Goal: Task Accomplishment & Management: Use online tool/utility

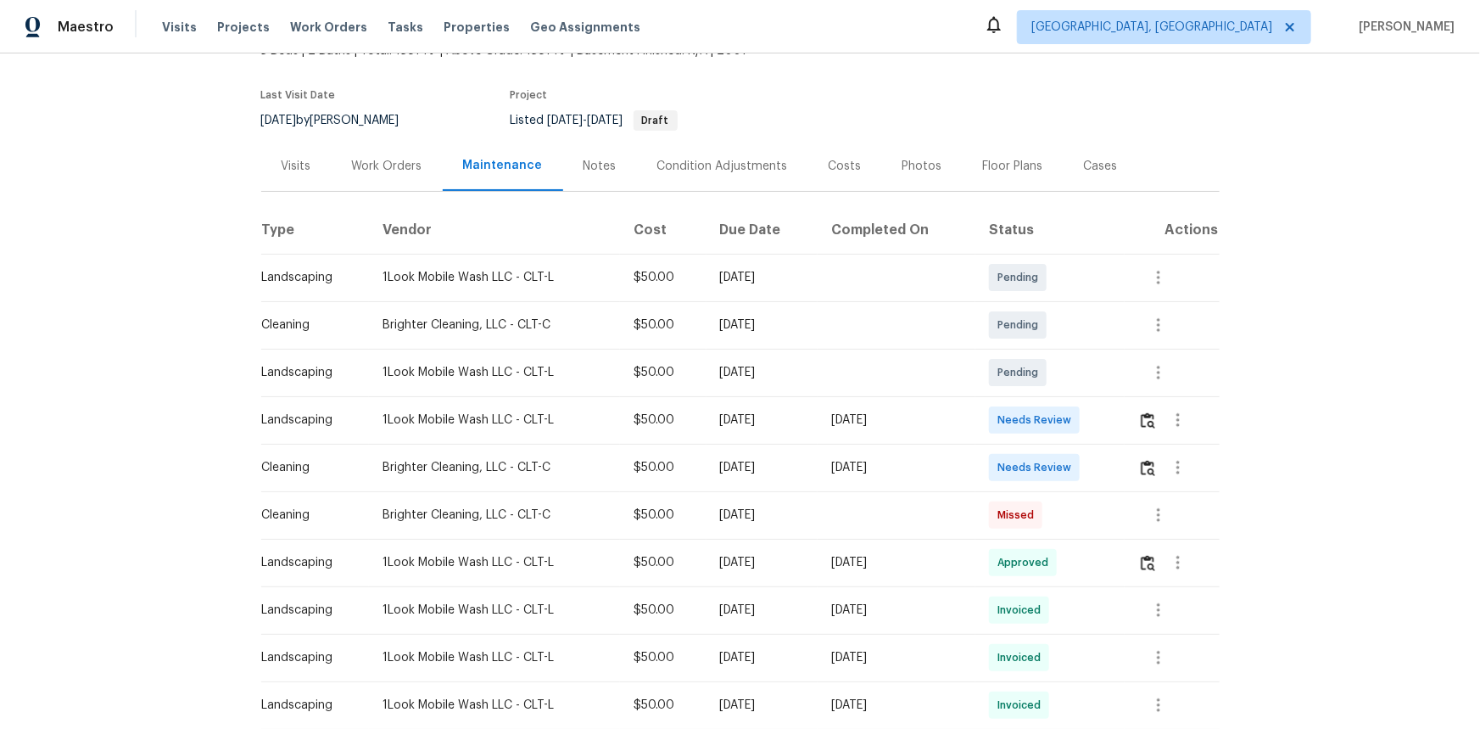
scroll to position [231, 0]
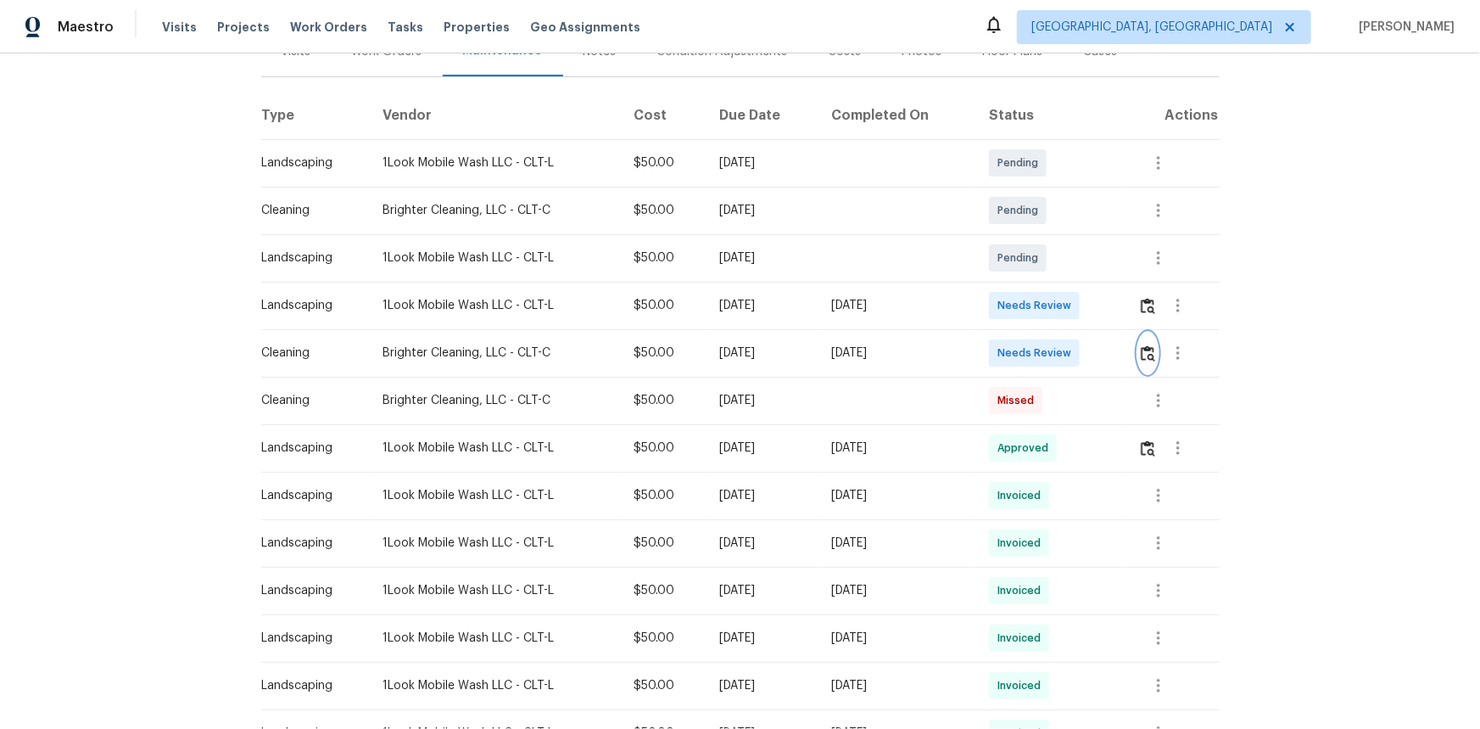
click at [1053, 355] on img "button" at bounding box center [1148, 353] width 14 height 16
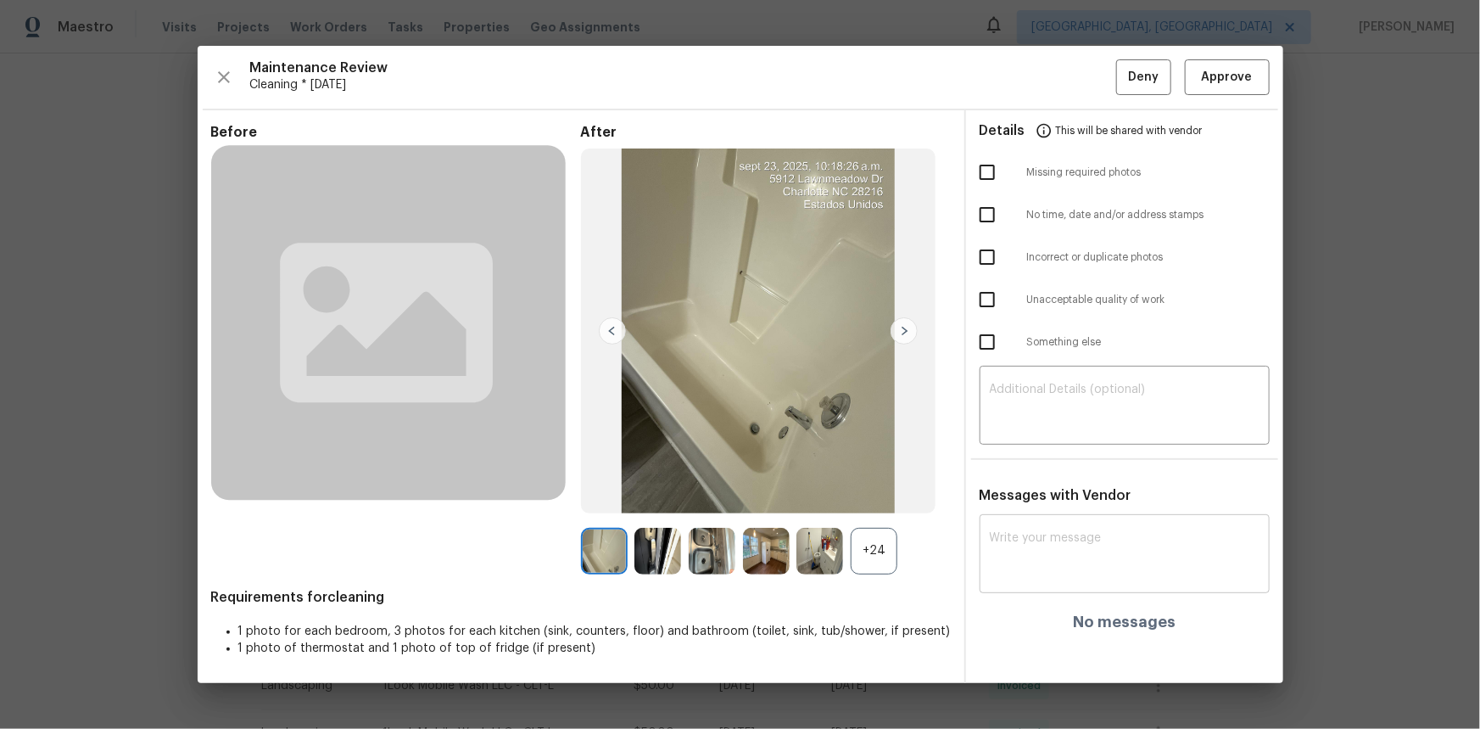
click at [1013, 487] on textarea at bounding box center [1125, 555] width 270 height 47
paste textarea "Maintenance Audit Team: Hello! After further review, the visit(09/25/2025) has …"
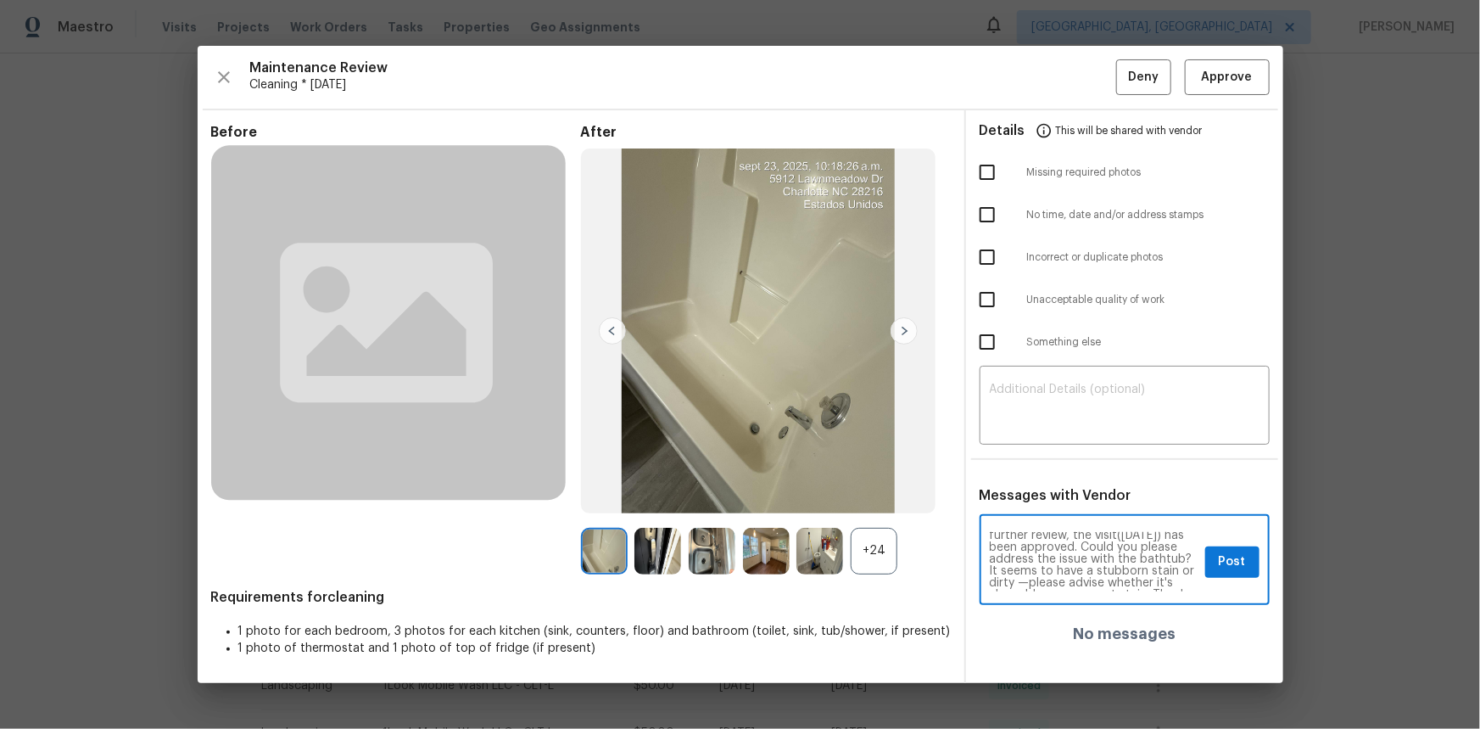
scroll to position [0, 0]
type textarea "Maintenance Audit Team: Hello! After further review, the visit(09/25/2025) has …"
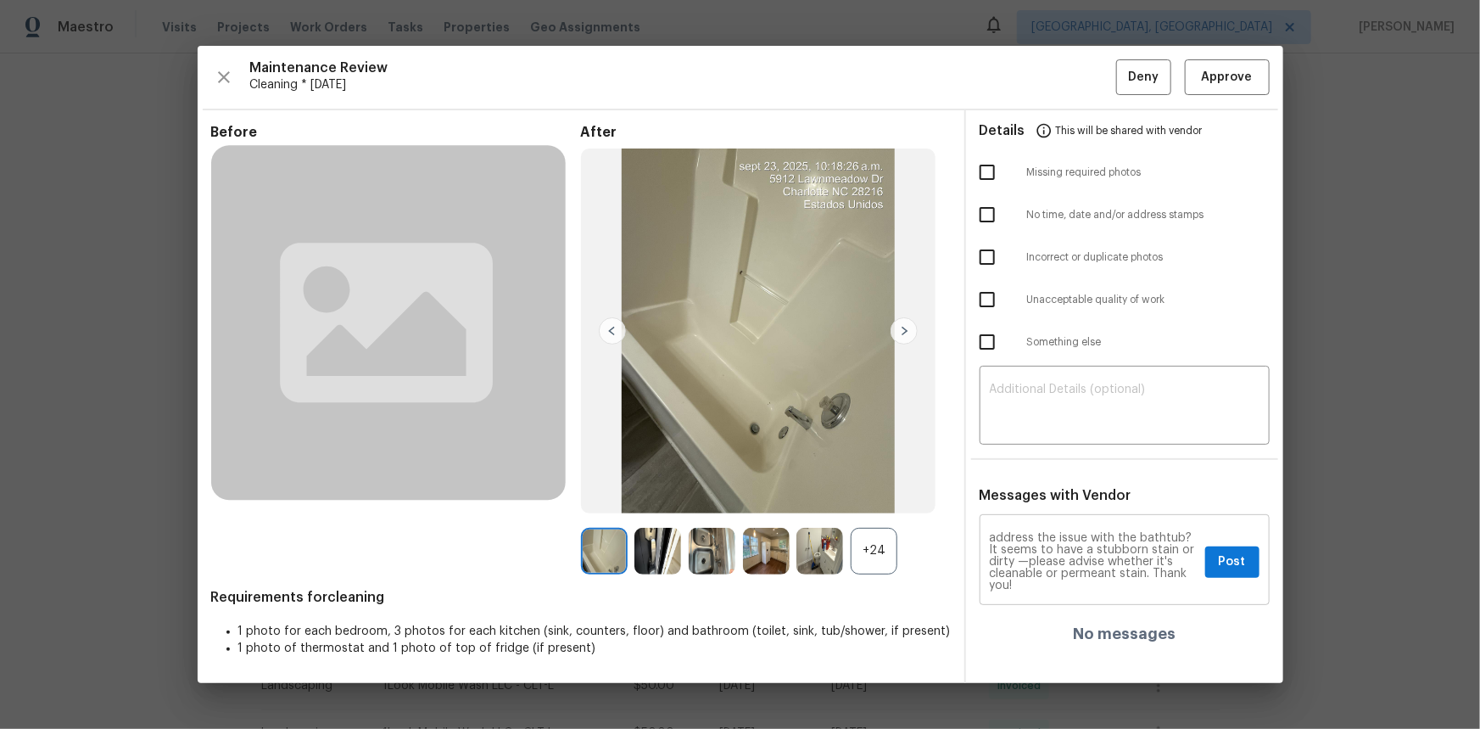
click at [1053, 487] on div "Maintenance Audit Team: Hello! After further review, the visit(09/25/2025) has …" at bounding box center [1125, 561] width 290 height 87
click at [1053, 487] on span "Post" at bounding box center [1232, 561] width 27 height 21
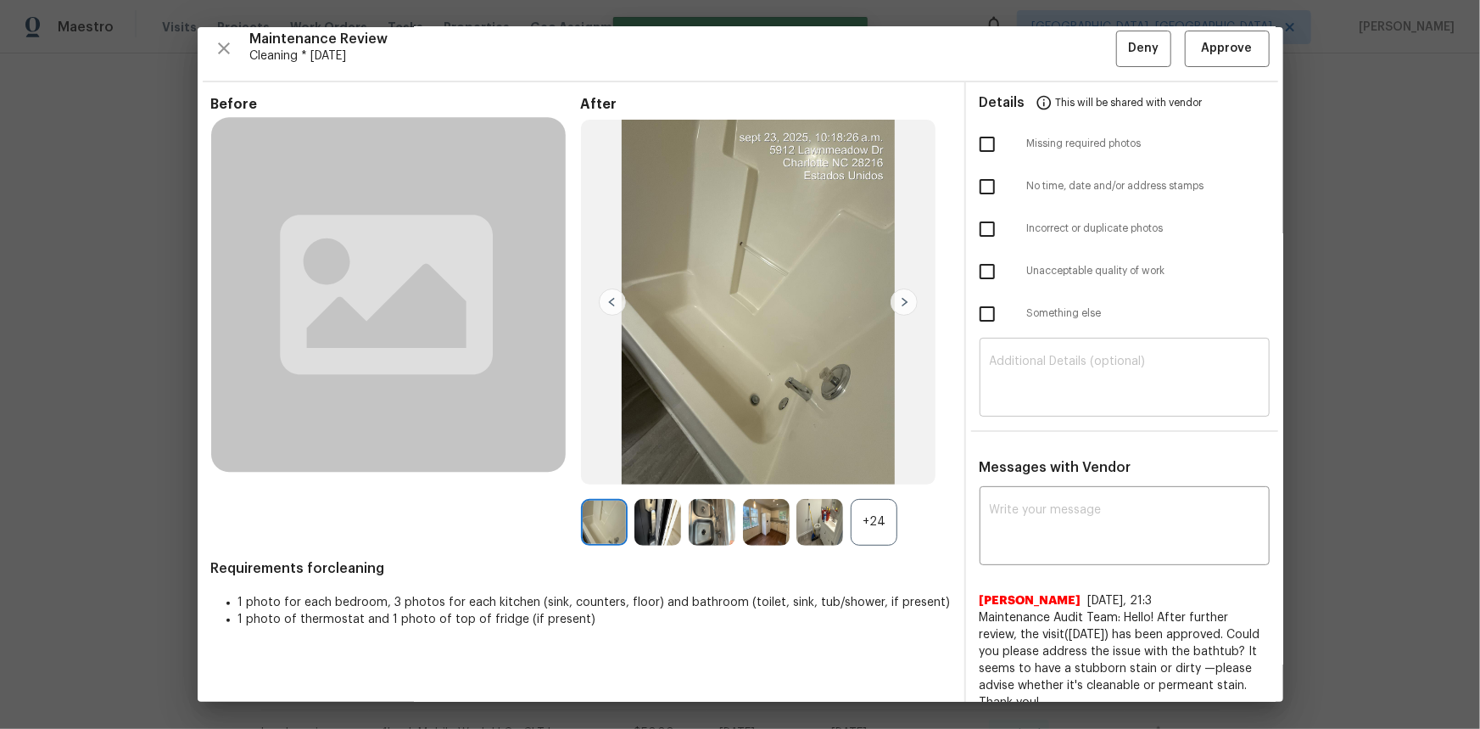
scroll to position [0, 0]
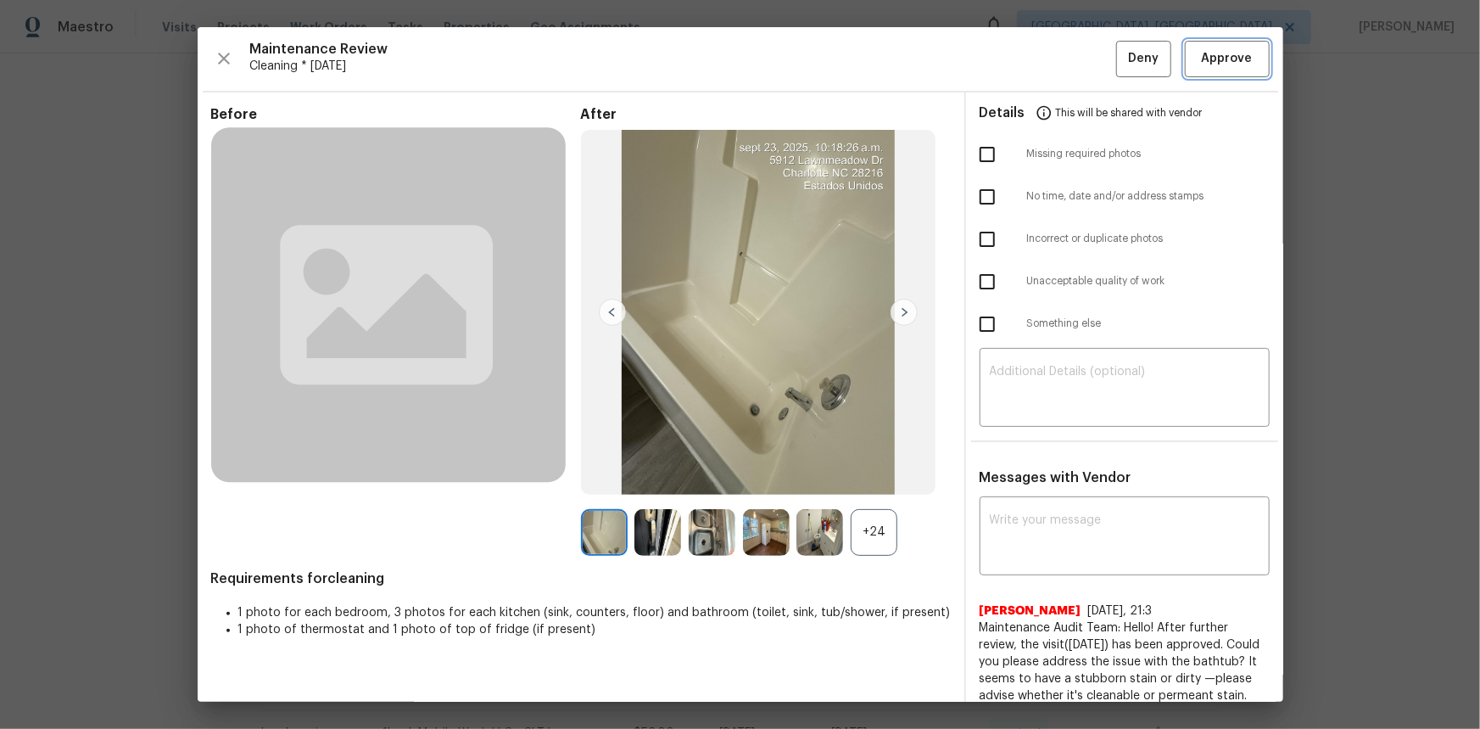
click at [1053, 68] on span "Approve" at bounding box center [1227, 58] width 51 height 21
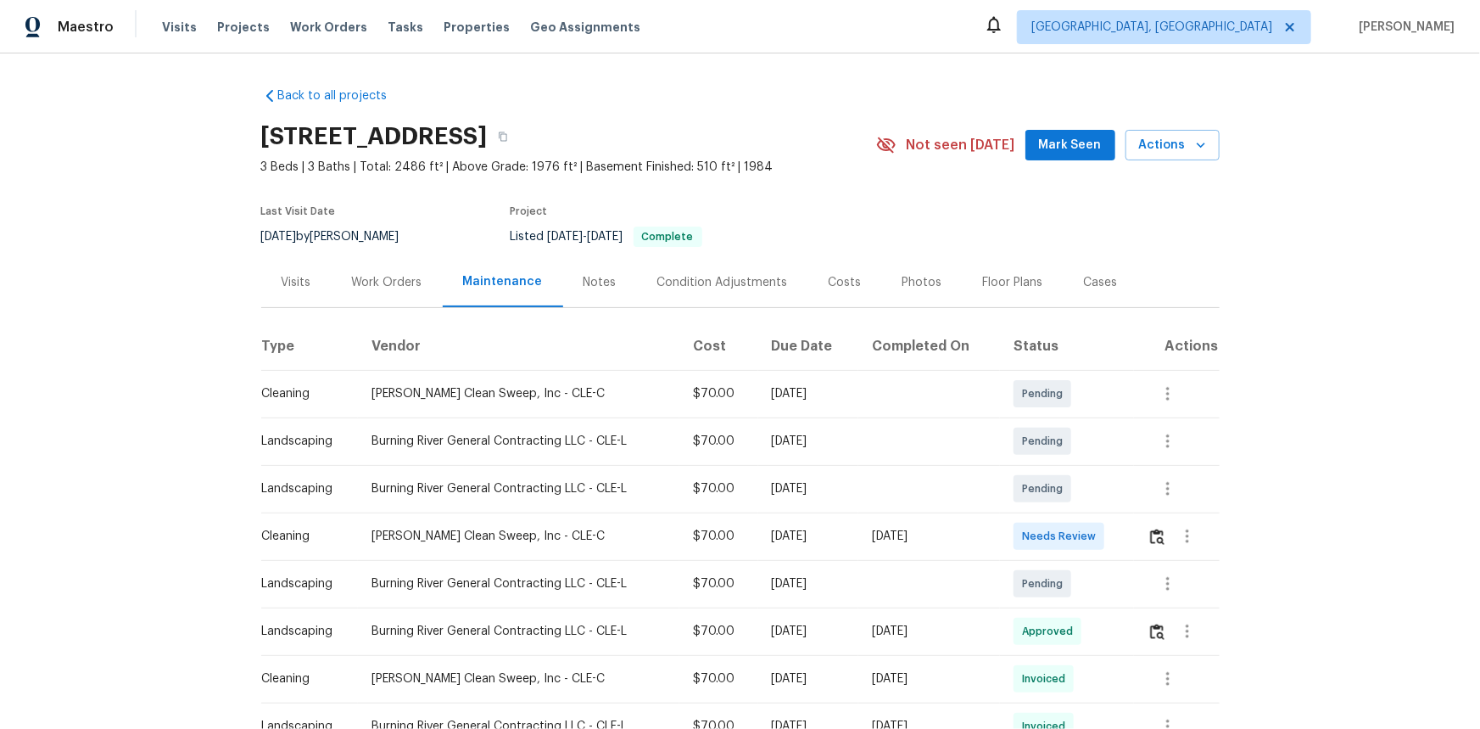
click at [1053, 487] on td at bounding box center [1176, 535] width 85 height 47
click at [1053, 487] on img "button" at bounding box center [1157, 536] width 14 height 16
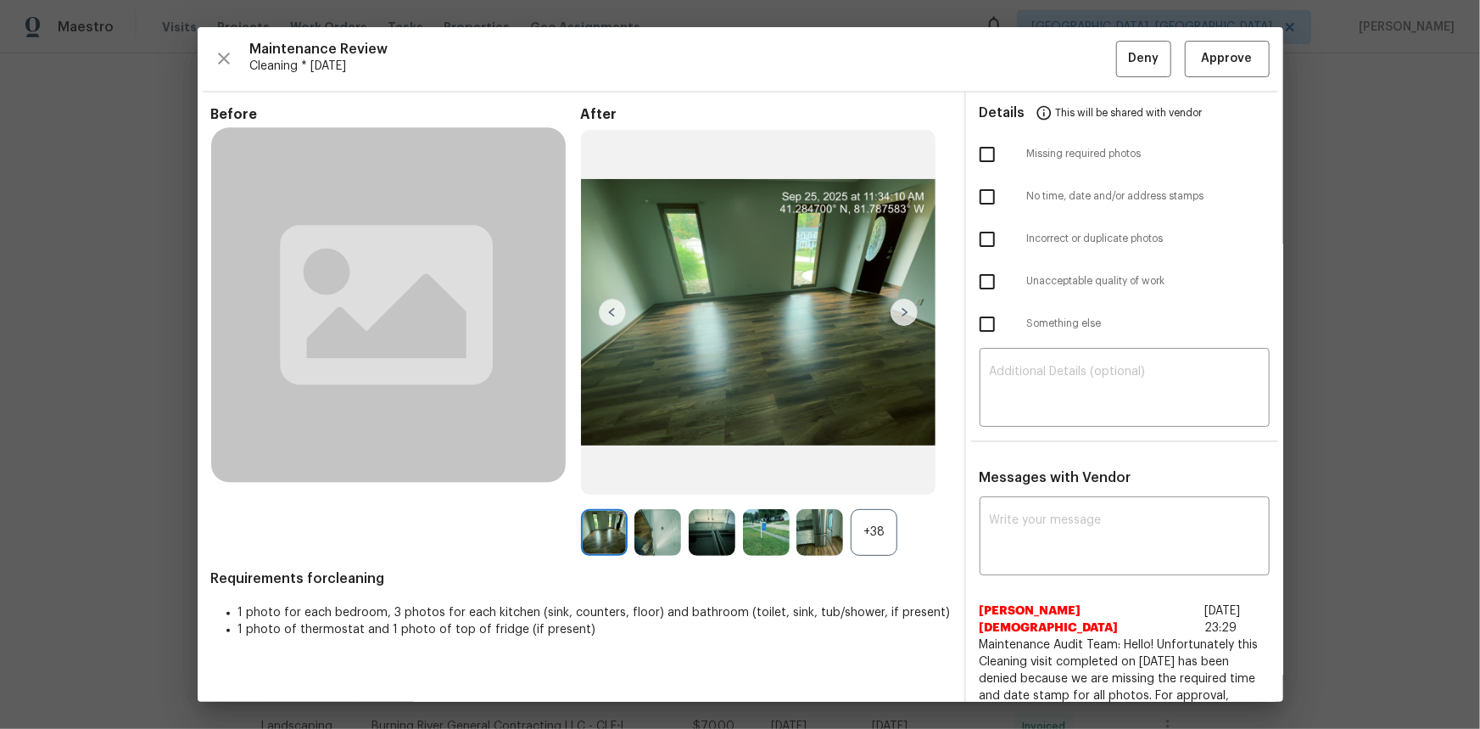
click at [876, 487] on div "+38" at bounding box center [874, 532] width 47 height 47
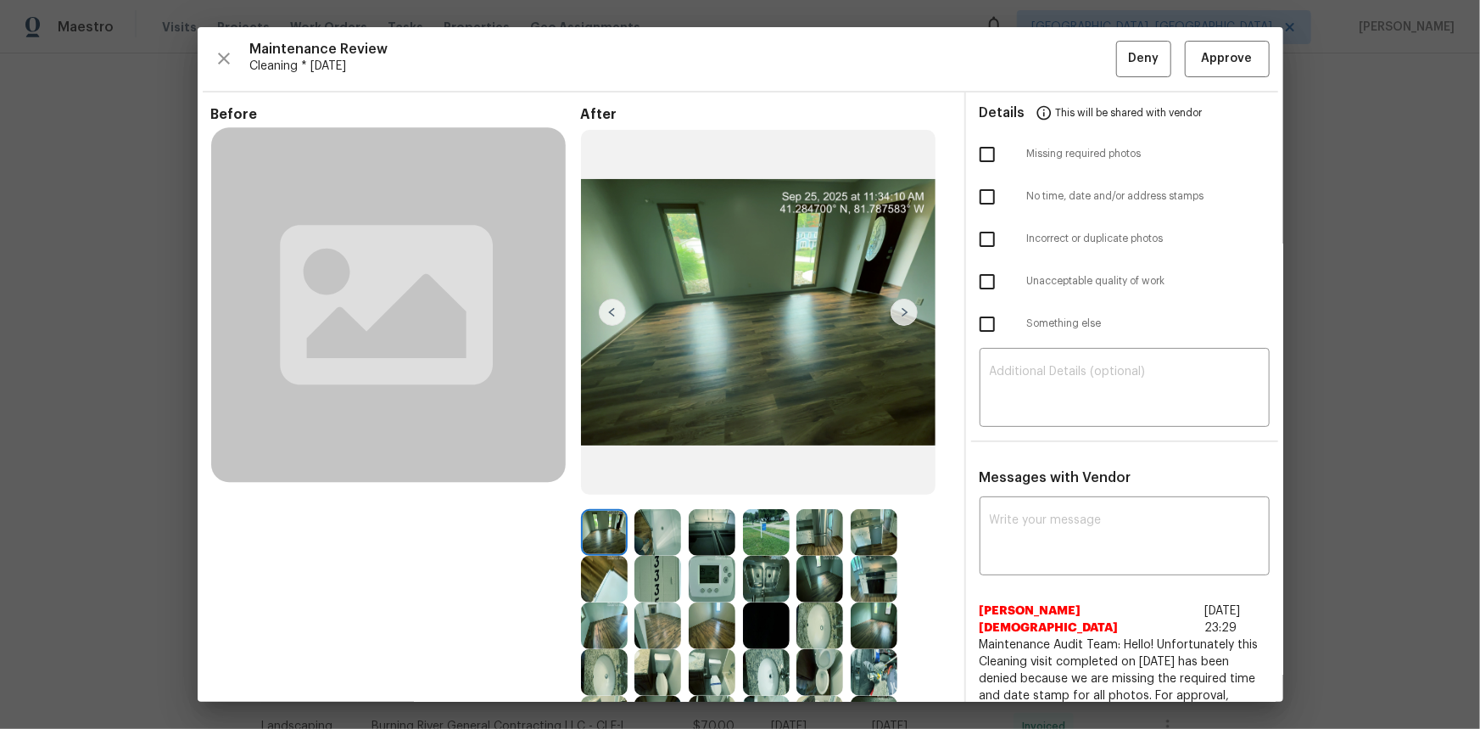
click at [701, 487] on img at bounding box center [712, 579] width 47 height 47
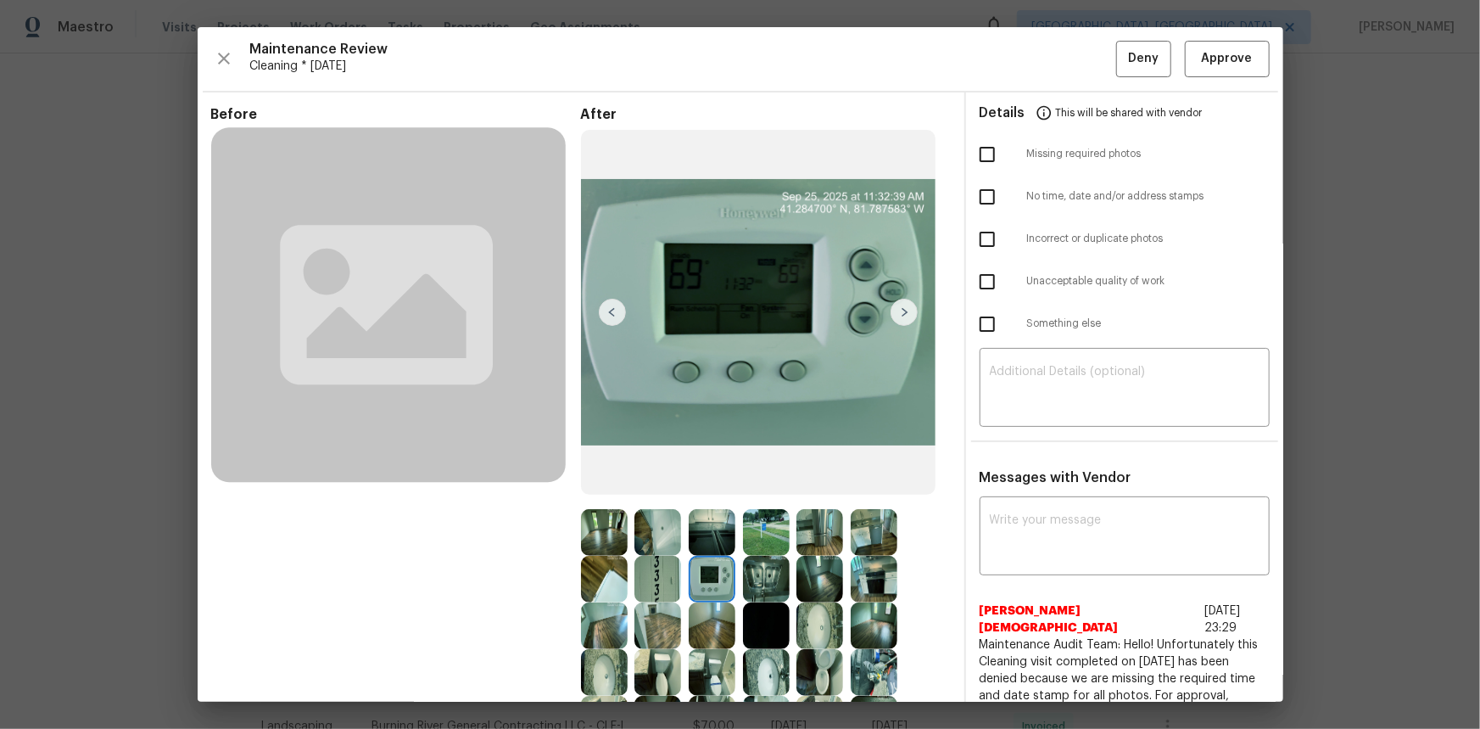
click at [701, 487] on img at bounding box center [712, 579] width 47 height 47
click at [1053, 59] on span "Approve" at bounding box center [1227, 58] width 58 height 21
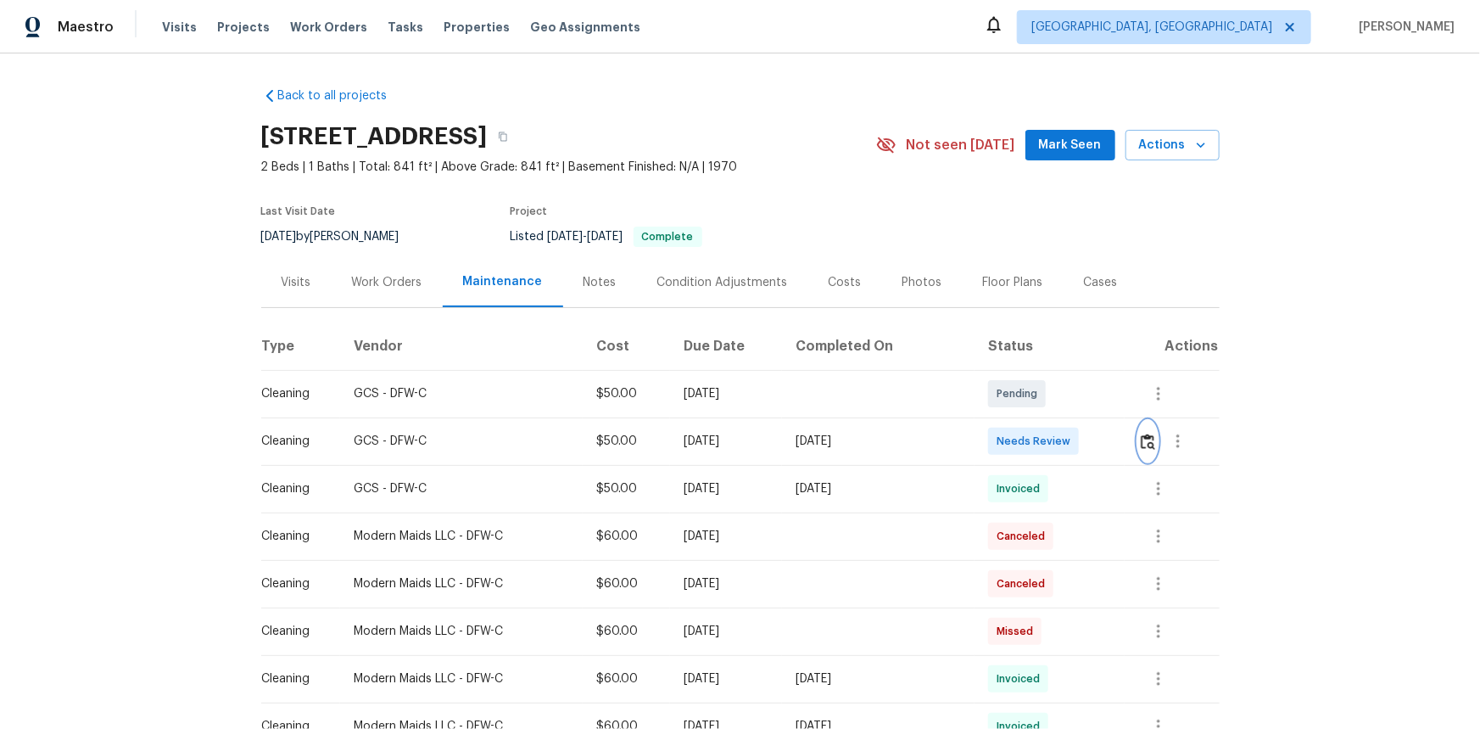
click at [1053, 444] on img "button" at bounding box center [1148, 441] width 14 height 16
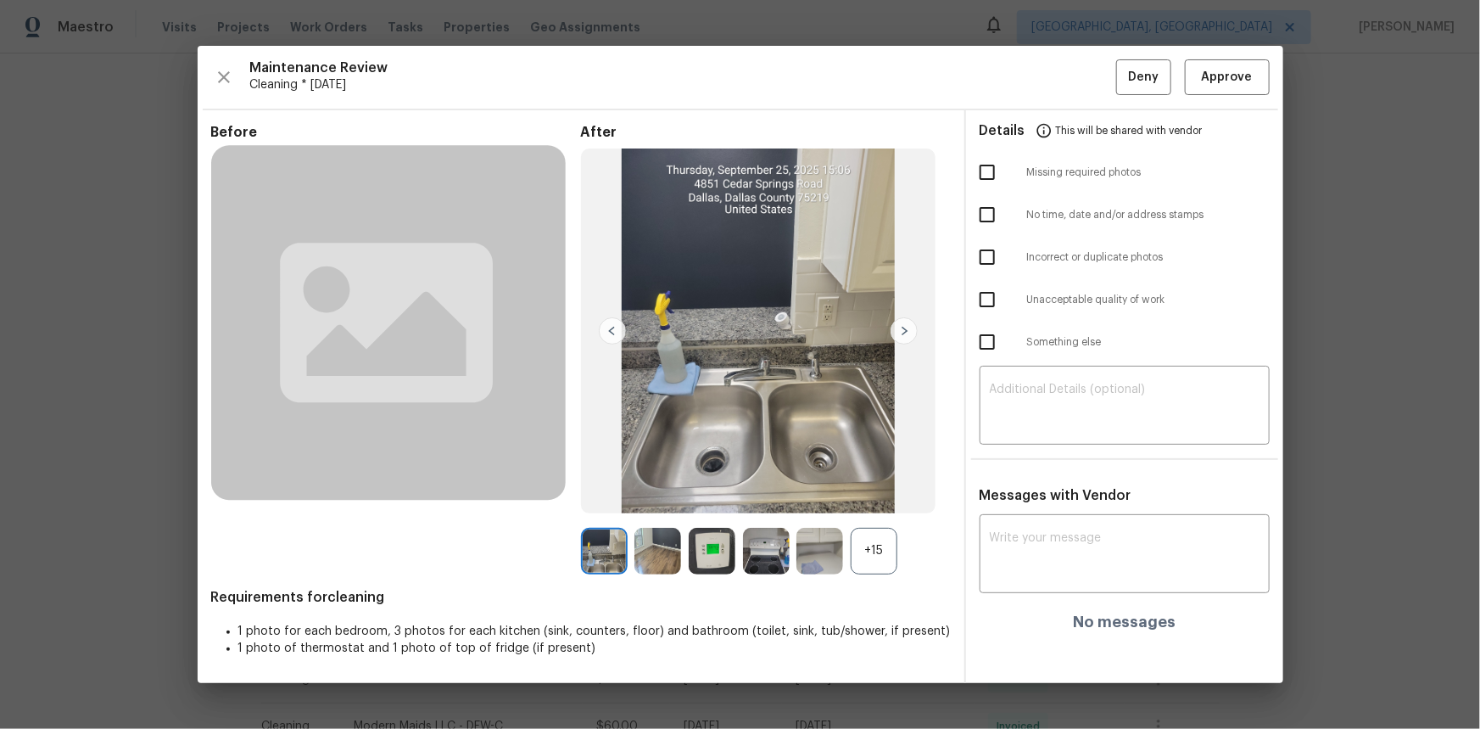
click at [881, 487] on div "+15" at bounding box center [874, 551] width 47 height 47
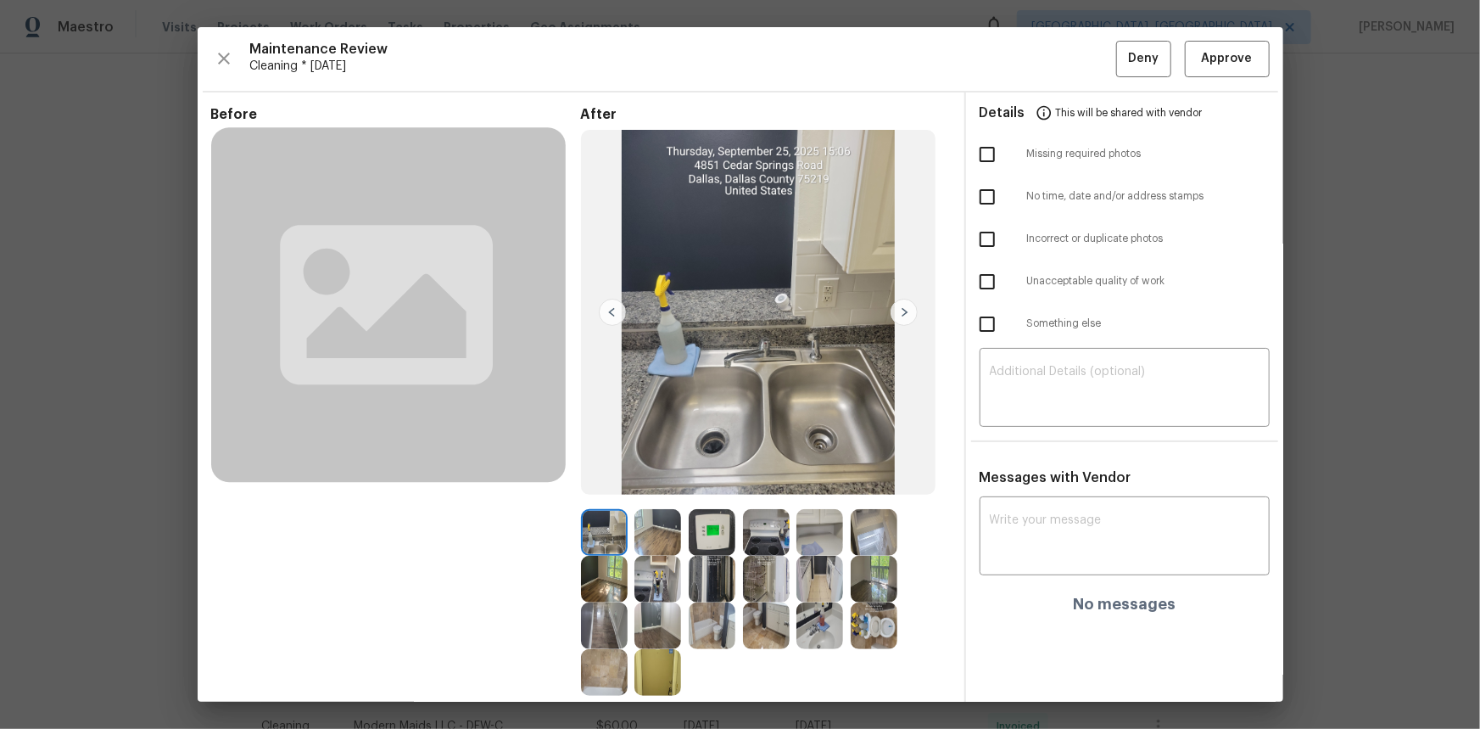
click at [717, 487] on img at bounding box center [712, 532] width 47 height 47
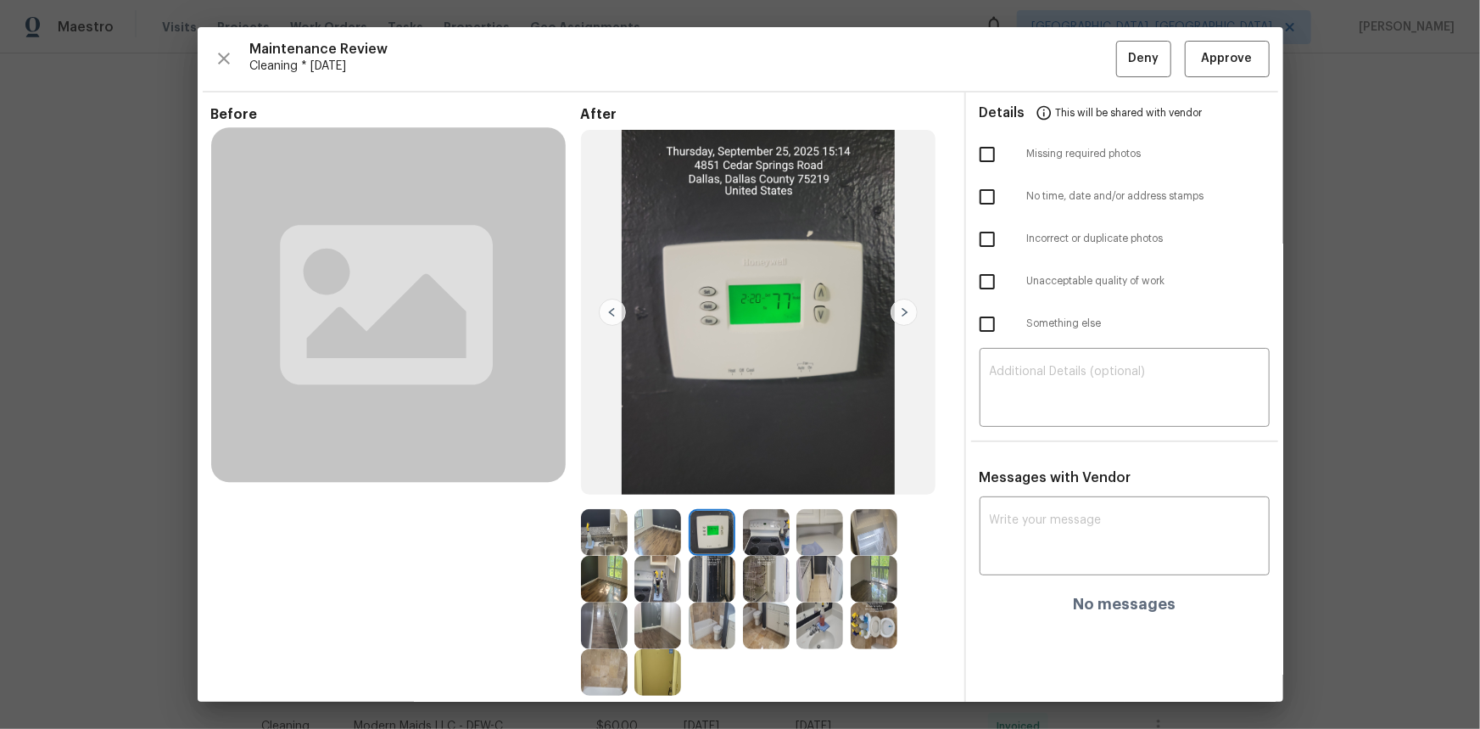
click at [717, 487] on img at bounding box center [712, 532] width 47 height 47
click at [1053, 67] on span "Approve" at bounding box center [1227, 58] width 58 height 21
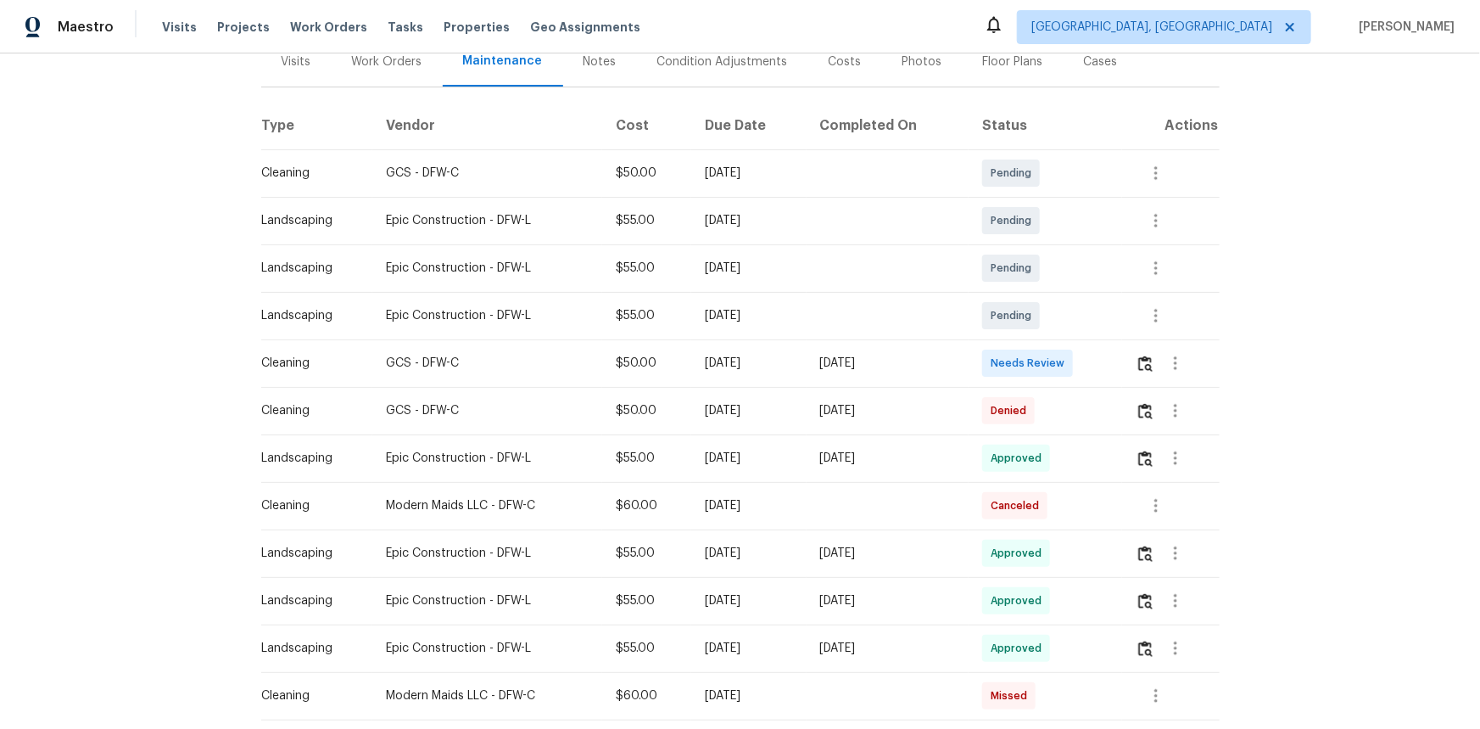
scroll to position [16, 0]
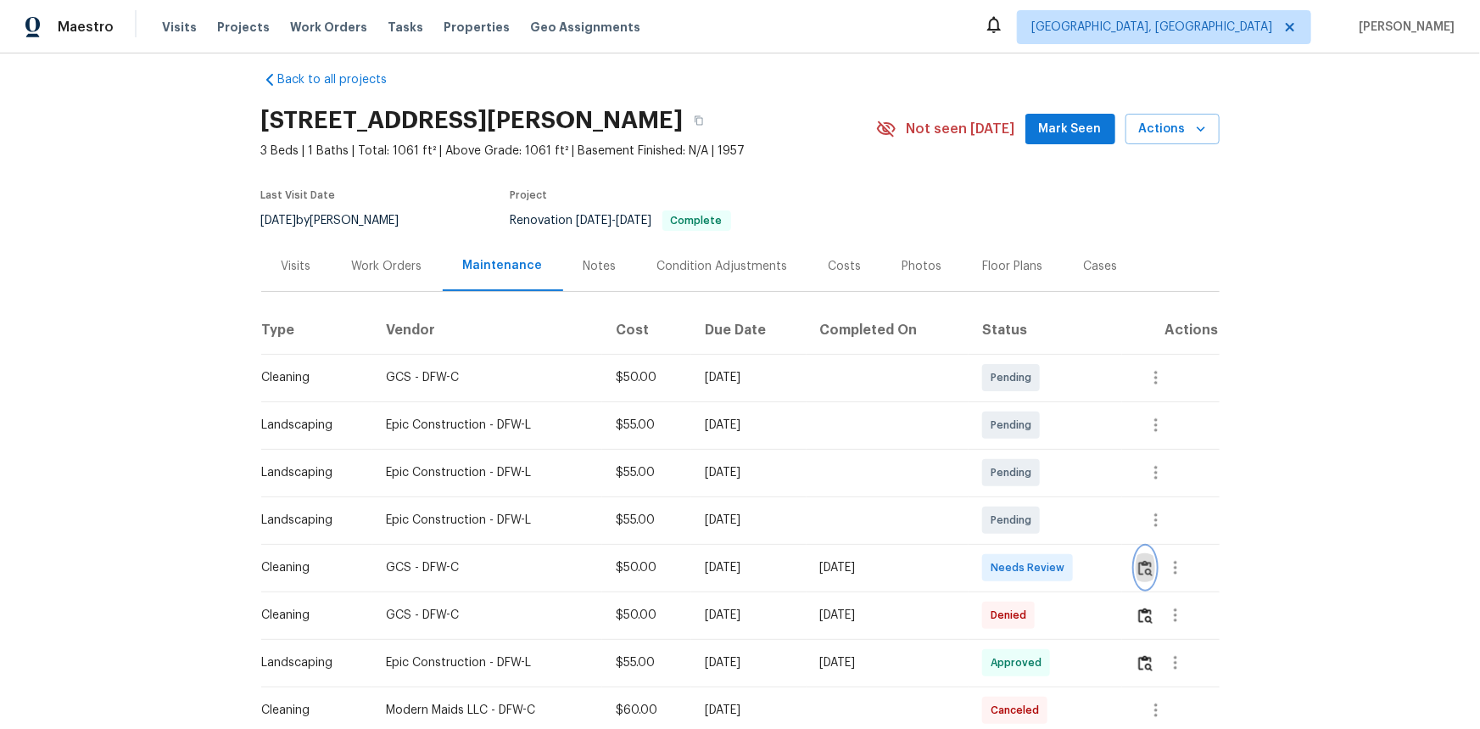
click at [1053, 487] on img "button" at bounding box center [1145, 568] width 14 height 16
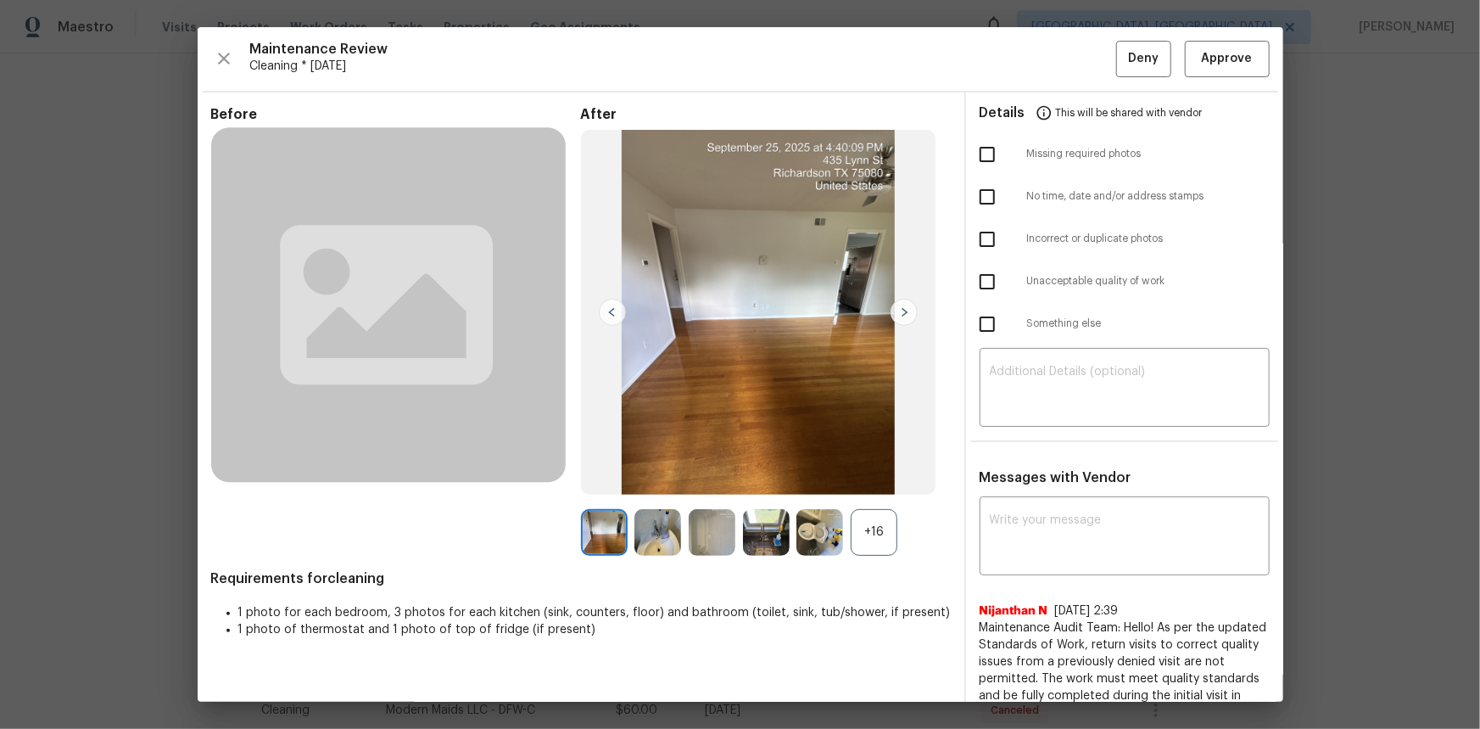
click at [871, 487] on div "+16" at bounding box center [874, 532] width 47 height 47
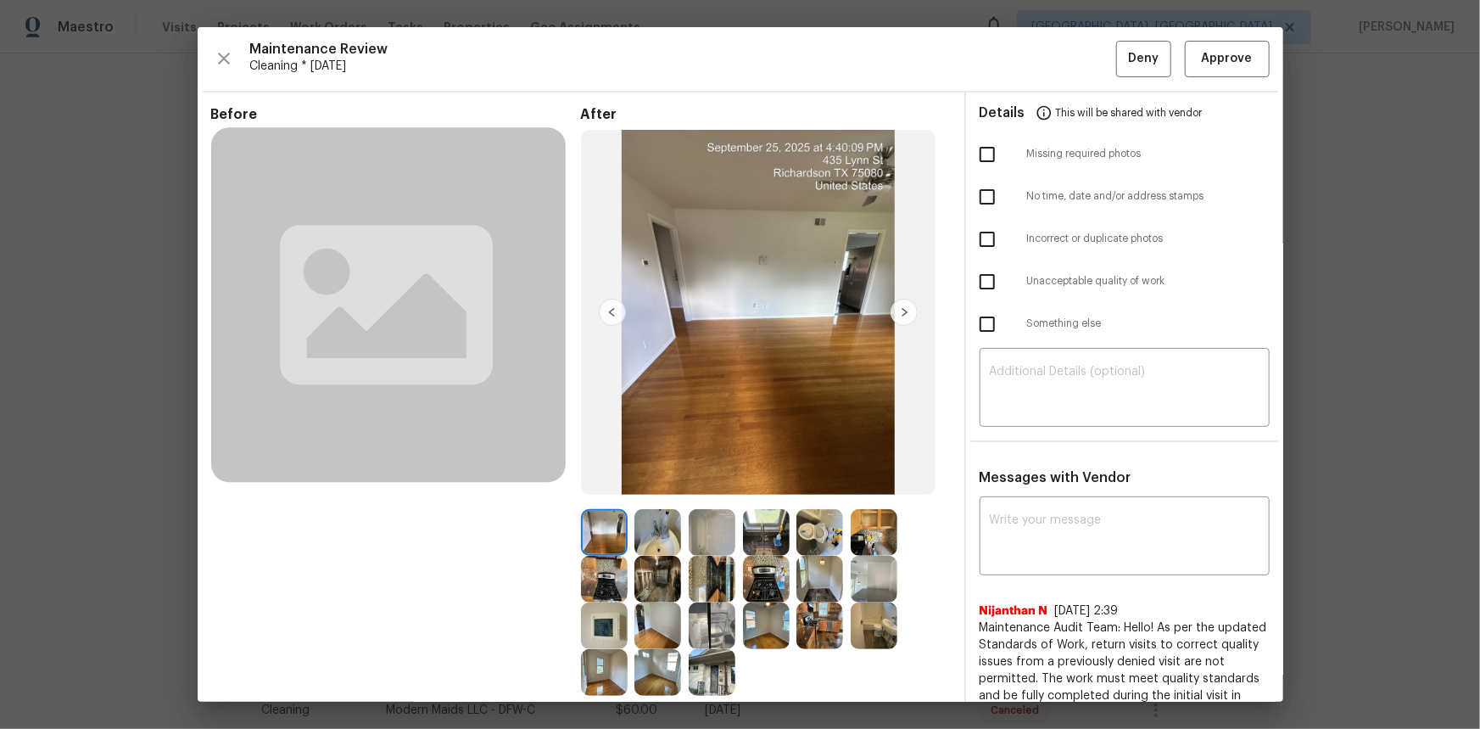
click at [595, 487] on img at bounding box center [604, 625] width 47 height 47
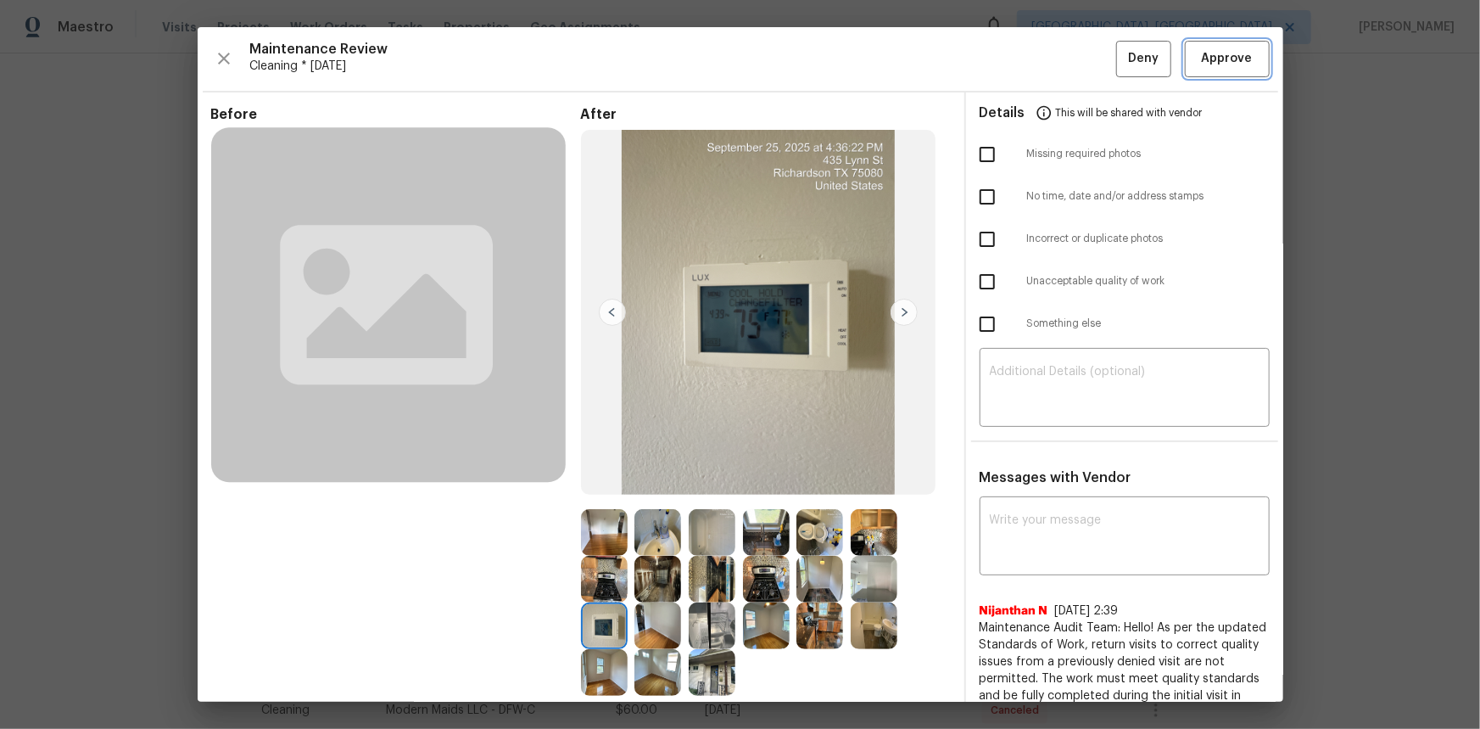
drag, startPoint x: 1196, startPoint y: 60, endPoint x: 1226, endPoint y: 77, distance: 34.9
click at [1053, 60] on span "Approve" at bounding box center [1227, 58] width 51 height 21
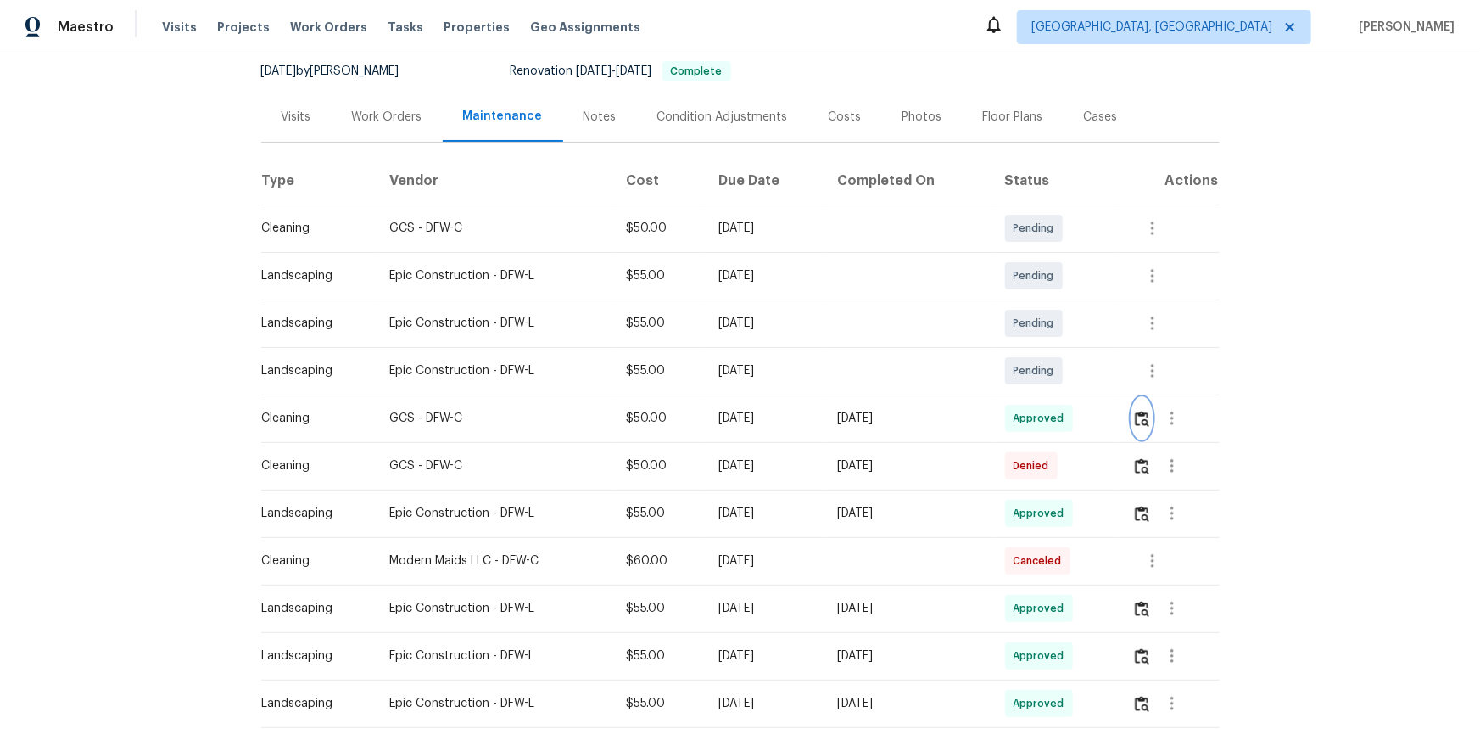
scroll to position [324, 0]
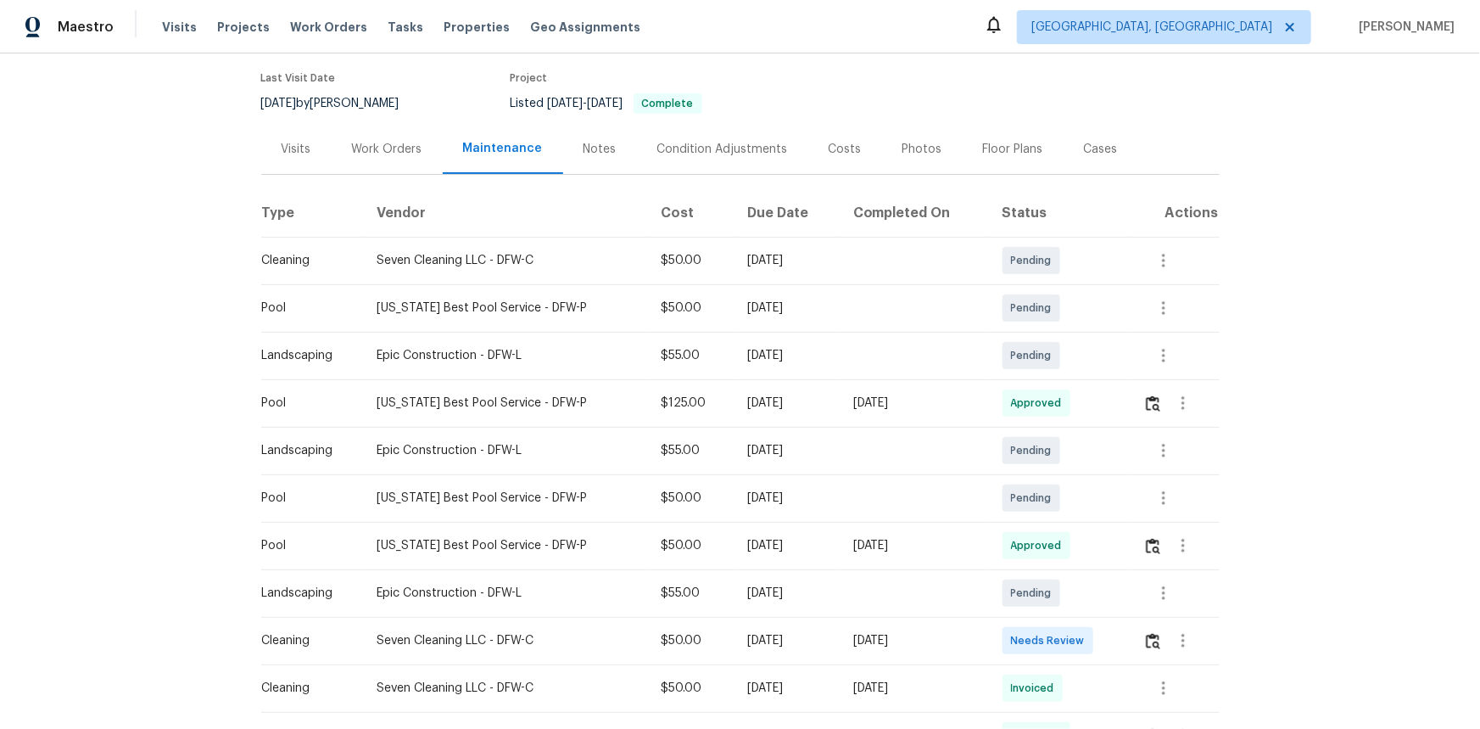
scroll to position [126, 0]
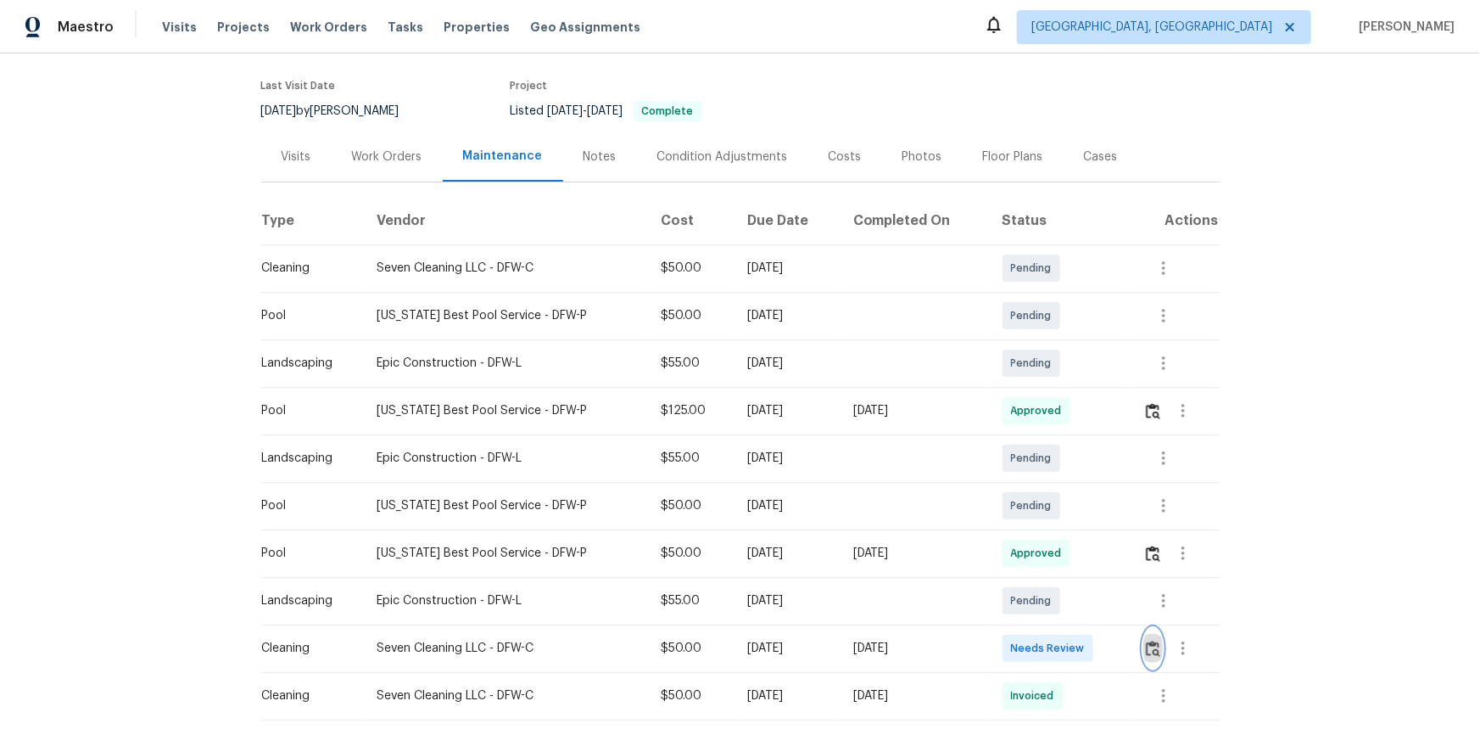
click at [1053, 487] on button "button" at bounding box center [1153, 648] width 20 height 41
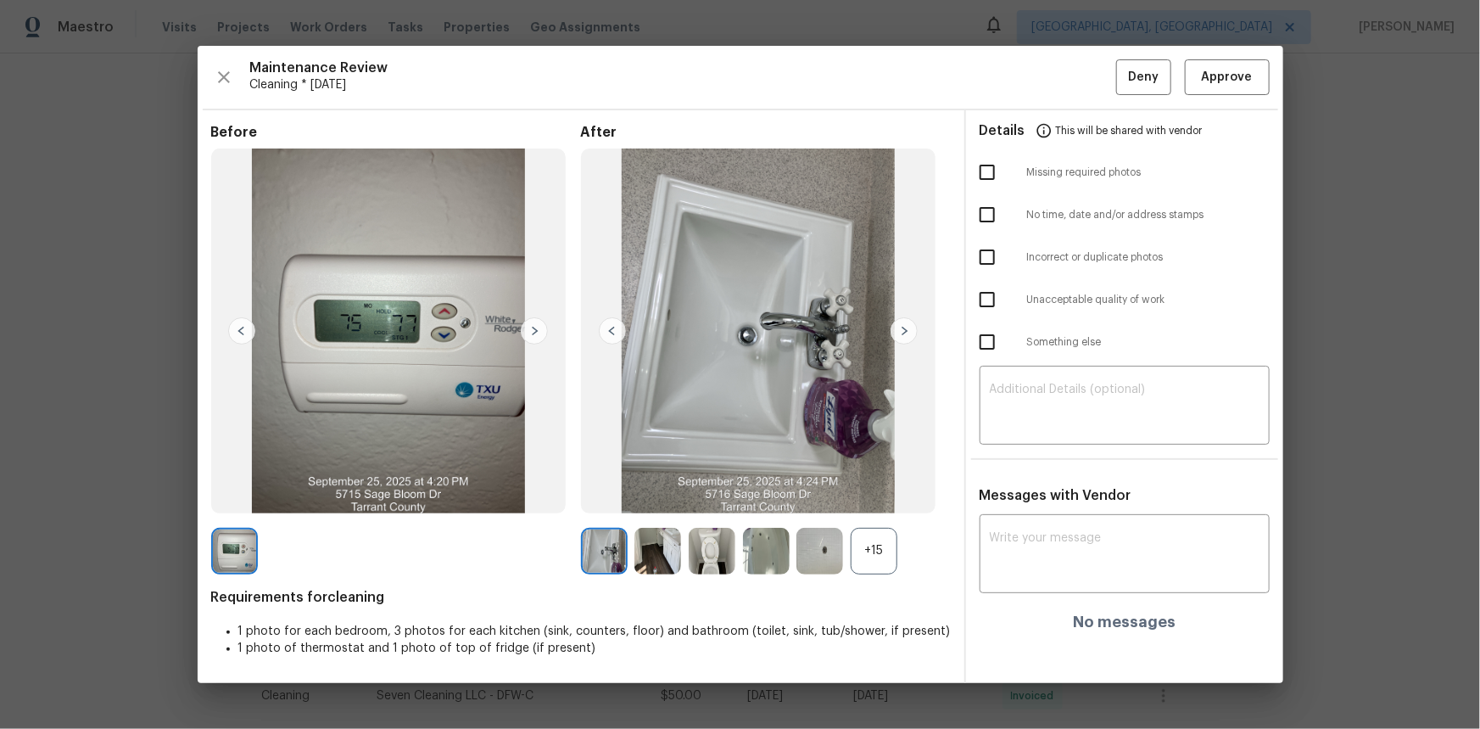
click at [868, 487] on div "+15" at bounding box center [874, 551] width 47 height 47
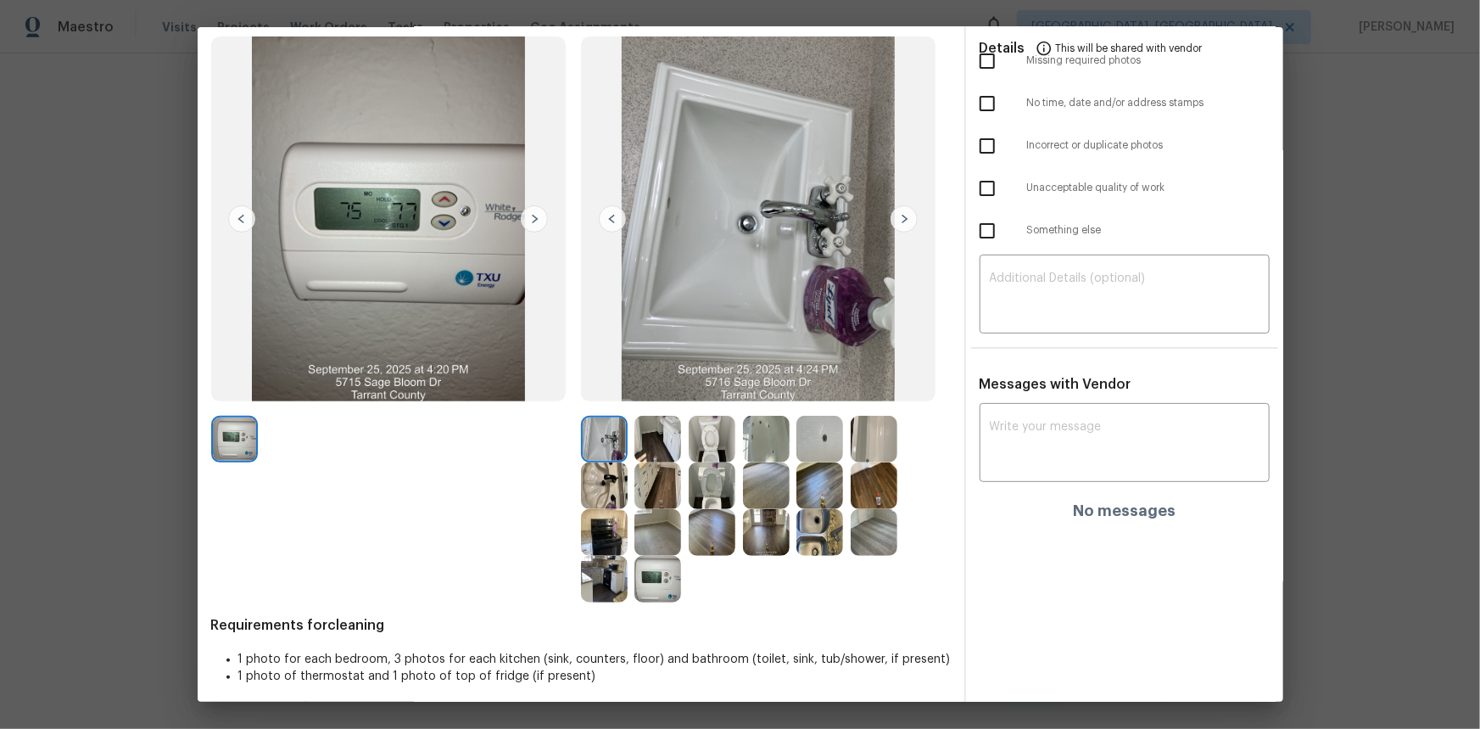
scroll to position [102, 0]
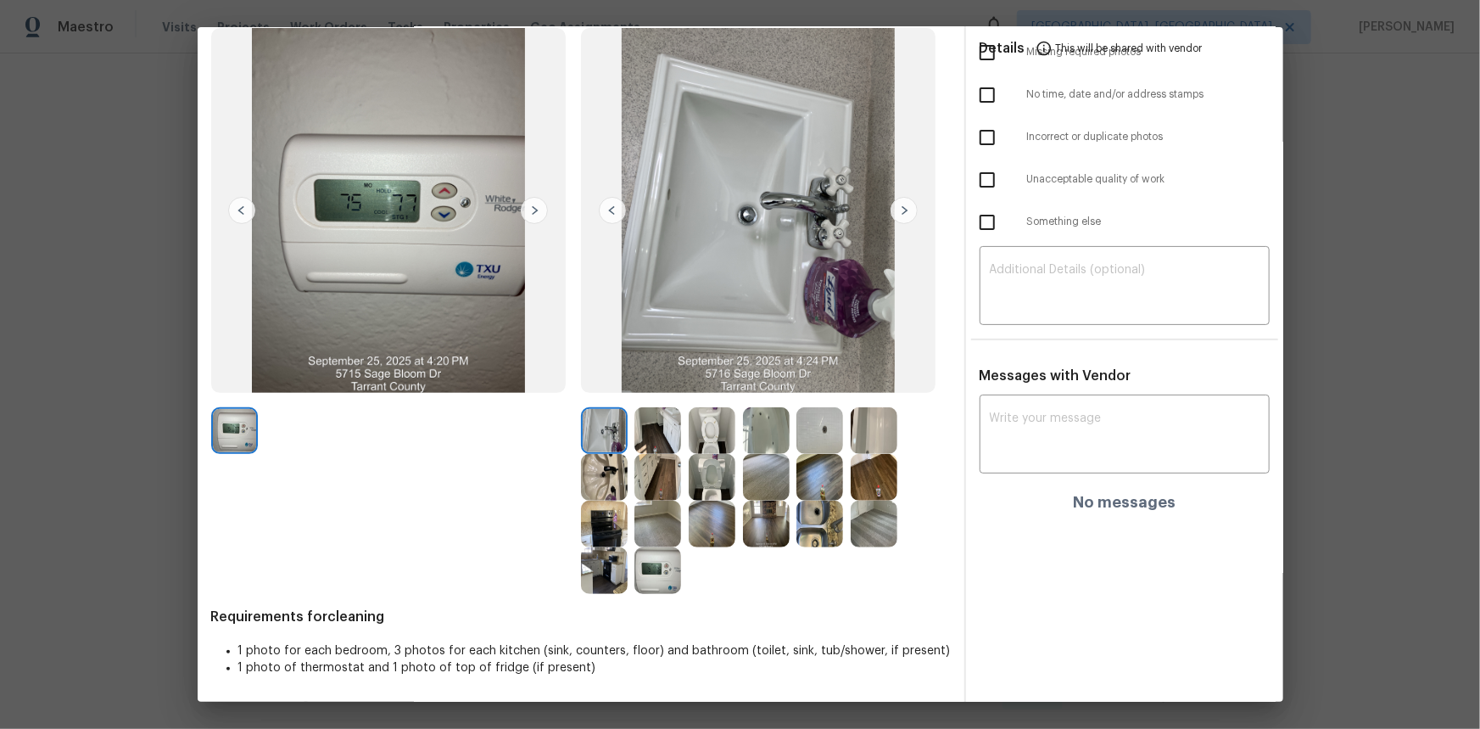
click at [644, 487] on img at bounding box center [657, 570] width 47 height 47
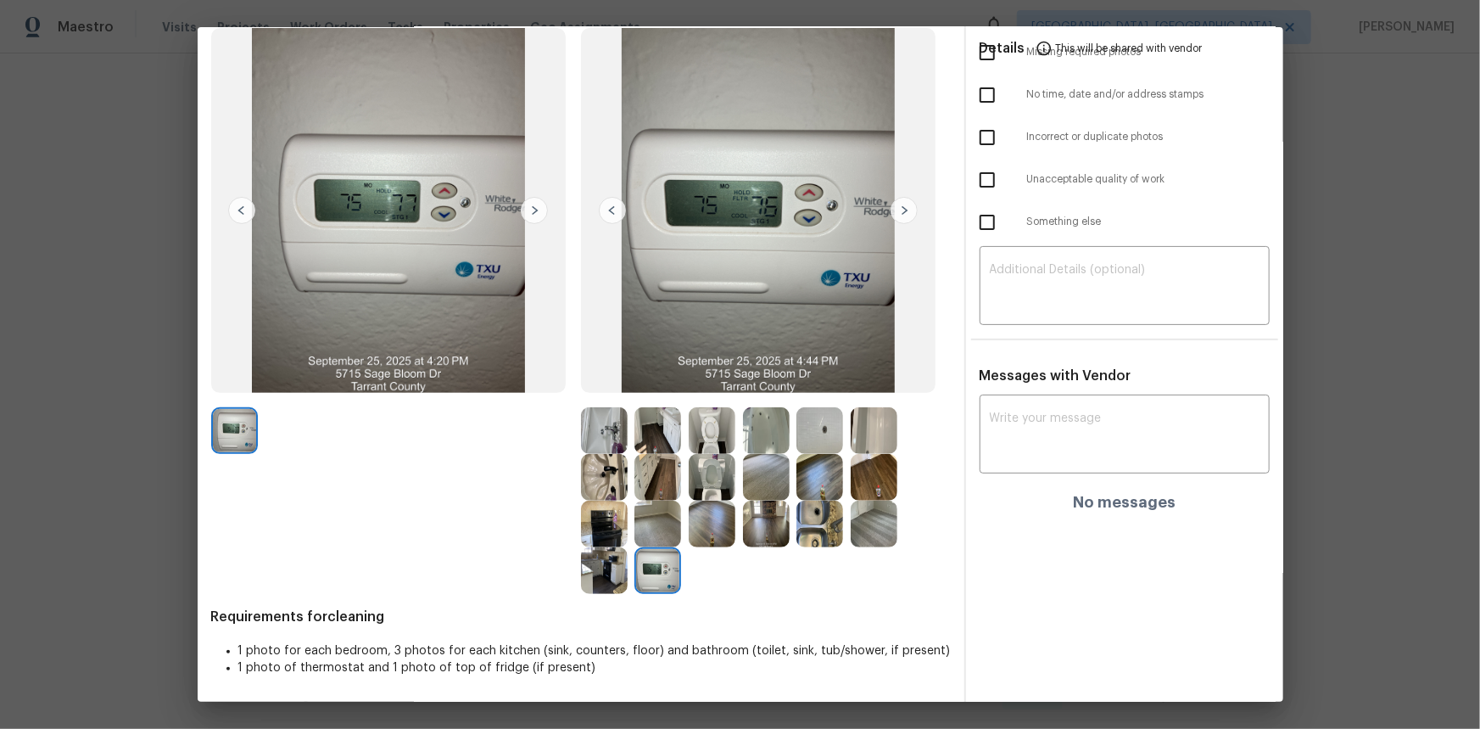
click at [644, 487] on img at bounding box center [657, 570] width 47 height 47
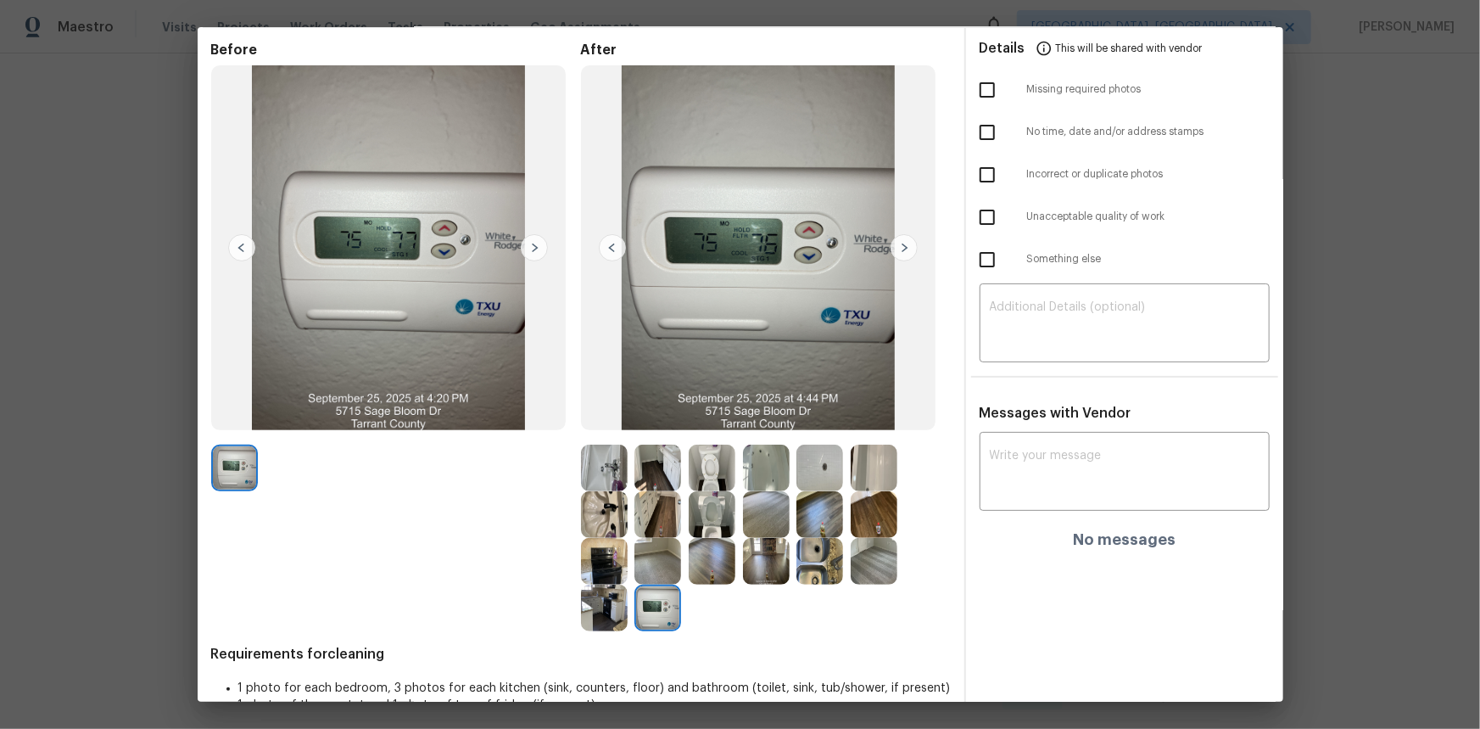
scroll to position [0, 0]
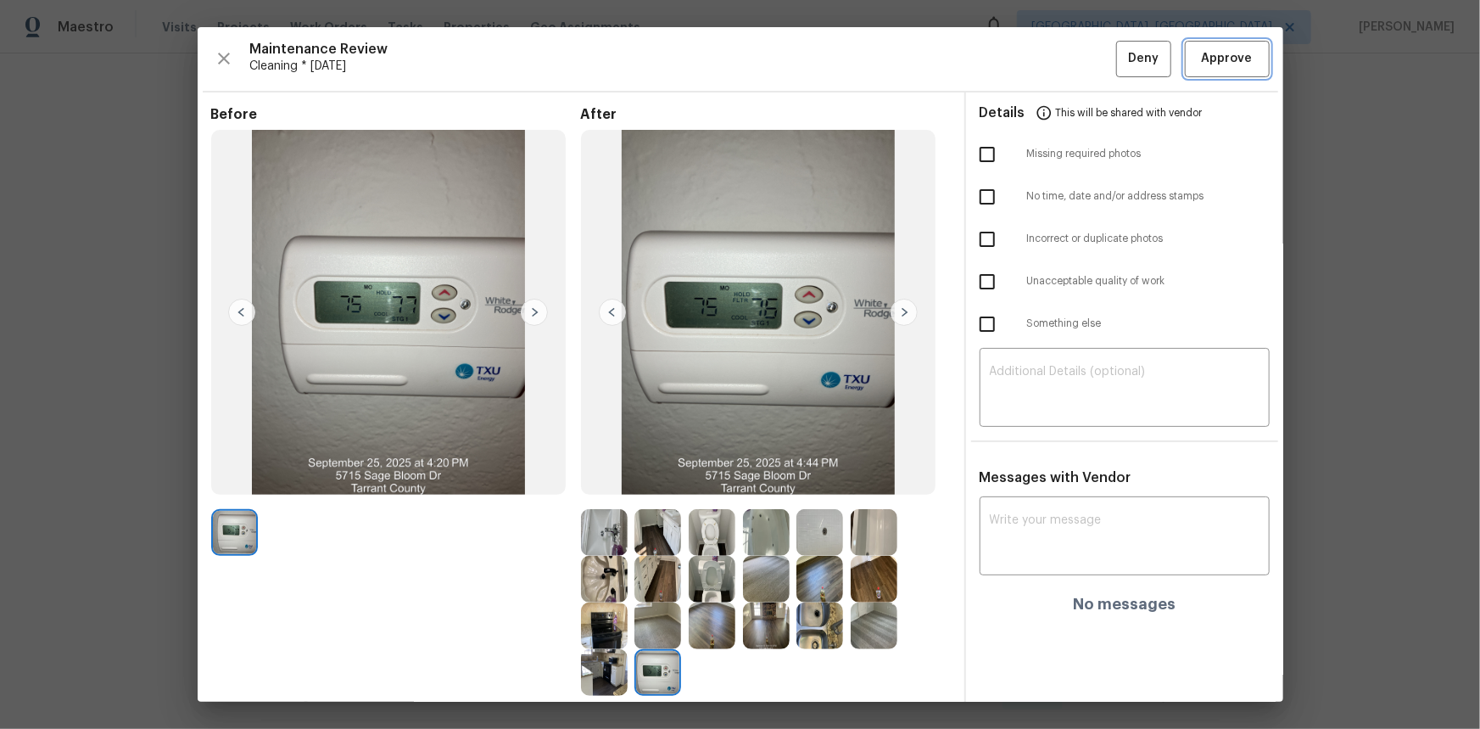
click at [1053, 61] on span "Approve" at bounding box center [1227, 58] width 51 height 21
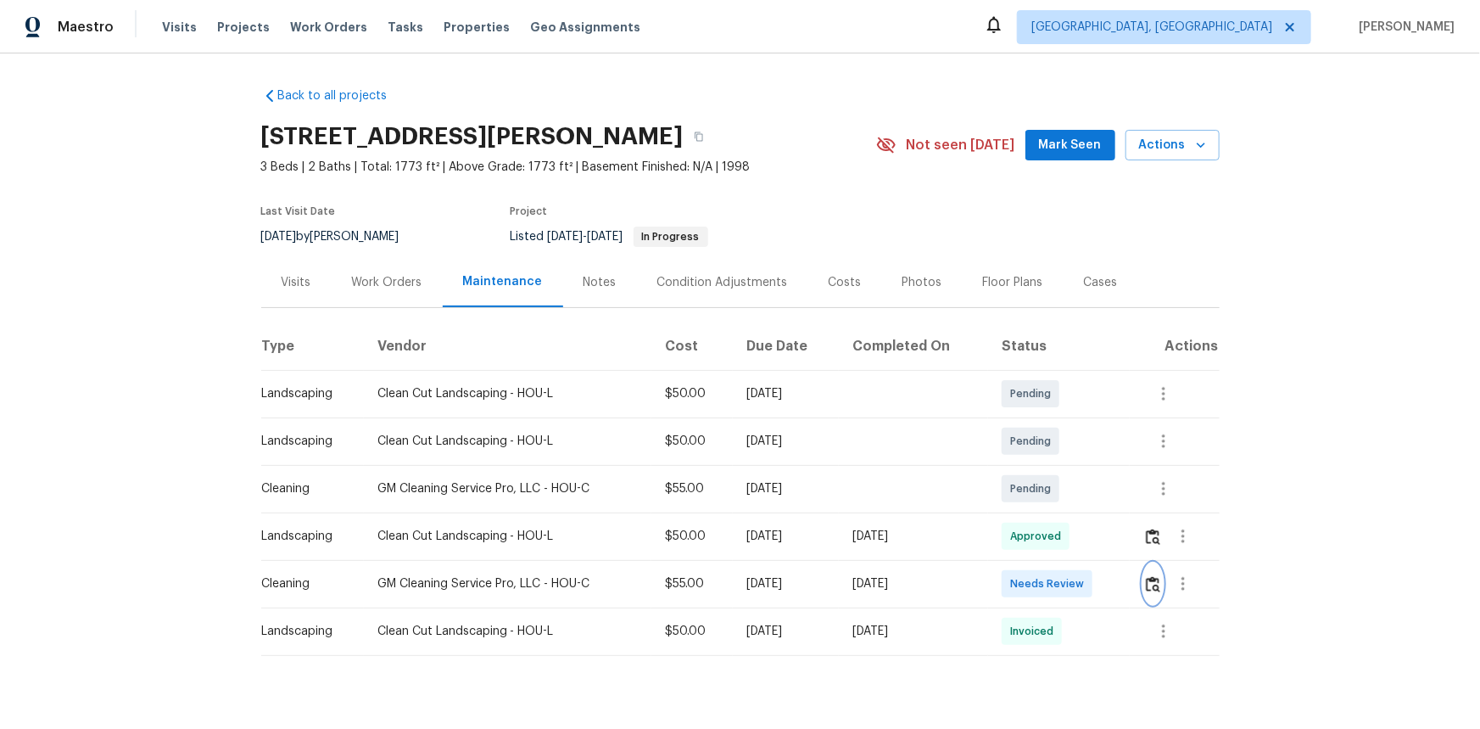
click at [1053, 487] on img "button" at bounding box center [1153, 584] width 14 height 16
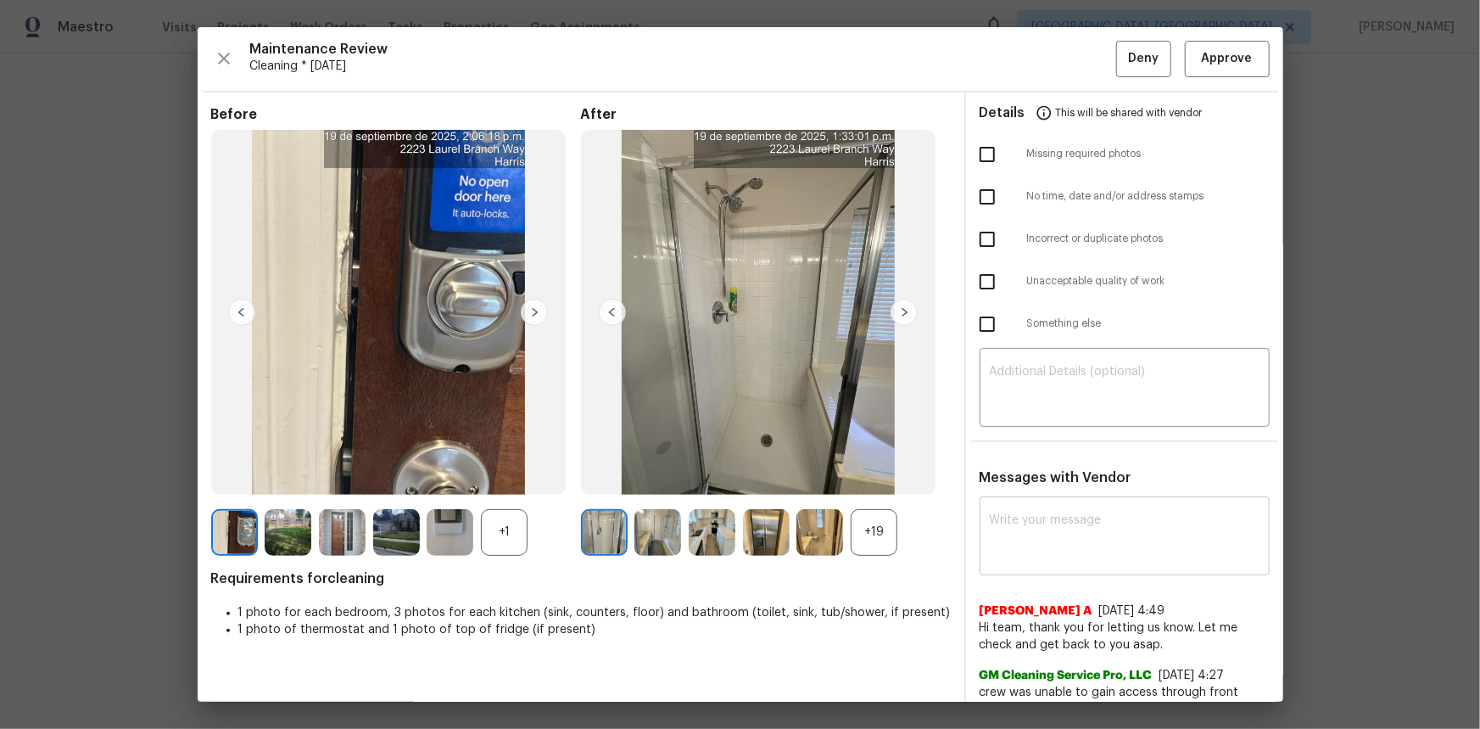
click at [1006, 487] on textarea at bounding box center [1125, 537] width 270 height 47
paste textarea "Maintenance Audit Team: Hello! Unfortunately, this cleaning visit completed on …"
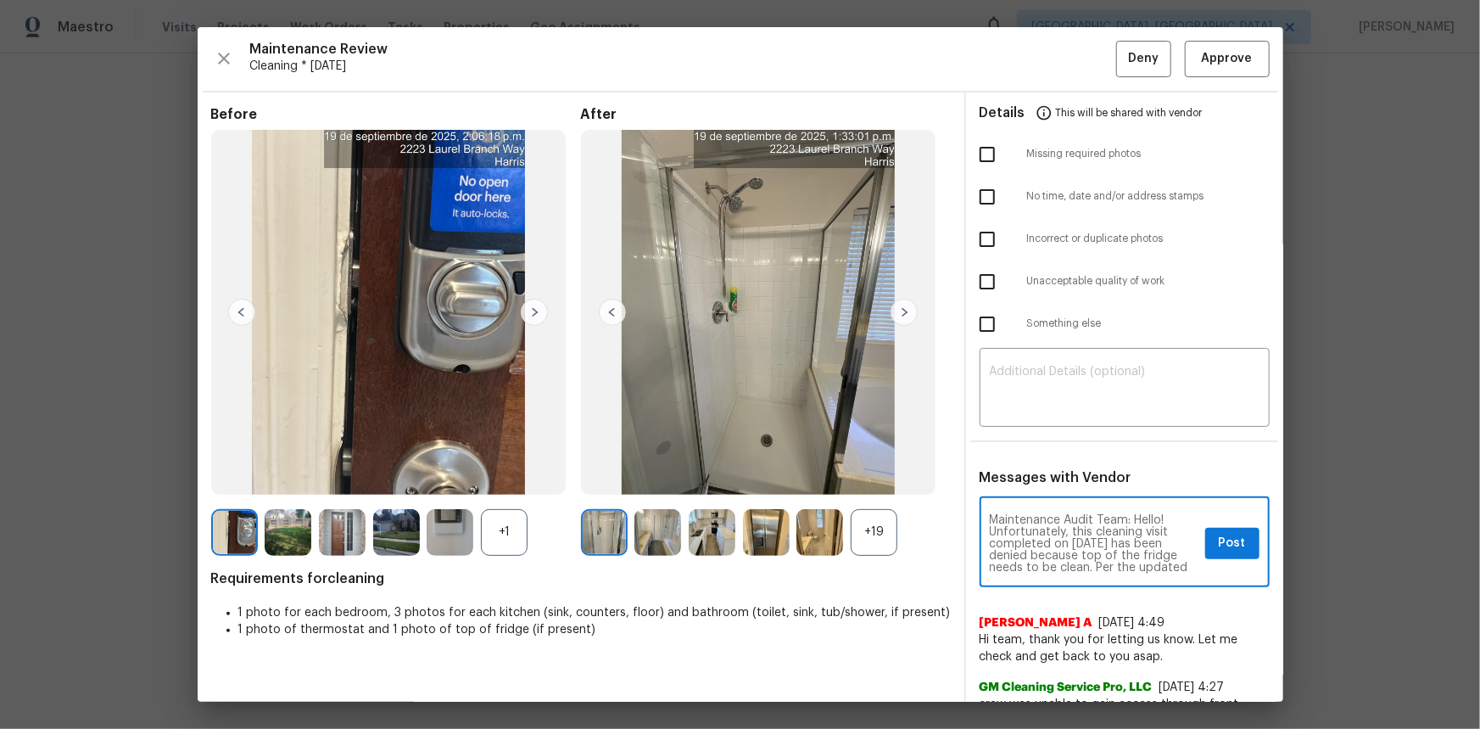
scroll to position [31, 0]
type textarea "Maintenance Audit Team: Hello! Unfortunately, this cleaning visit completed on …"
click at [1053, 487] on span "Post" at bounding box center [1232, 543] width 27 height 21
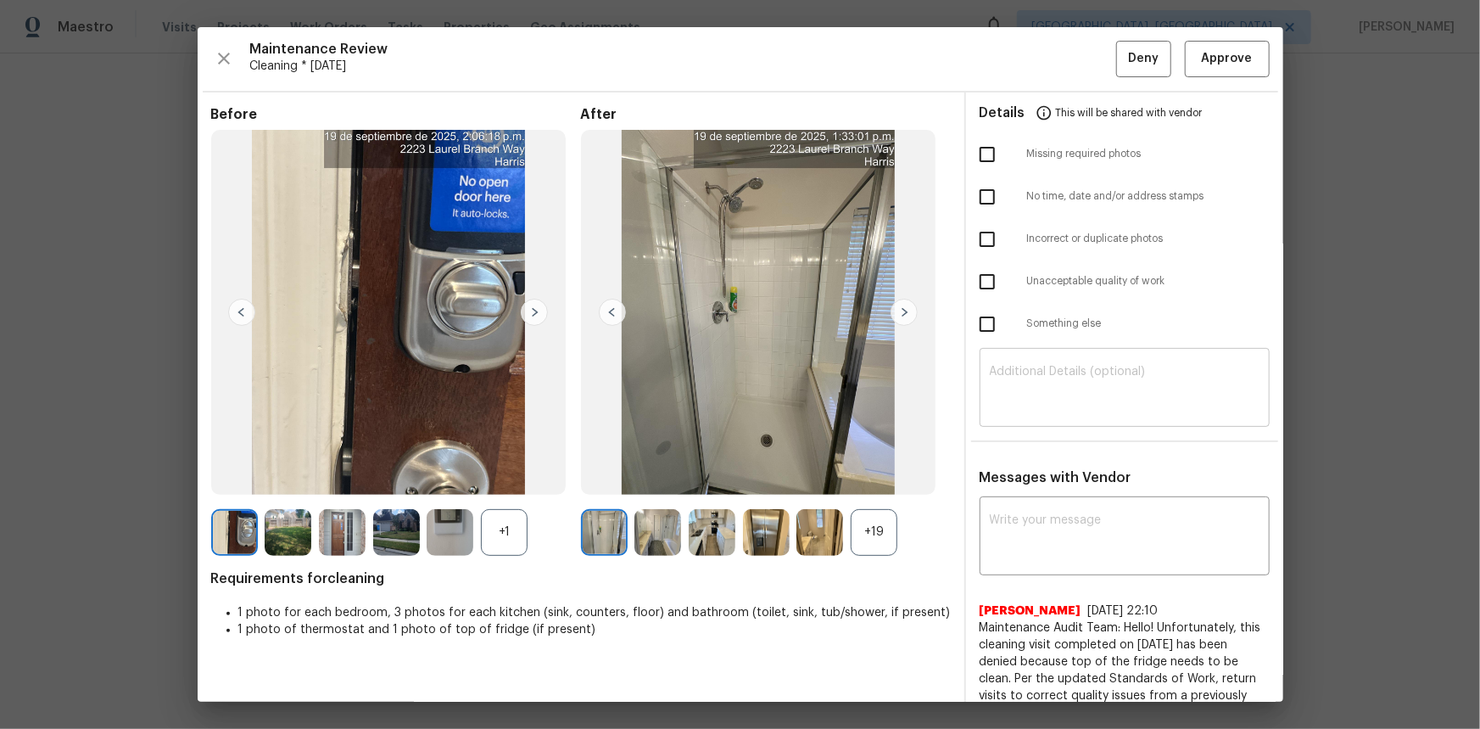
scroll to position [0, 0]
click at [980, 275] on input "checkbox" at bounding box center [987, 282] width 36 height 36
checkbox input "true"
click at [1053, 63] on span "Deny" at bounding box center [1143, 58] width 31 height 21
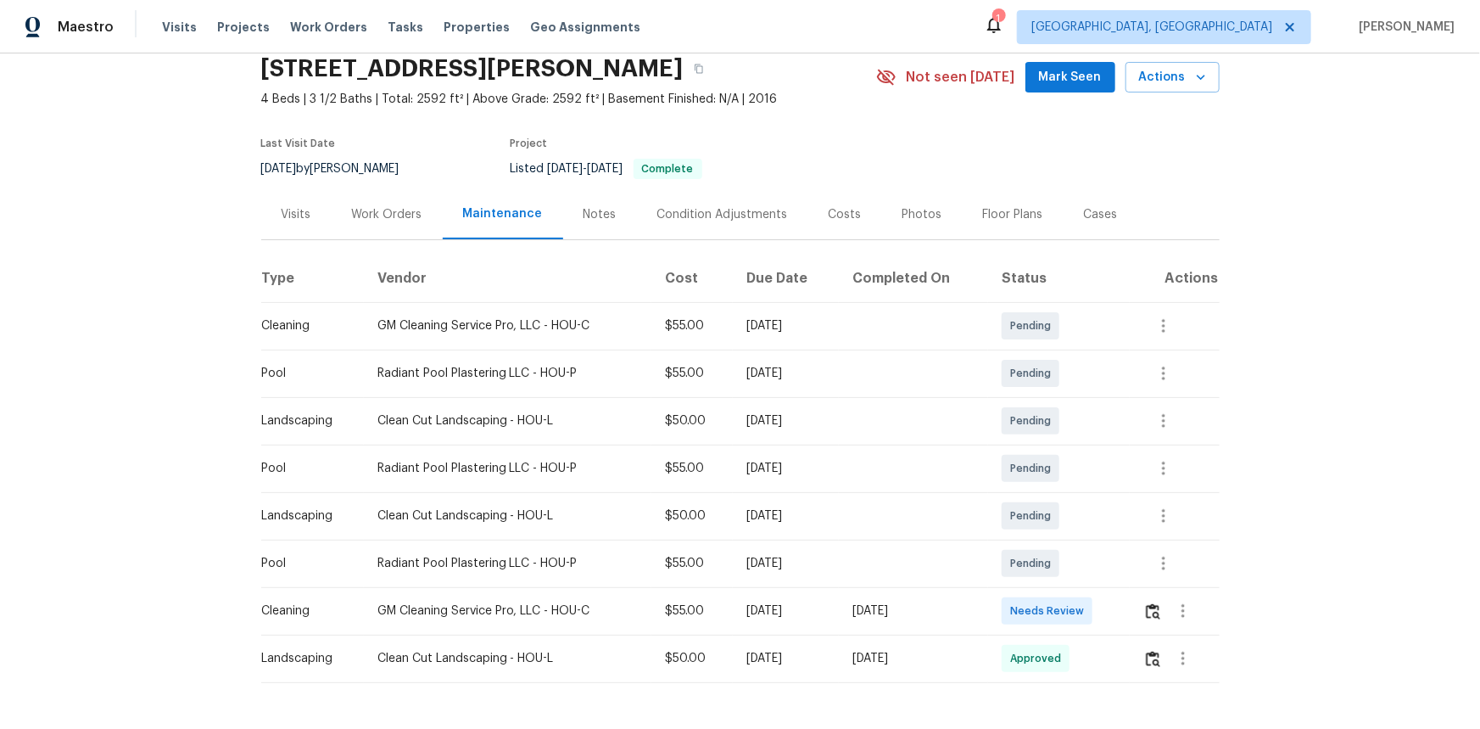
scroll to position [135, 0]
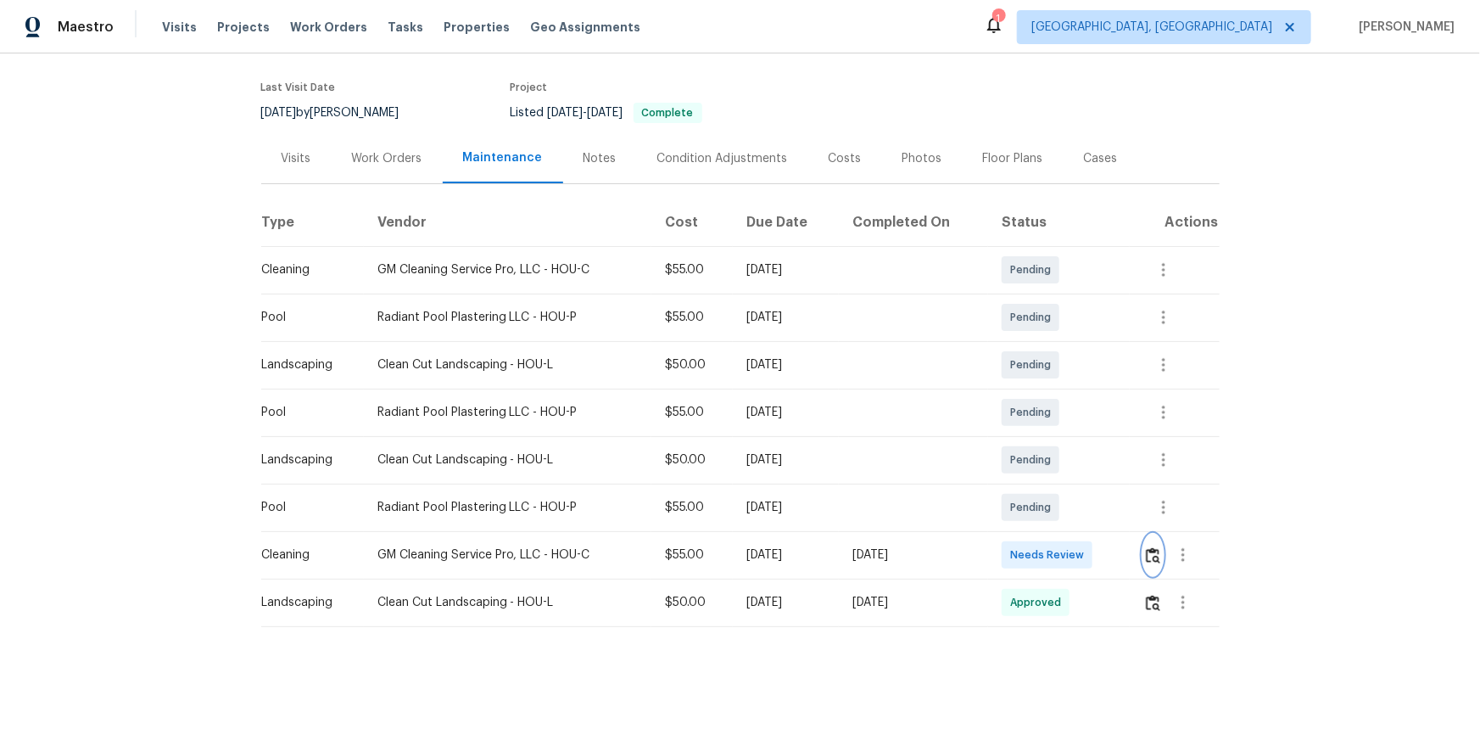
click at [1053, 487] on button "button" at bounding box center [1153, 554] width 20 height 41
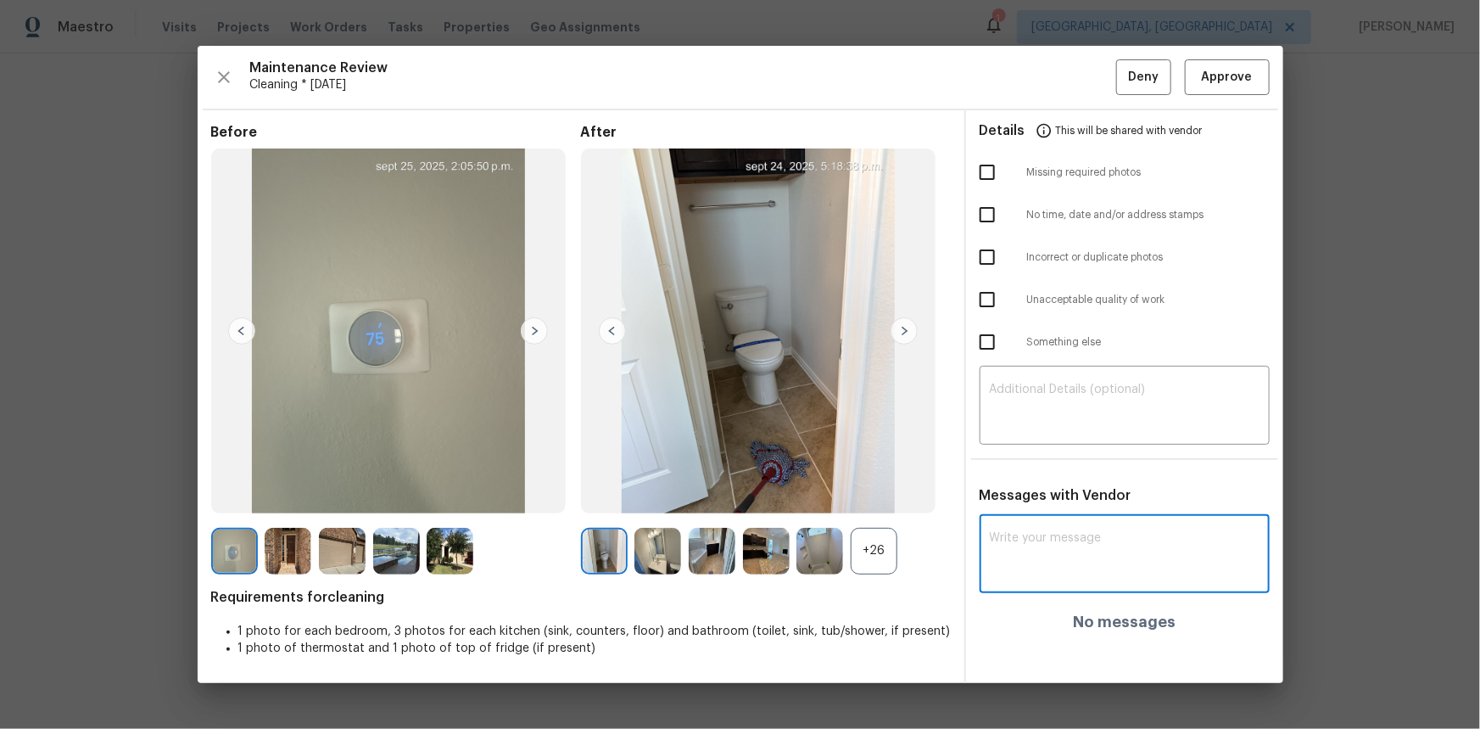
click at [1003, 487] on textarea at bounding box center [1125, 555] width 270 height 47
paste textarea "Maintenance Audit Team: Hello! Unfortunately, this cleaning visit completed on …"
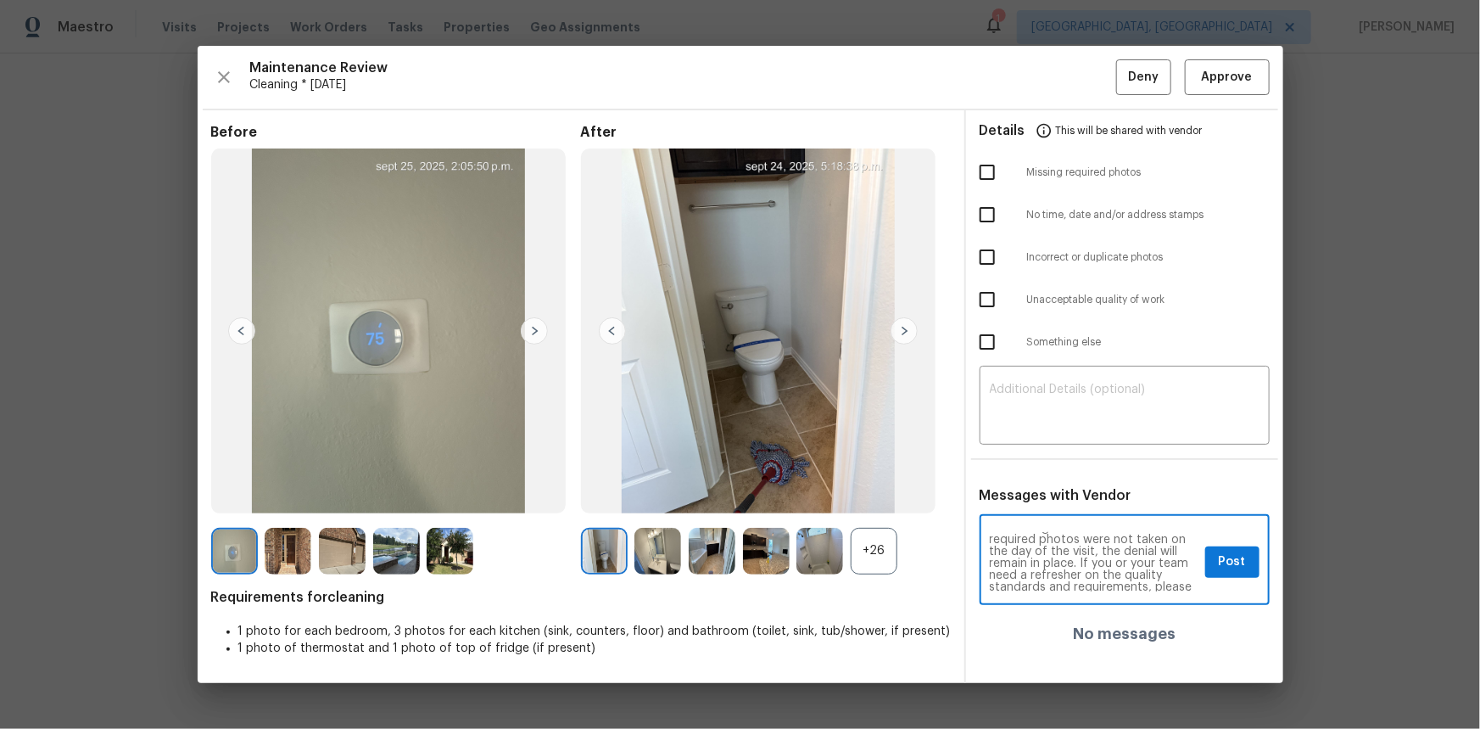
scroll to position [0, 0]
type textarea "Maintenance Audit Team: Hello! Unfortunately, this cleaning visit completed on …"
click at [1047, 406] on textarea at bounding box center [1125, 406] width 270 height 47
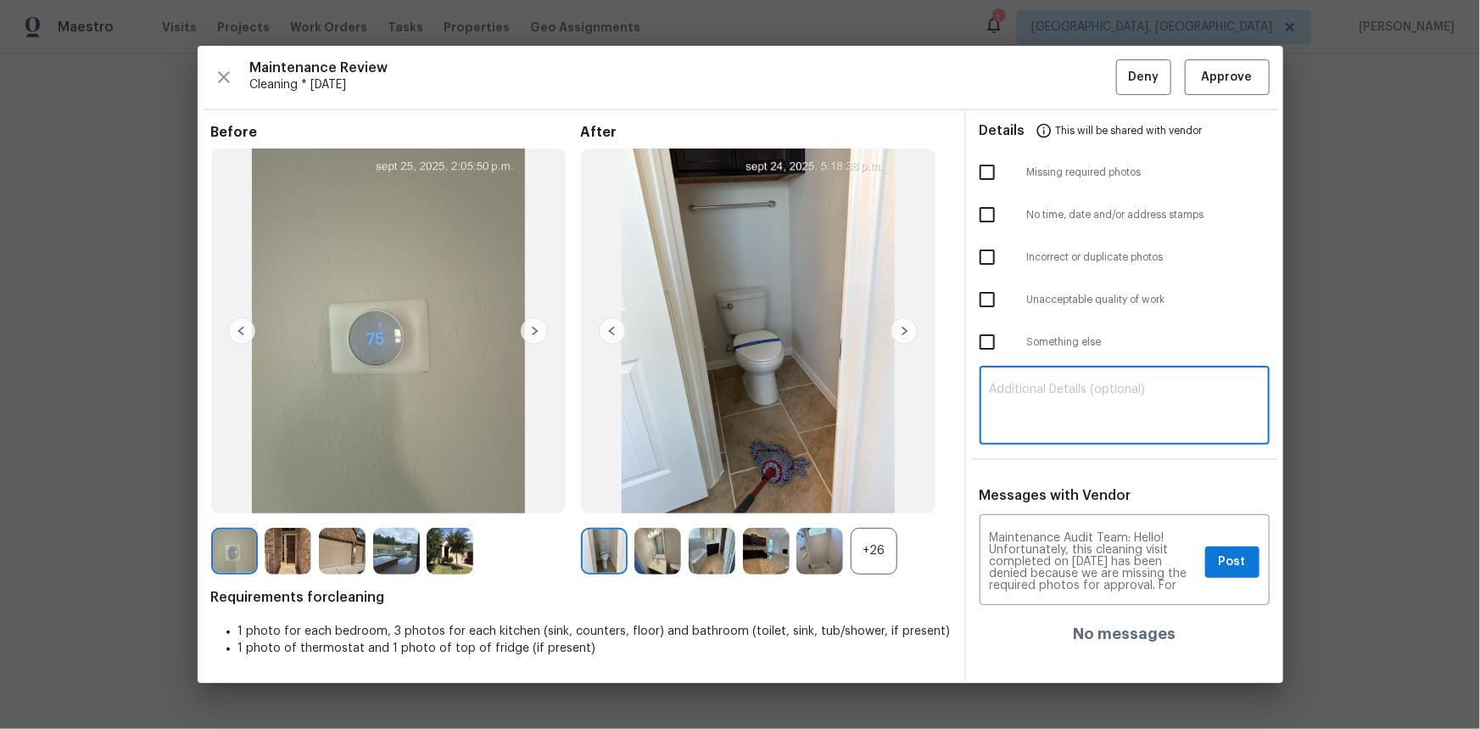
paste textarea "Maintenance Audit Team: Hello! Unfortunately, this cleaning visit completed on …"
type textarea "Maintenance Audit Team: Hello! Unfortunately, this cleaning visit completed on …"
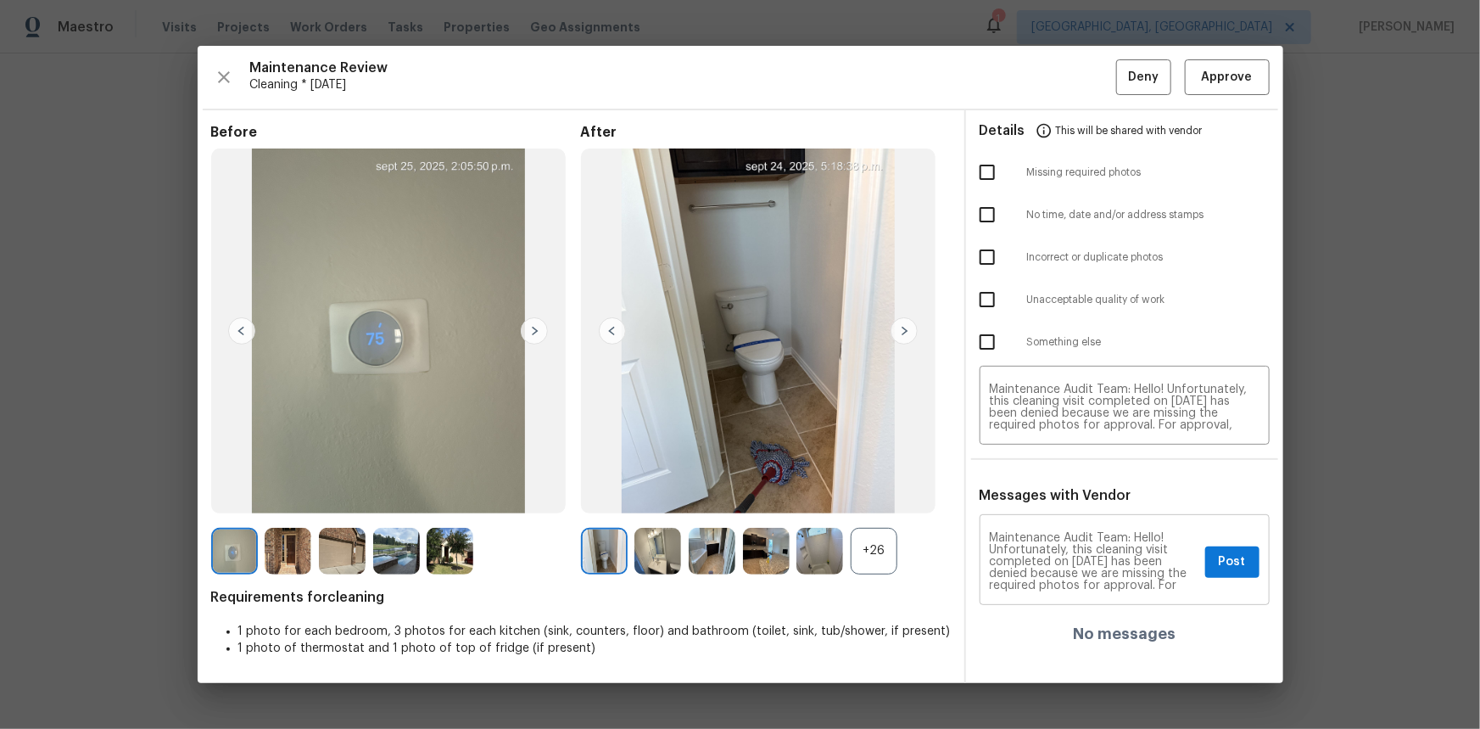
click at [1053, 487] on div "Maintenance Audit Team: Hello! Unfortunately, this cleaning visit completed on …" at bounding box center [1125, 561] width 290 height 87
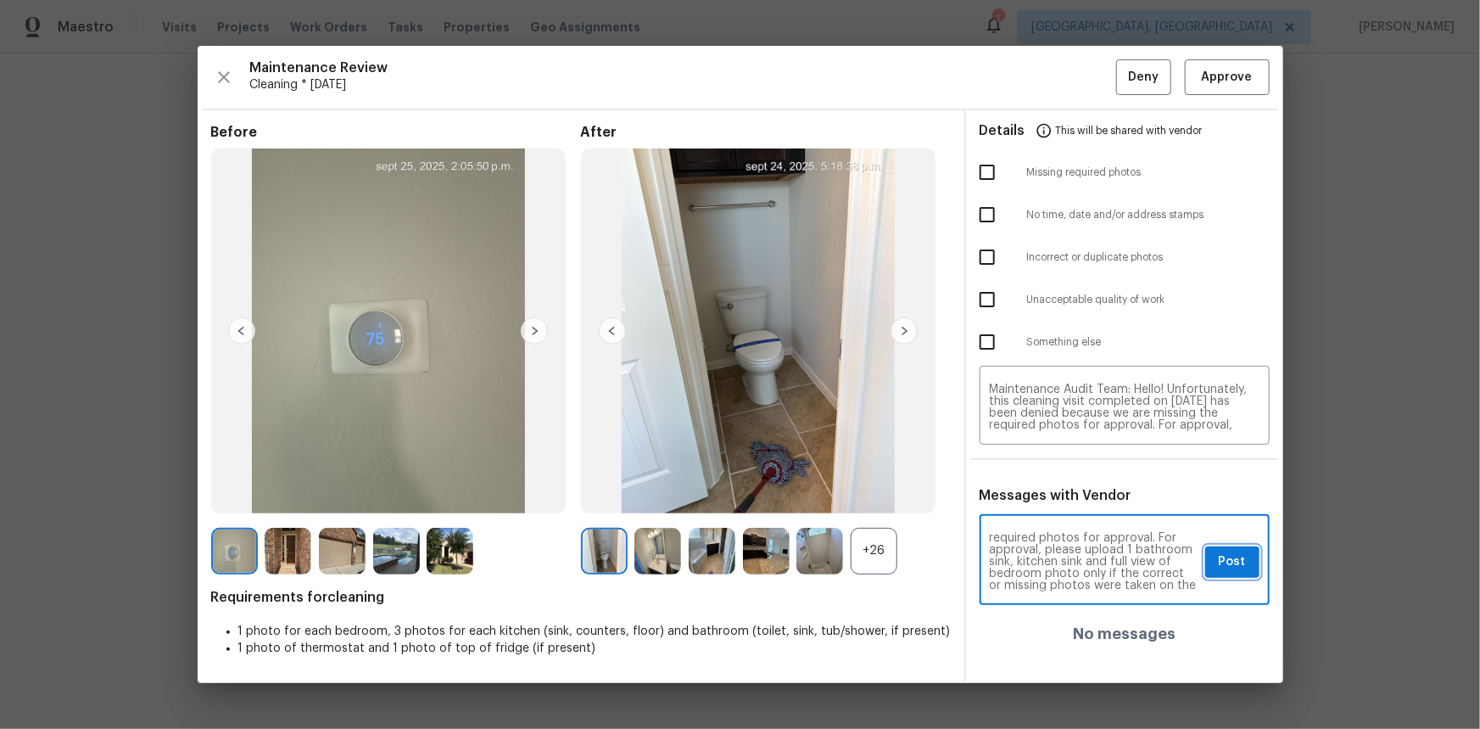
click at [1053, 487] on span "Post" at bounding box center [1232, 561] width 27 height 21
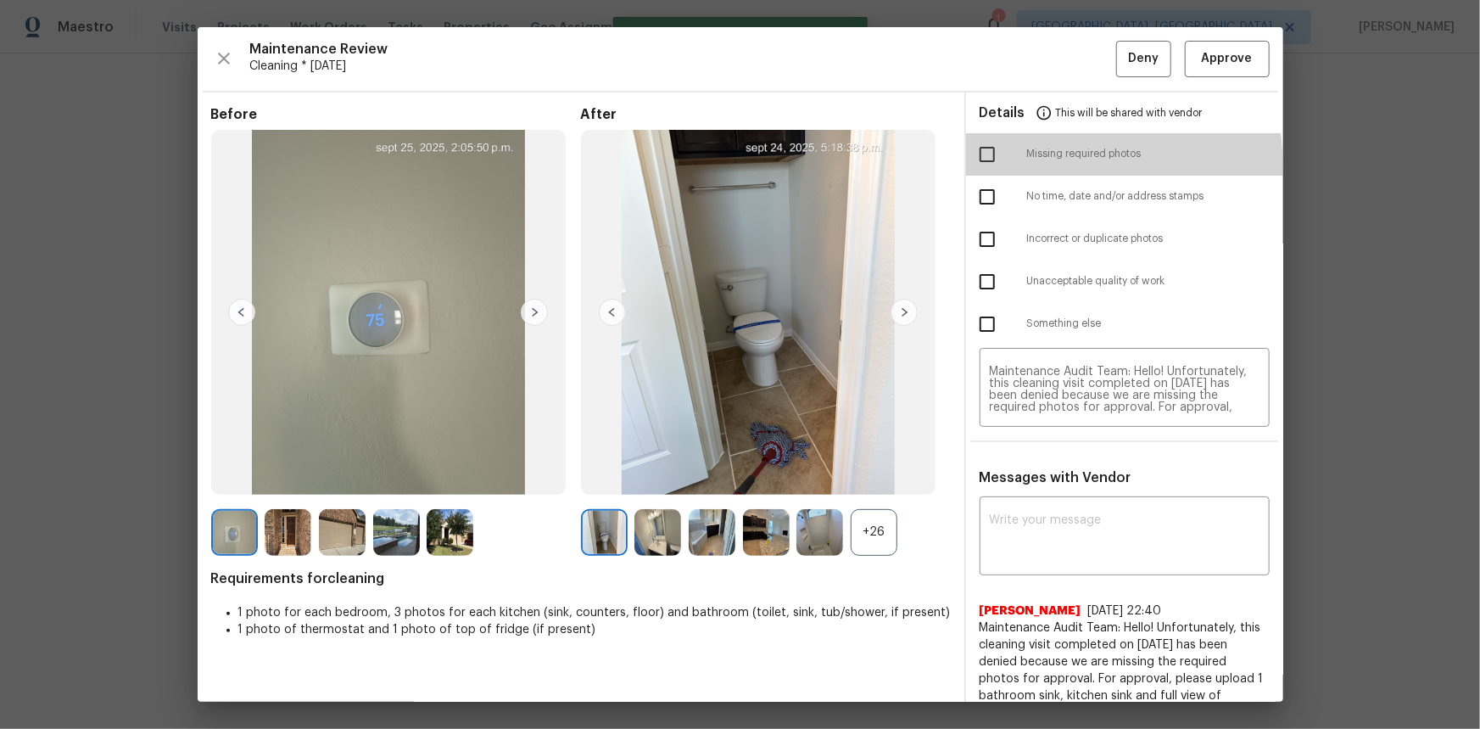
click at [984, 169] on input "checkbox" at bounding box center [987, 155] width 36 height 36
checkbox input "true"
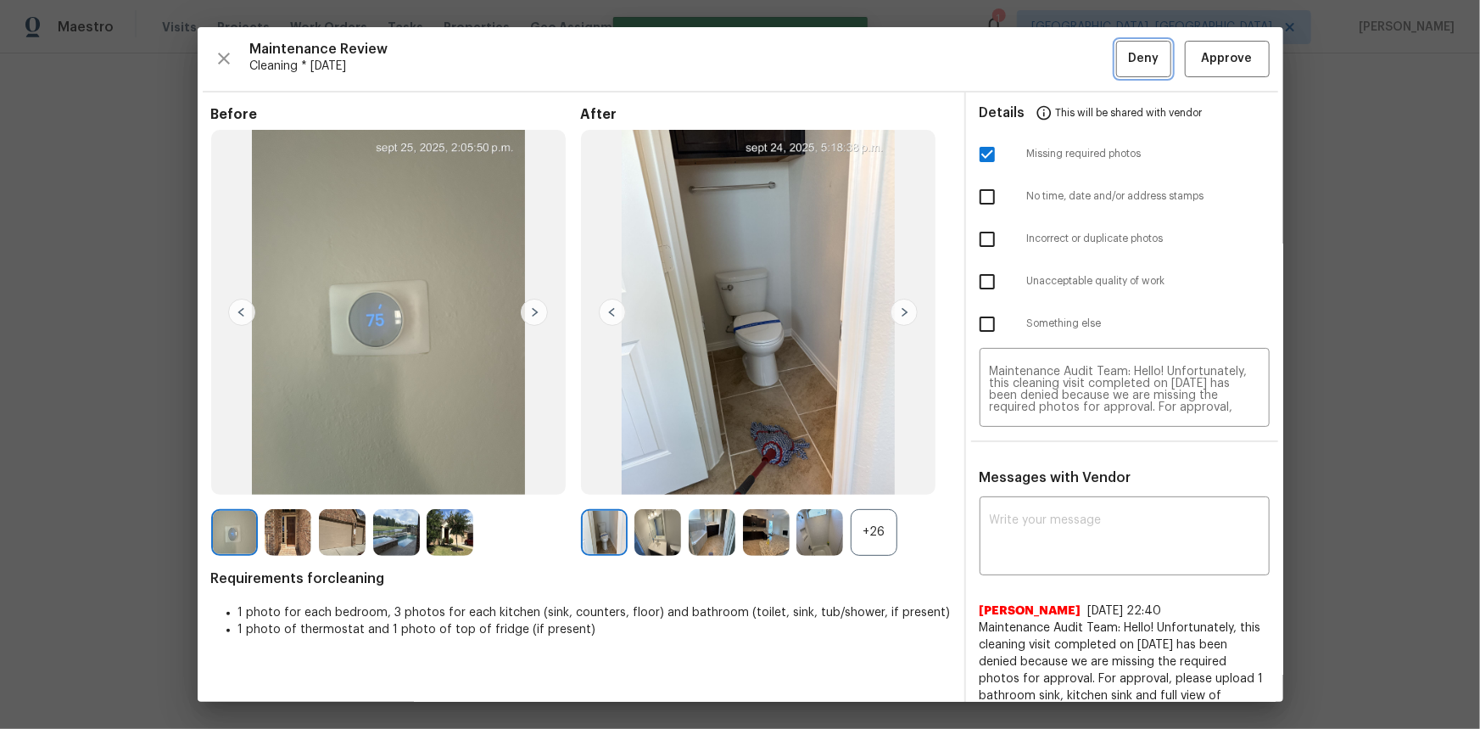
click at [1053, 70] on button "Deny" at bounding box center [1143, 59] width 55 height 36
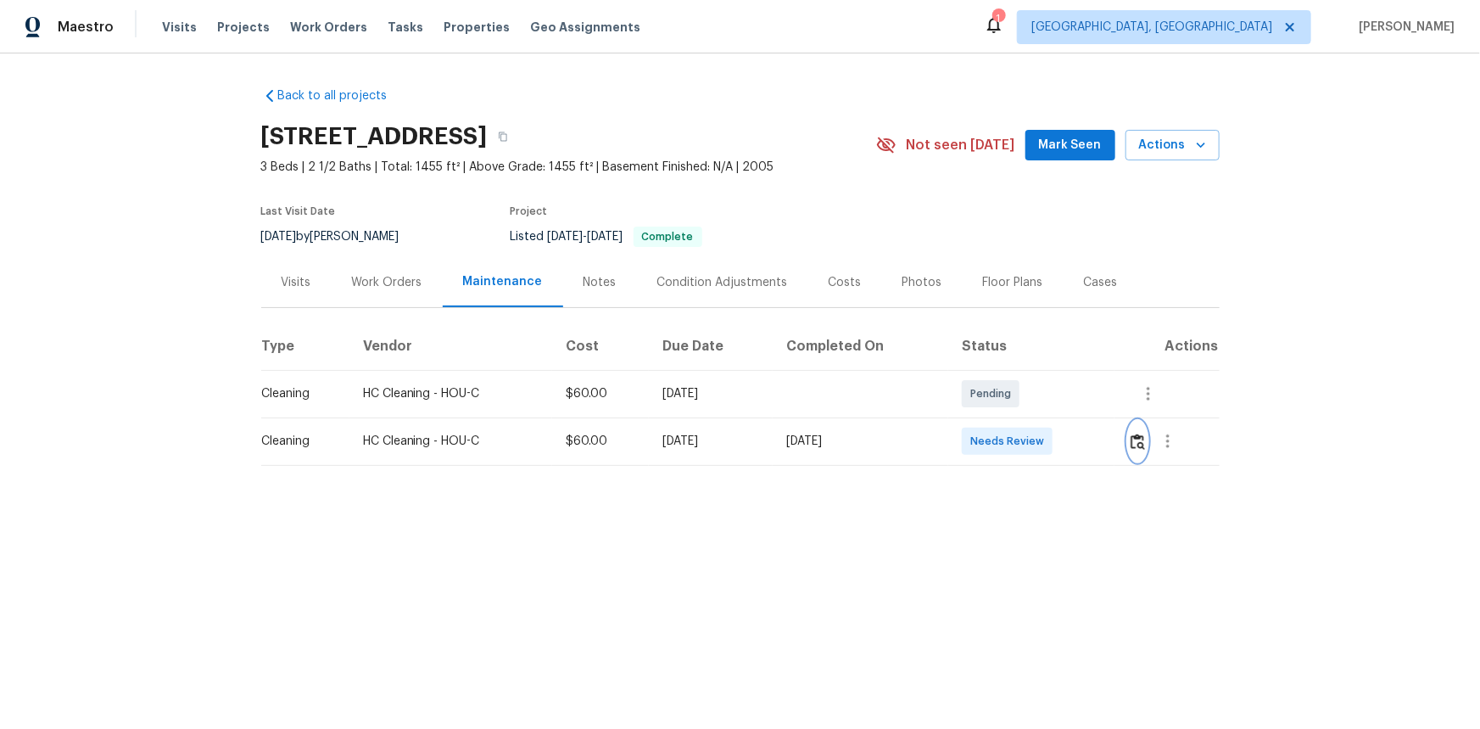
click at [1053, 438] on img "button" at bounding box center [1138, 441] width 14 height 16
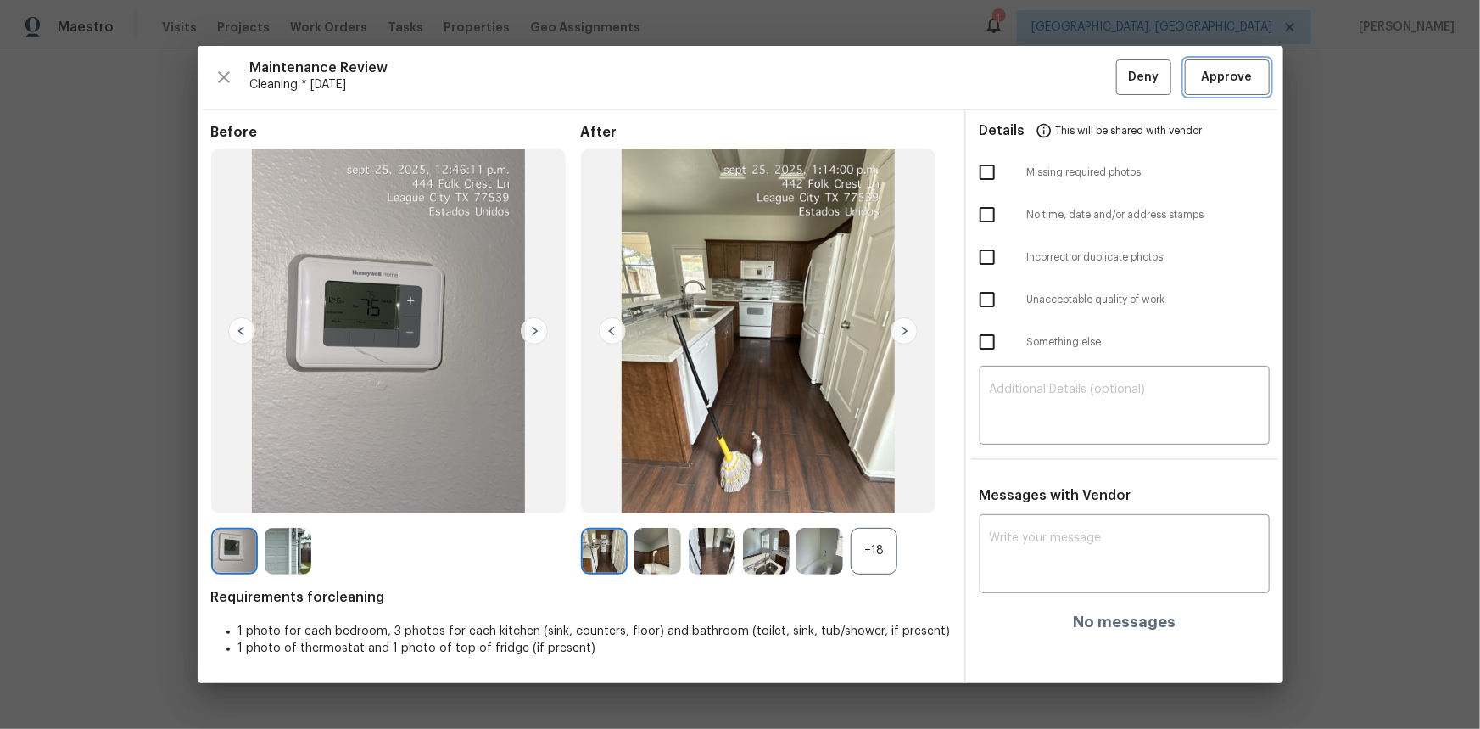
click at [1053, 78] on span "Approve" at bounding box center [1227, 77] width 51 height 21
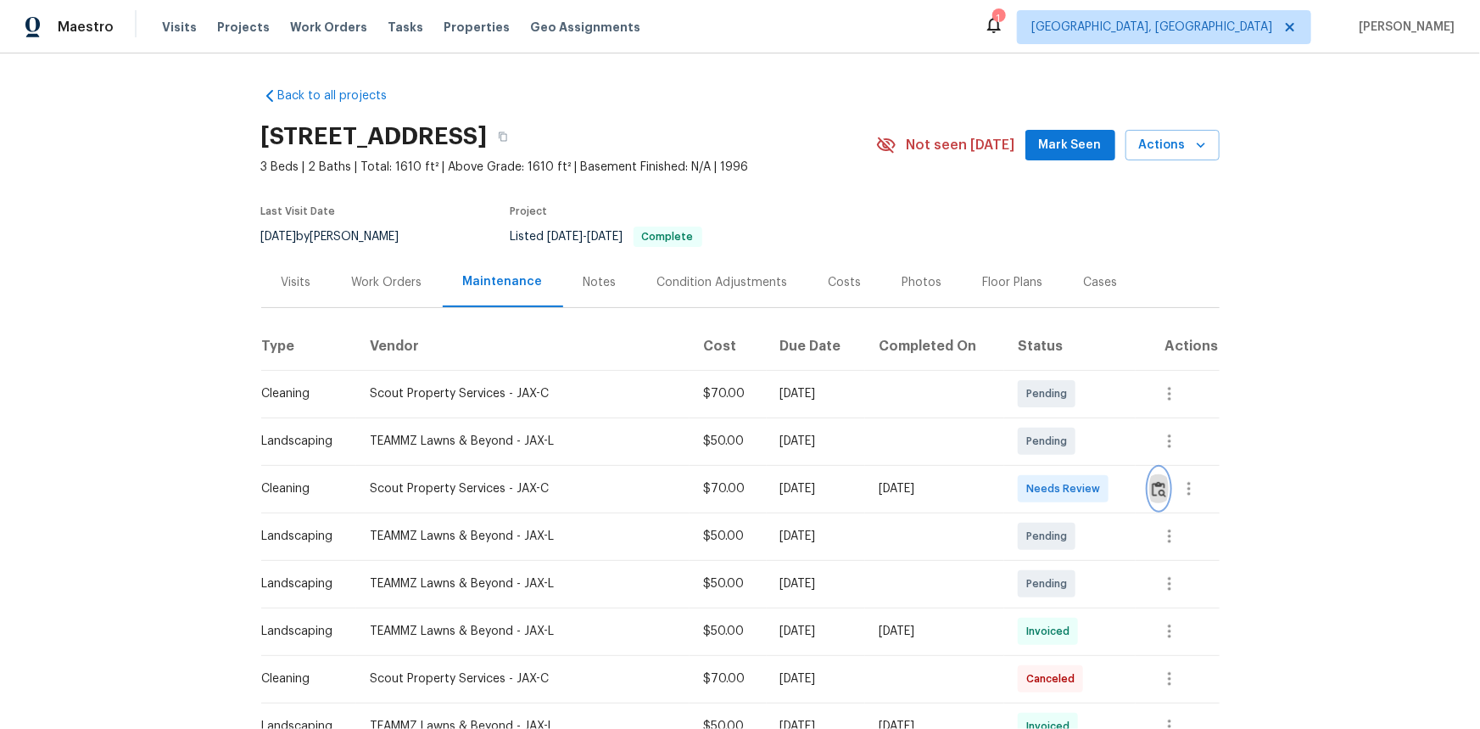
click at [1053, 487] on img "button" at bounding box center [1159, 489] width 14 height 16
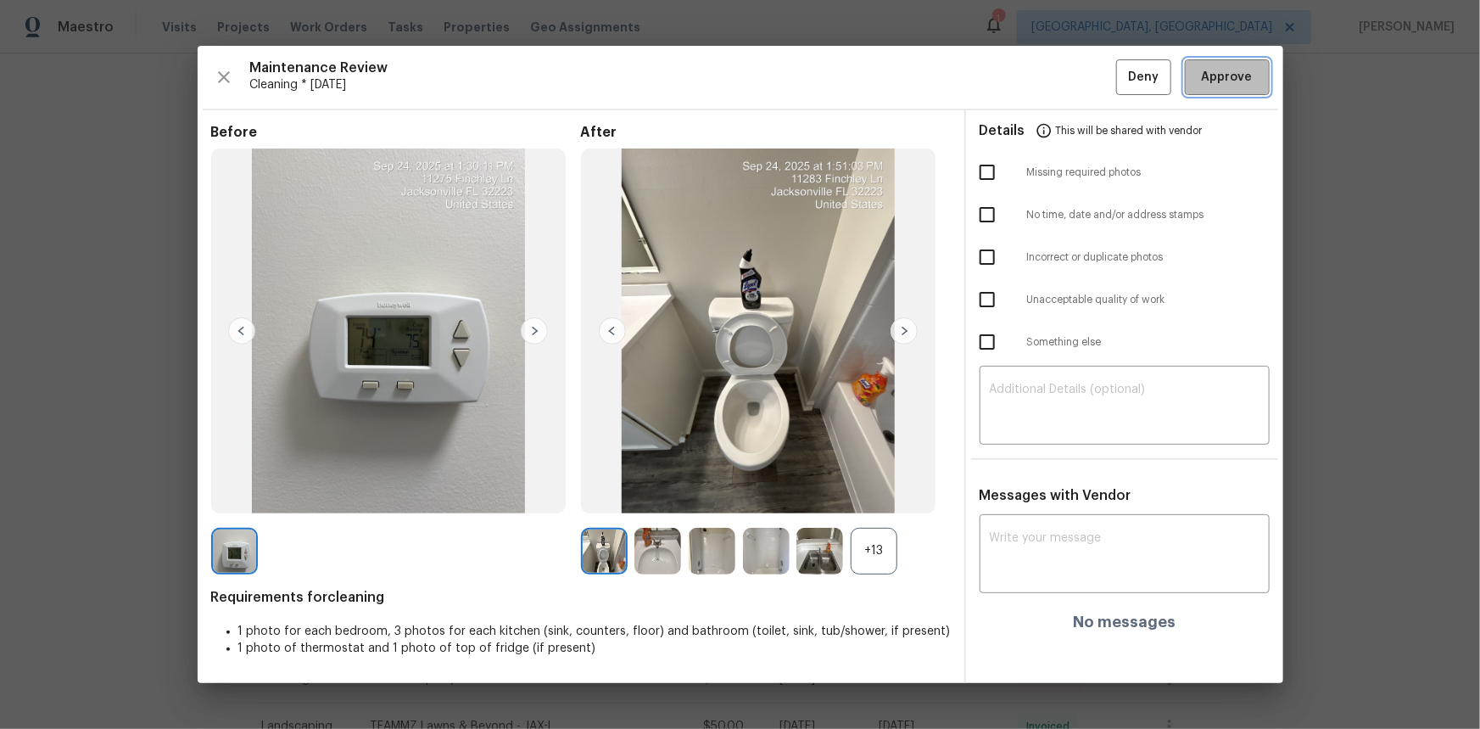
click at [1053, 71] on span "Approve" at bounding box center [1227, 77] width 51 height 21
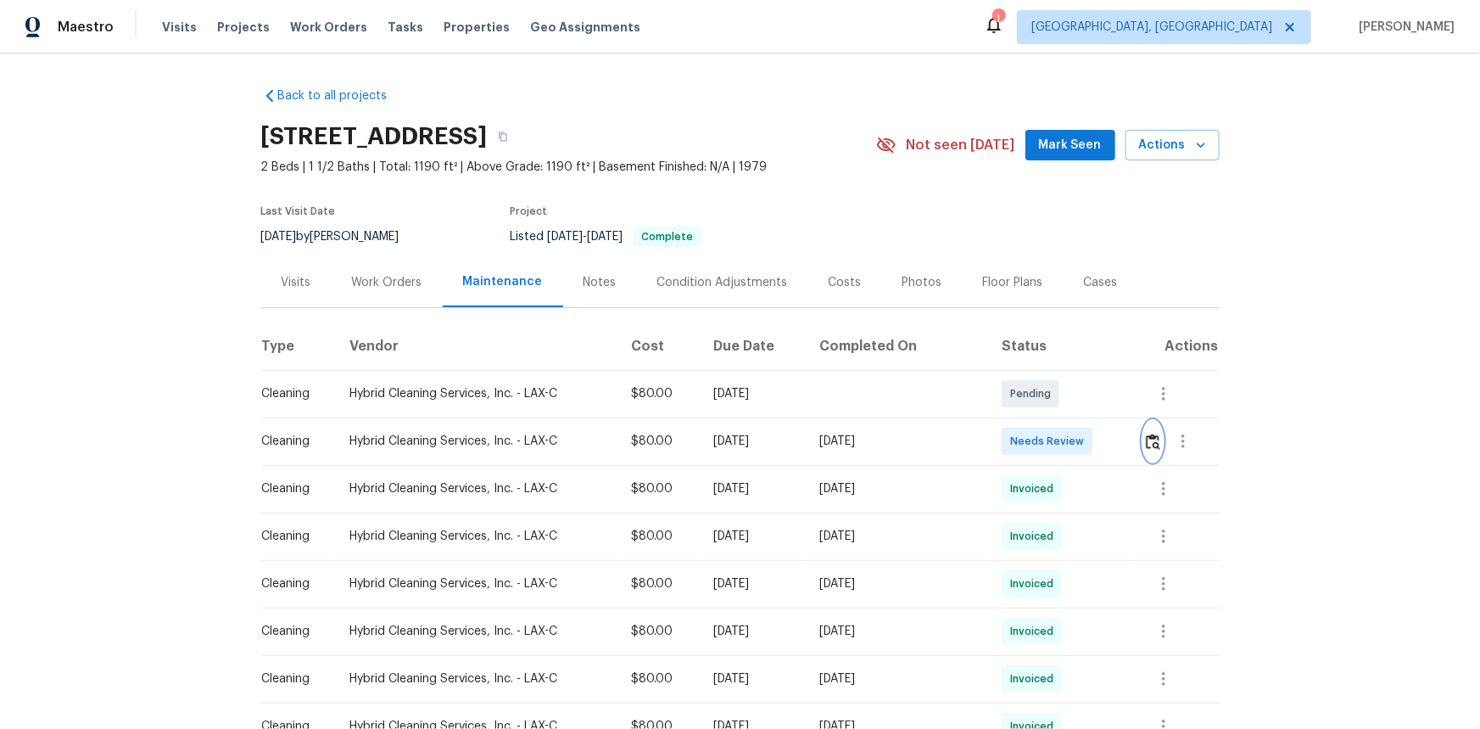
click at [1053, 437] on img "button" at bounding box center [1153, 441] width 14 height 16
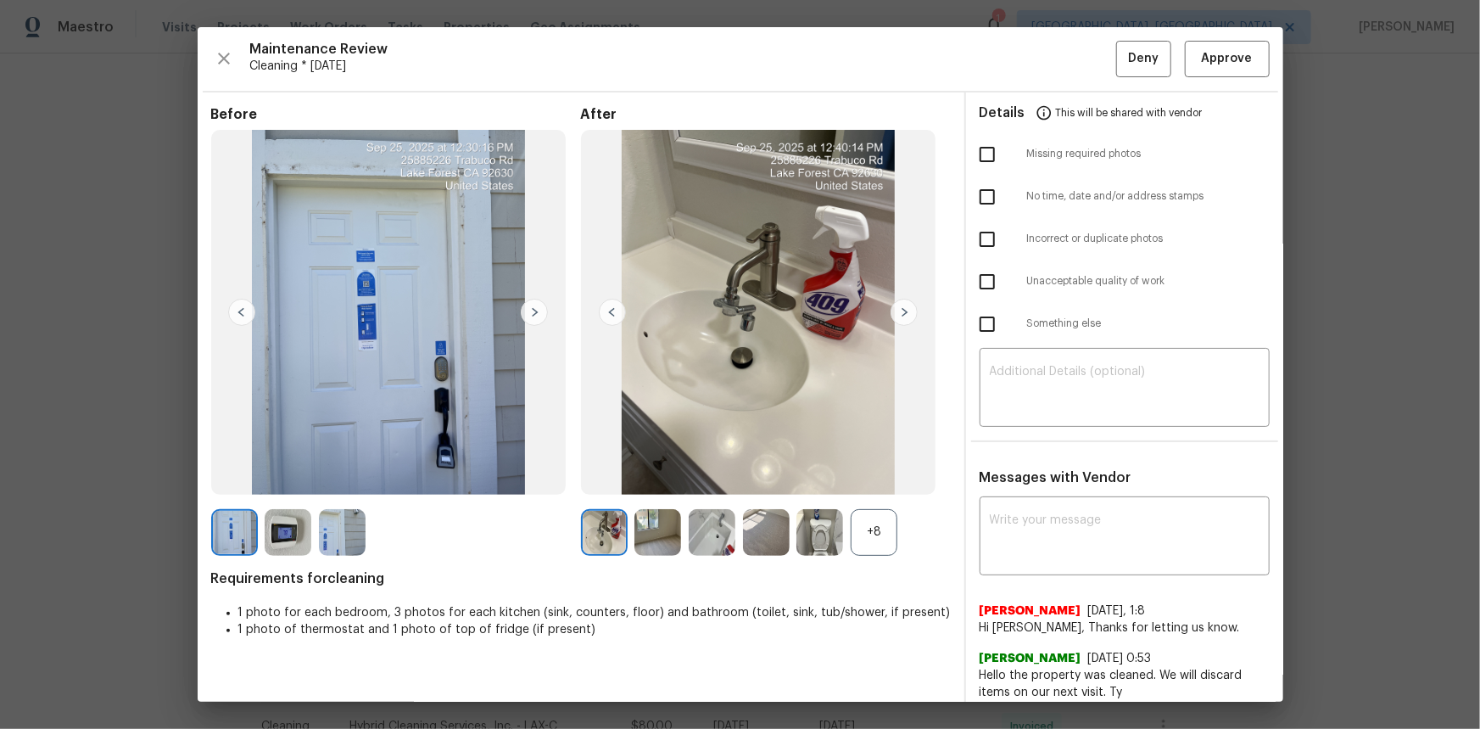
click at [297, 487] on img at bounding box center [288, 532] width 47 height 47
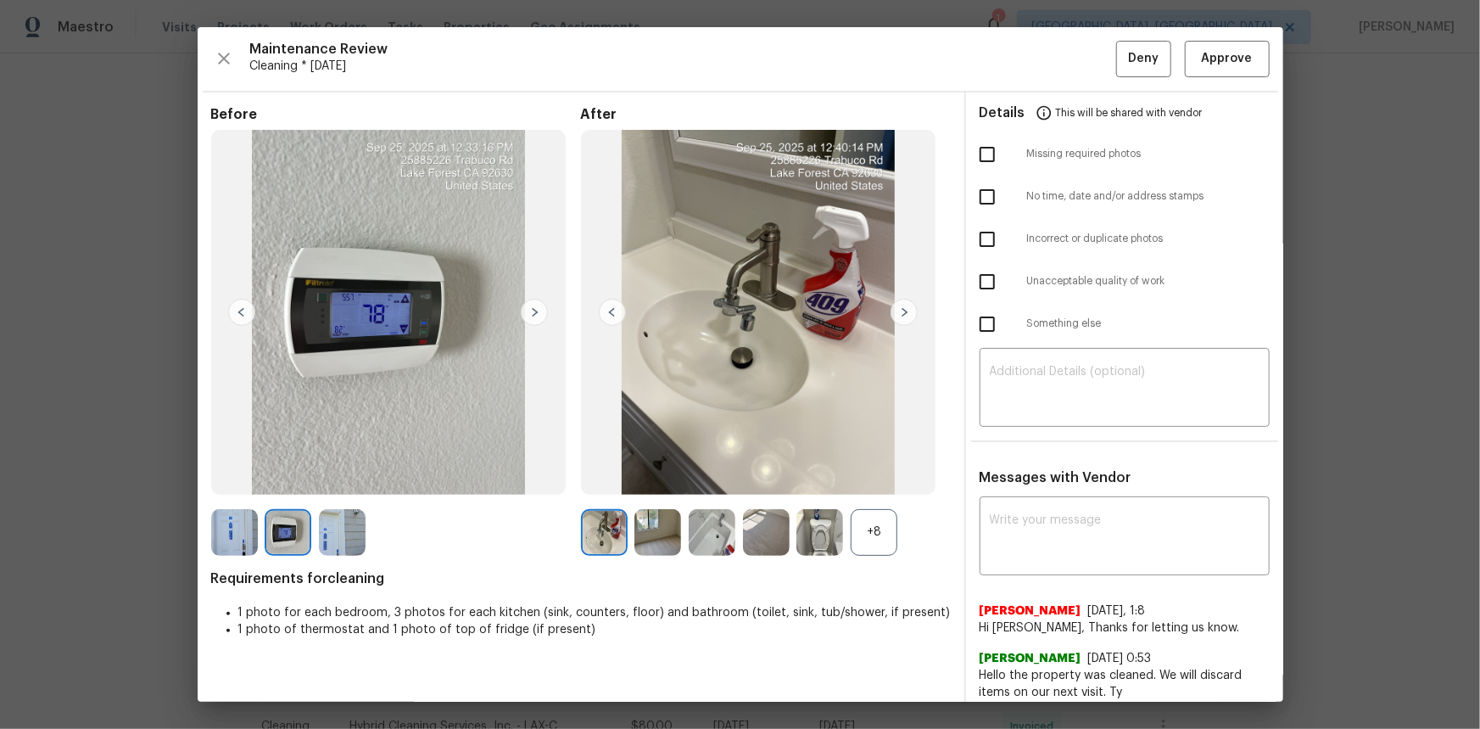
click at [286, 487] on img at bounding box center [288, 532] width 47 height 47
click at [1053, 68] on span "Approve" at bounding box center [1227, 58] width 58 height 21
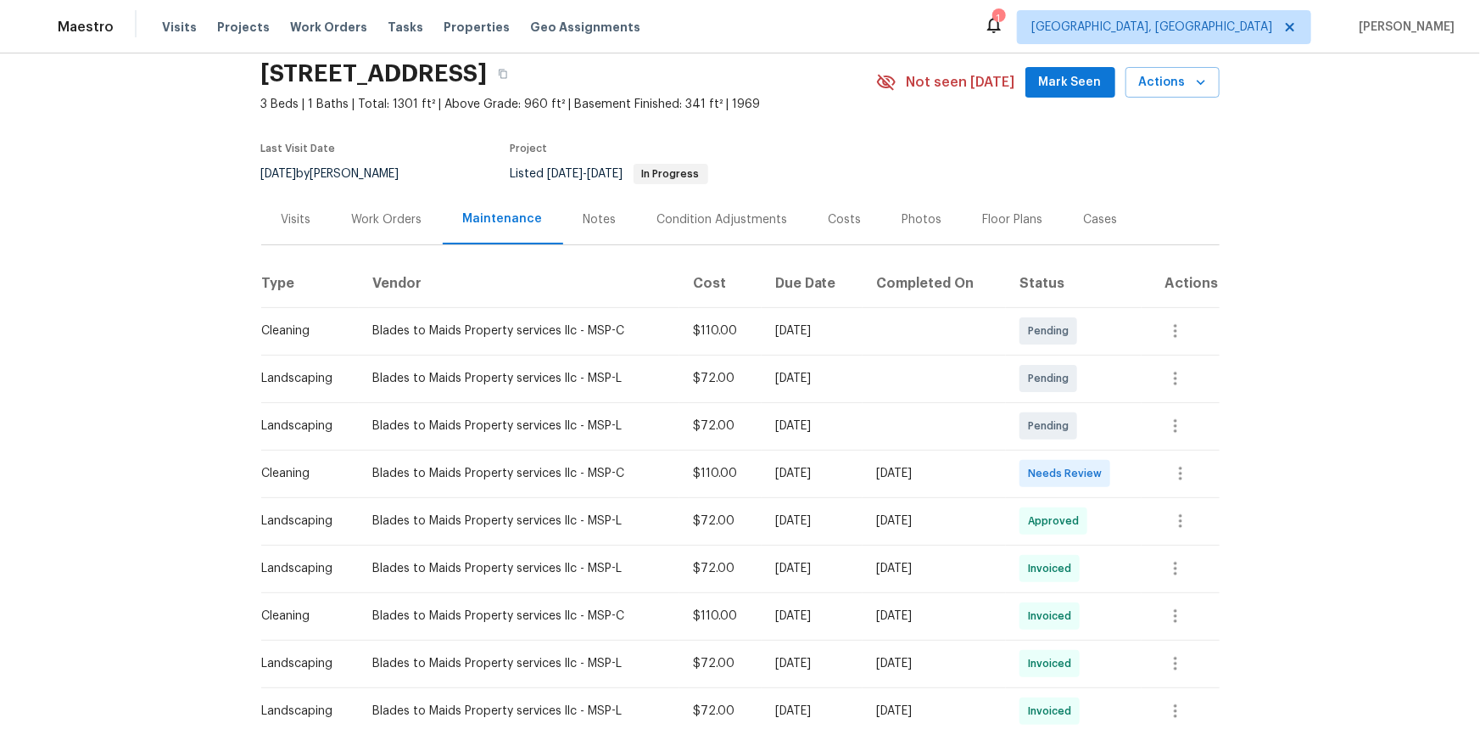
scroll to position [76, 0]
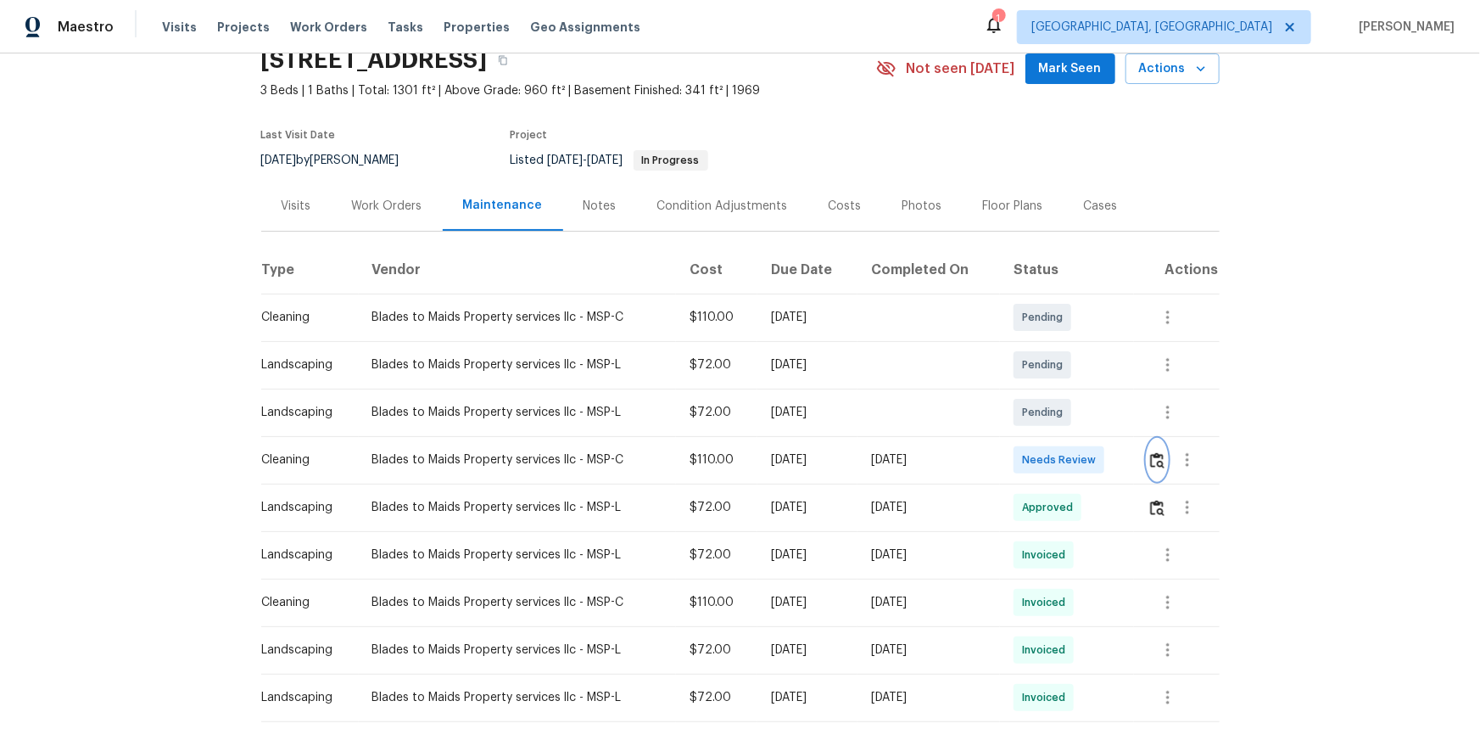
click at [1053, 461] on img "button" at bounding box center [1157, 460] width 14 height 16
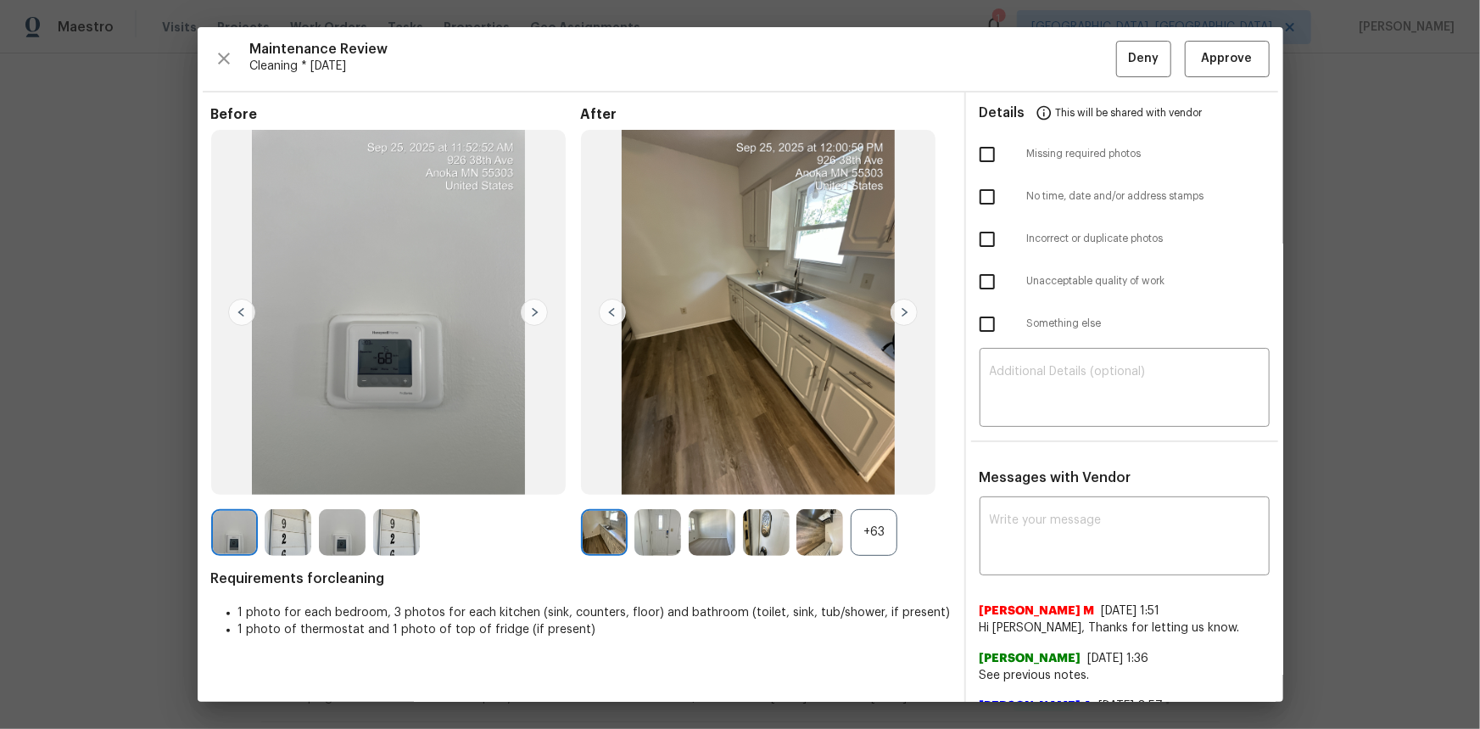
click div "+63"
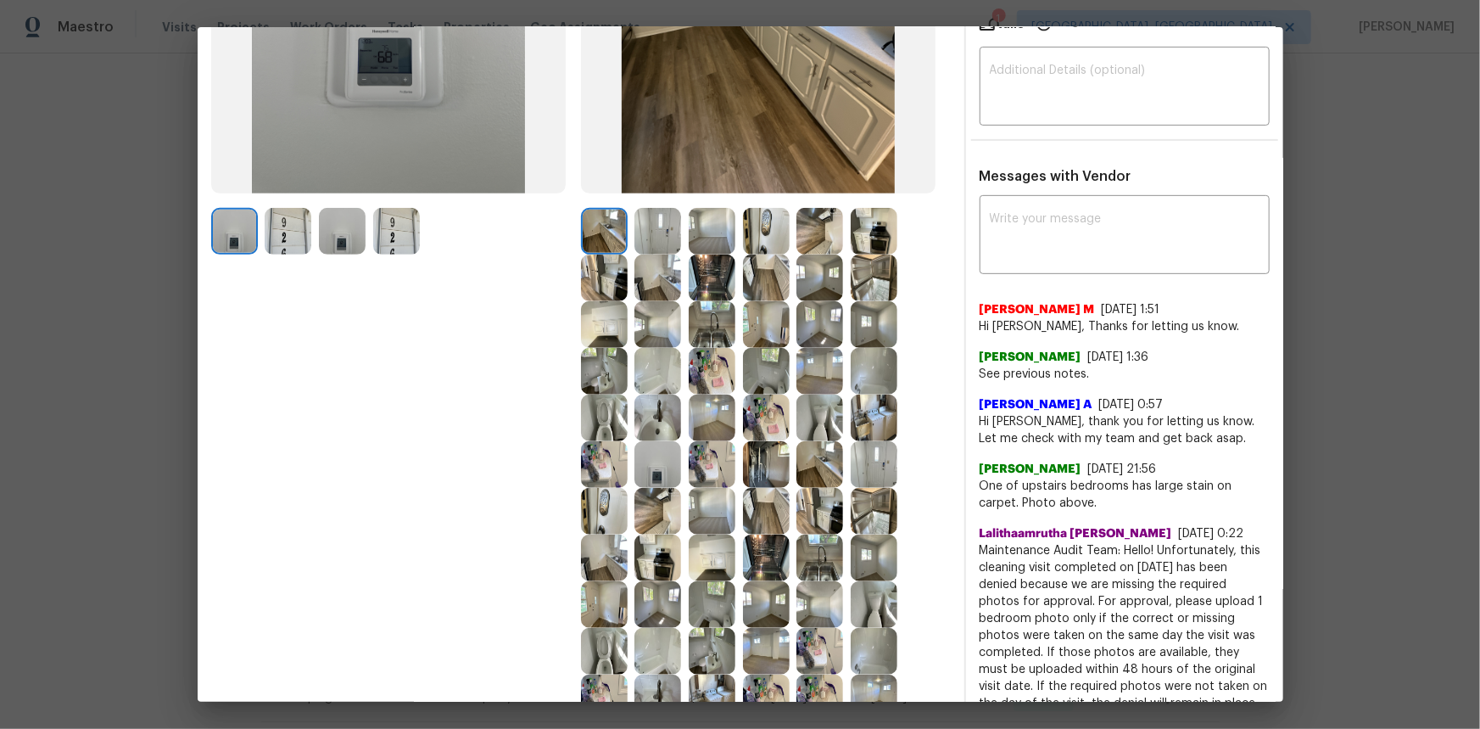
scroll to position [308, 0]
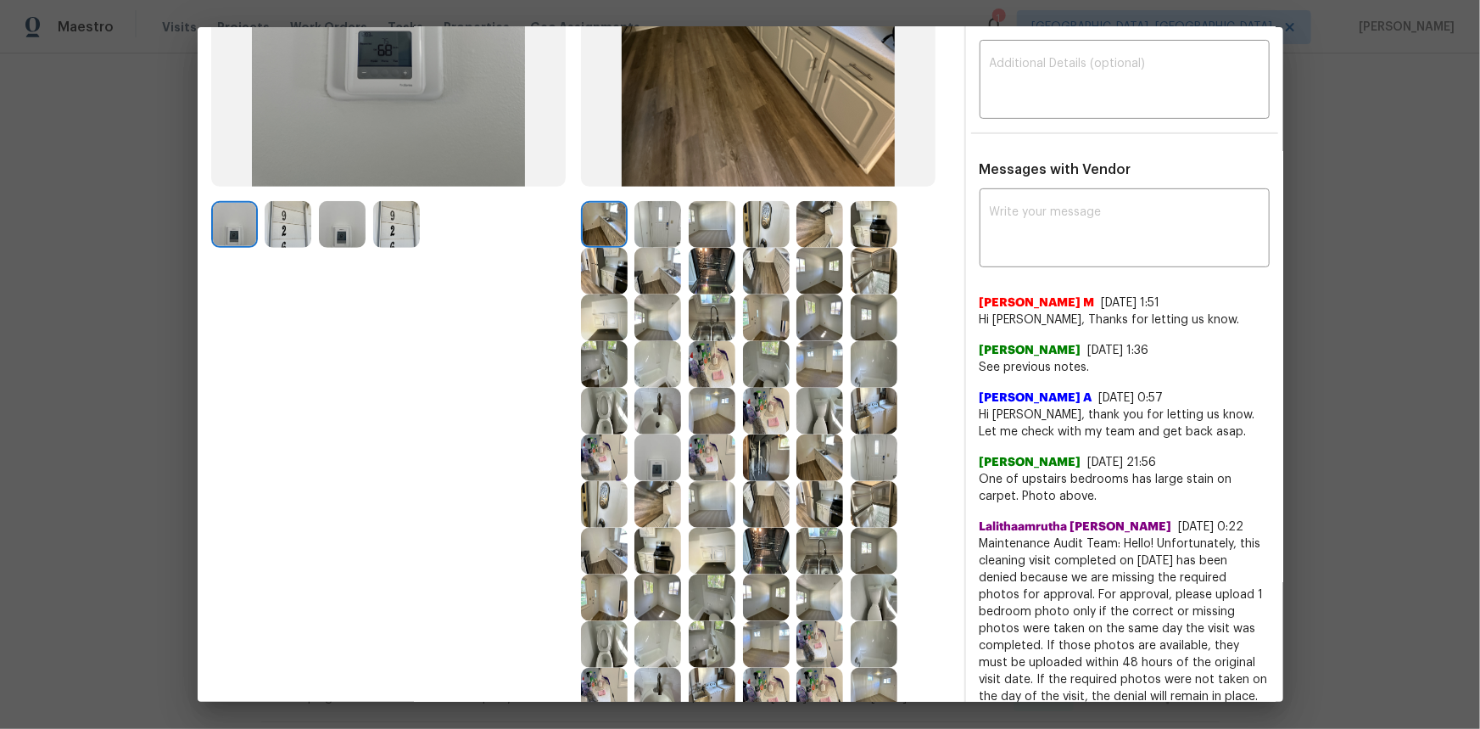
click img
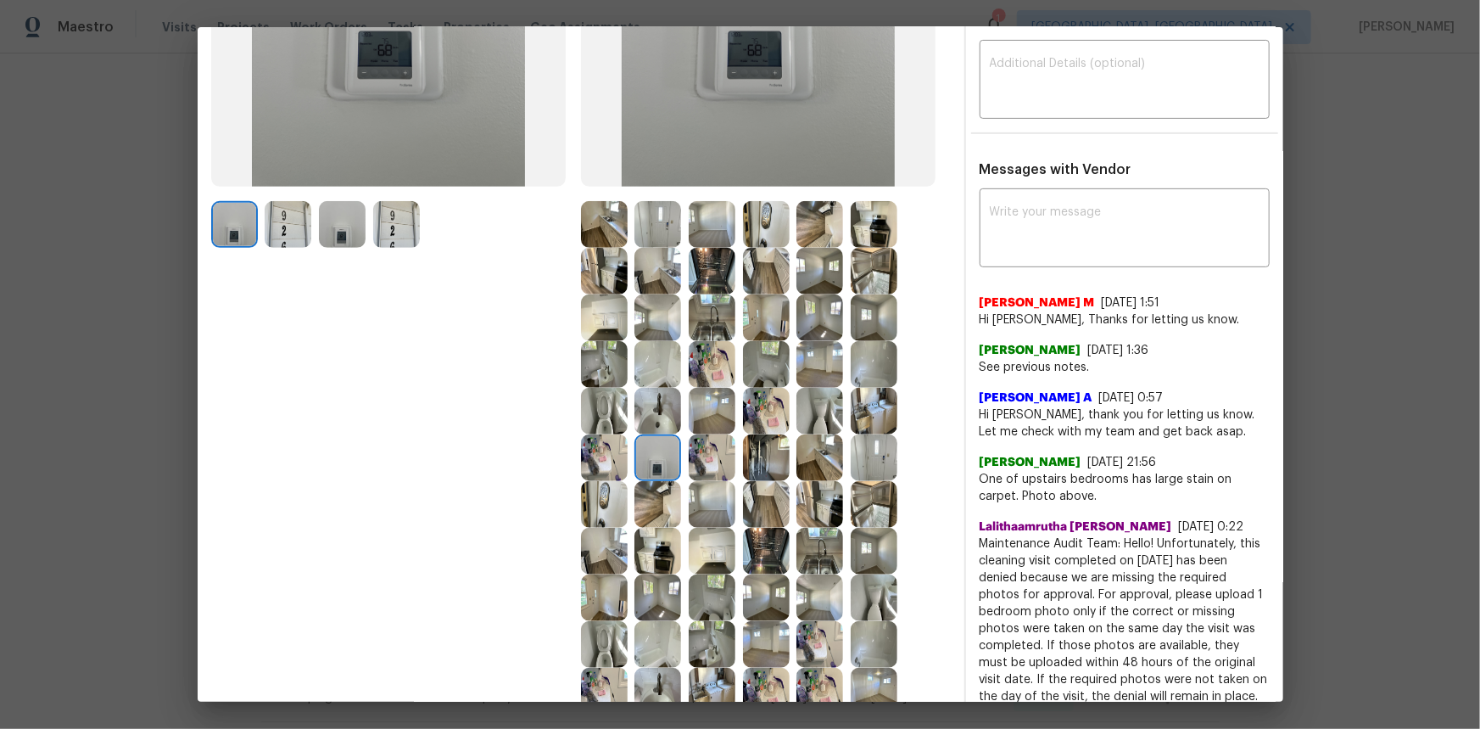
click img
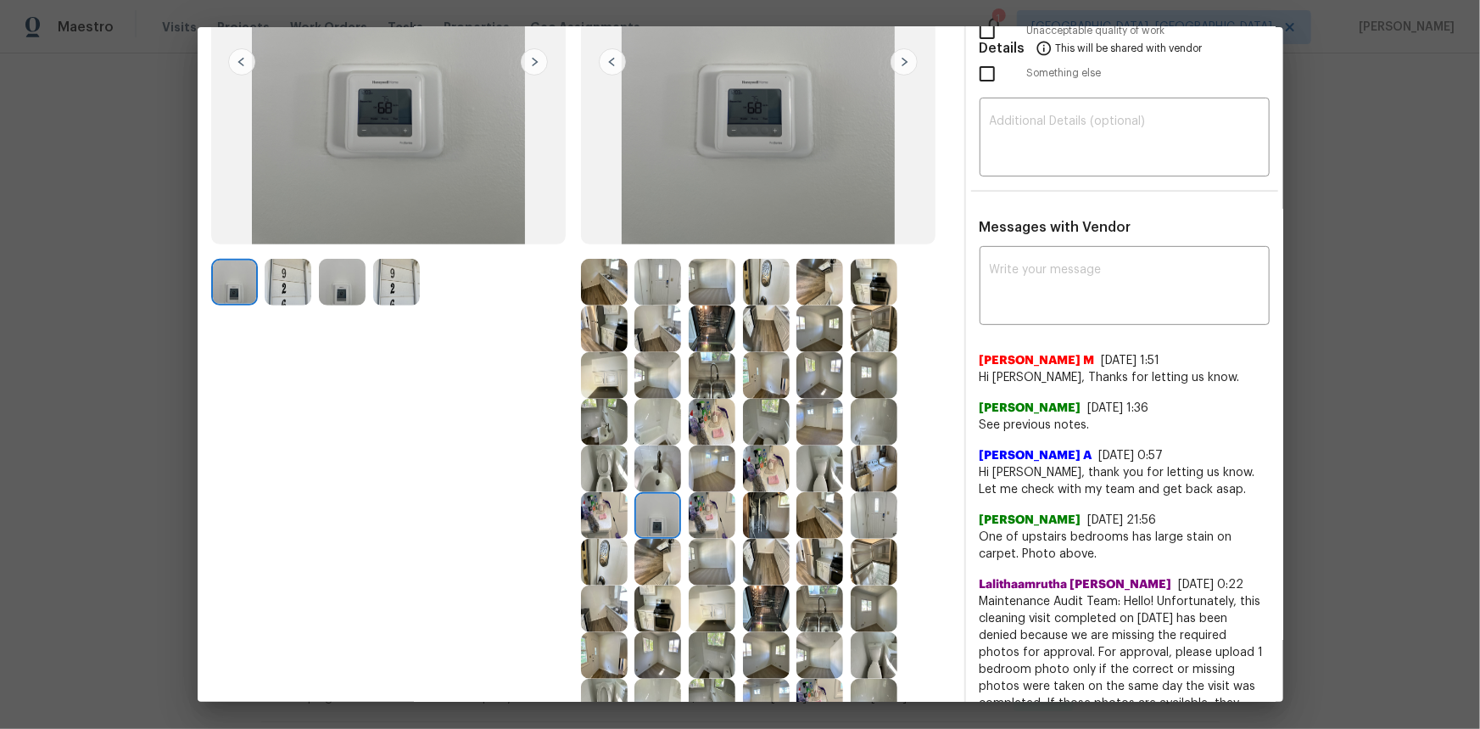
scroll to position [154, 0]
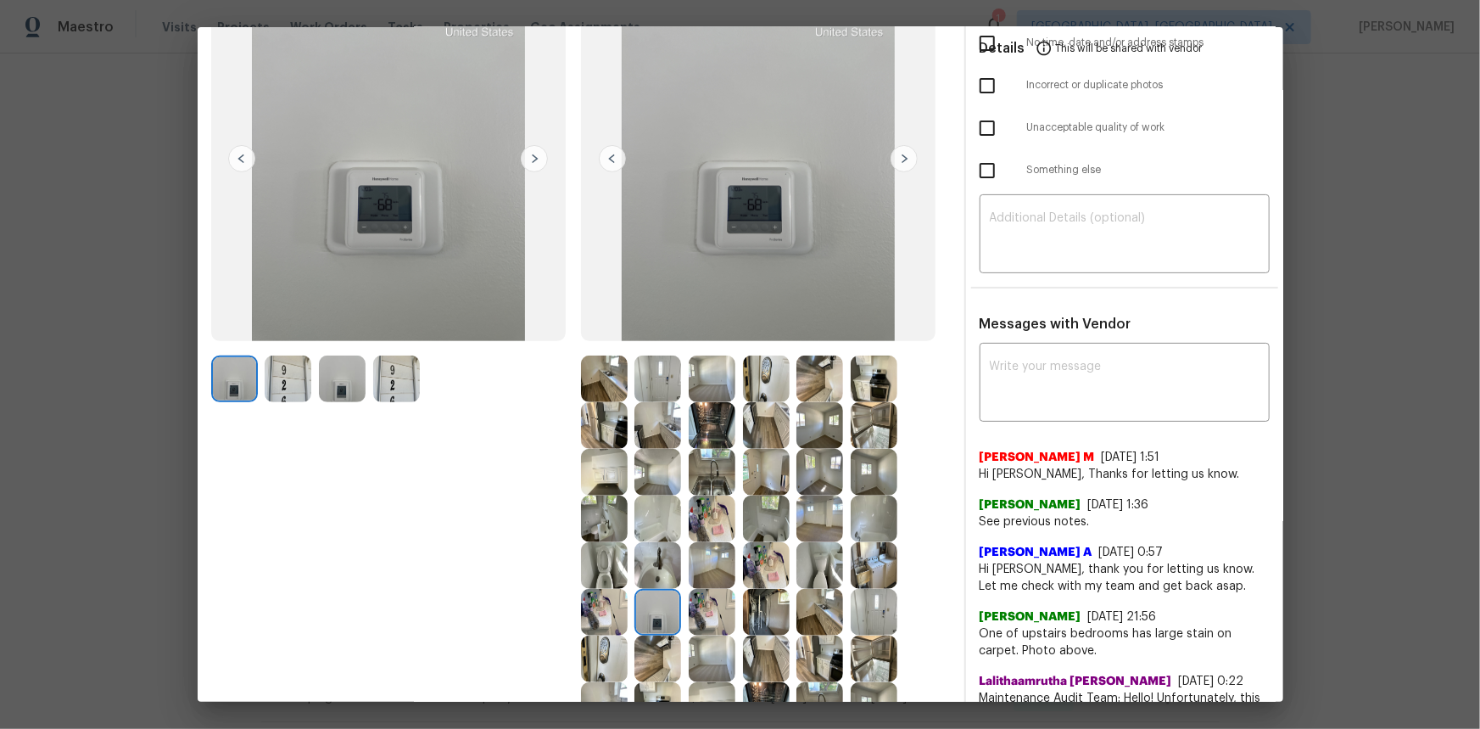
click img
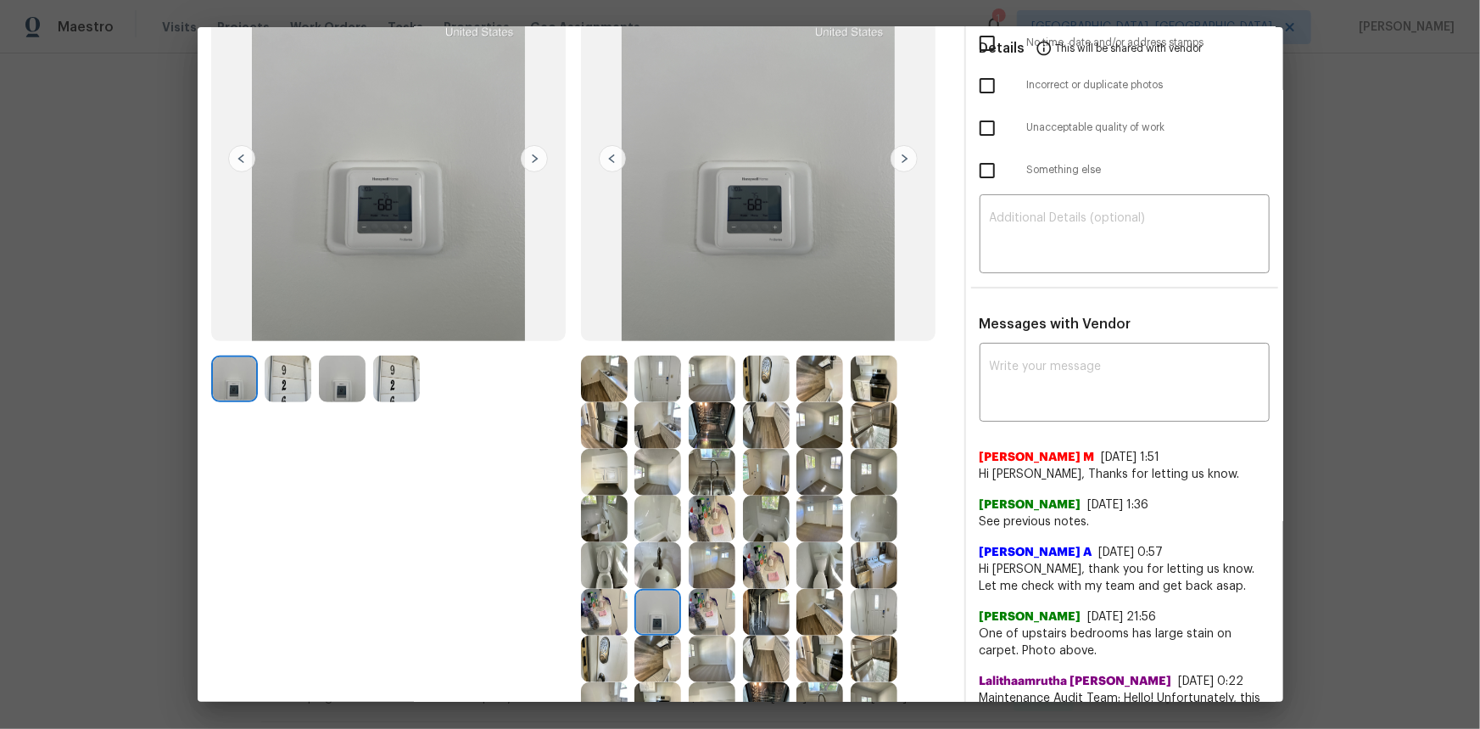
click img
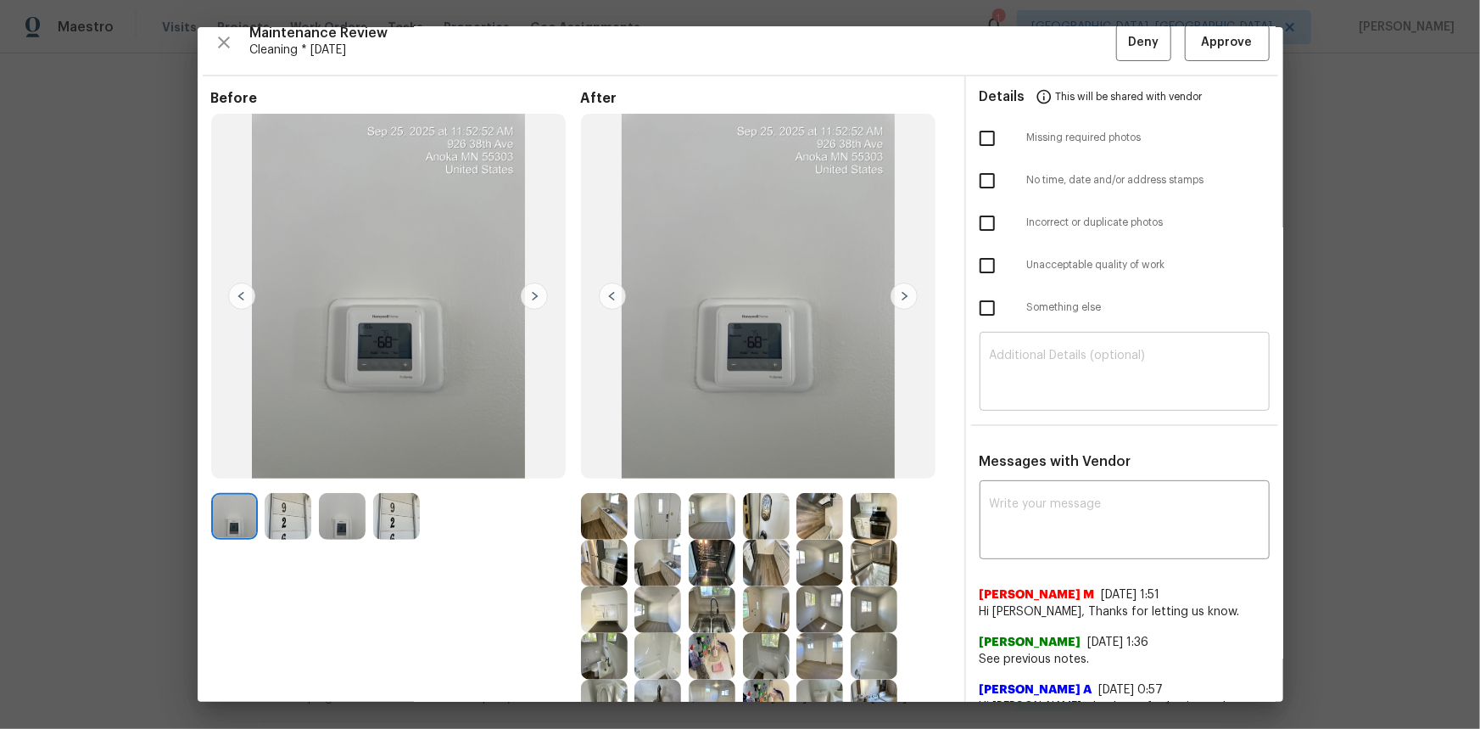
scroll to position [0, 0]
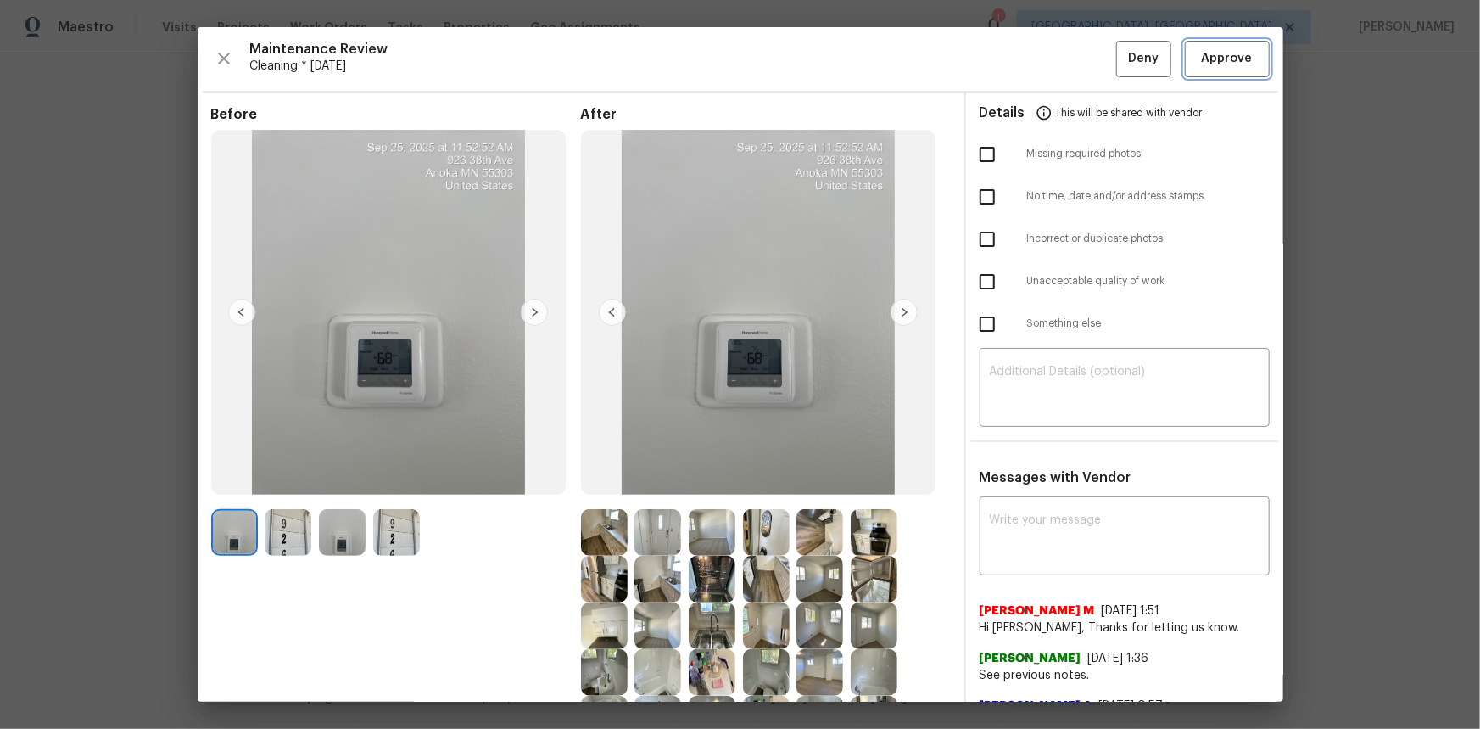
click span "Approve"
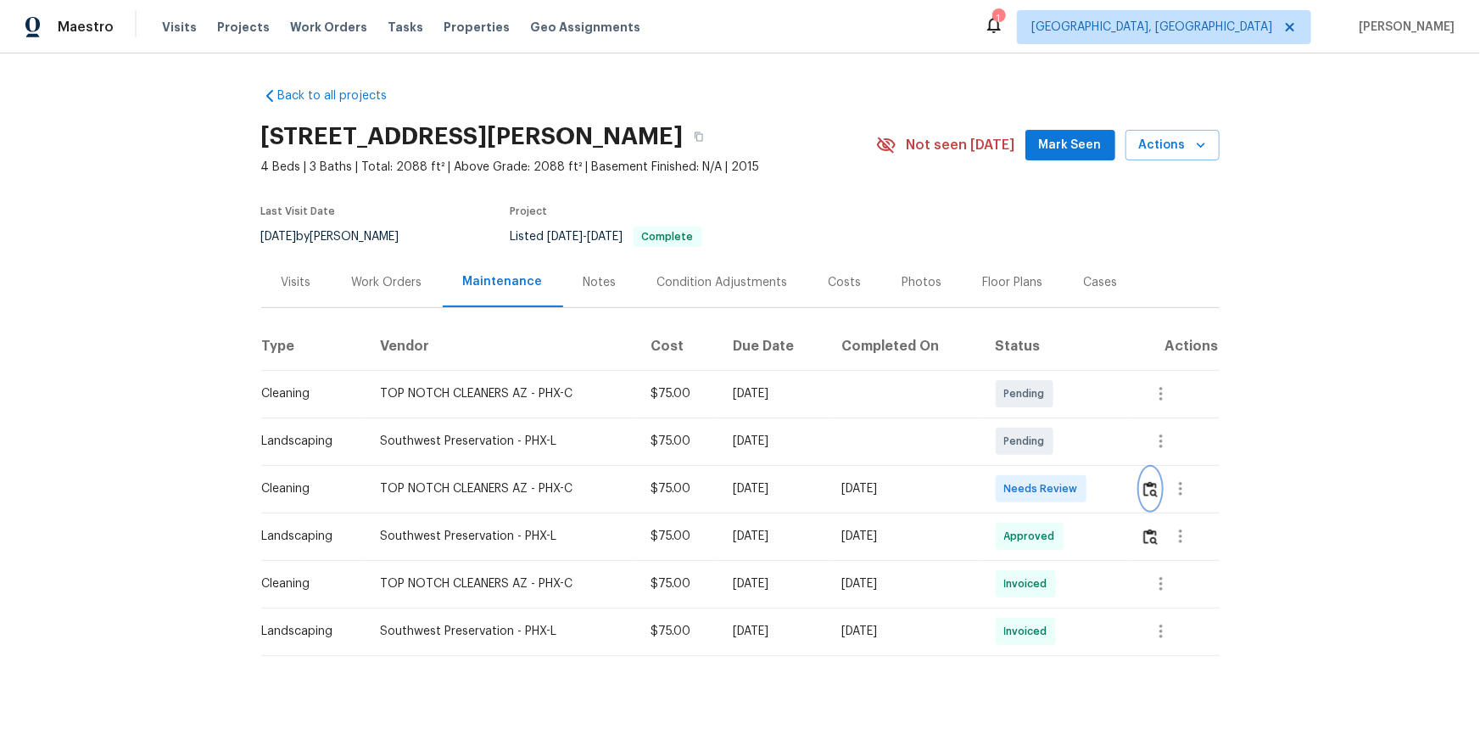
click at [1053, 487] on img "button" at bounding box center [1150, 489] width 14 height 16
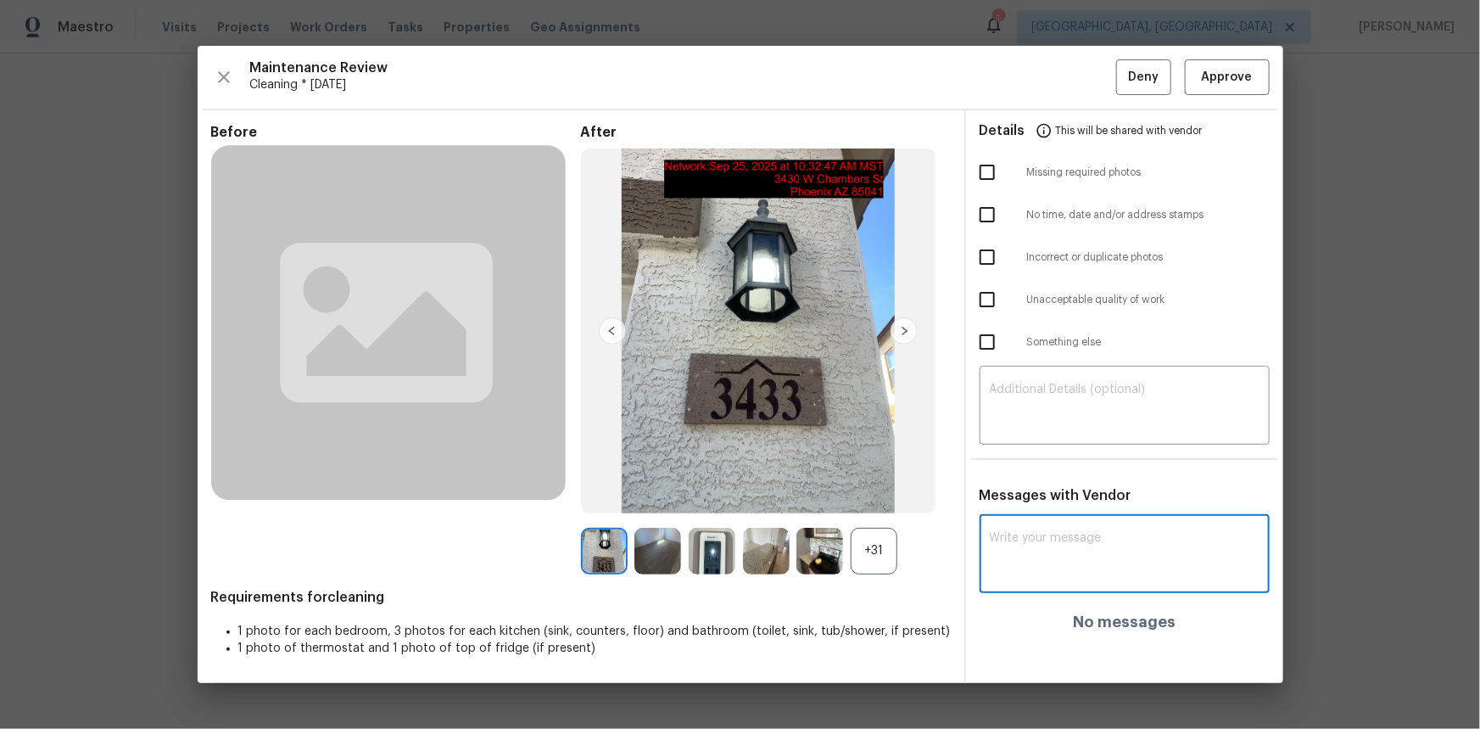
click at [998, 487] on textarea at bounding box center [1125, 555] width 270 height 47
paste textarea "Maintenance Audit Team: Hello! Unfortunately, this cleaning visit completed on …"
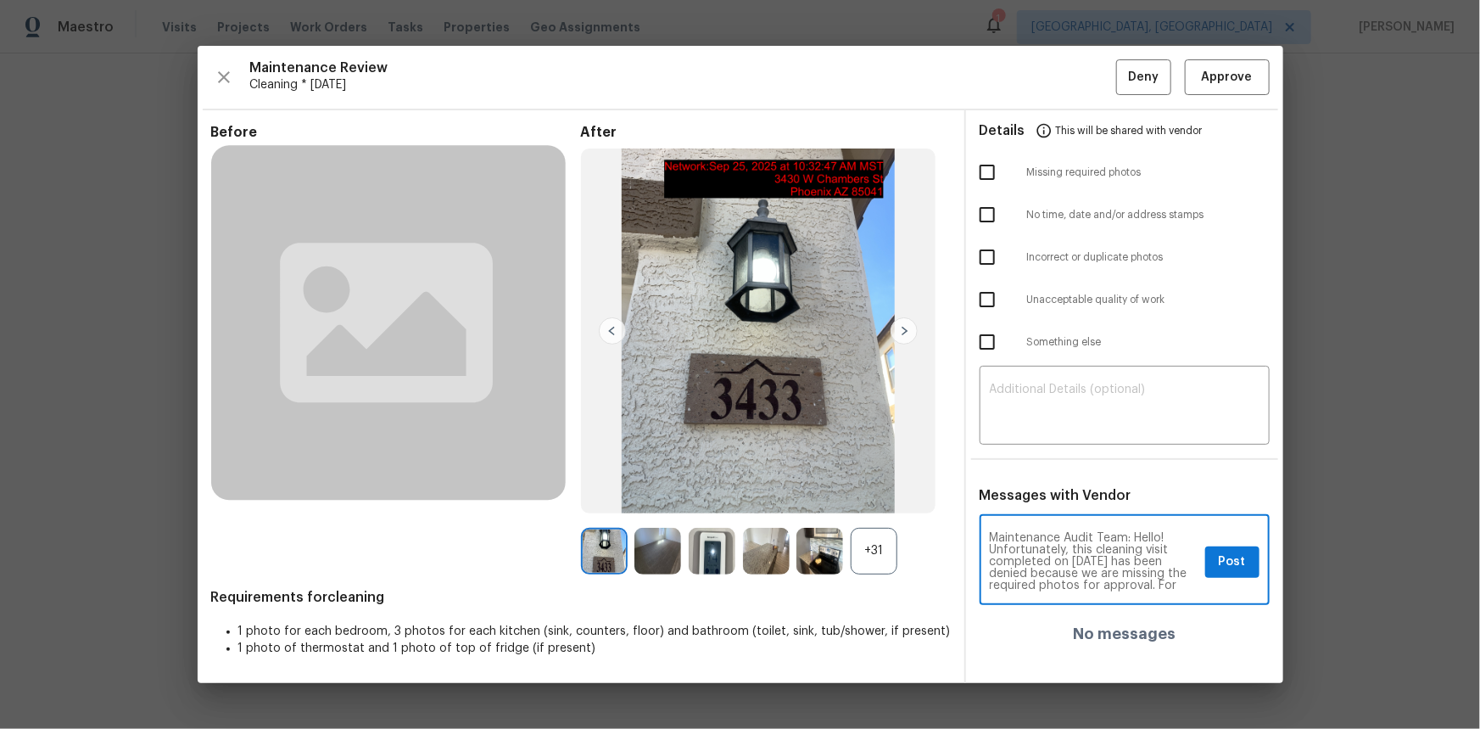
scroll to position [202, 0]
type textarea "Maintenance Audit Team: Hello! Unfortunately, this cleaning visit completed on …"
click at [713, 487] on img at bounding box center [712, 551] width 47 height 47
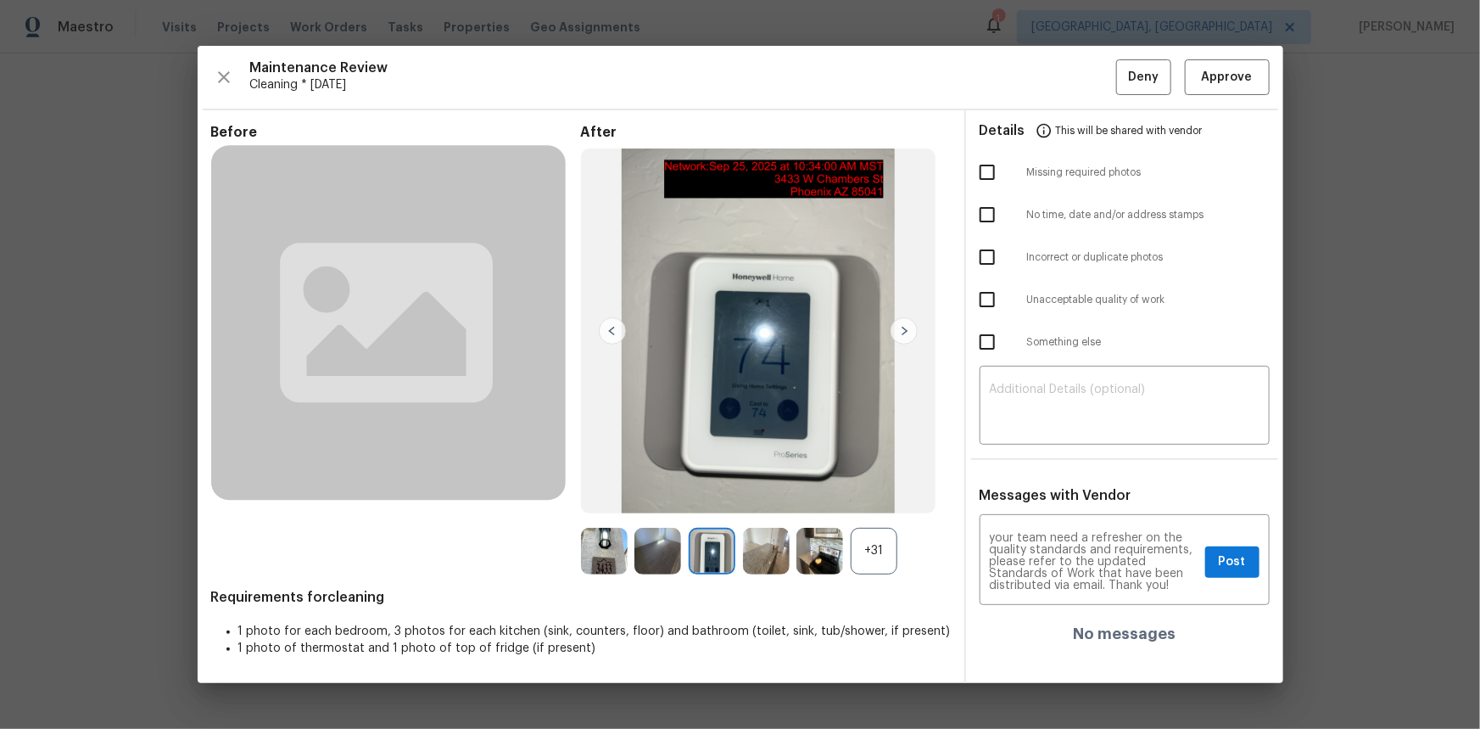
click at [713, 487] on img at bounding box center [712, 551] width 47 height 47
drag, startPoint x: 846, startPoint y: 552, endPoint x: 873, endPoint y: 552, distance: 27.1
click at [846, 487] on div at bounding box center [823, 551] width 54 height 47
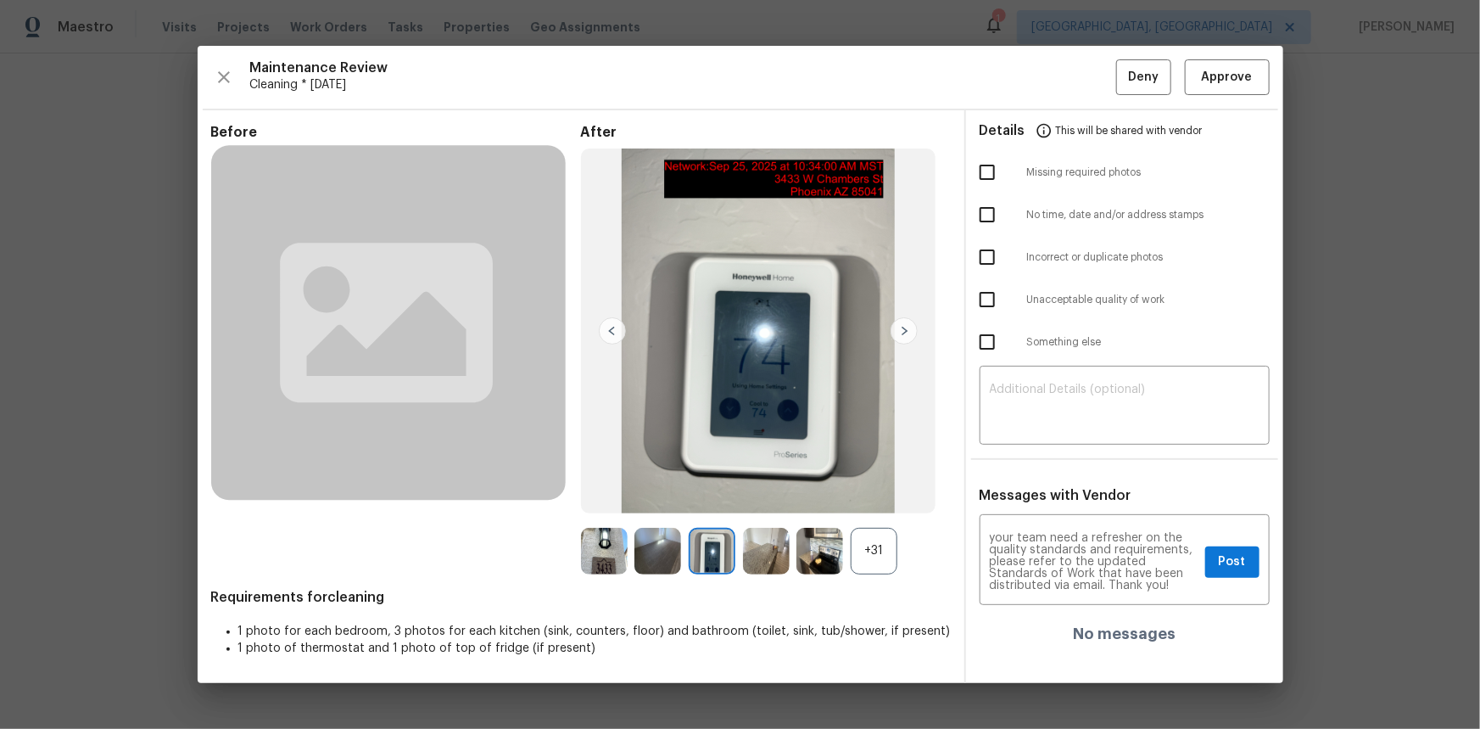
click at [873, 487] on div "+31" at bounding box center [874, 551] width 47 height 47
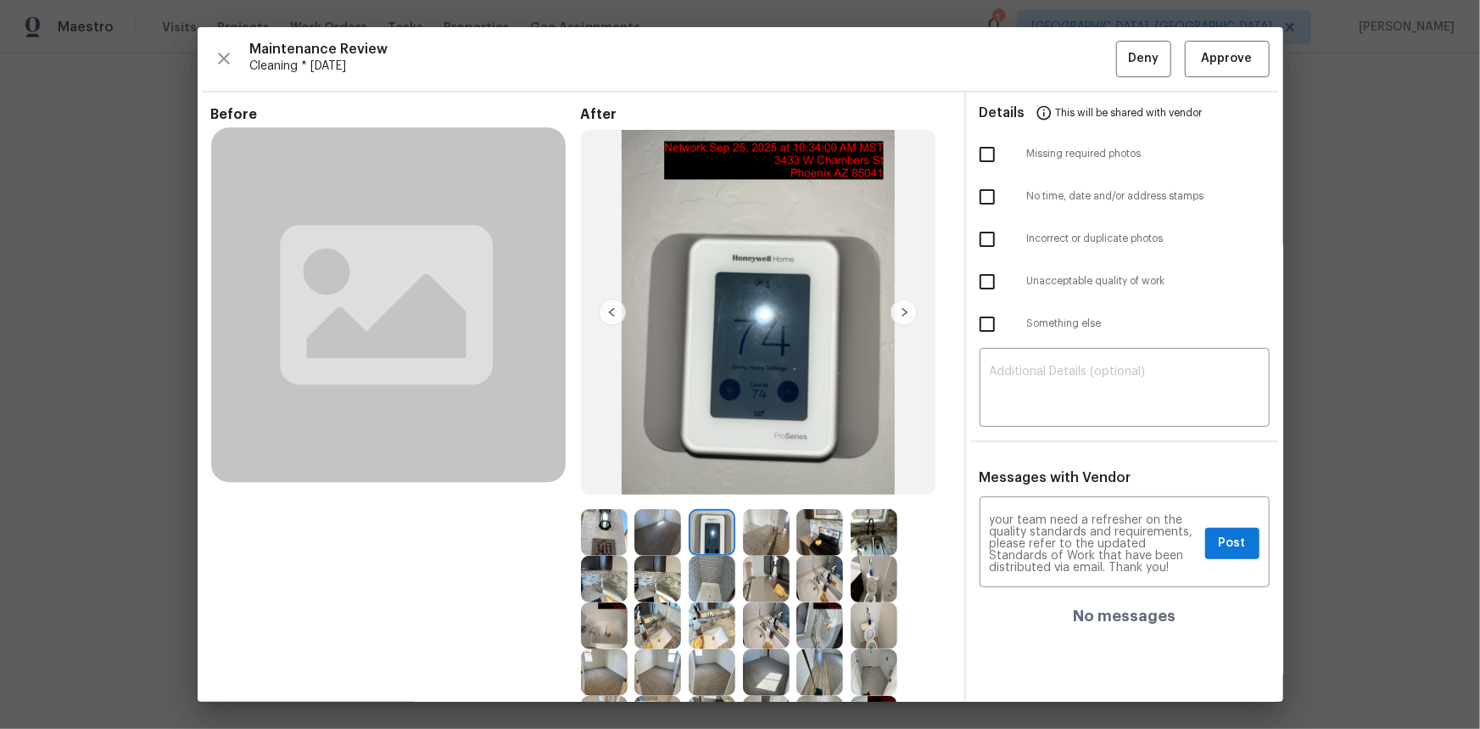
click at [704, 487] on img at bounding box center [712, 532] width 47 height 47
click at [1001, 383] on textarea at bounding box center [1125, 389] width 270 height 47
paste textarea "Maintenance Audit Team: Hello! Unfortunately, this cleaning visit completed on …"
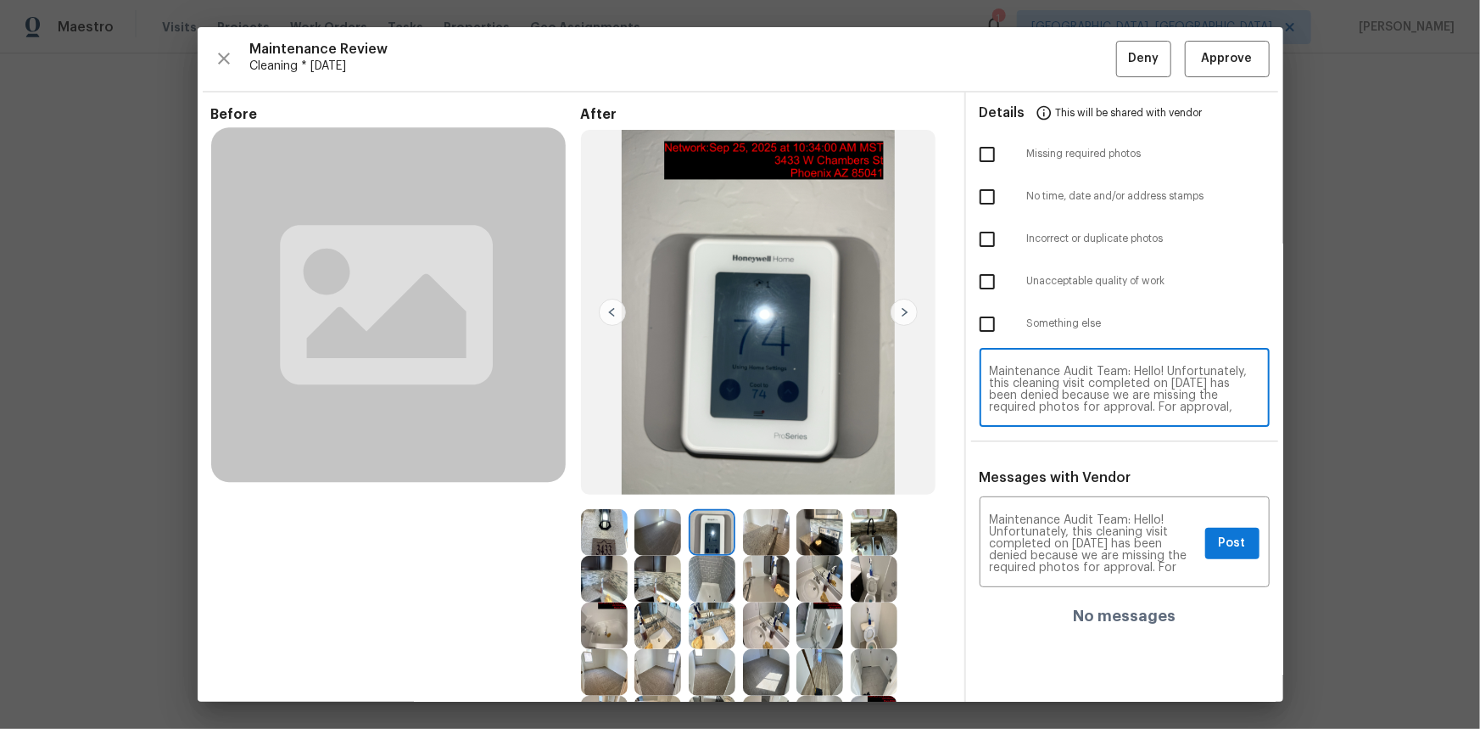
scroll to position [154, 0]
type textarea "Maintenance Audit Team: Hello! Unfortunately, this cleaning visit completed on …"
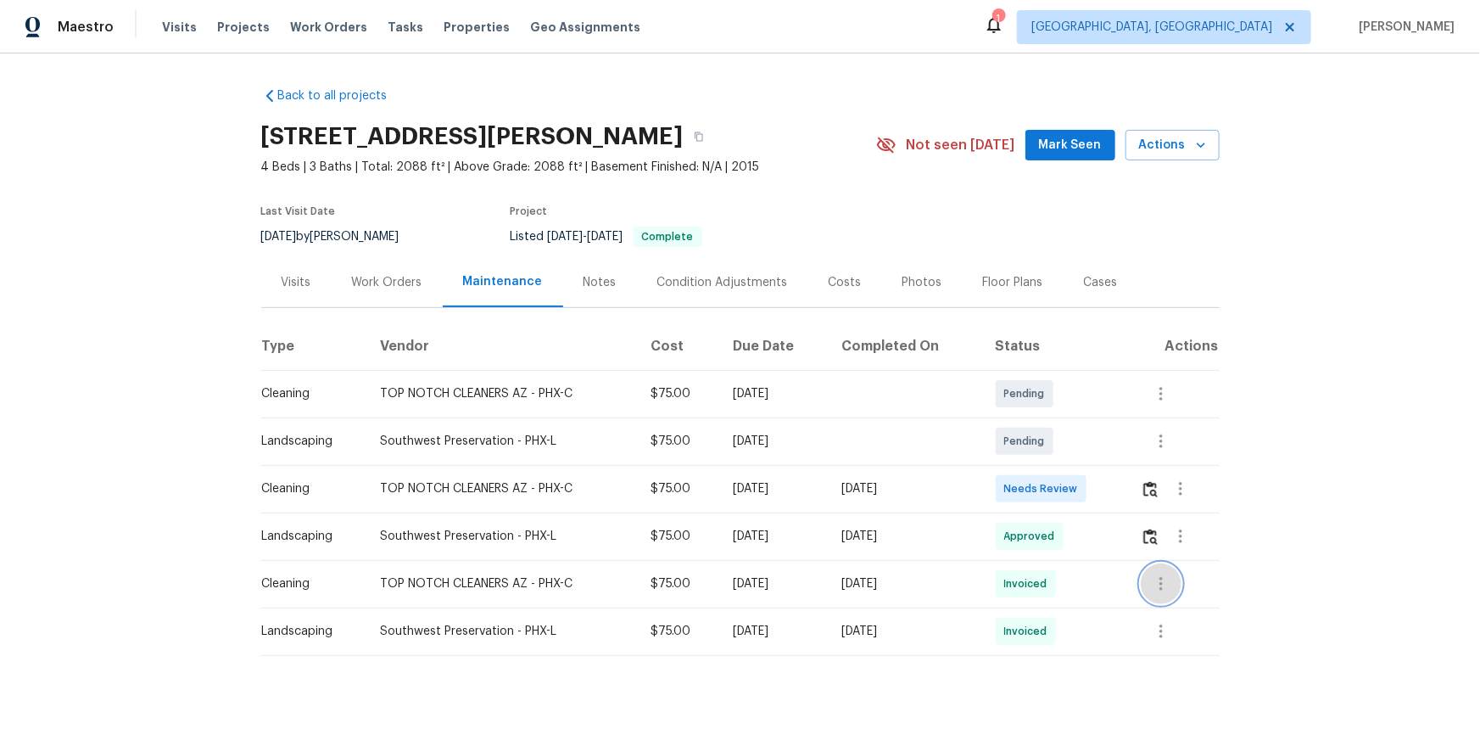
click at [1053, 487] on icon "button" at bounding box center [1161, 583] width 20 height 20
click at [1053, 487] on li "View details" at bounding box center [1198, 611] width 119 height 28
click at [1053, 480] on div at bounding box center [740, 364] width 1480 height 729
click at [1053, 487] on img "button" at bounding box center [1150, 489] width 14 height 16
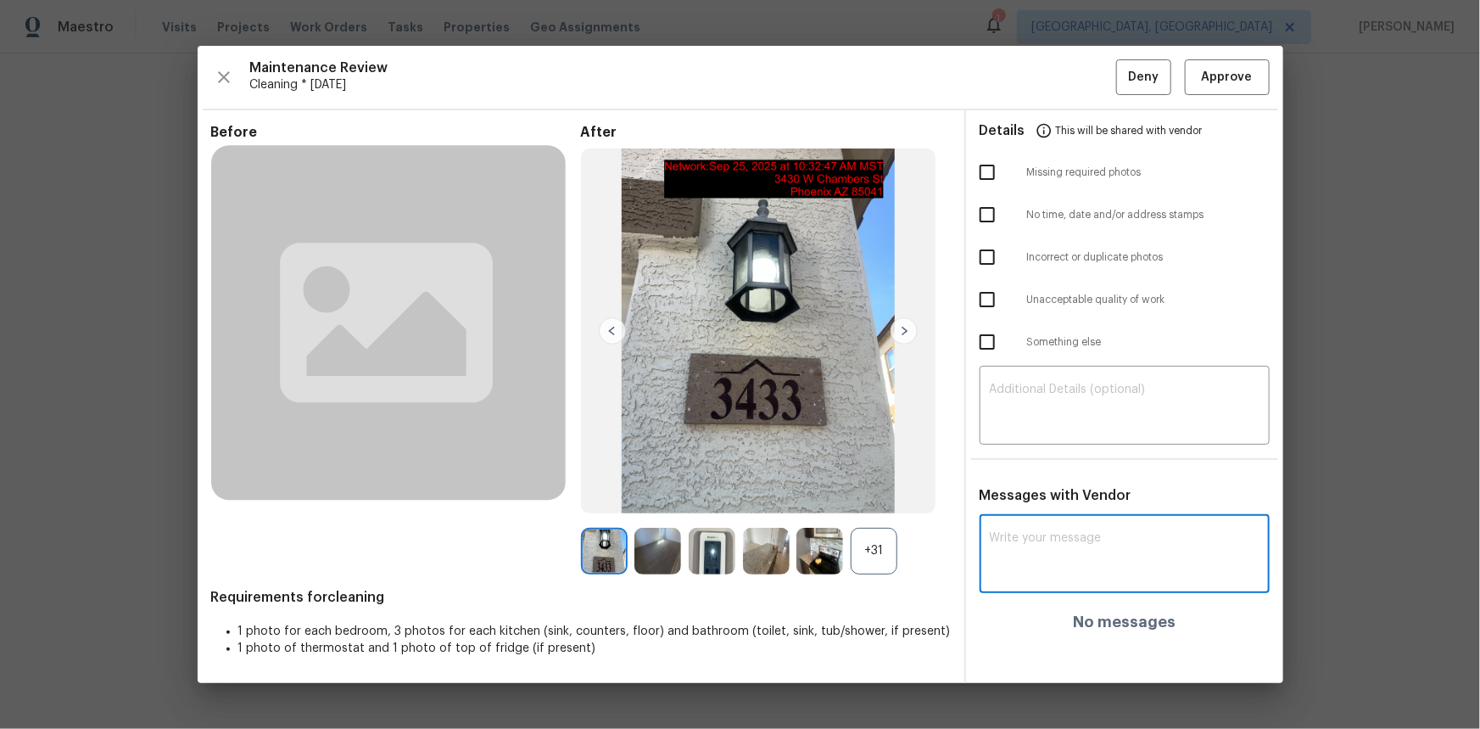
click at [1018, 487] on textarea at bounding box center [1125, 555] width 270 height 47
click at [697, 487] on img at bounding box center [712, 551] width 47 height 47
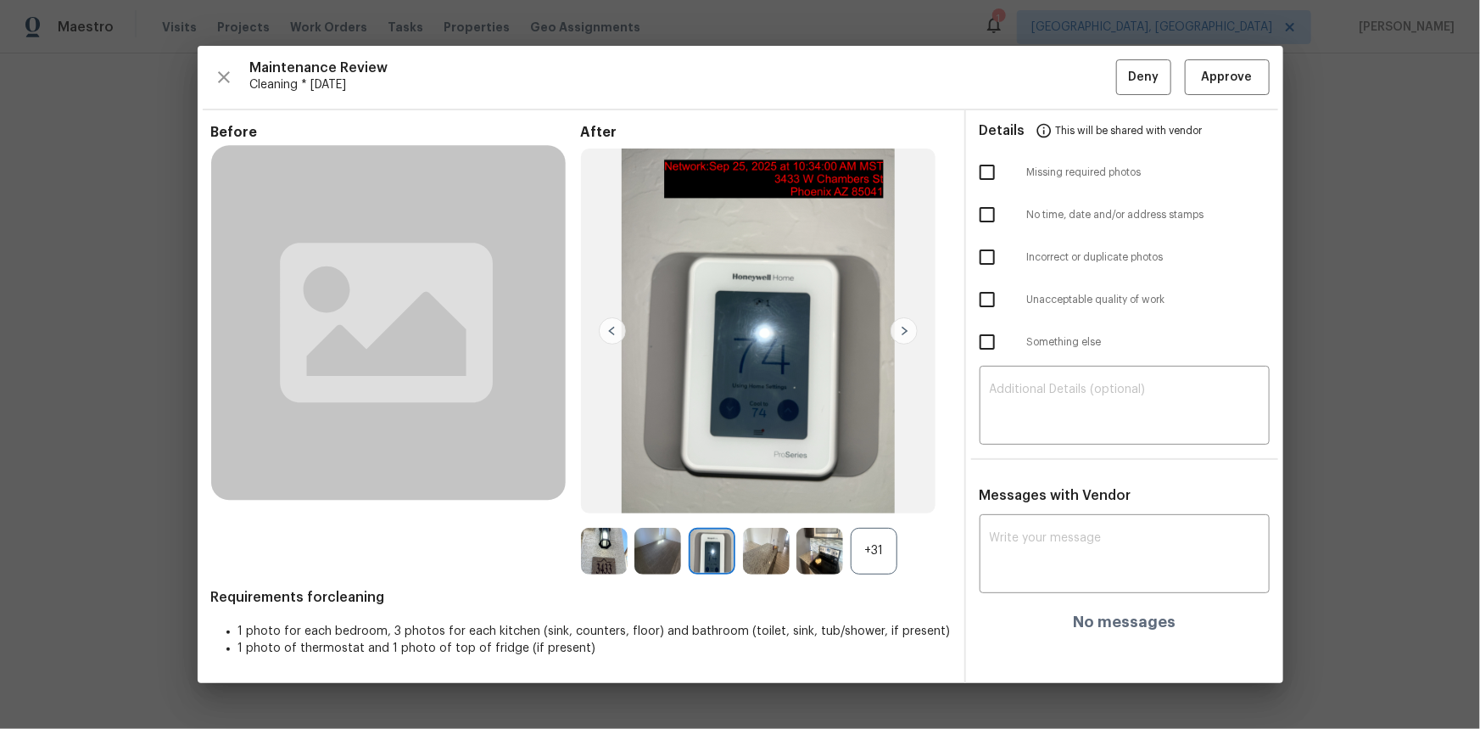
click at [697, 487] on img at bounding box center [712, 551] width 47 height 47
click at [1040, 487] on textarea at bounding box center [1125, 555] width 270 height 47
paste textarea "Maintenance Audit Team: Hello! Unfortunately, this cleaning visit completed on …"
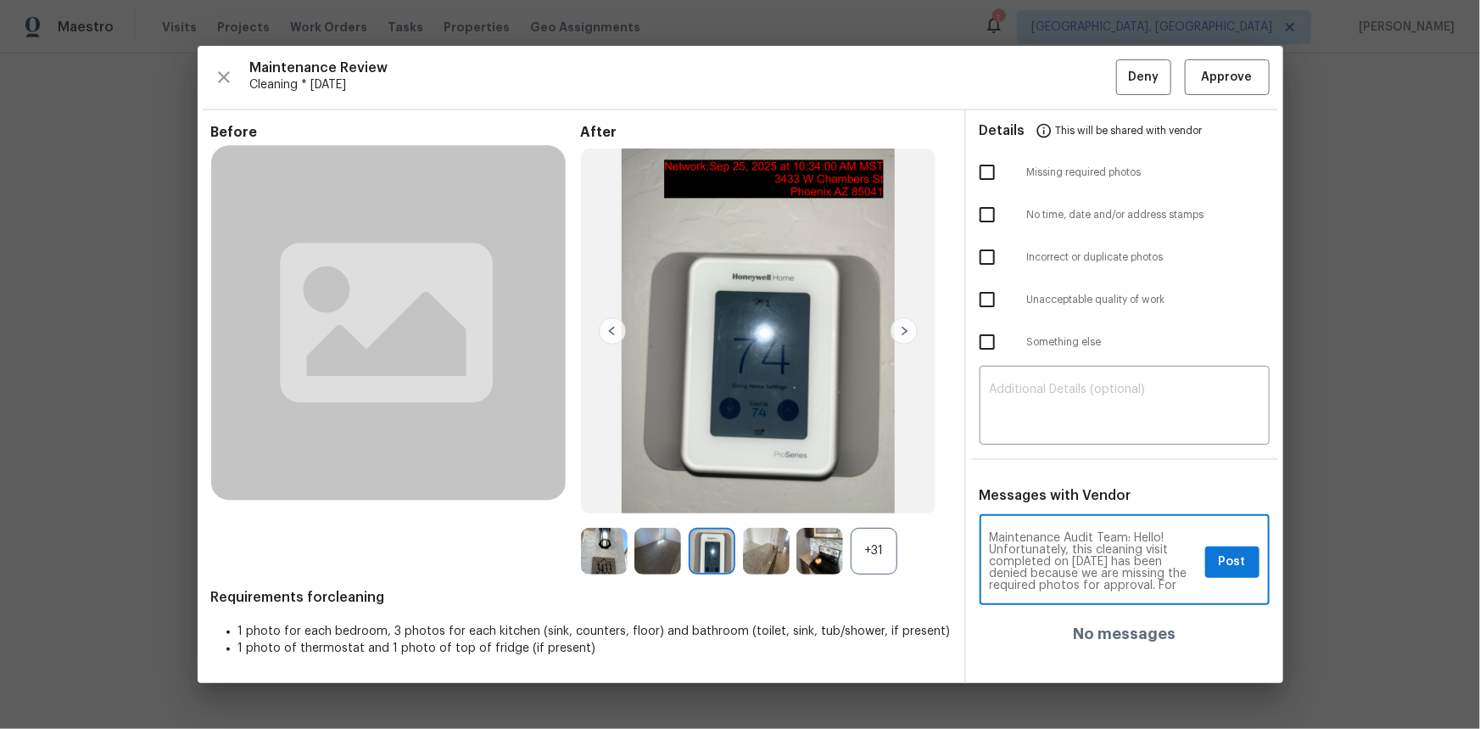
scroll to position [202, 0]
type textarea "Maintenance Audit Team: Hello! Unfortunately, this cleaning visit completed on …"
click at [1051, 366] on ul "Details This will be shared with vendor Missing required photos No time, date a…" at bounding box center [1124, 240] width 317 height 260
click at [1051, 409] on textarea at bounding box center [1125, 406] width 270 height 47
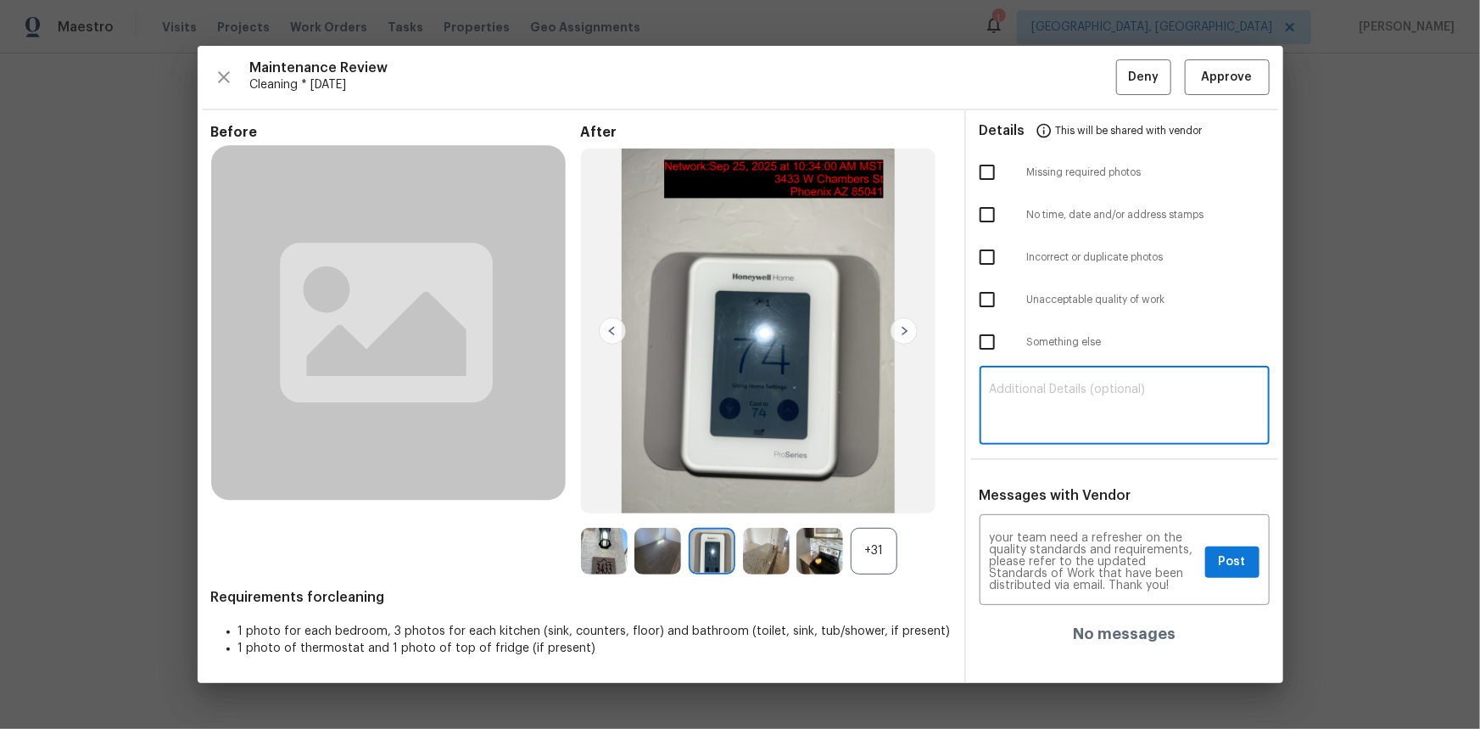
paste textarea "Maintenance Audit Team: Hello! Unfortunately, this cleaning visit completed on …"
type textarea "Maintenance Audit Team: Hello! Unfortunately, this cleaning visit completed on …"
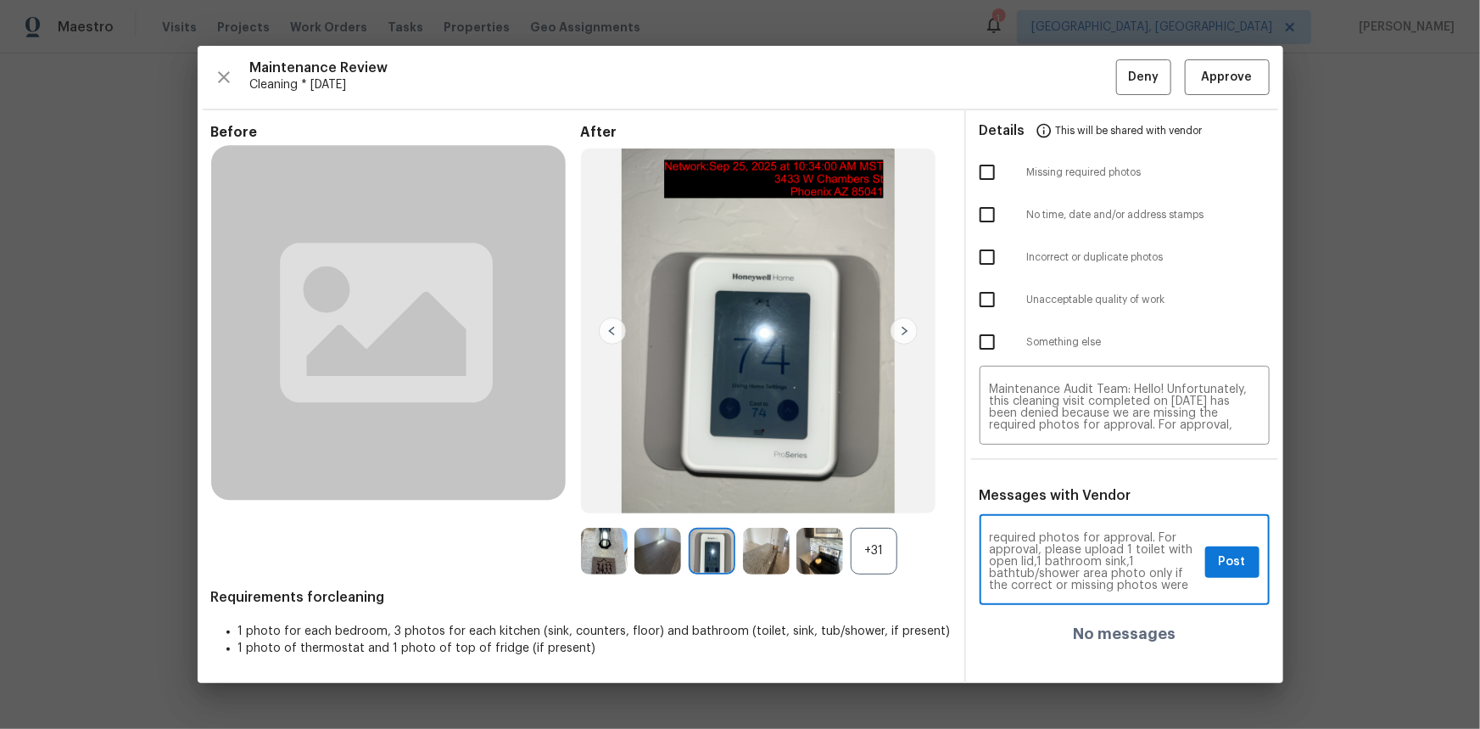
scroll to position [61, 0]
click at [1053, 487] on button "Post" at bounding box center [1232, 561] width 54 height 31
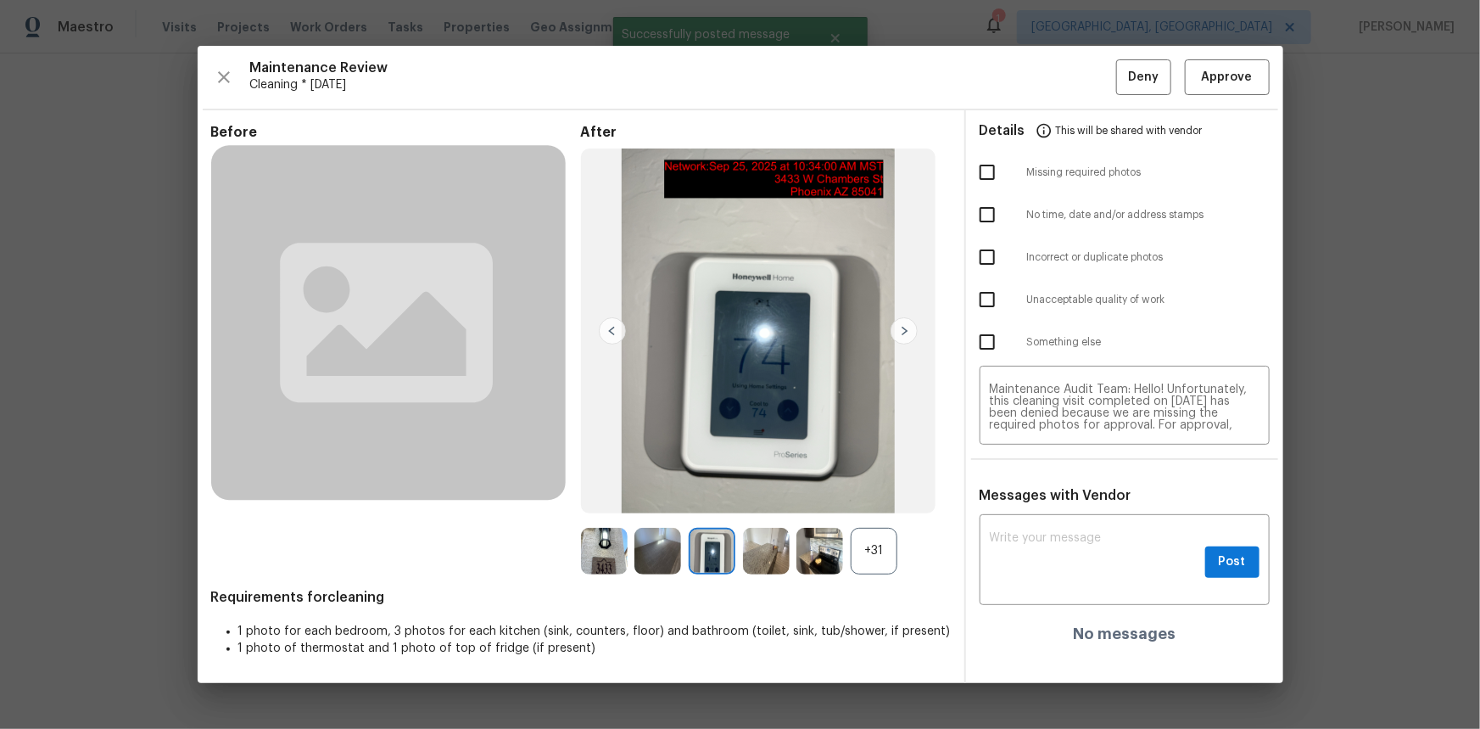
scroll to position [0, 0]
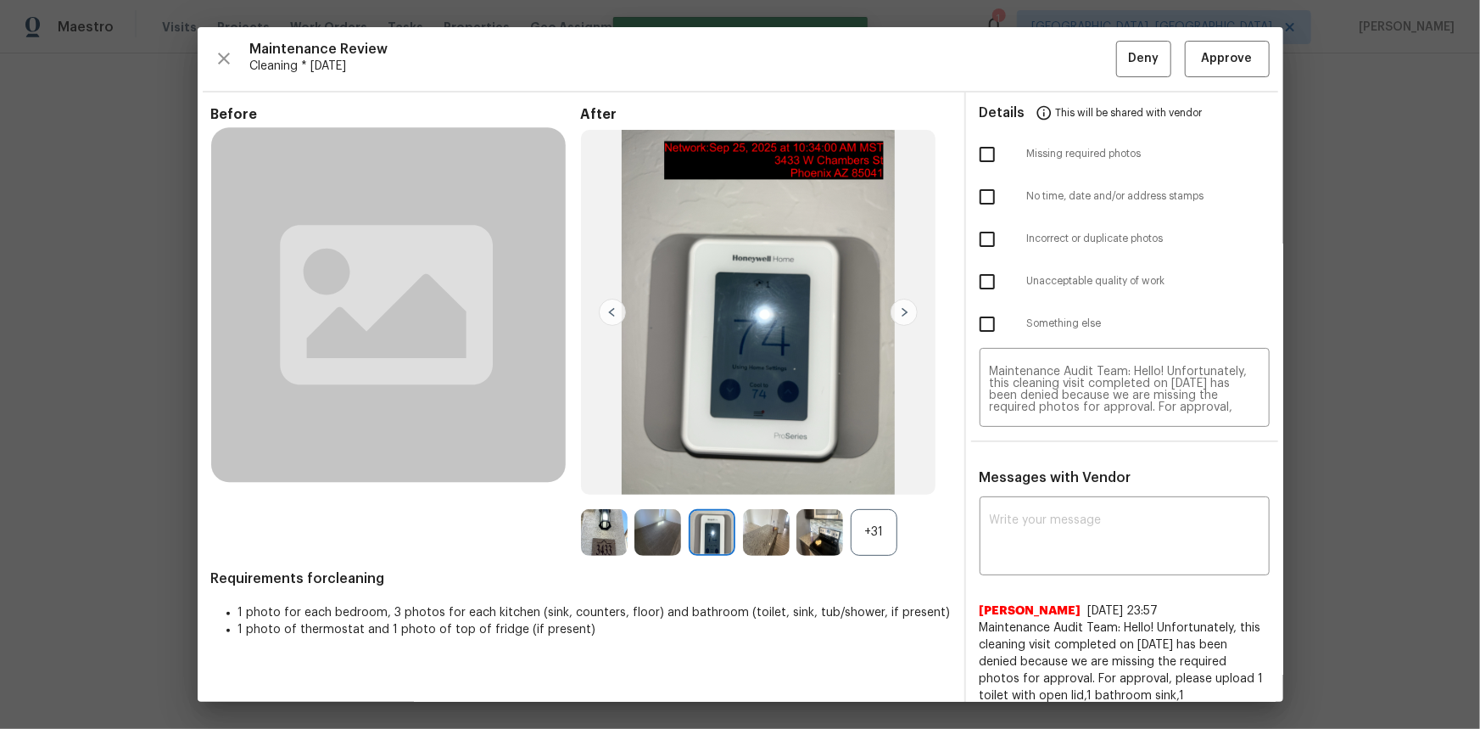
click at [983, 165] on input "checkbox" at bounding box center [987, 155] width 36 height 36
checkbox input "true"
click at [1053, 53] on button "Deny" at bounding box center [1143, 59] width 55 height 36
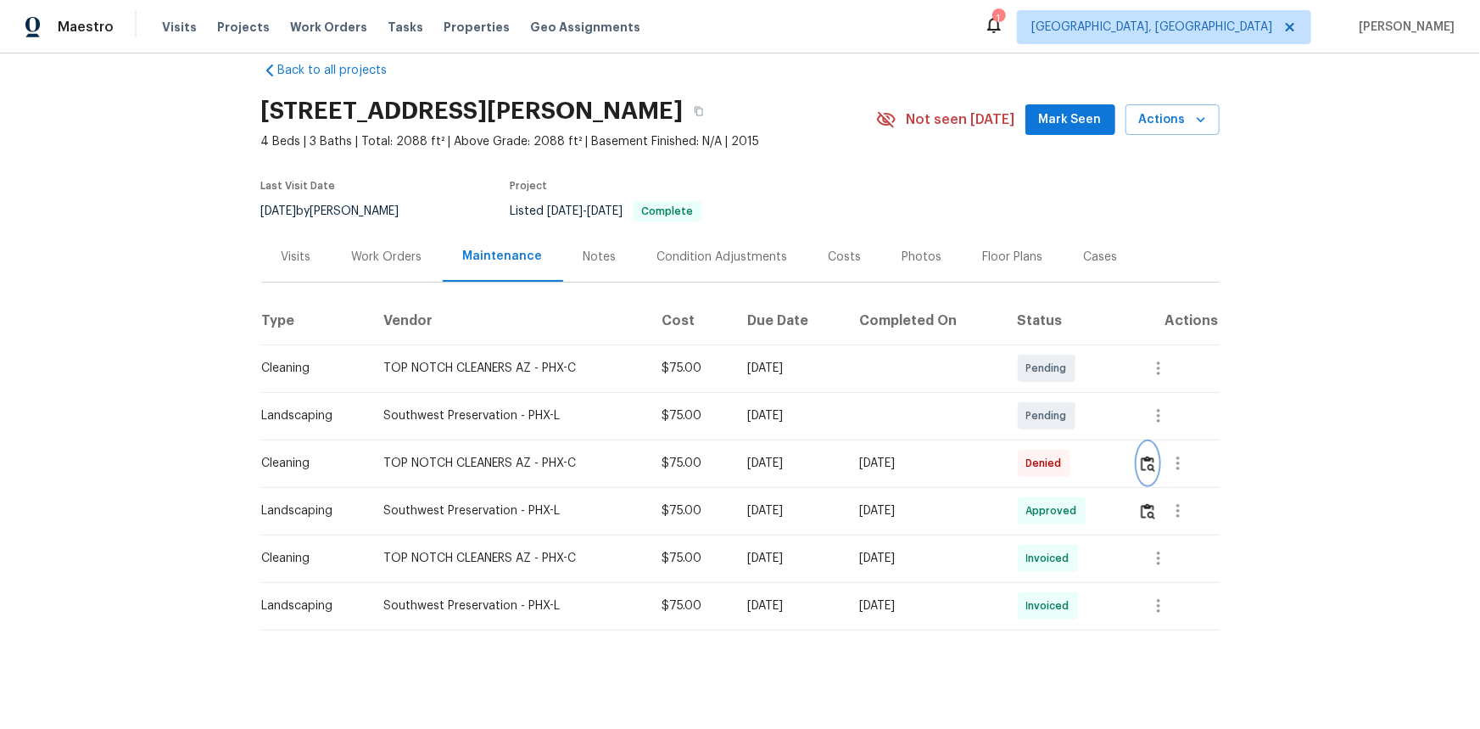
scroll to position [39, 0]
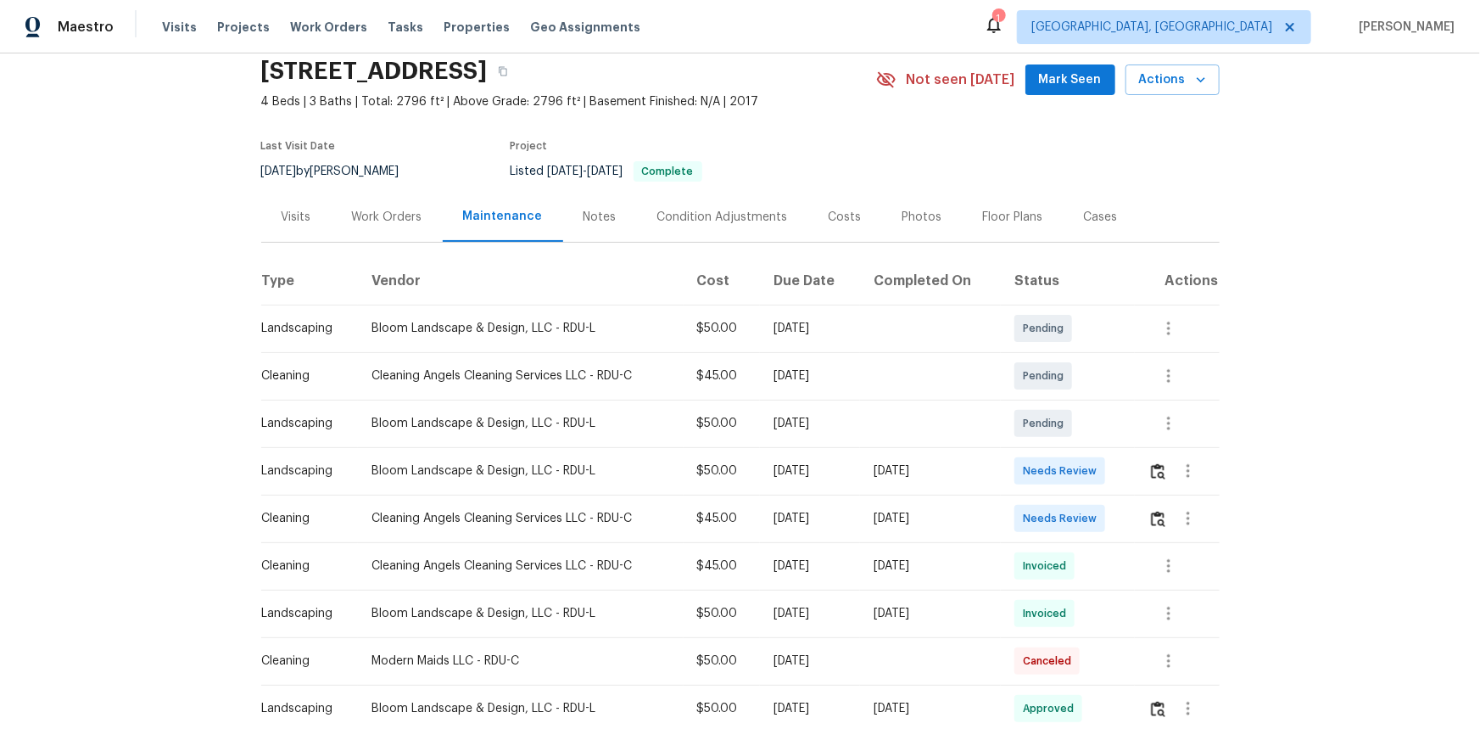
scroll to position [46, 0]
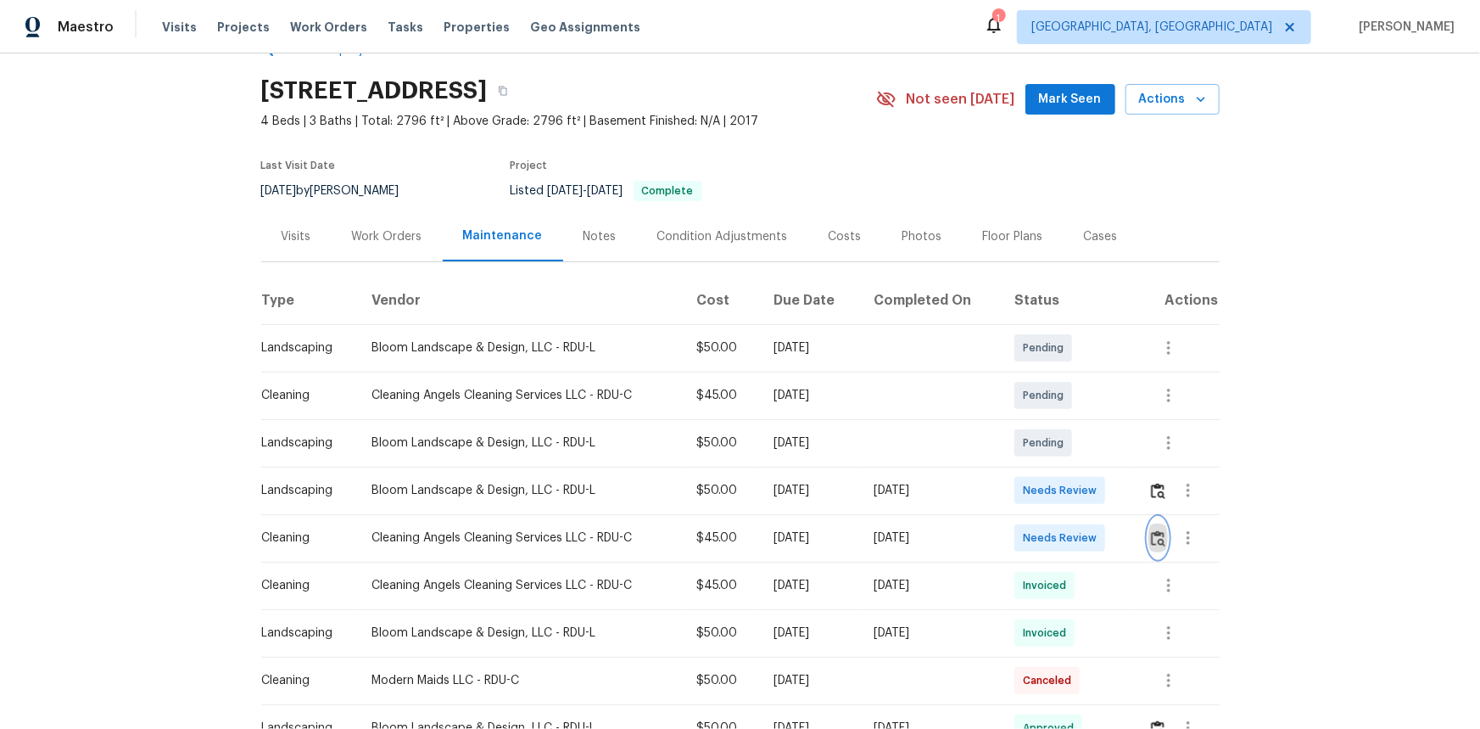
click at [1053, 487] on img "button" at bounding box center [1158, 538] width 14 height 16
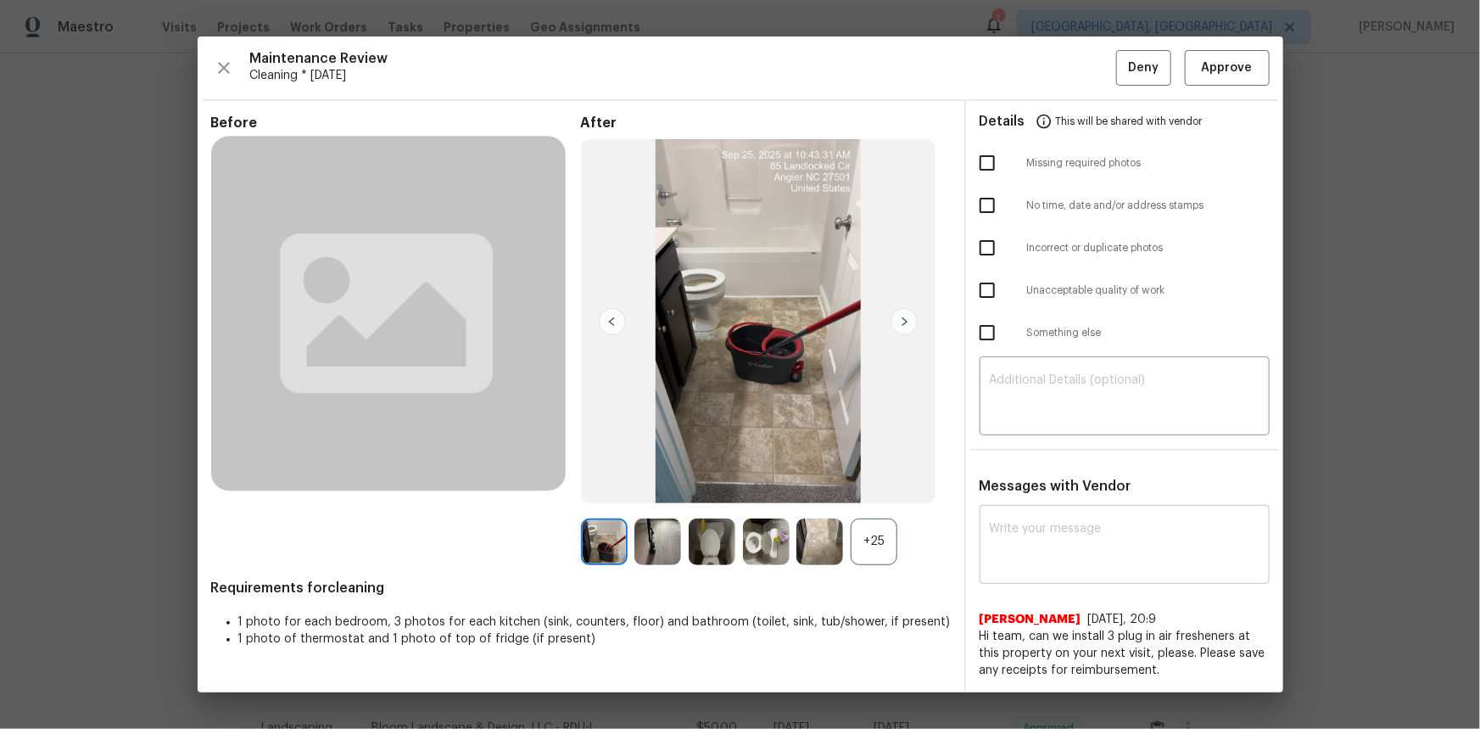
click at [1034, 487] on textarea at bounding box center [1125, 545] width 270 height 47
paste textarea "Maintenance Audit Team: Hello! Unfortunately, this cleaning visit completed on …"
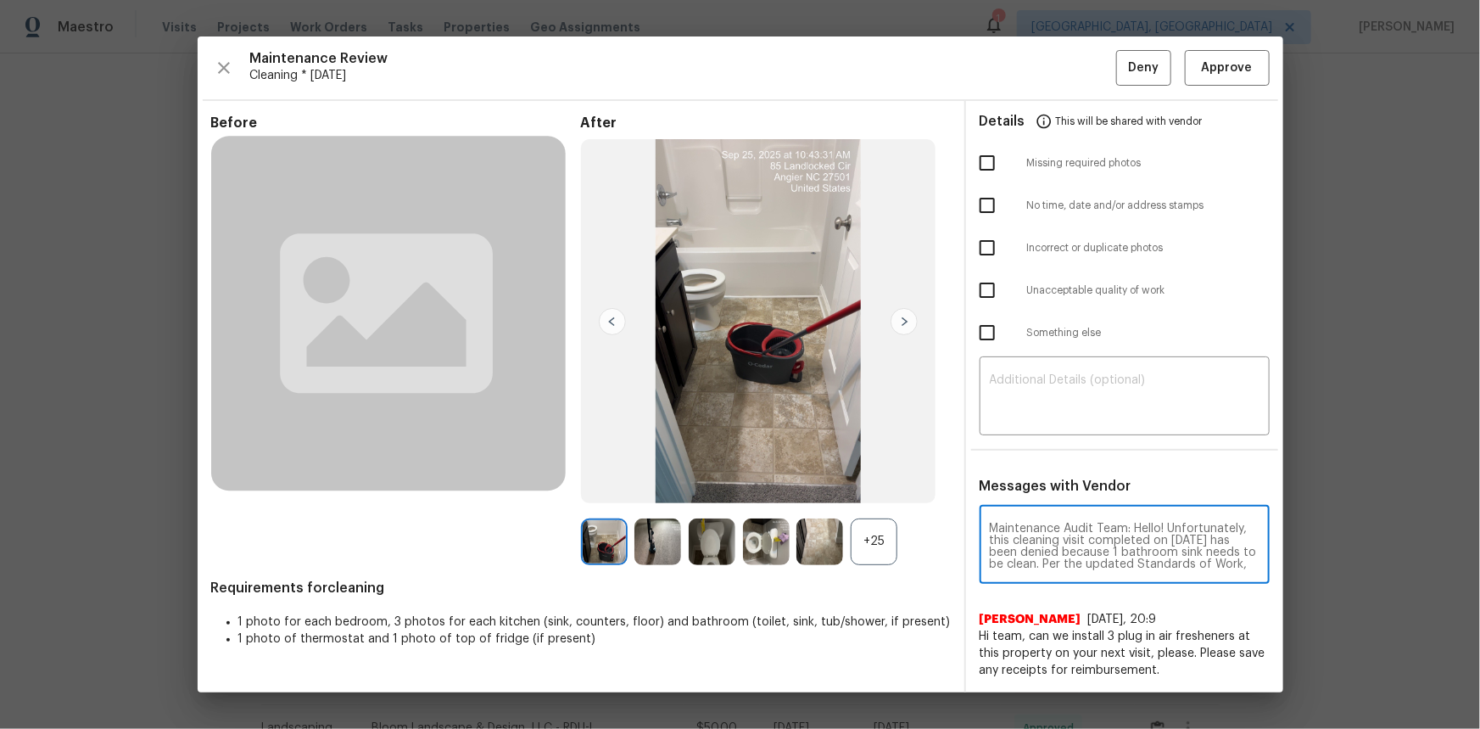
scroll to position [178, 0]
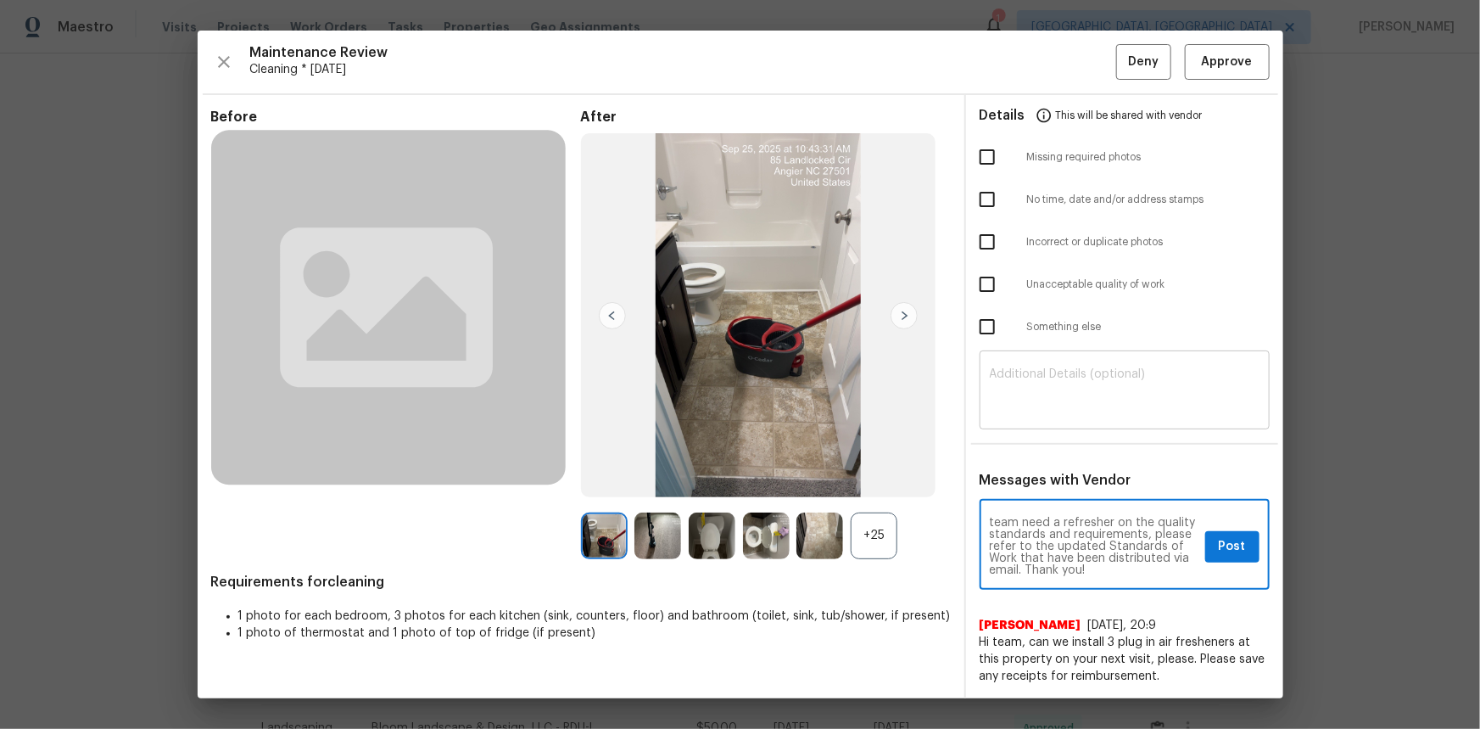
type textarea "Maintenance Audit Team: Hello! Unfortunately, this cleaning visit completed on …"
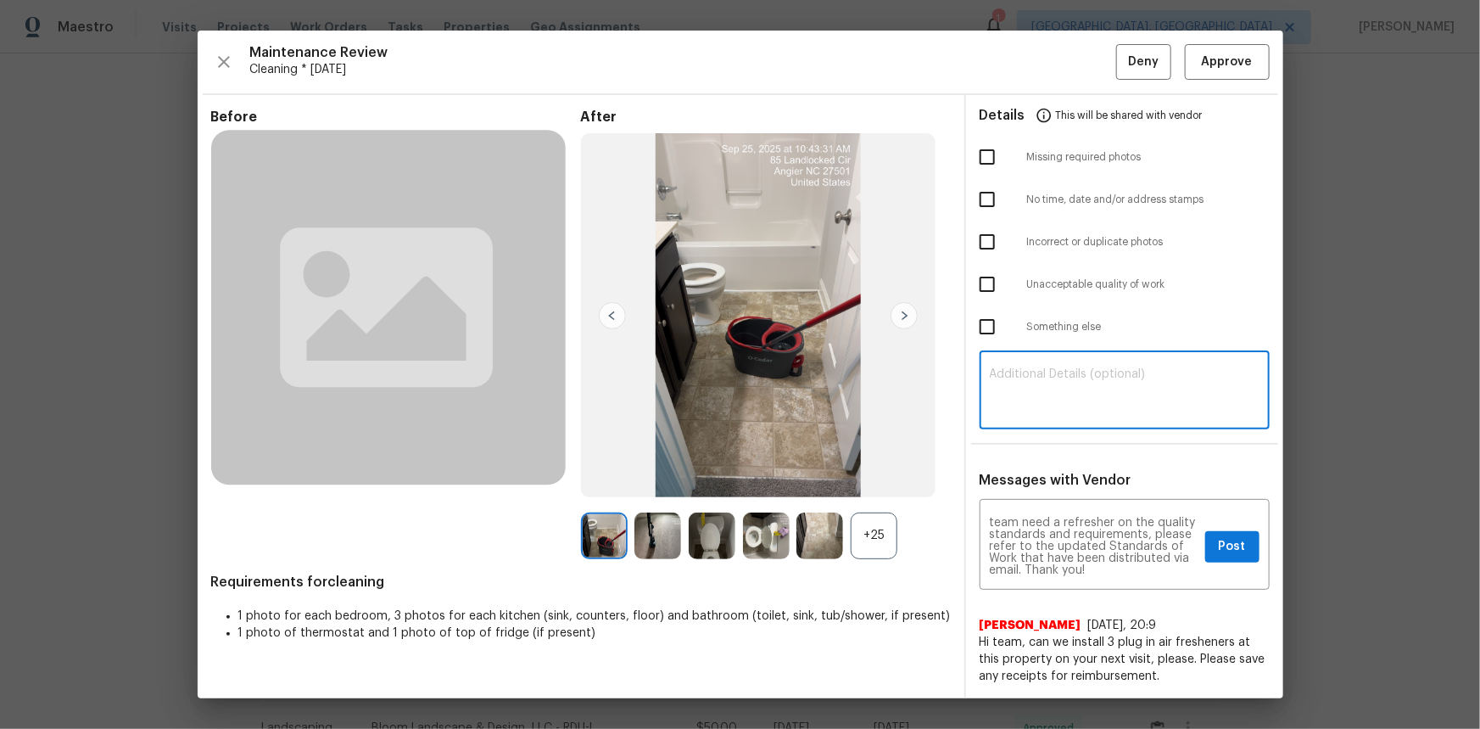
click at [1013, 373] on textarea at bounding box center [1125, 391] width 270 height 47
paste textarea "Maintenance Audit Team: Hello! Unfortunately, this cleaning visit completed on …"
type textarea "Maintenance Audit Team: Hello! Unfortunately, this cleaning visit completed on …"
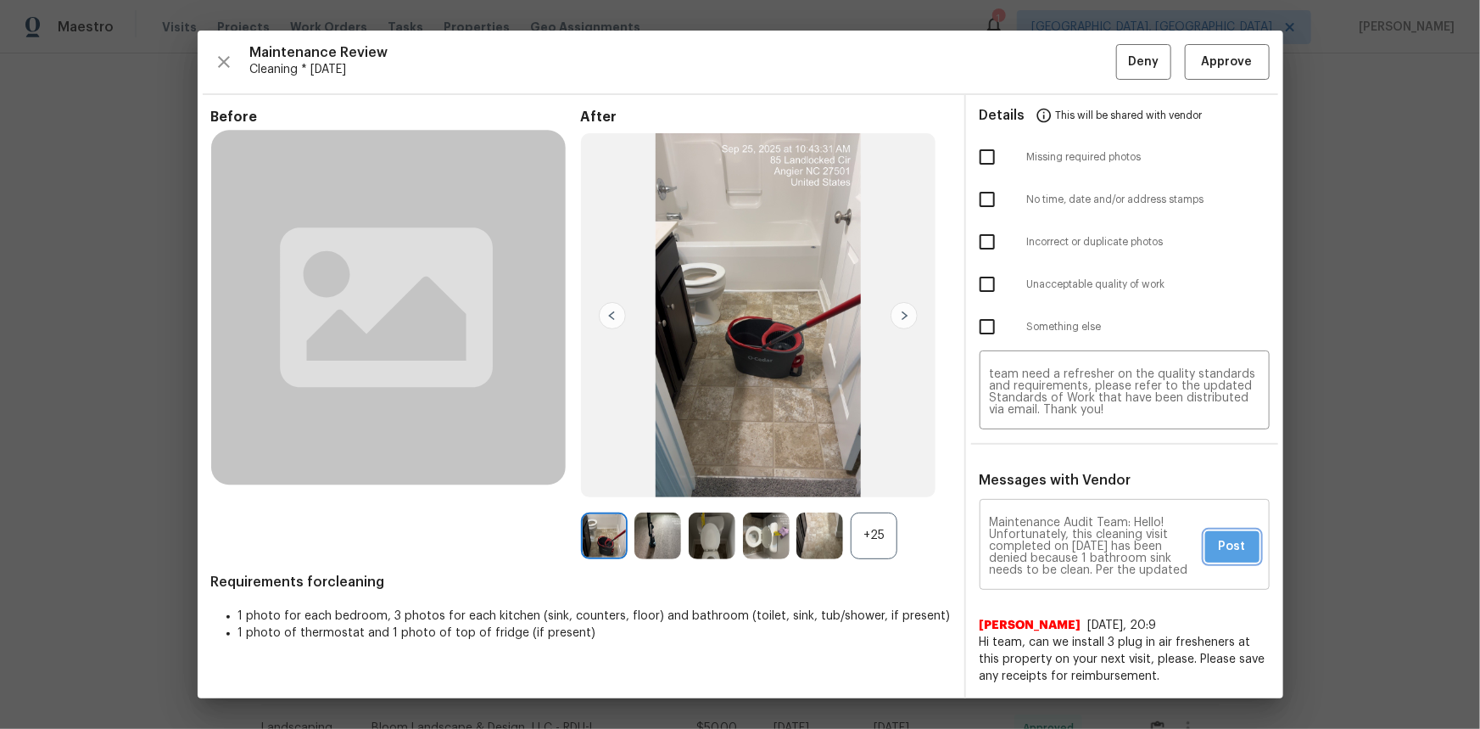
click at [1053, 487] on span "Post" at bounding box center [1232, 546] width 27 height 21
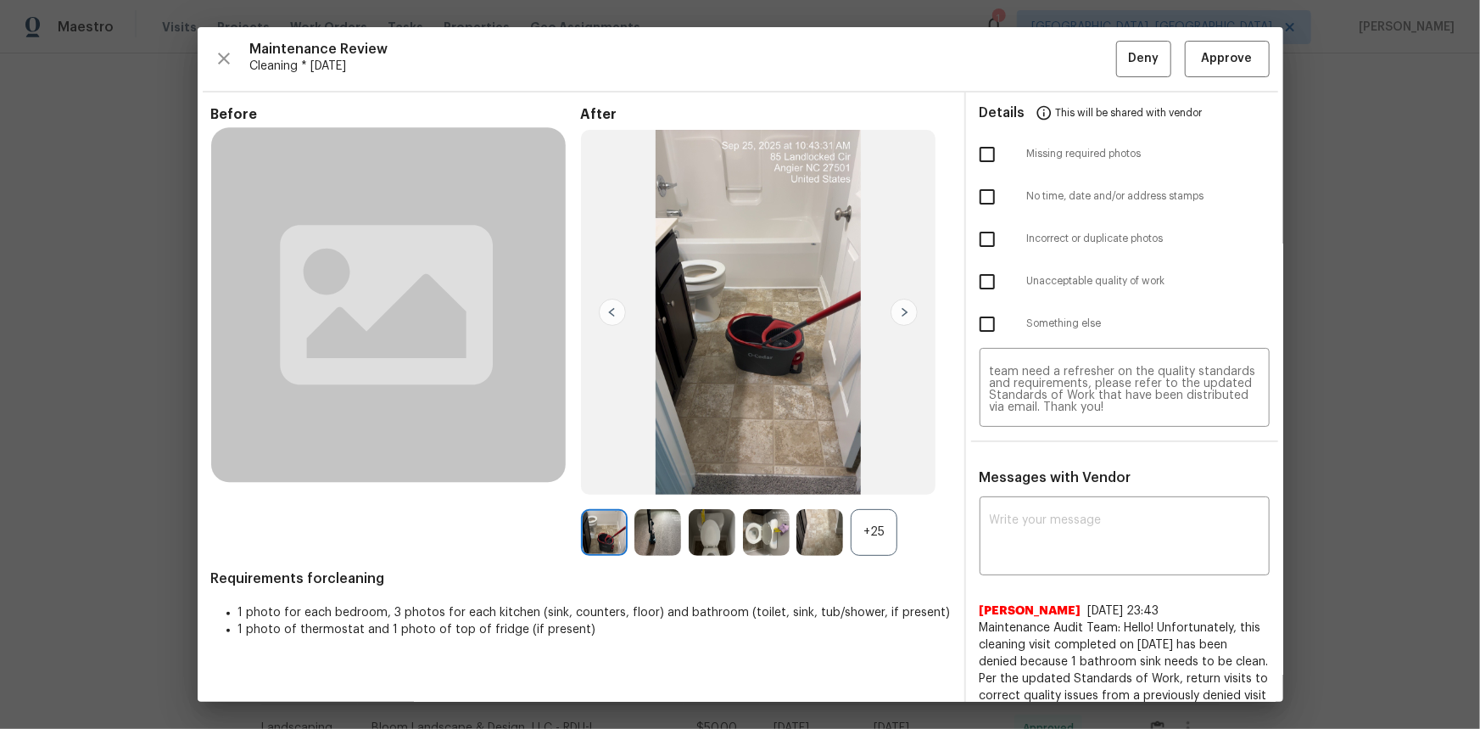
click at [974, 275] on input "checkbox" at bounding box center [987, 282] width 36 height 36
checkbox input "true"
click at [1053, 72] on button "Deny" at bounding box center [1143, 59] width 55 height 36
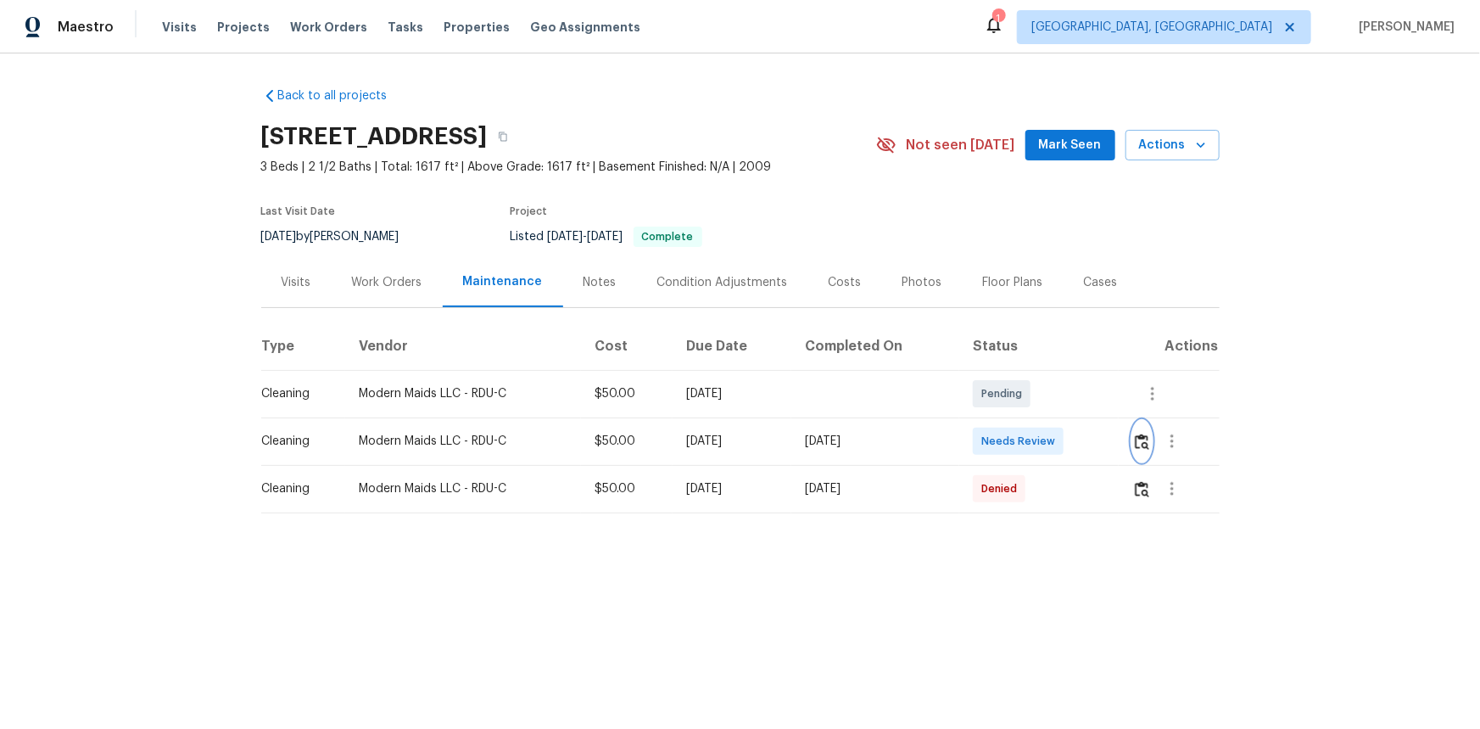
click at [1053, 443] on img "button" at bounding box center [1142, 441] width 14 height 16
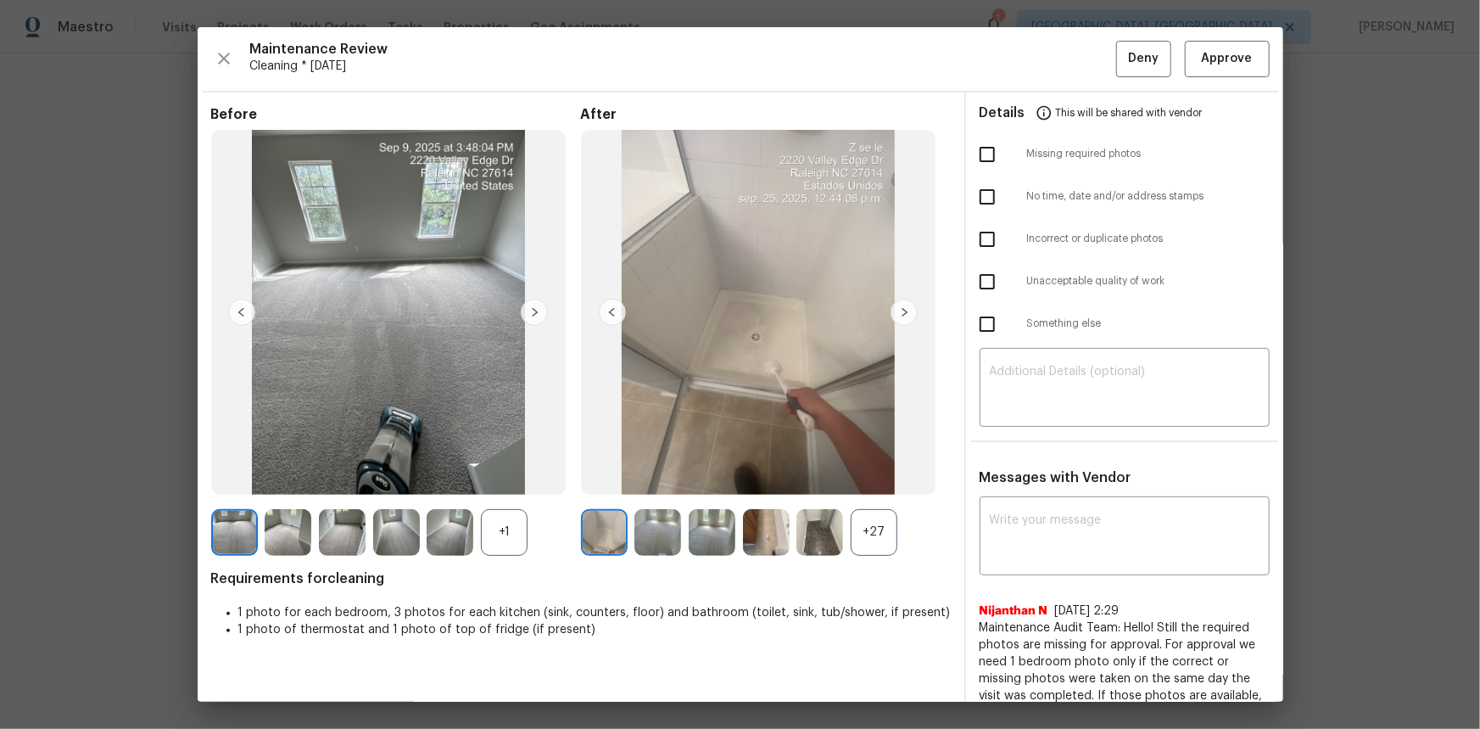
click at [881, 487] on div "+27" at bounding box center [874, 532] width 47 height 47
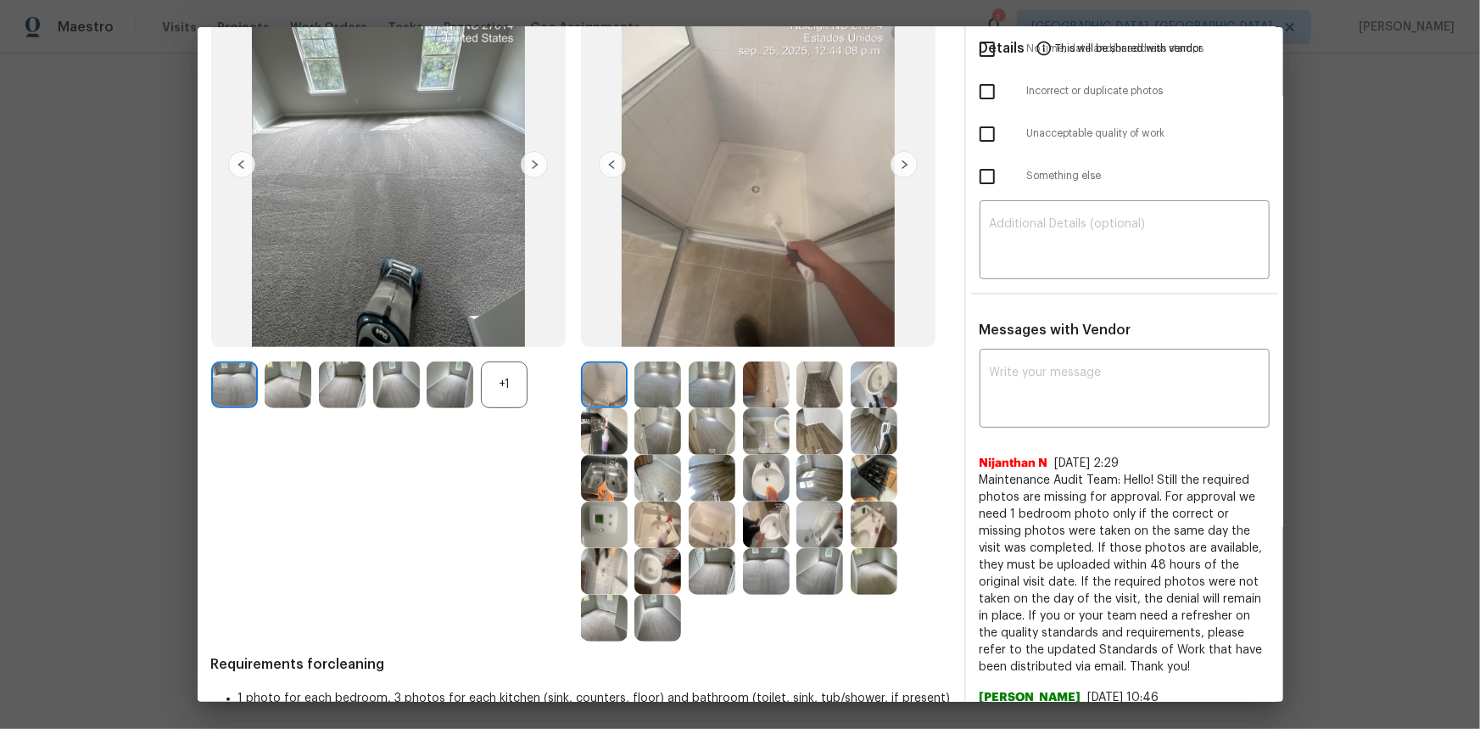
scroll to position [154, 0]
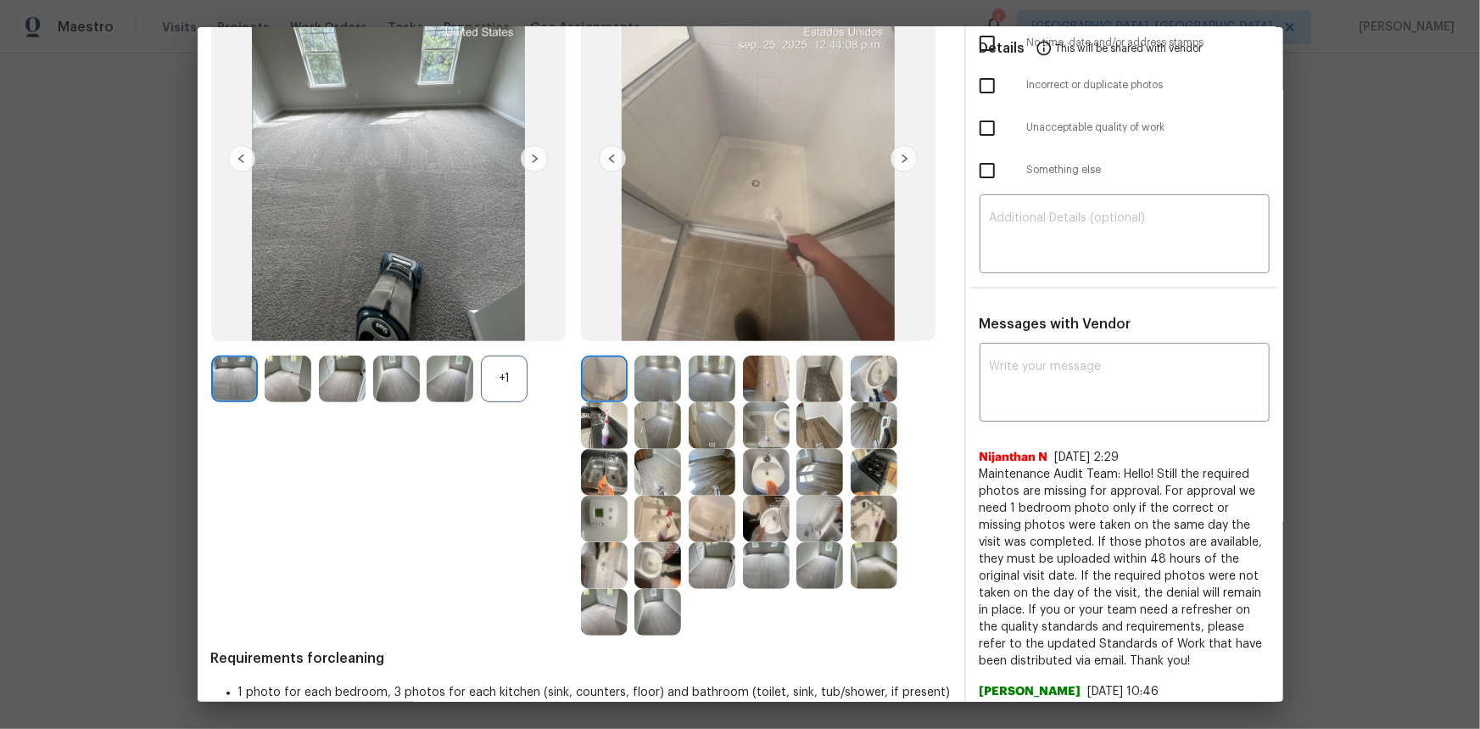
click at [611, 487] on img at bounding box center [604, 518] width 47 height 47
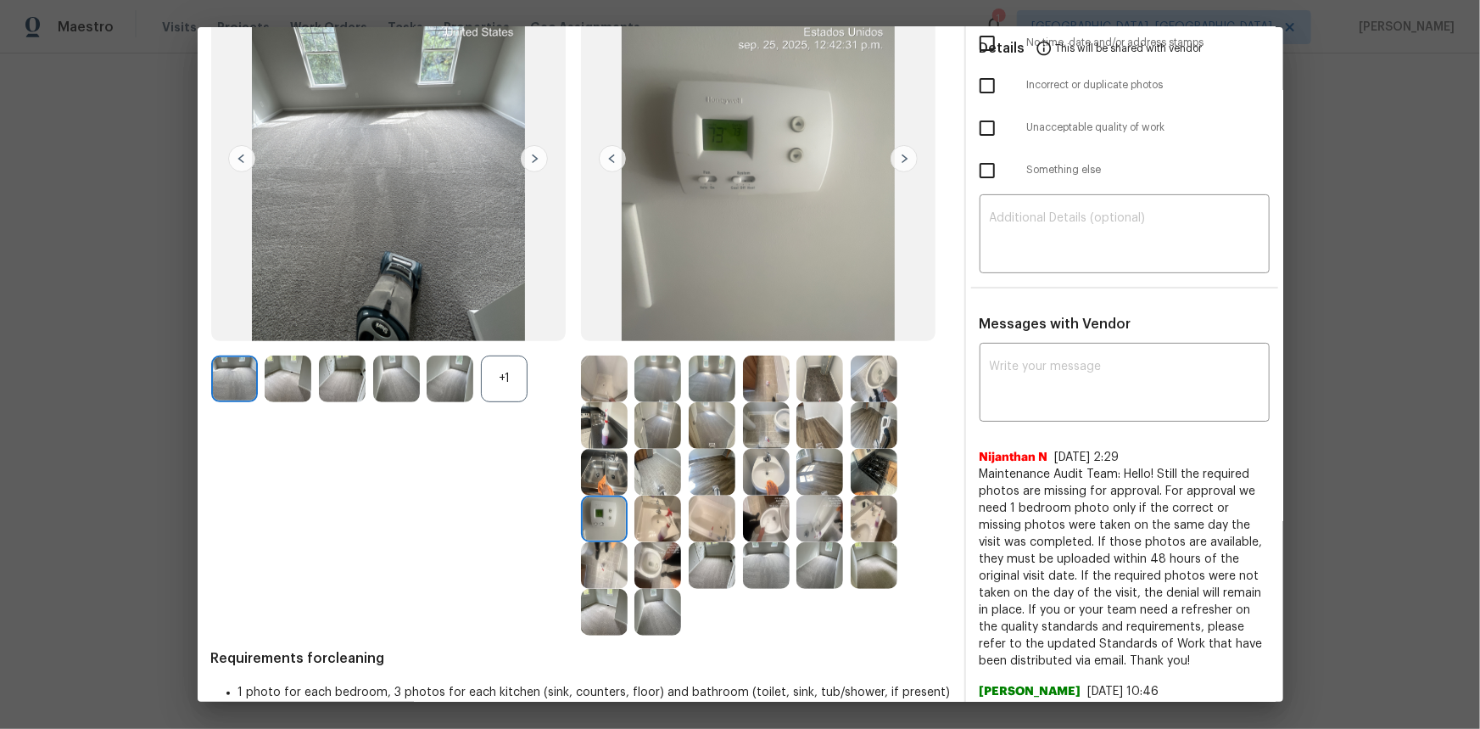
click at [611, 487] on img at bounding box center [604, 518] width 47 height 47
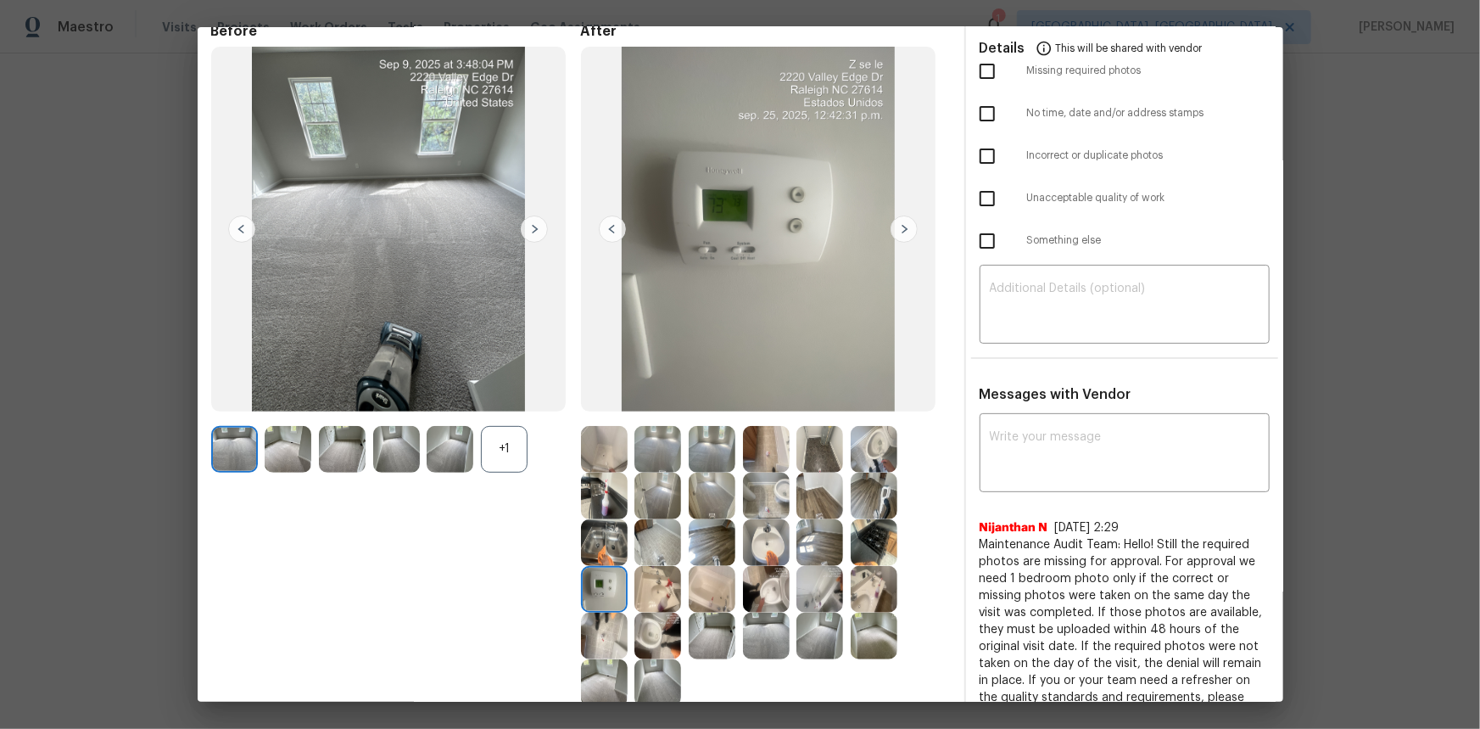
scroll to position [0, 0]
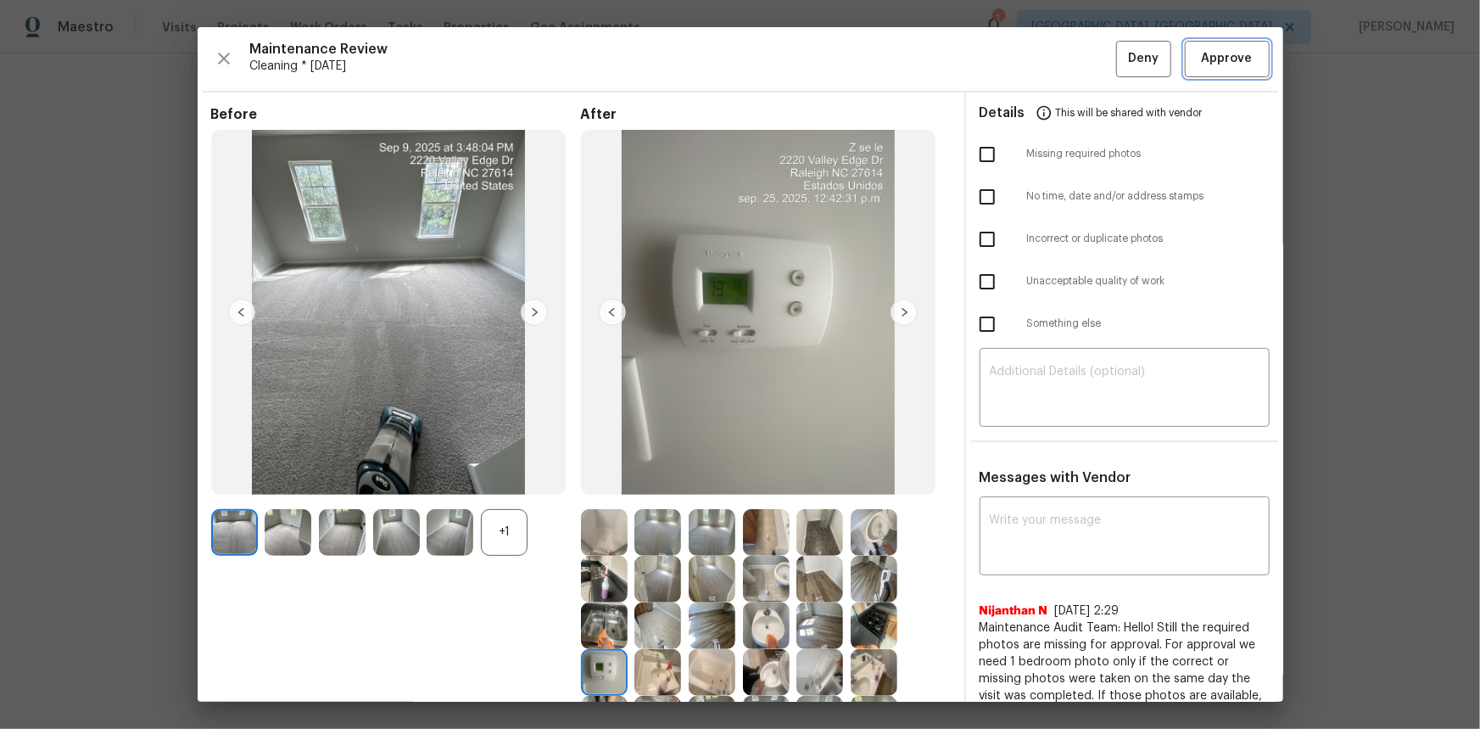
click at [1053, 55] on span "Approve" at bounding box center [1227, 58] width 58 height 21
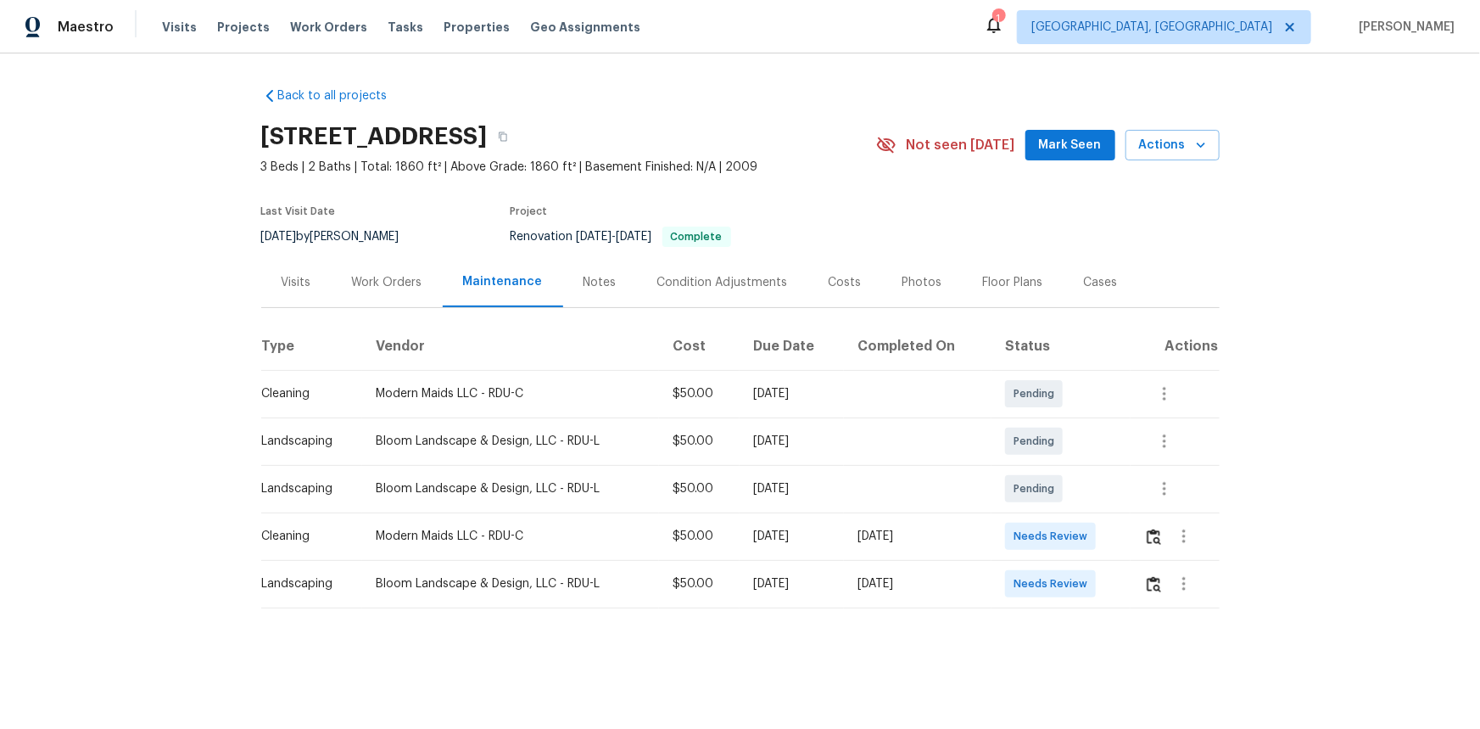
click at [1140, 540] on td at bounding box center [1175, 535] width 88 height 47
click at [1154, 539] on img "button" at bounding box center [1154, 536] width 14 height 16
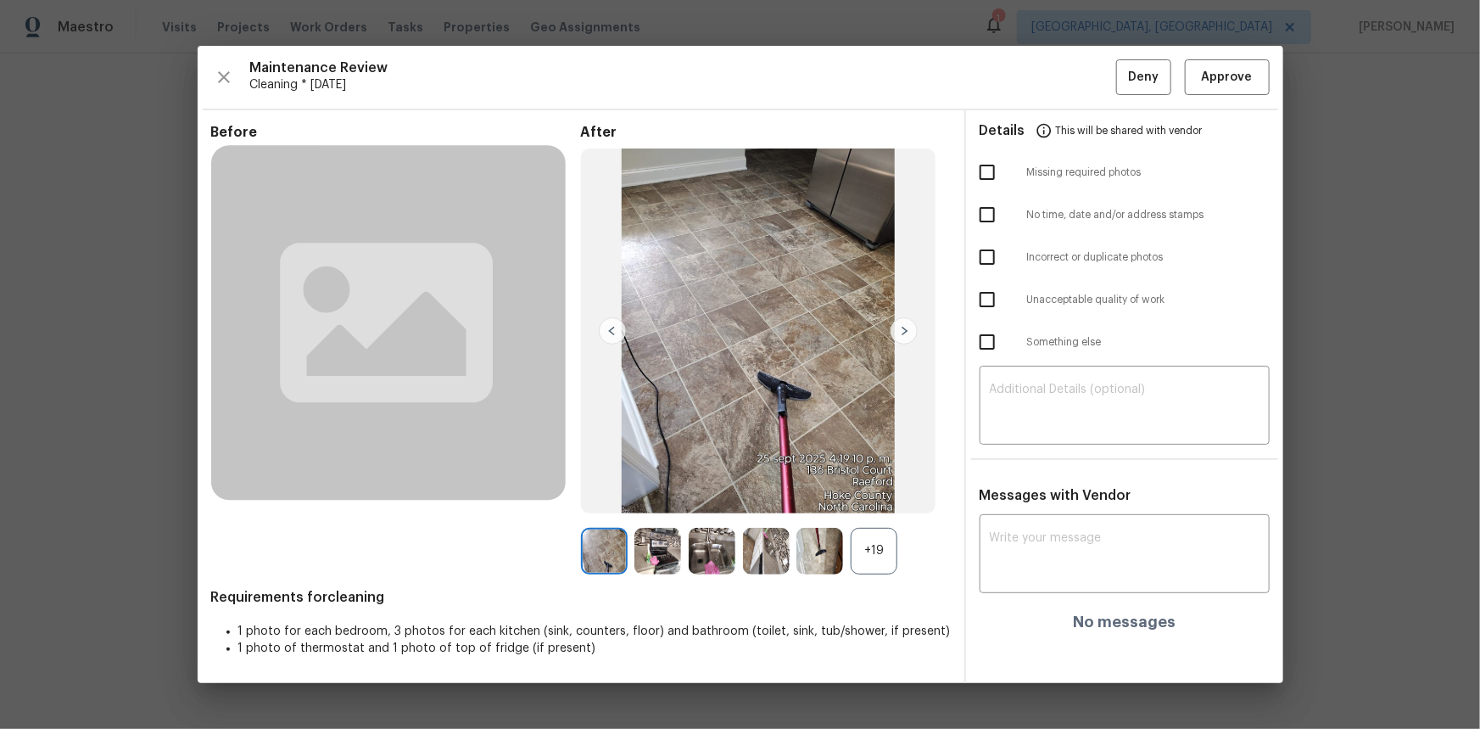
click at [873, 544] on div "+19" at bounding box center [874, 551] width 47 height 47
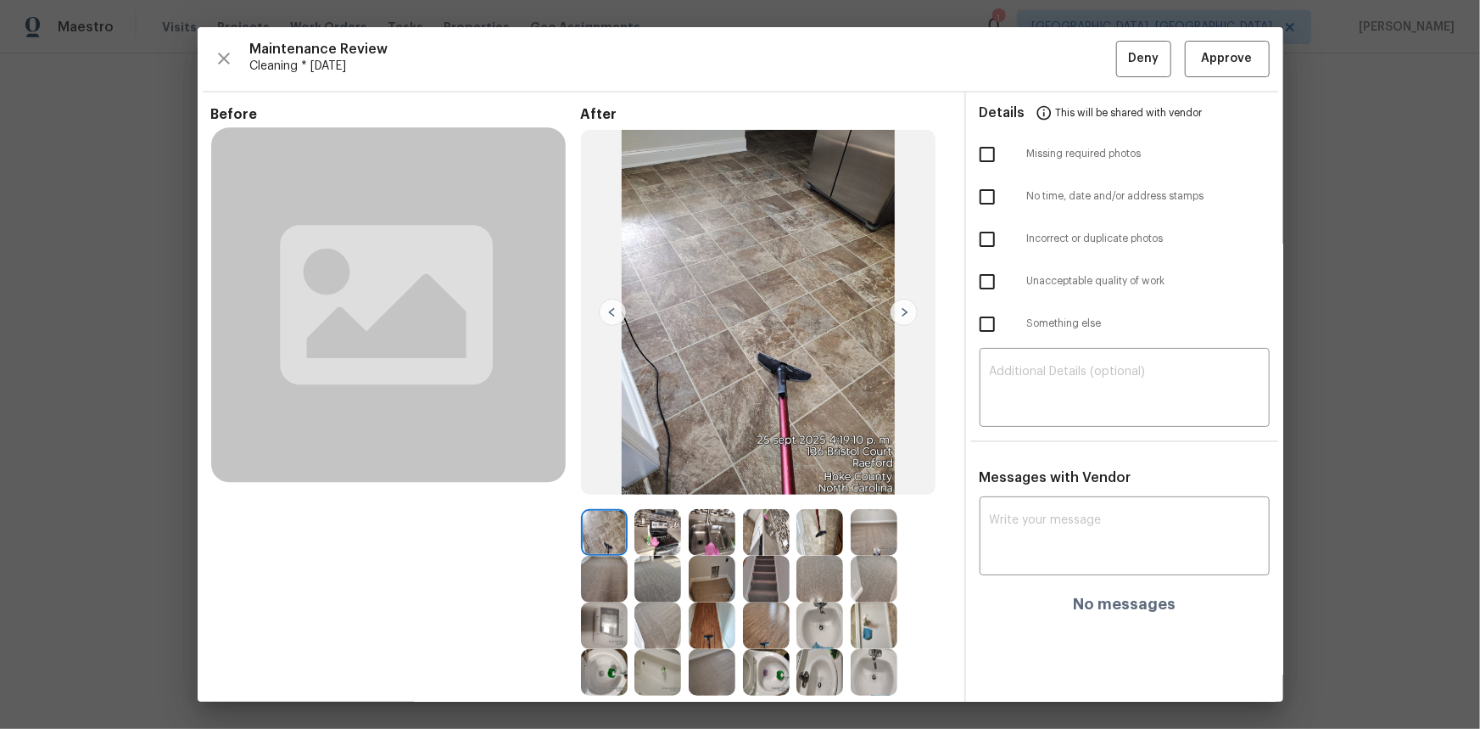
click at [604, 624] on img at bounding box center [604, 625] width 47 height 47
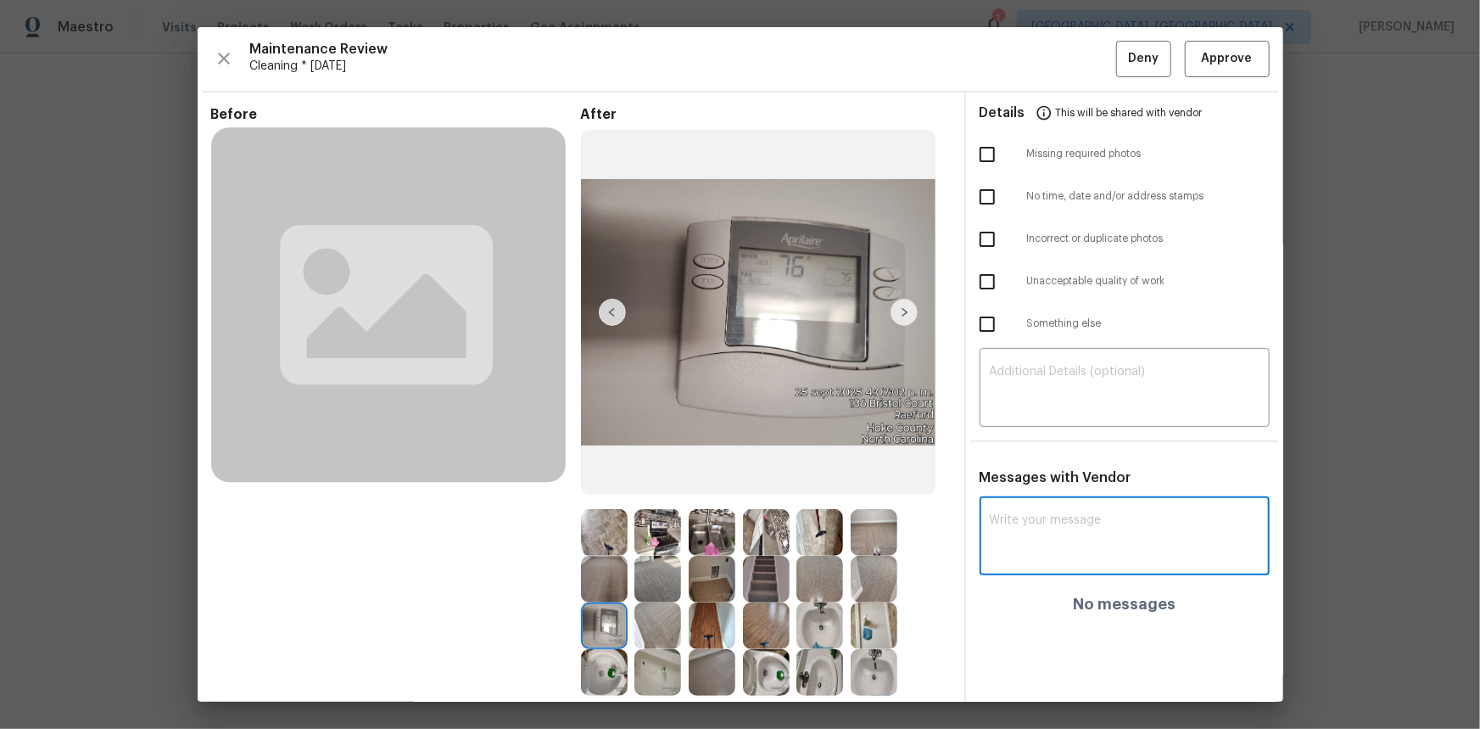
click at [1008, 556] on textarea at bounding box center [1125, 537] width 270 height 47
paste textarea "Maintenance Audit Team: Hello! Unfortunately, this cleaning visit completed on …"
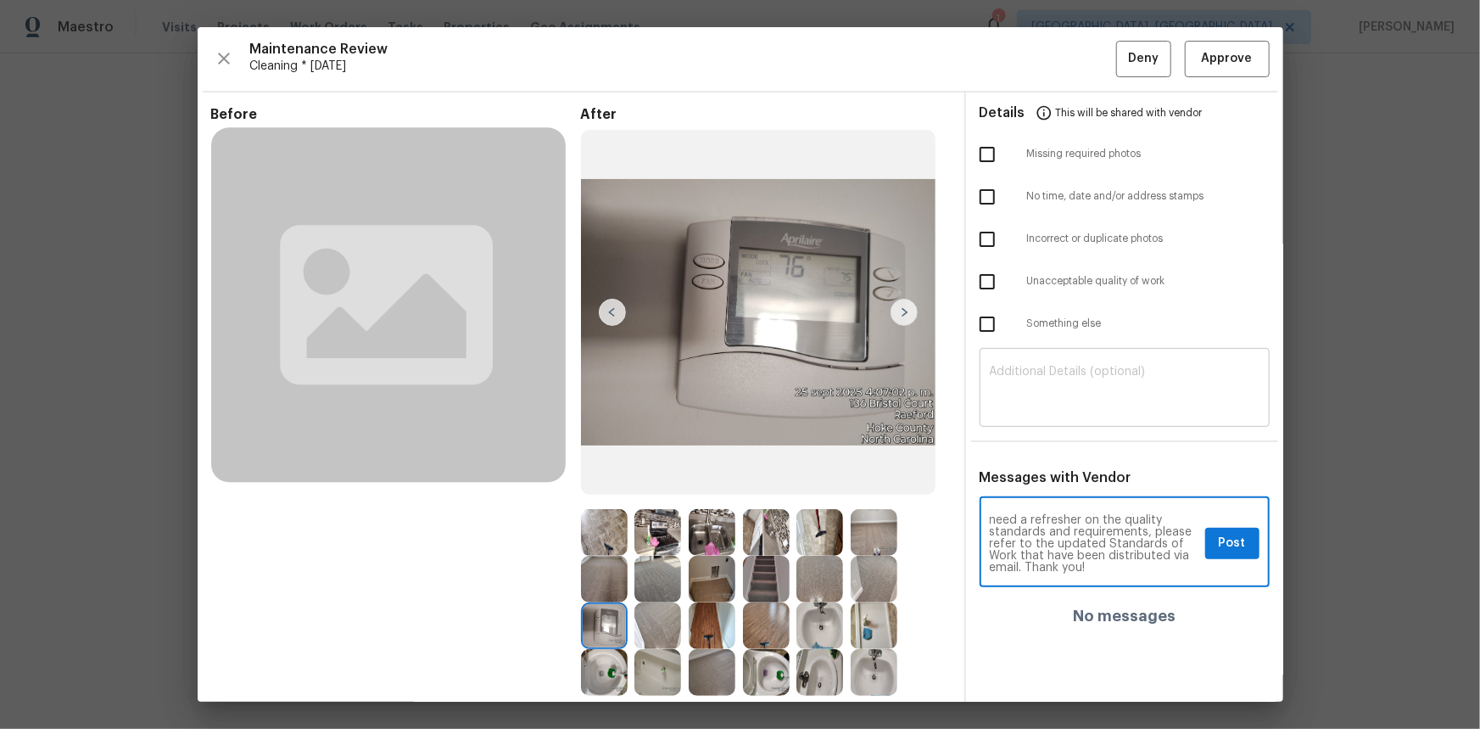
type textarea "Maintenance Audit Team: Hello! Unfortunately, this cleaning visit completed on …"
click at [1031, 389] on textarea at bounding box center [1125, 389] width 270 height 47
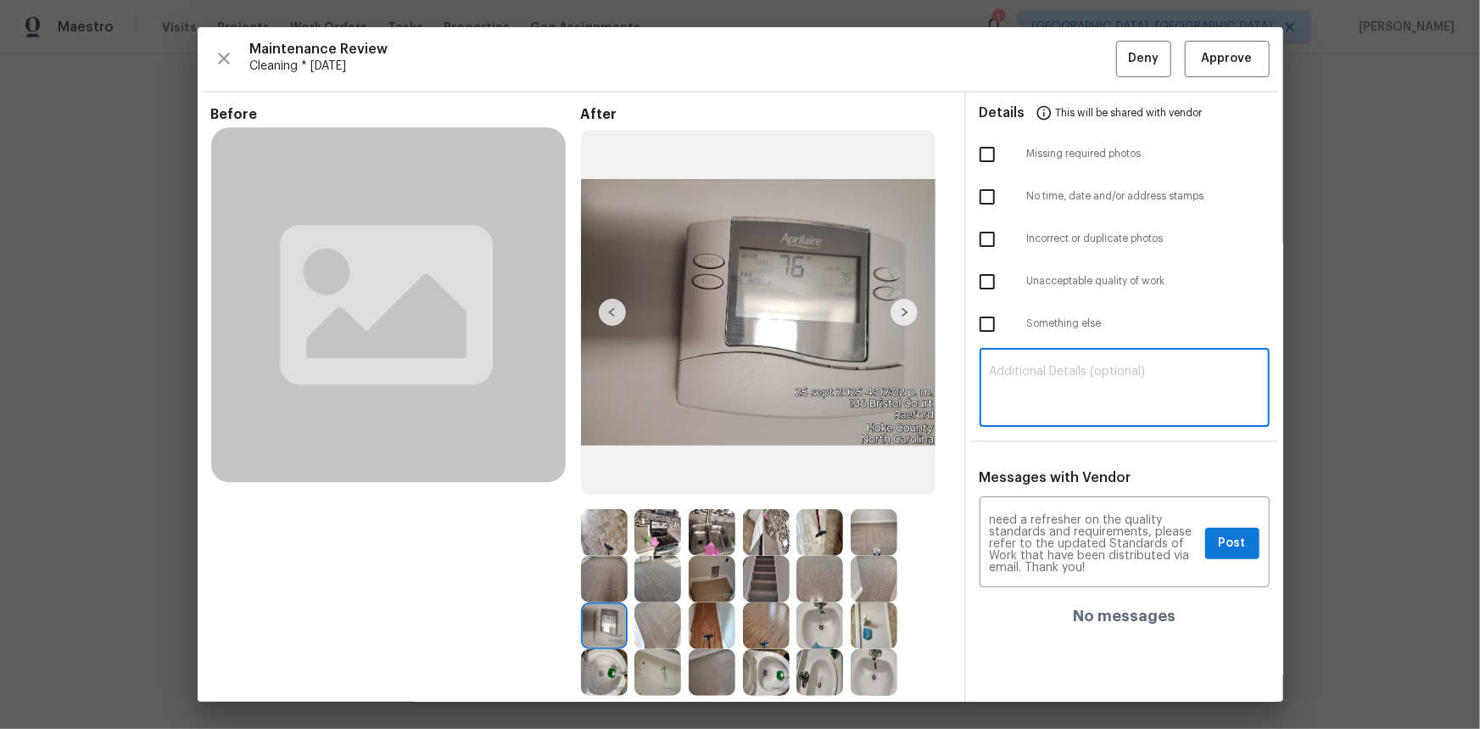
paste textarea "Maintenance Audit Team: Hello! Unfortunately, this cleaning visit completed on …"
type textarea "Maintenance Audit Team: Hello! Unfortunately, this cleaning visit completed on …"
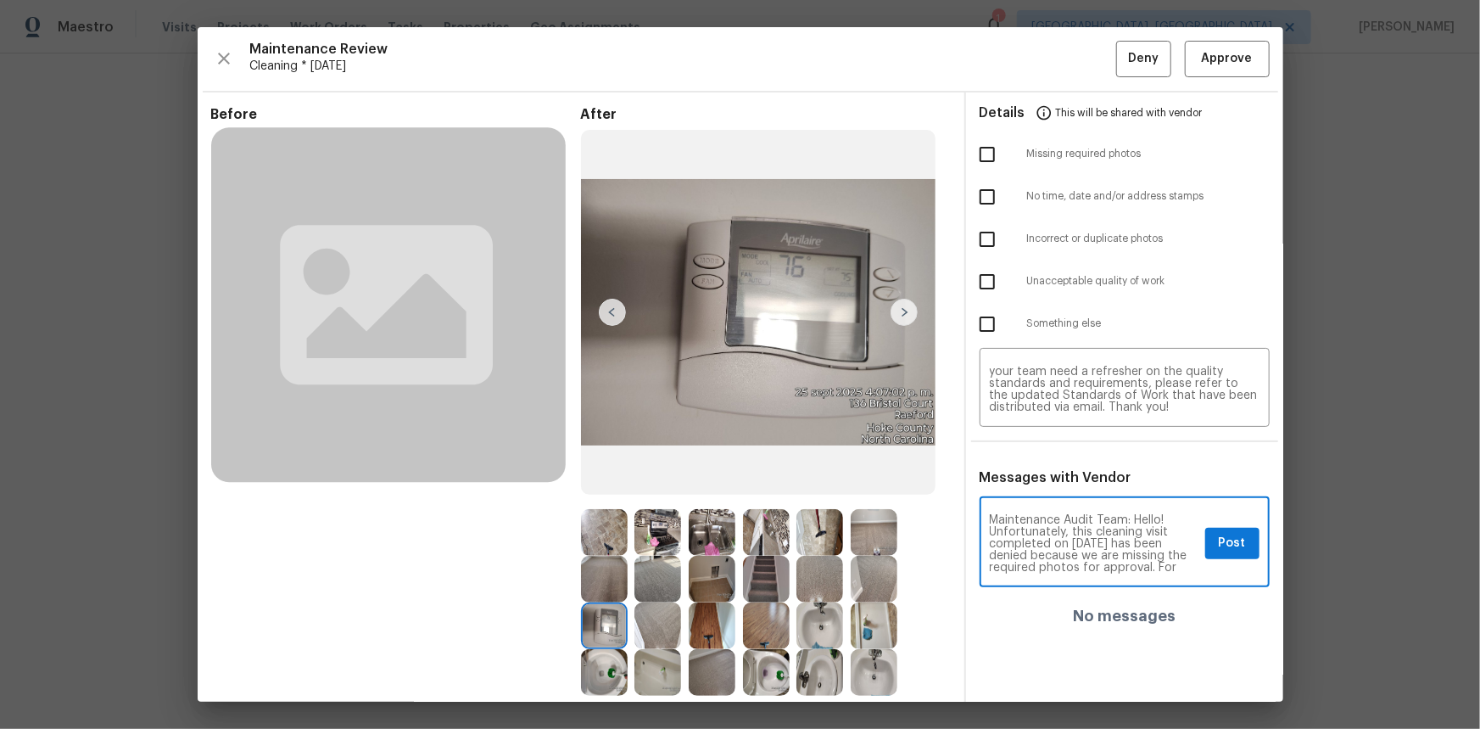
click at [1180, 572] on div "Maintenance Audit Team: Hello! Unfortunately, this cleaning visit completed on …" at bounding box center [1125, 543] width 290 height 87
click at [1181, 571] on textarea "Maintenance Audit Team: Hello! Unfortunately, this cleaning visit completed on …" at bounding box center [1094, 543] width 209 height 59
click at [1219, 544] on span "Post" at bounding box center [1232, 543] width 27 height 21
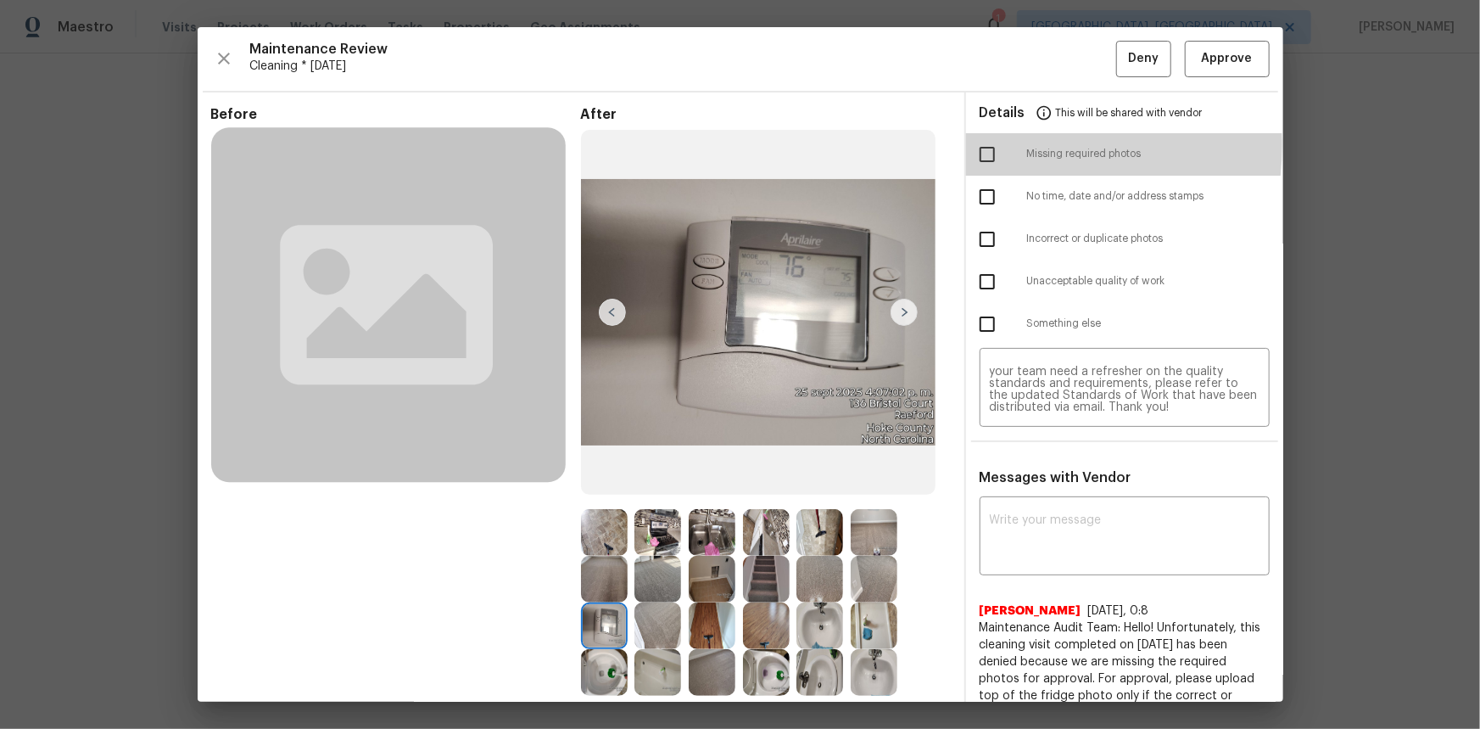
click at [973, 144] on input "checkbox" at bounding box center [987, 155] width 36 height 36
checkbox input "true"
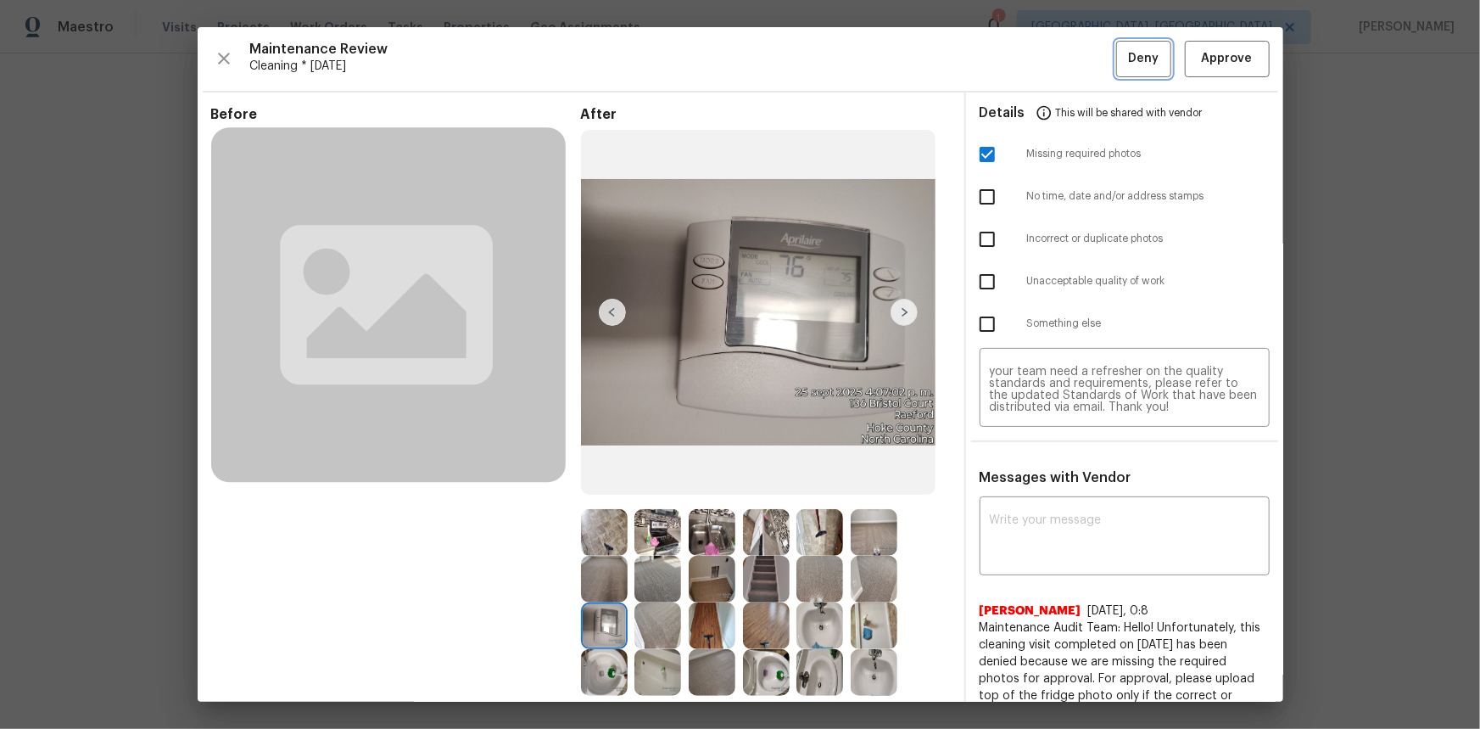
click at [1128, 56] on span "Deny" at bounding box center [1143, 58] width 31 height 21
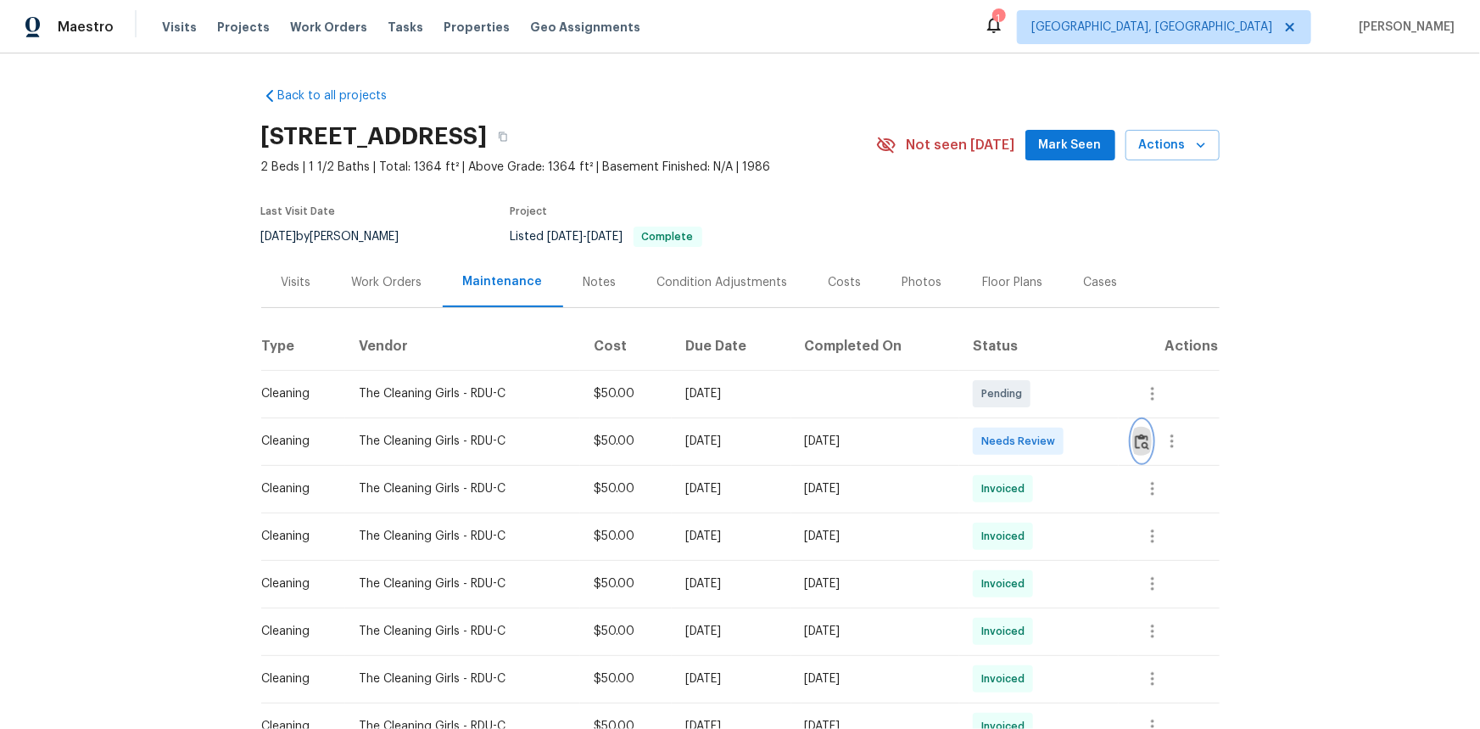
click at [1053, 440] on img "button" at bounding box center [1142, 441] width 14 height 16
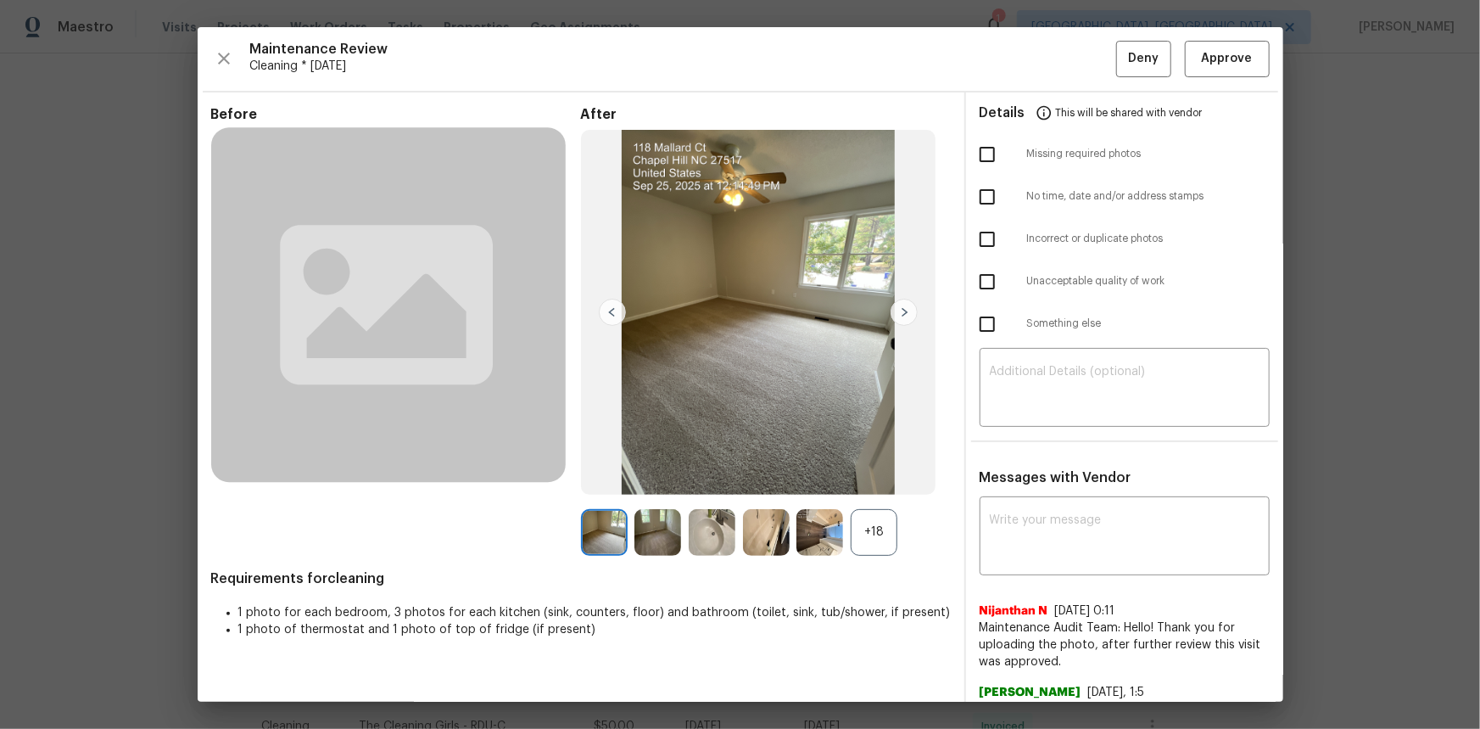
click at [851, 487] on div "+18" at bounding box center [874, 532] width 47 height 47
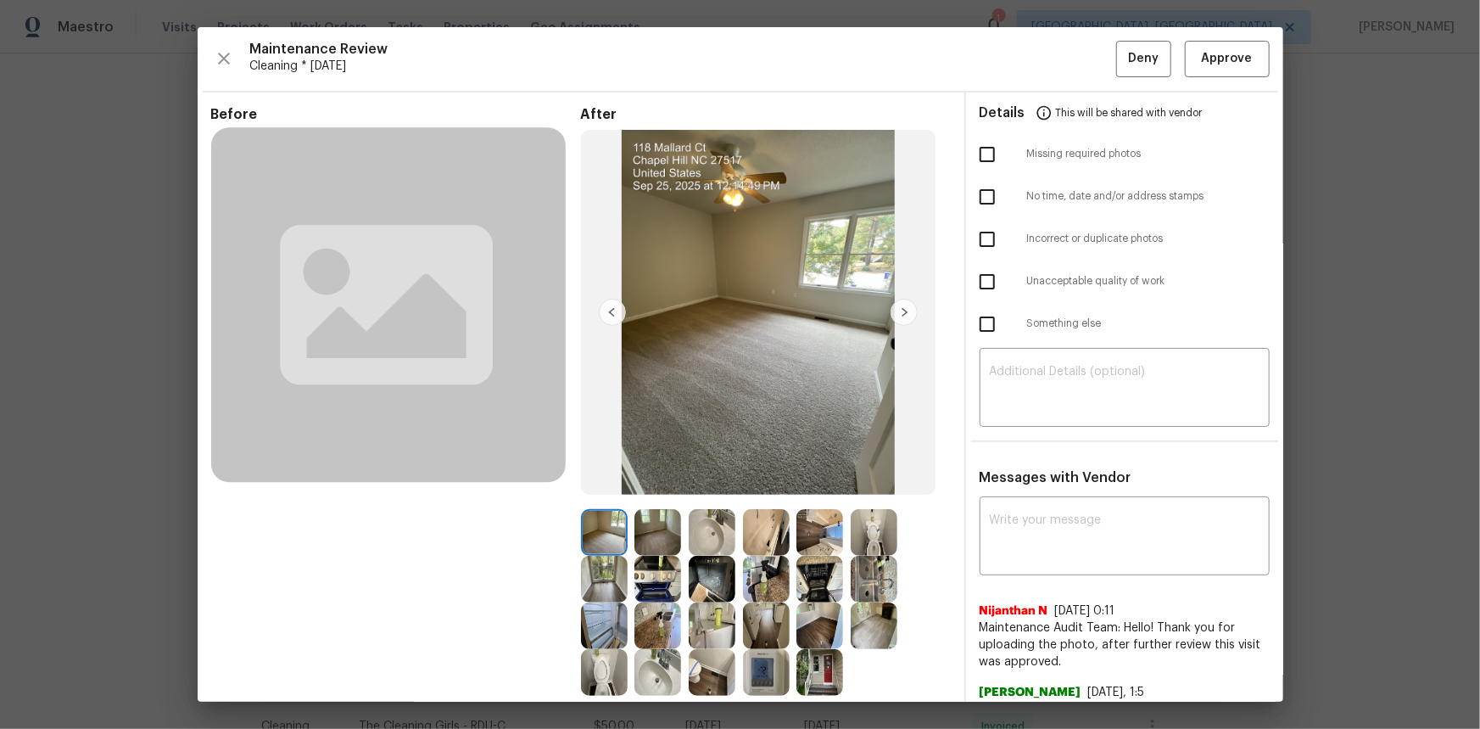
click at [763, 487] on img at bounding box center [766, 672] width 47 height 47
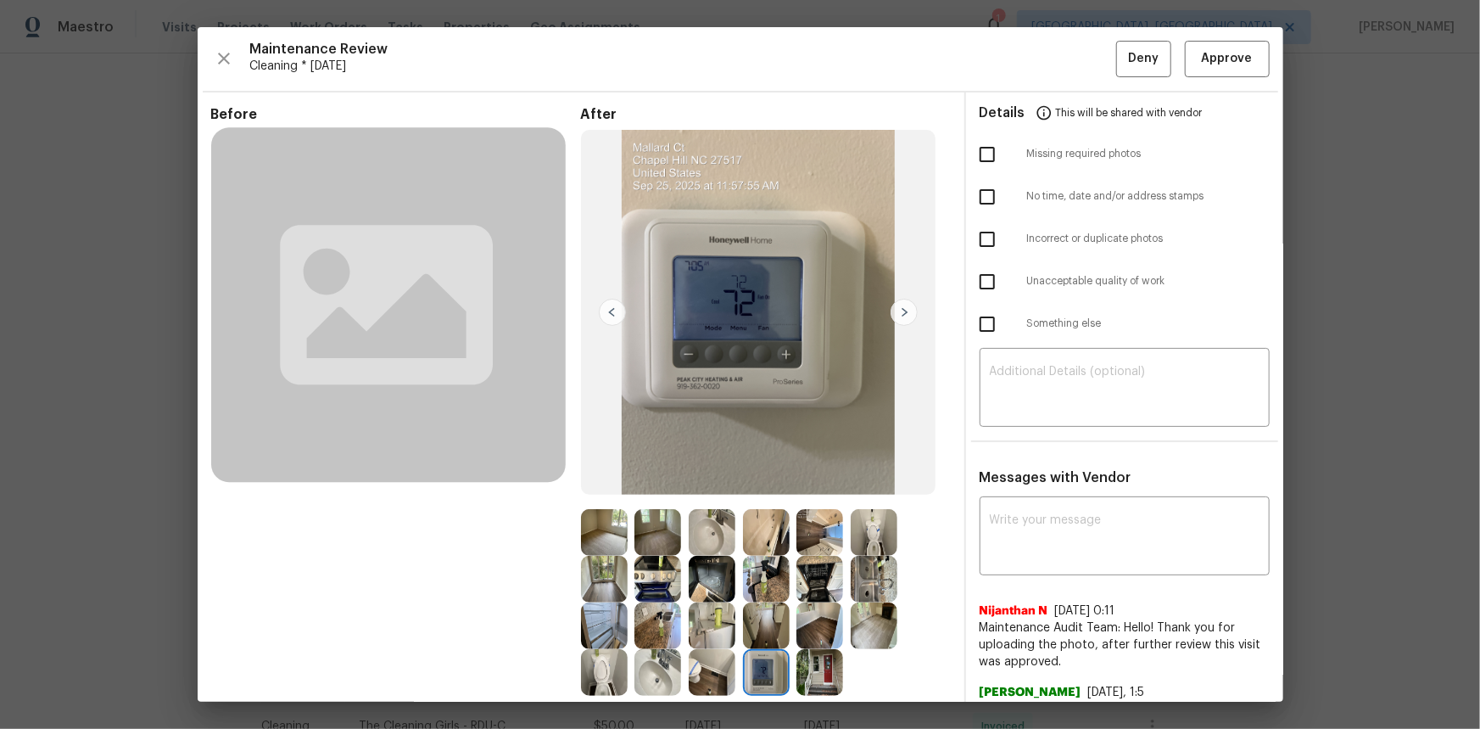
click at [763, 487] on img at bounding box center [766, 672] width 47 height 47
click at [1053, 53] on span "Approve" at bounding box center [1227, 58] width 51 height 21
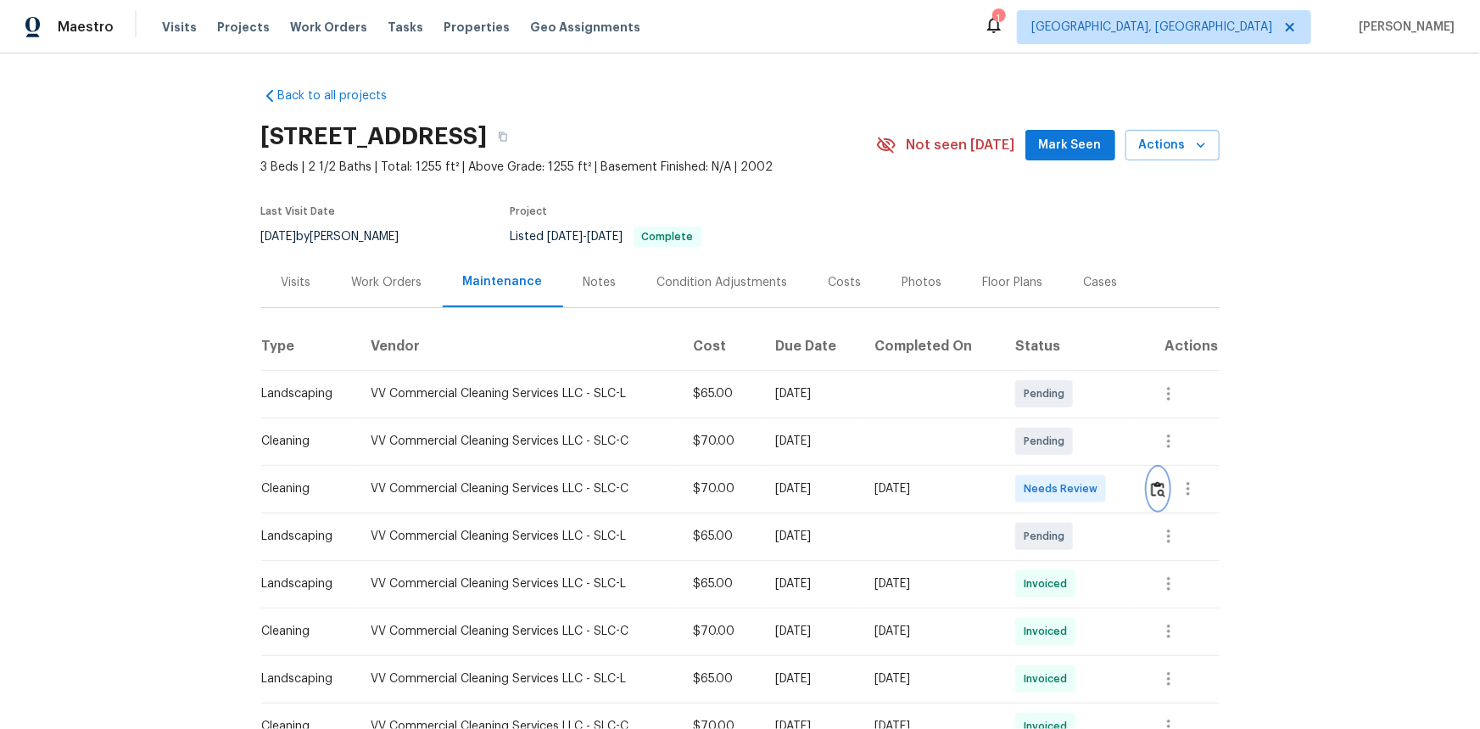
click at [1053, 487] on img "button" at bounding box center [1158, 489] width 14 height 16
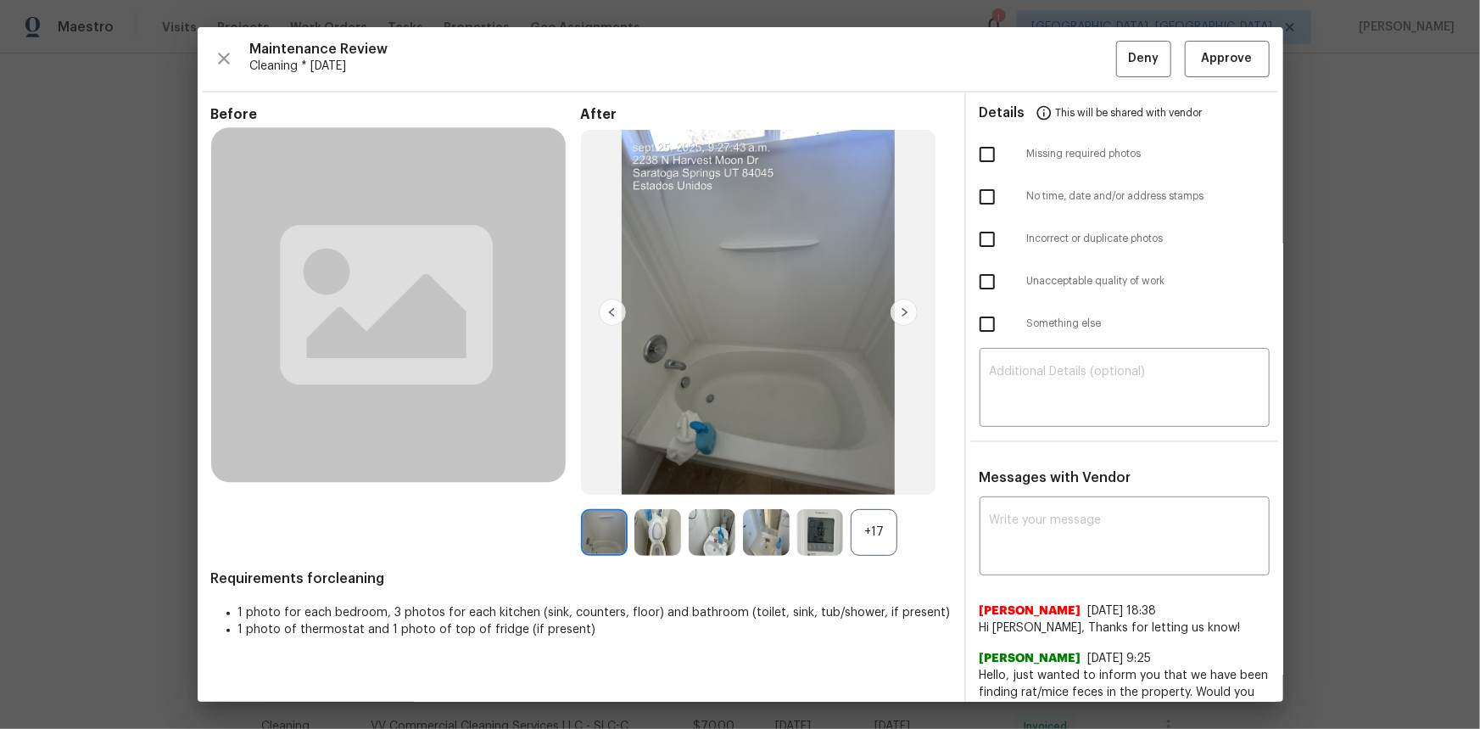
click at [888, 487] on div "+17" at bounding box center [874, 532] width 47 height 47
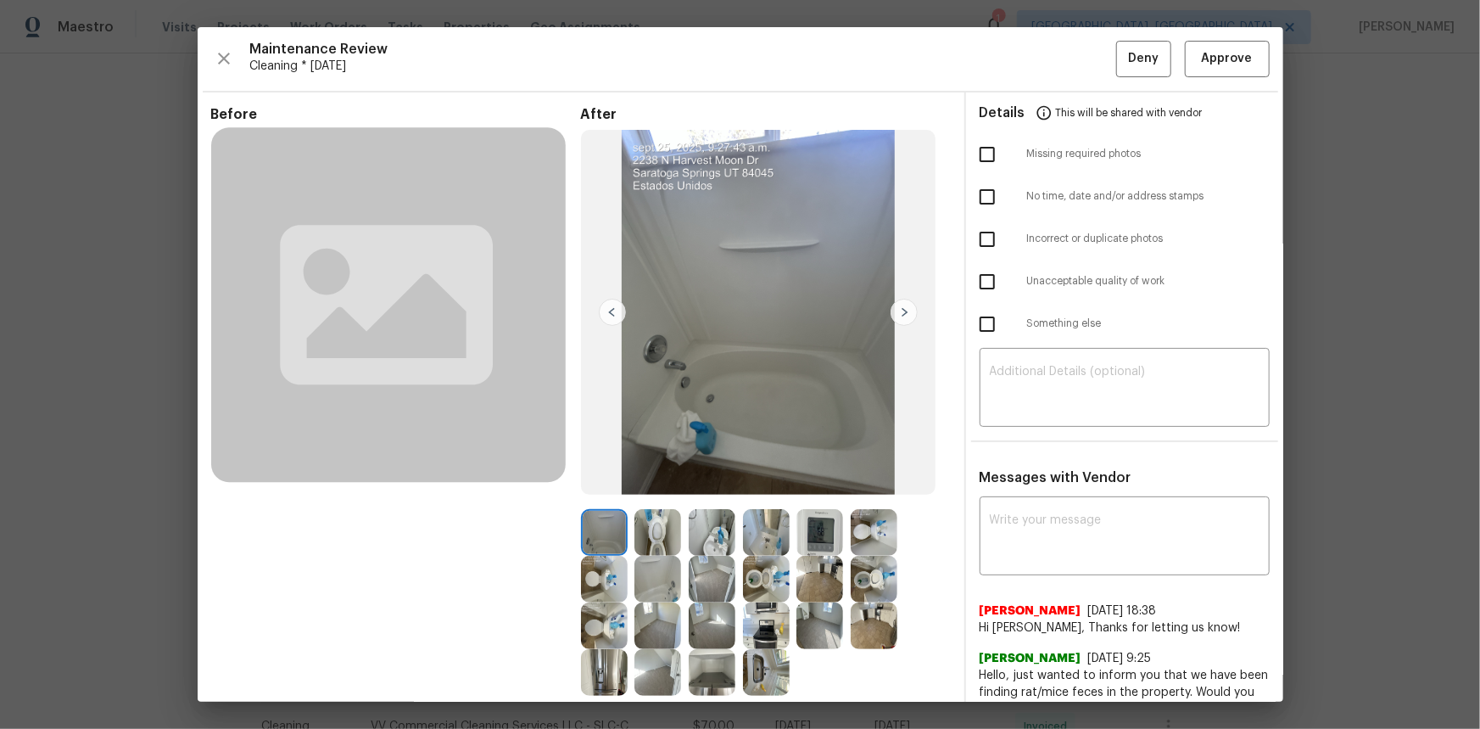
click at [824, 487] on img at bounding box center [819, 532] width 47 height 47
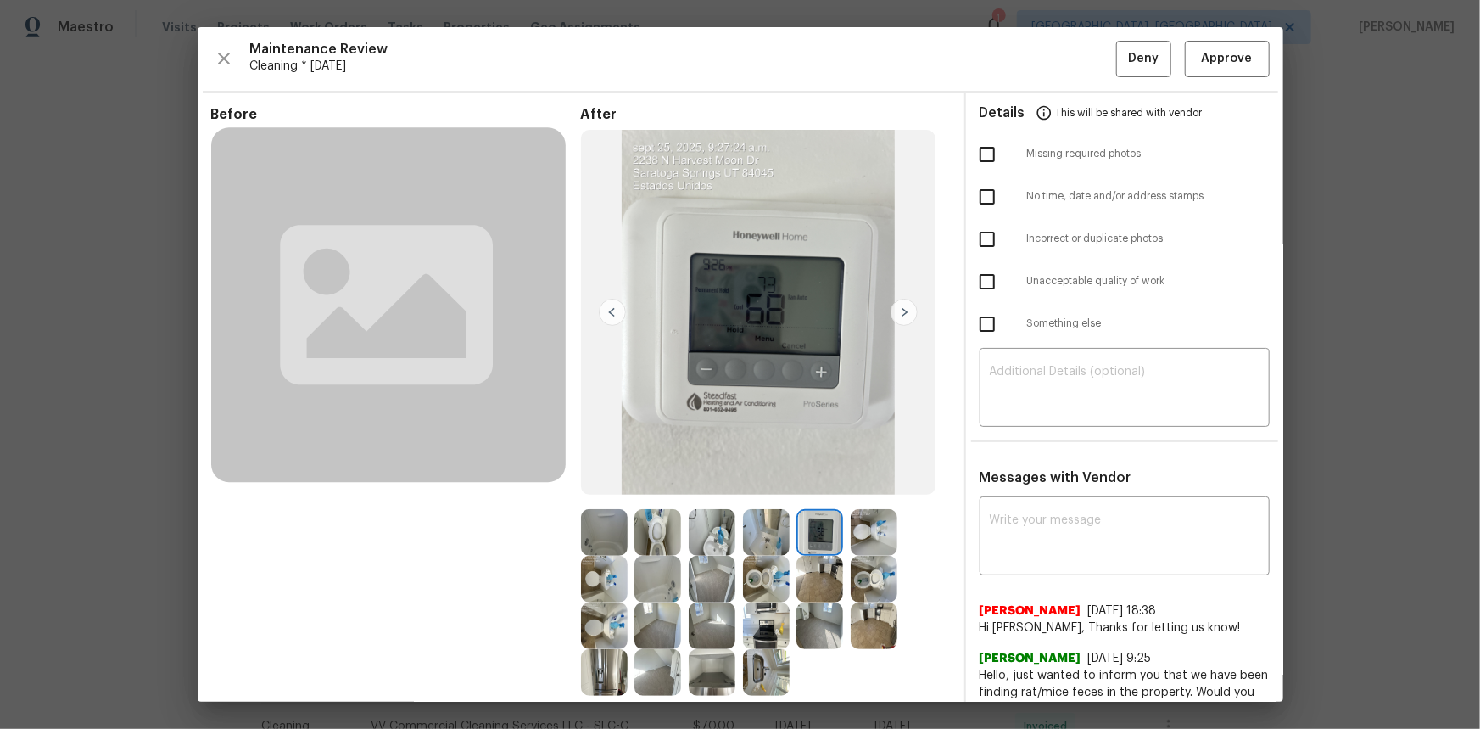
click at [824, 487] on img at bounding box center [819, 532] width 47 height 47
click at [1042, 487] on textarea at bounding box center [1125, 537] width 270 height 47
paste textarea "Maintenance Audit Team: Hello! Unfortunately, this cleaning visit completed on …"
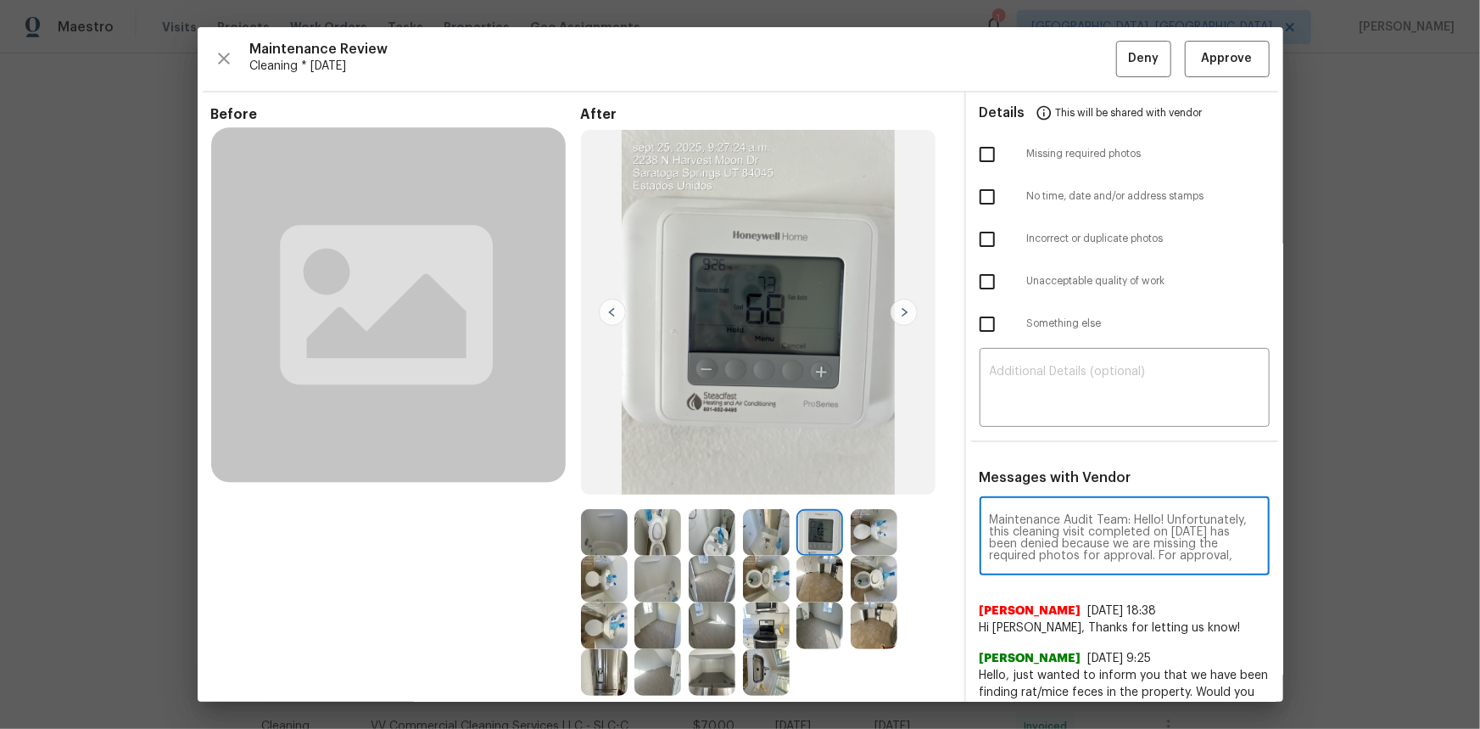
scroll to position [190, 0]
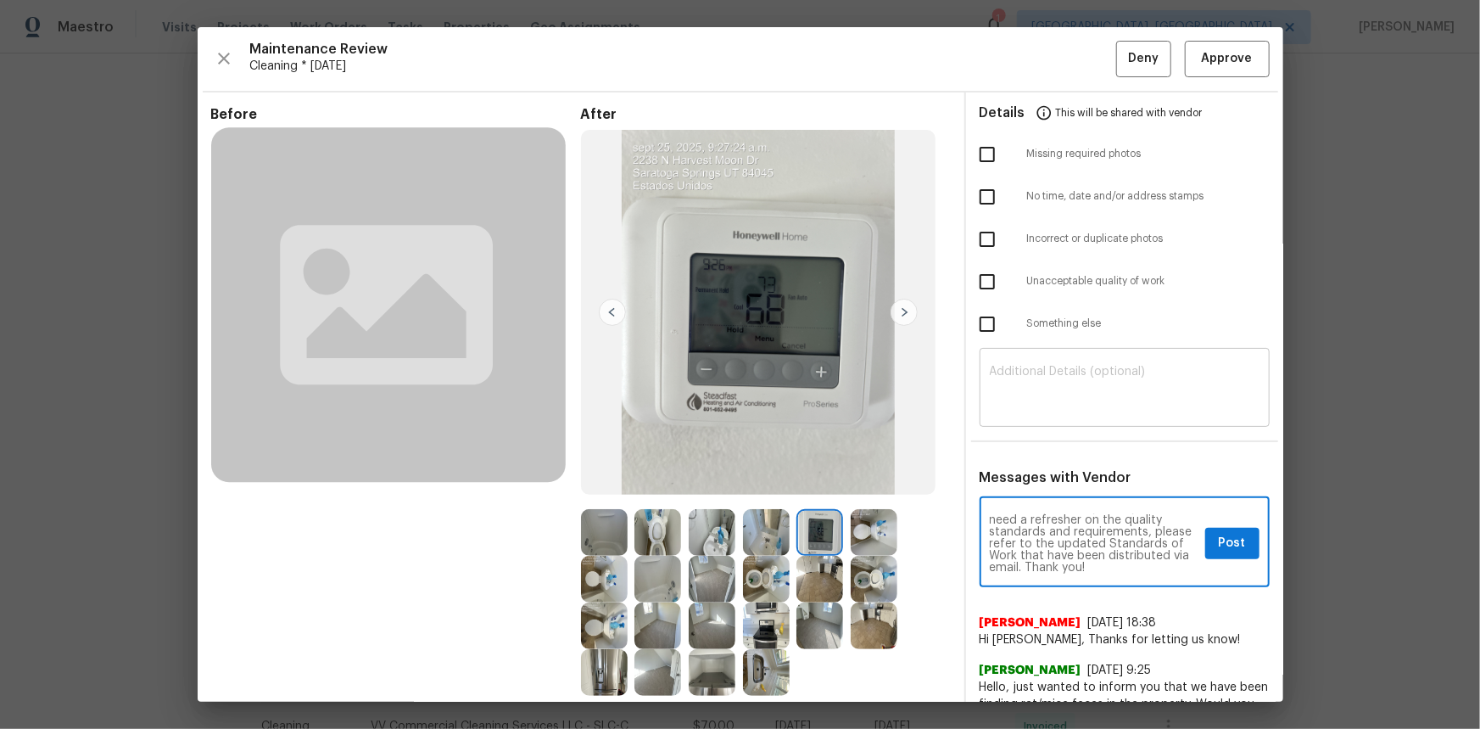
type textarea "Maintenance Audit Team: Hello! Unfortunately, this cleaning visit completed on …"
click at [1019, 399] on textarea at bounding box center [1125, 389] width 270 height 47
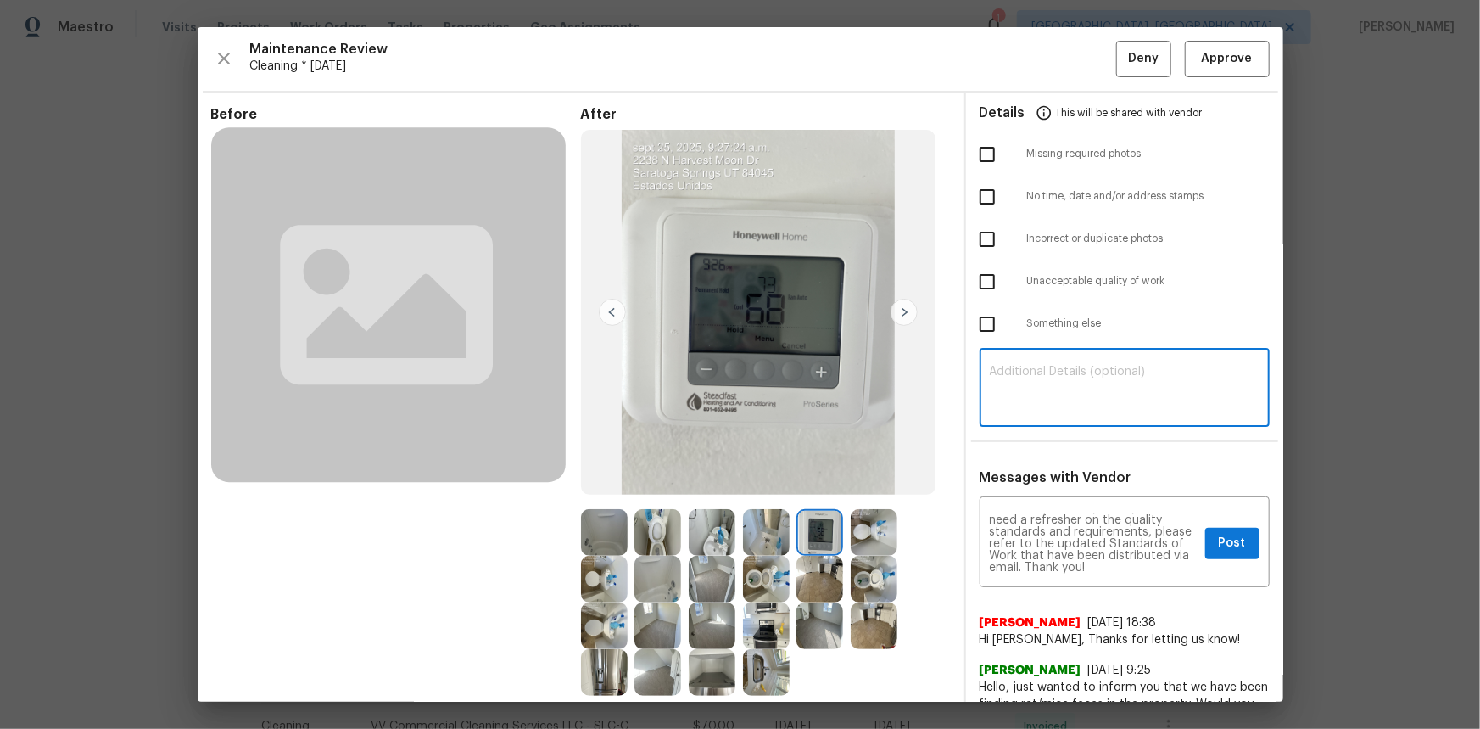
paste textarea "Maintenance Audit Team: Hello! Unfortunately, this cleaning visit completed on …"
type textarea "Maintenance Audit Team: Hello! Unfortunately, this cleaning visit completed on …"
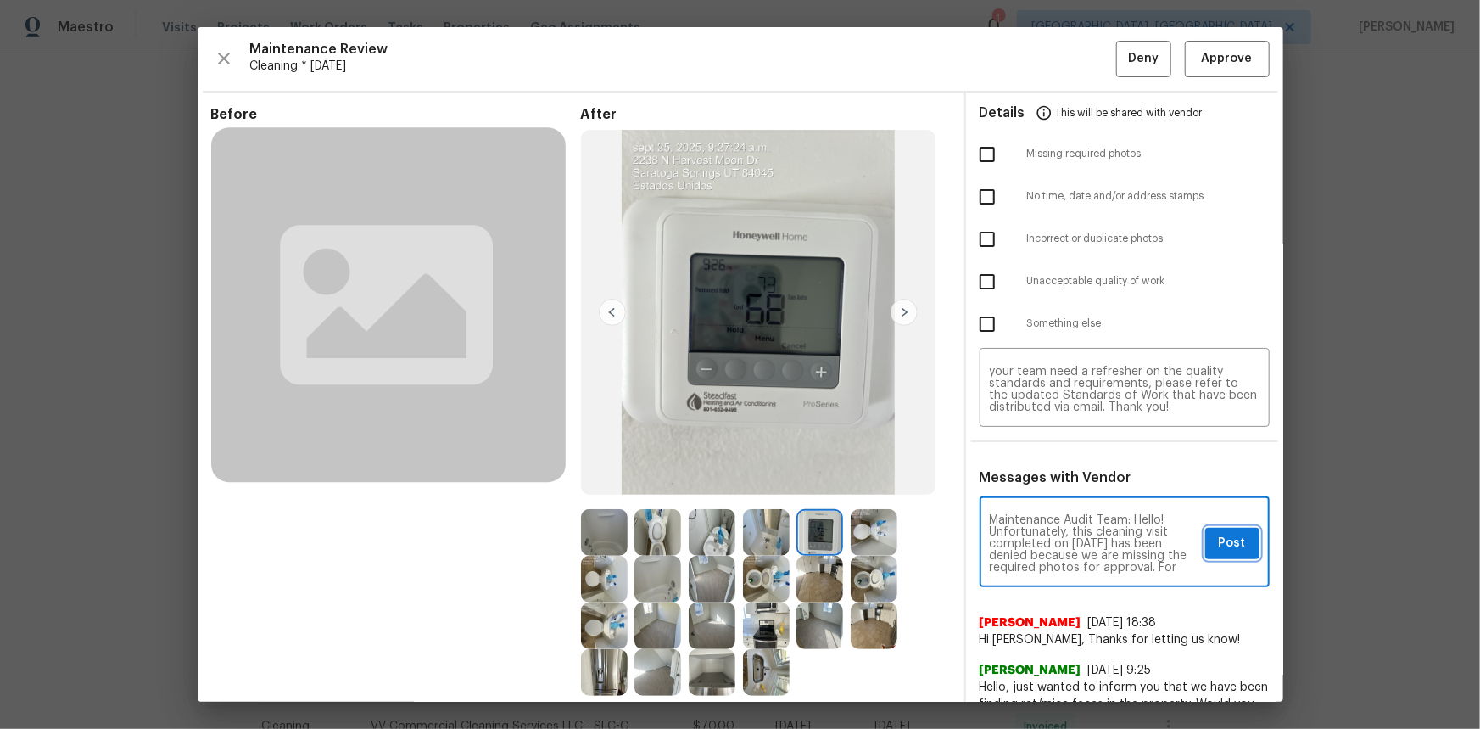
click at [1053, 487] on span "Post" at bounding box center [1232, 543] width 27 height 21
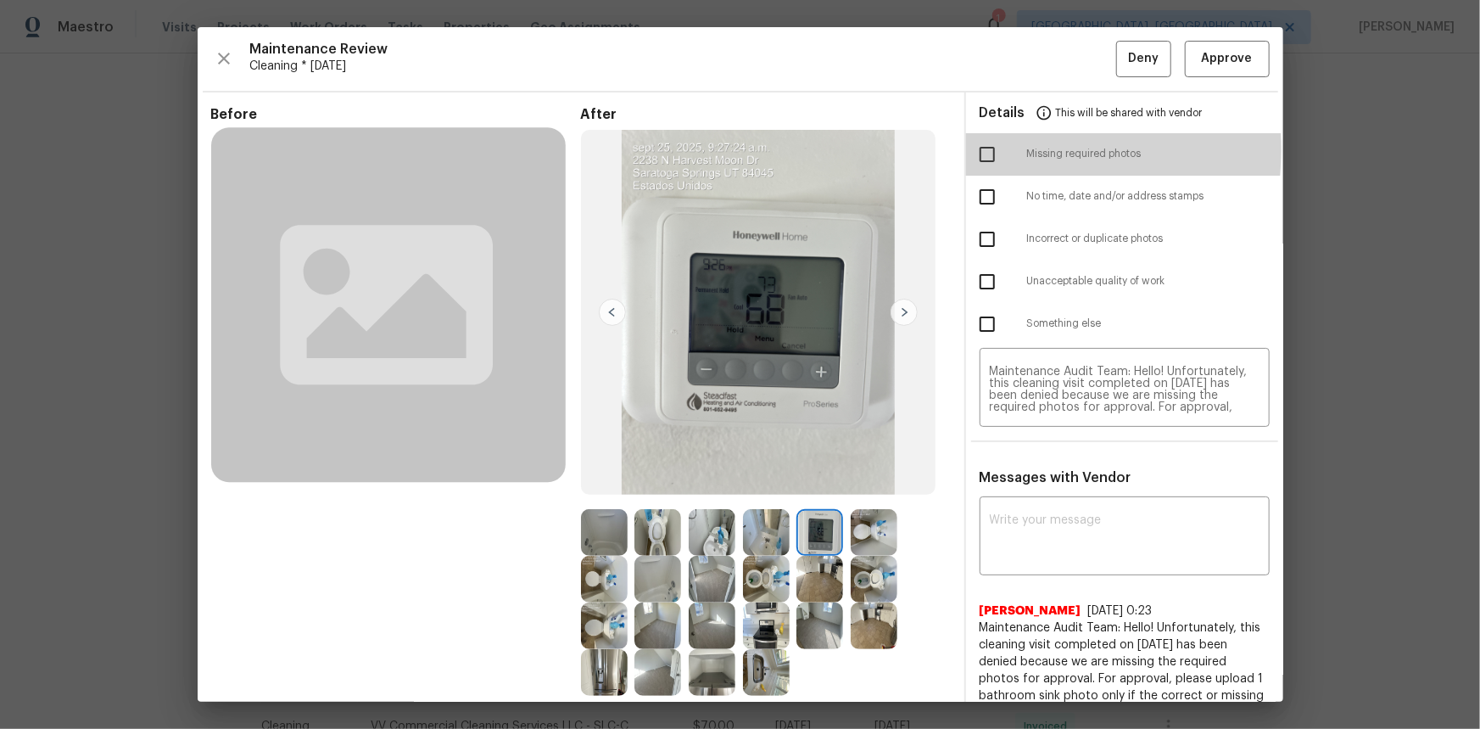
click at [983, 149] on input "checkbox" at bounding box center [987, 155] width 36 height 36
checkbox input "true"
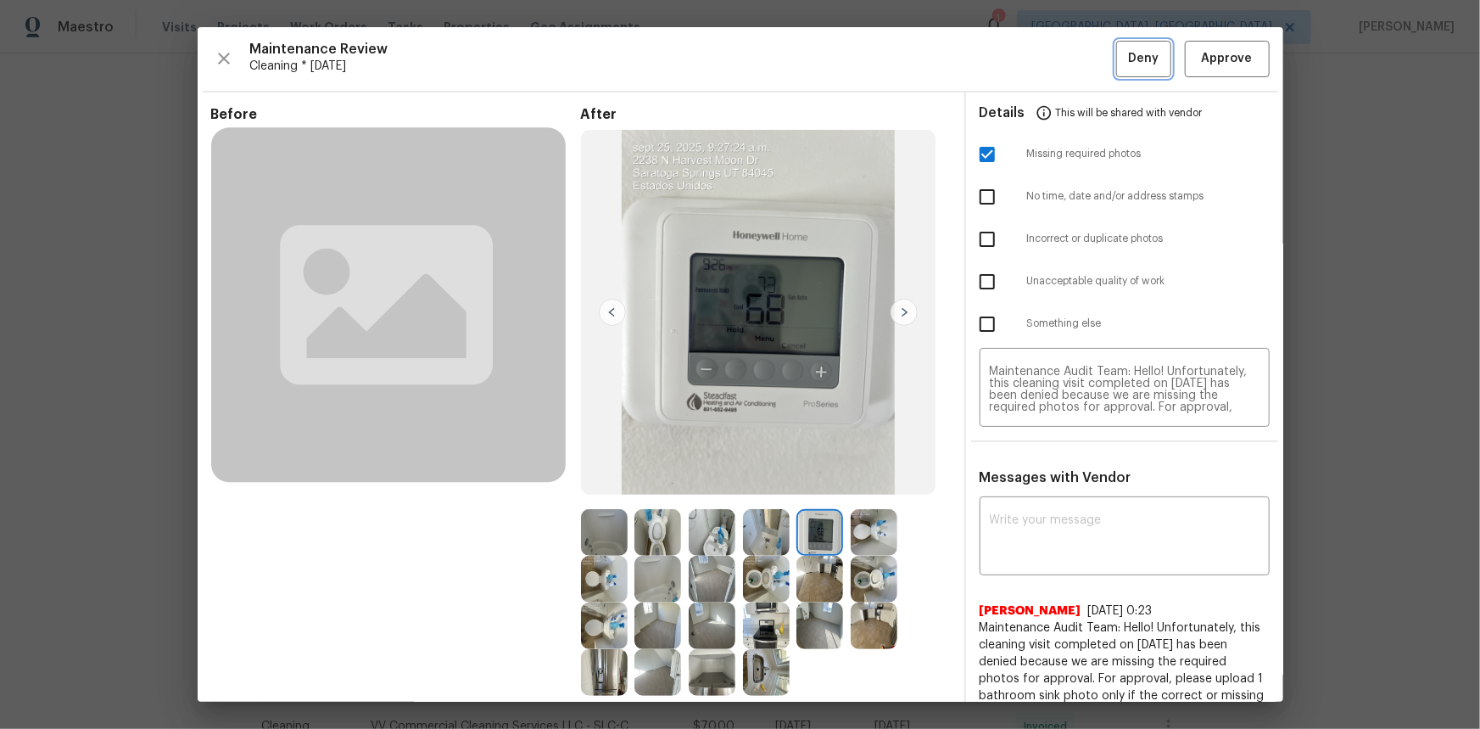
click at [1053, 56] on span "Deny" at bounding box center [1143, 58] width 31 height 21
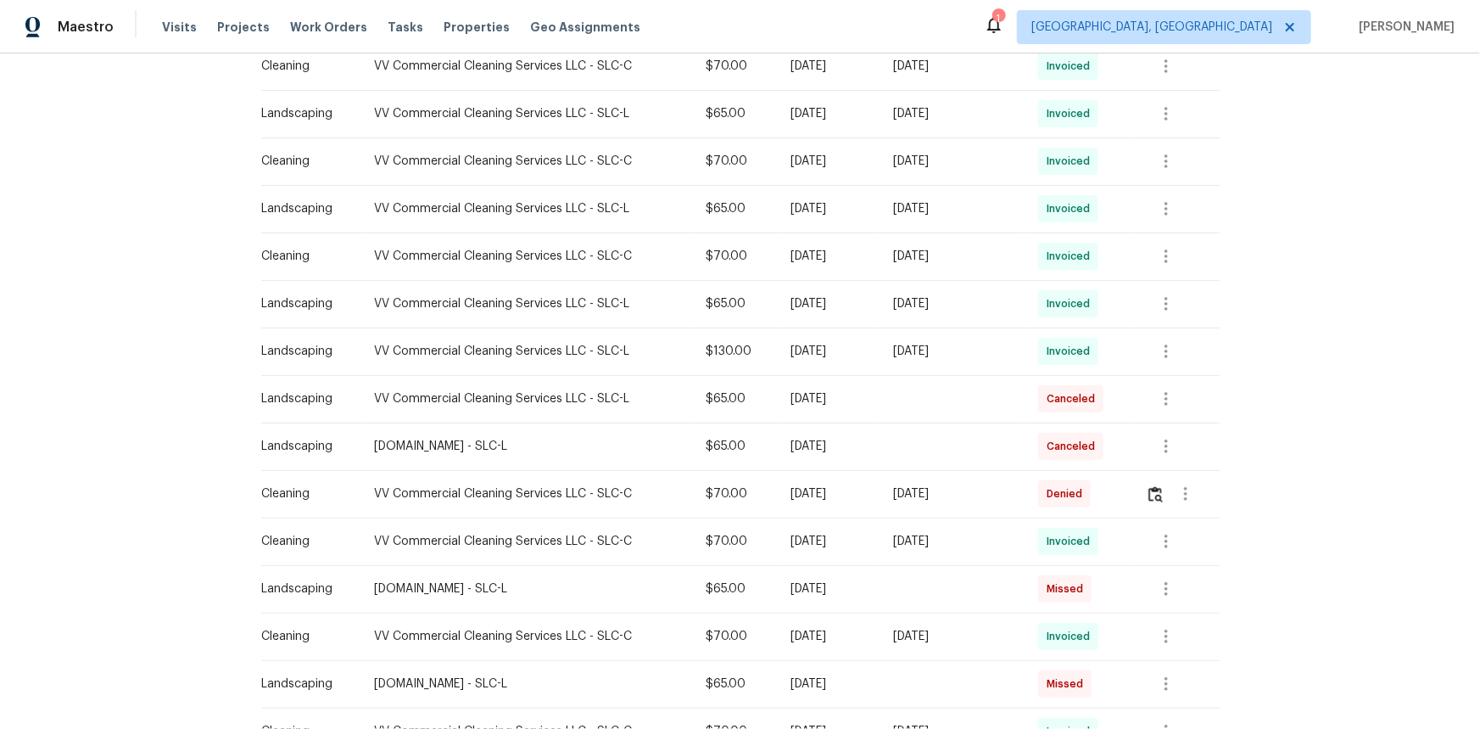
scroll to position [308, 0]
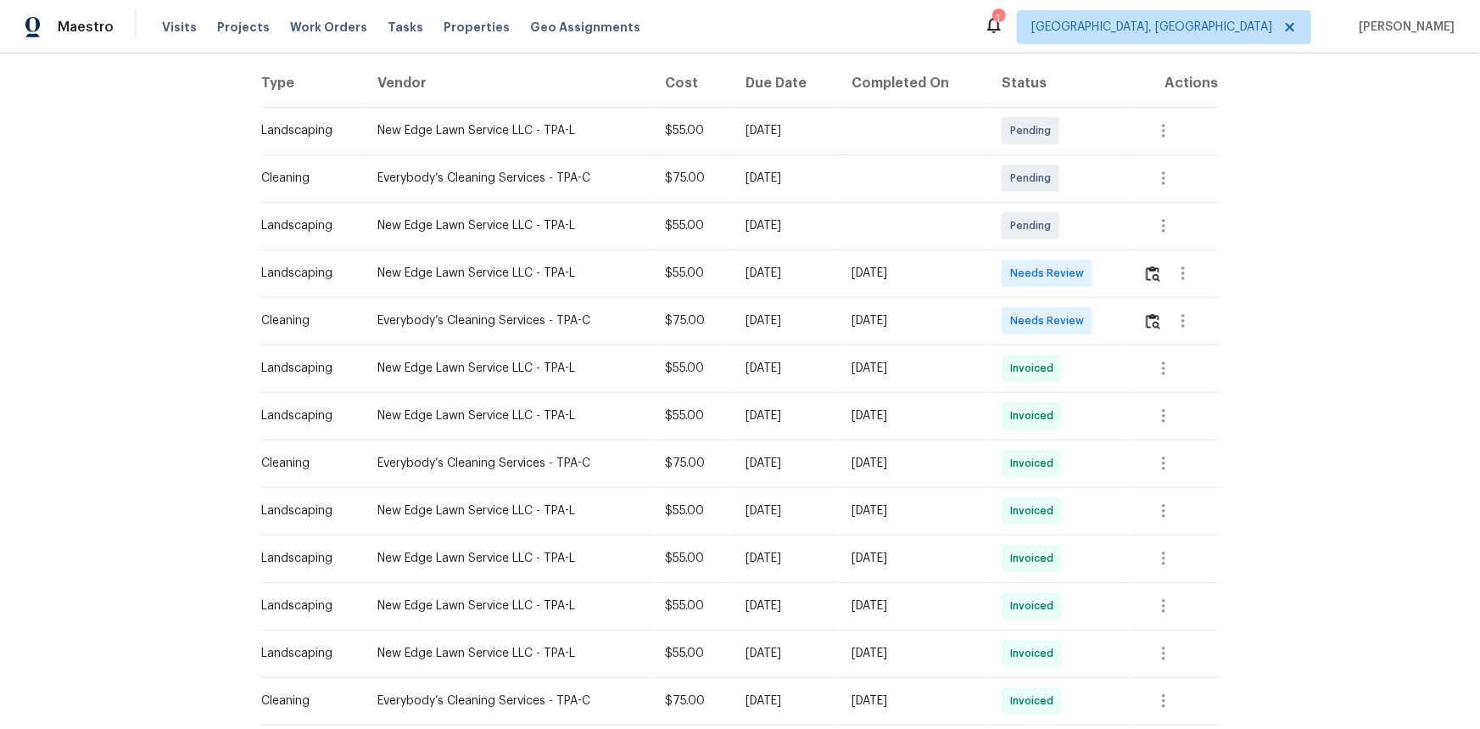
scroll to position [64, 0]
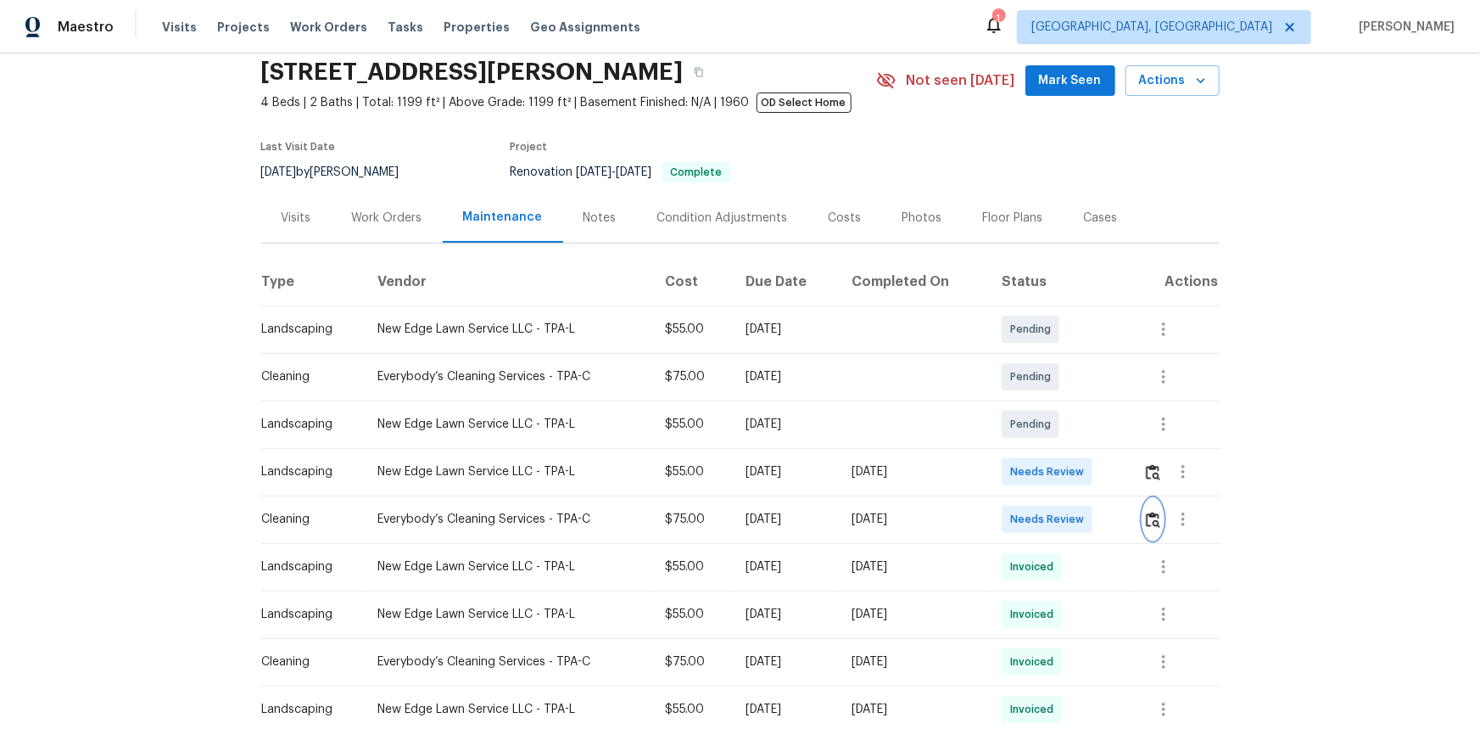
click at [1053, 487] on button "button" at bounding box center [1153, 519] width 20 height 41
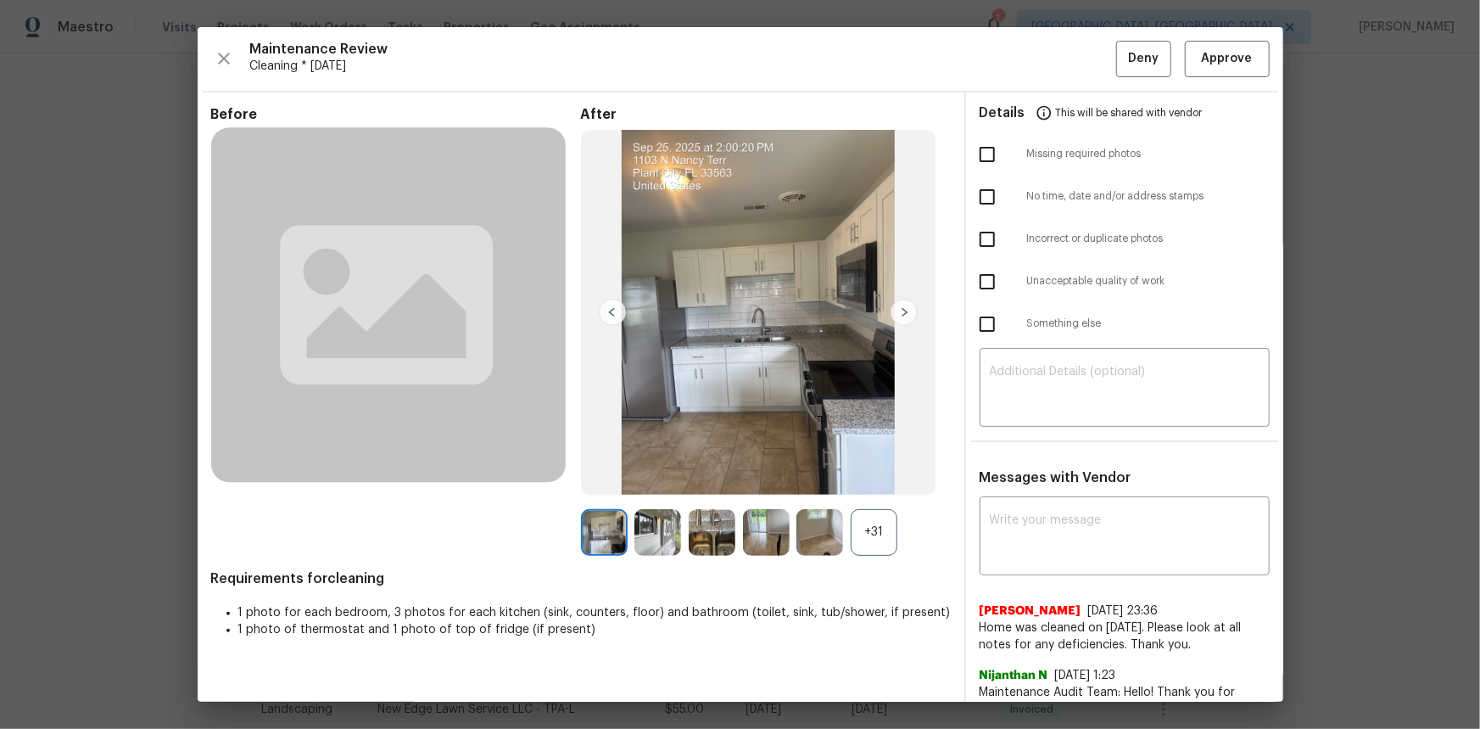
click at [879, 487] on div "+31" at bounding box center [874, 532] width 47 height 47
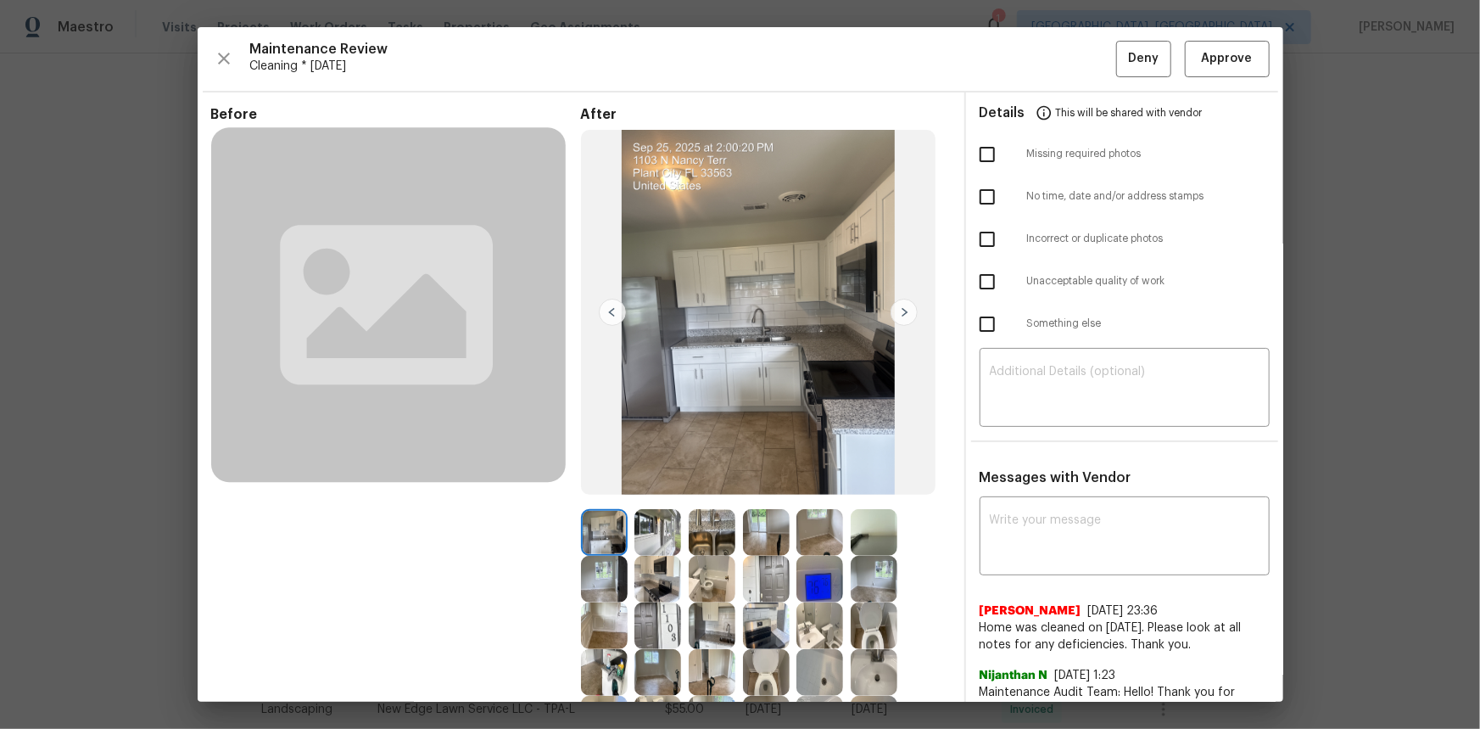
scroll to position [76, 0]
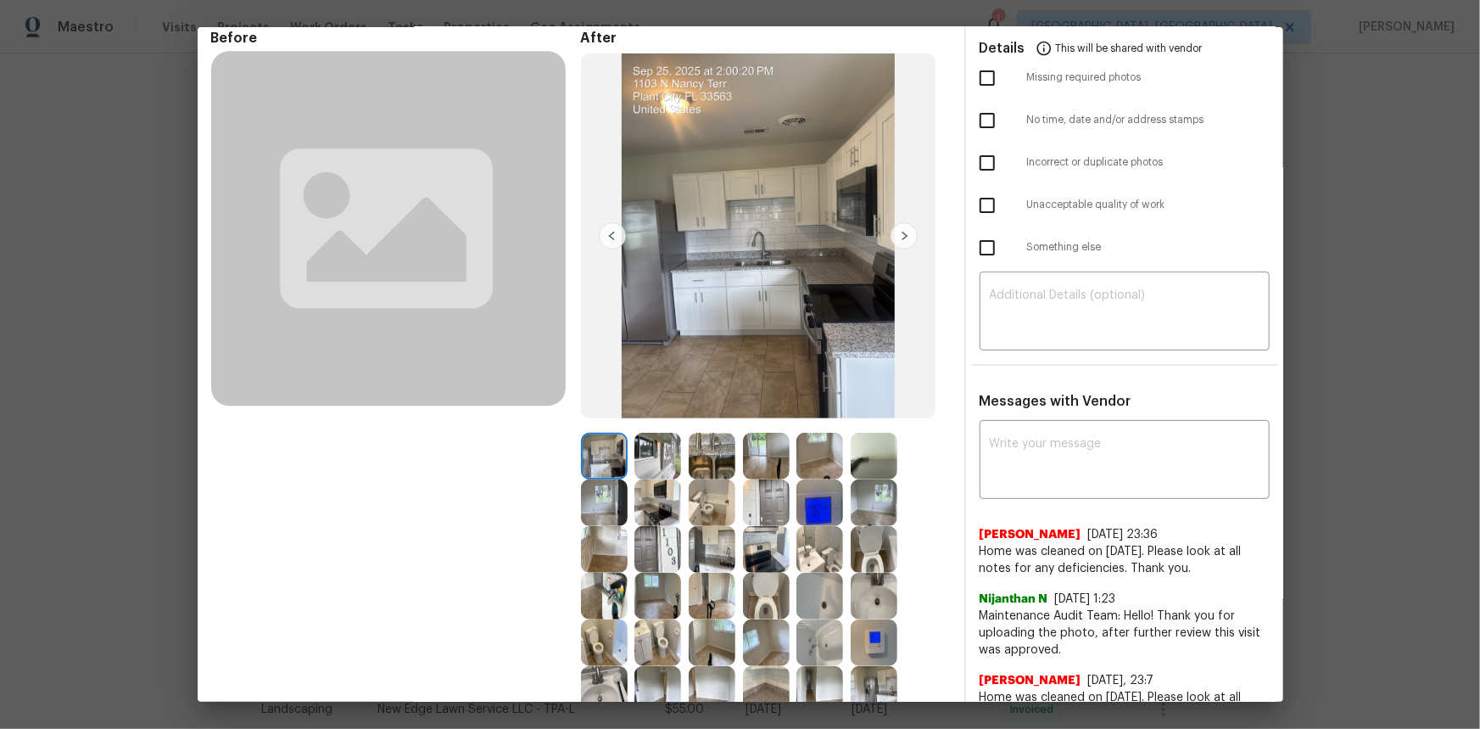
click at [871, 487] on img at bounding box center [874, 642] width 47 height 47
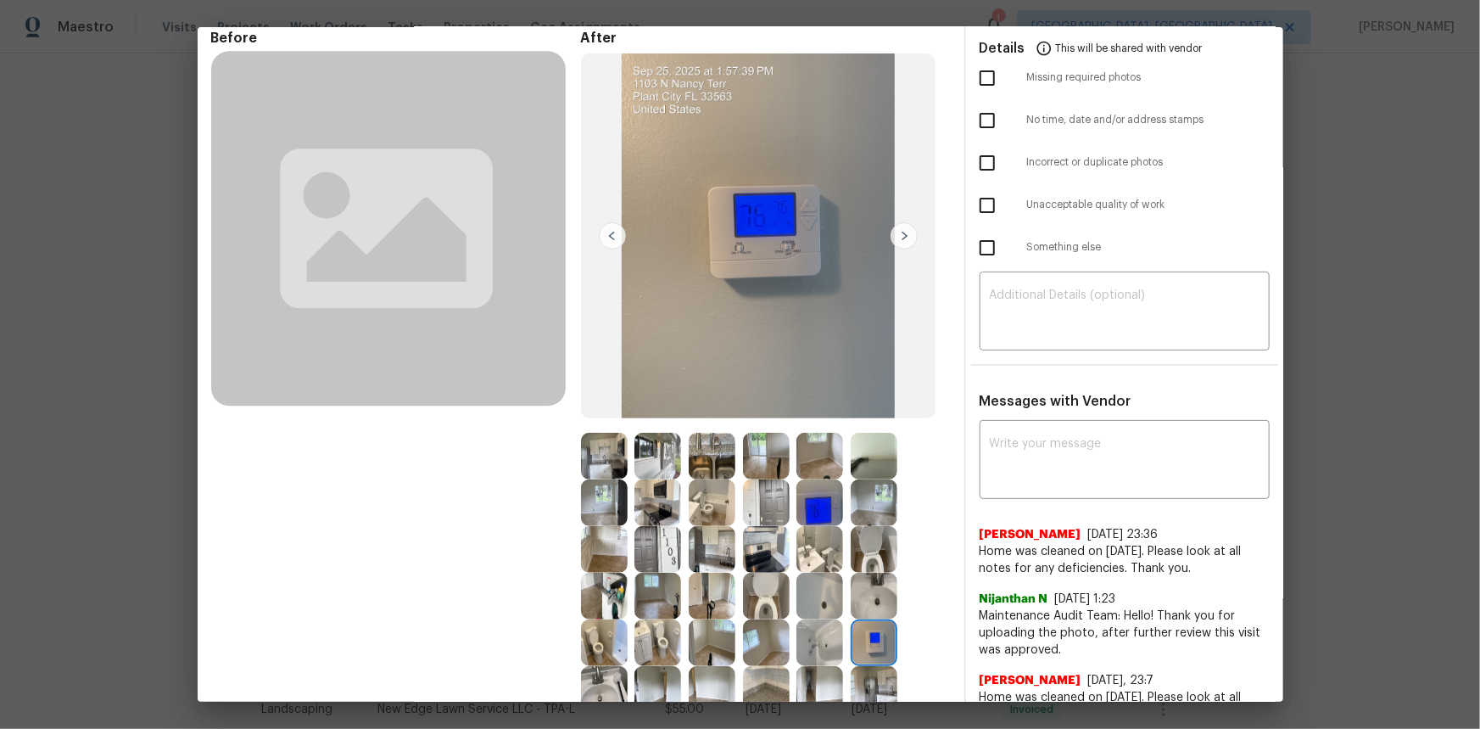
click at [871, 487] on img at bounding box center [874, 642] width 47 height 47
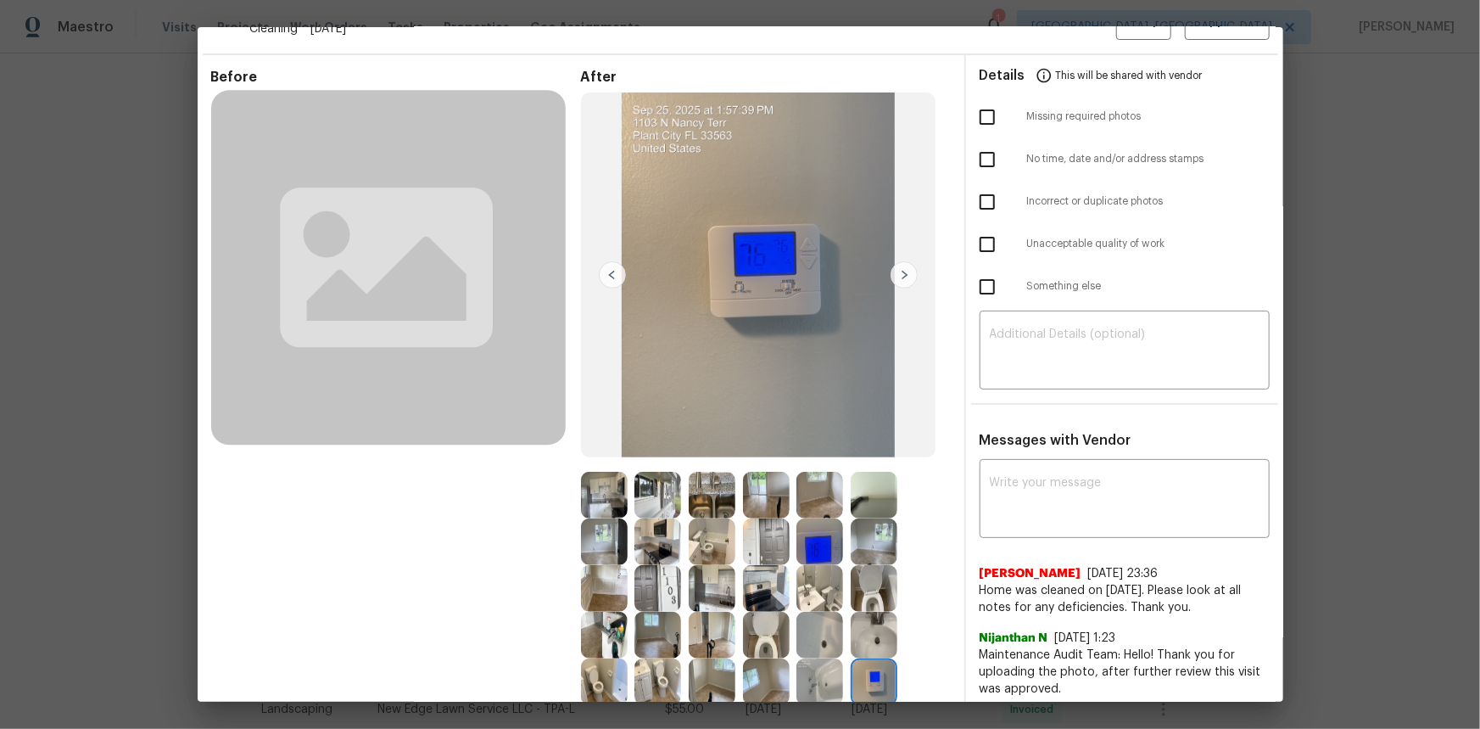
scroll to position [0, 0]
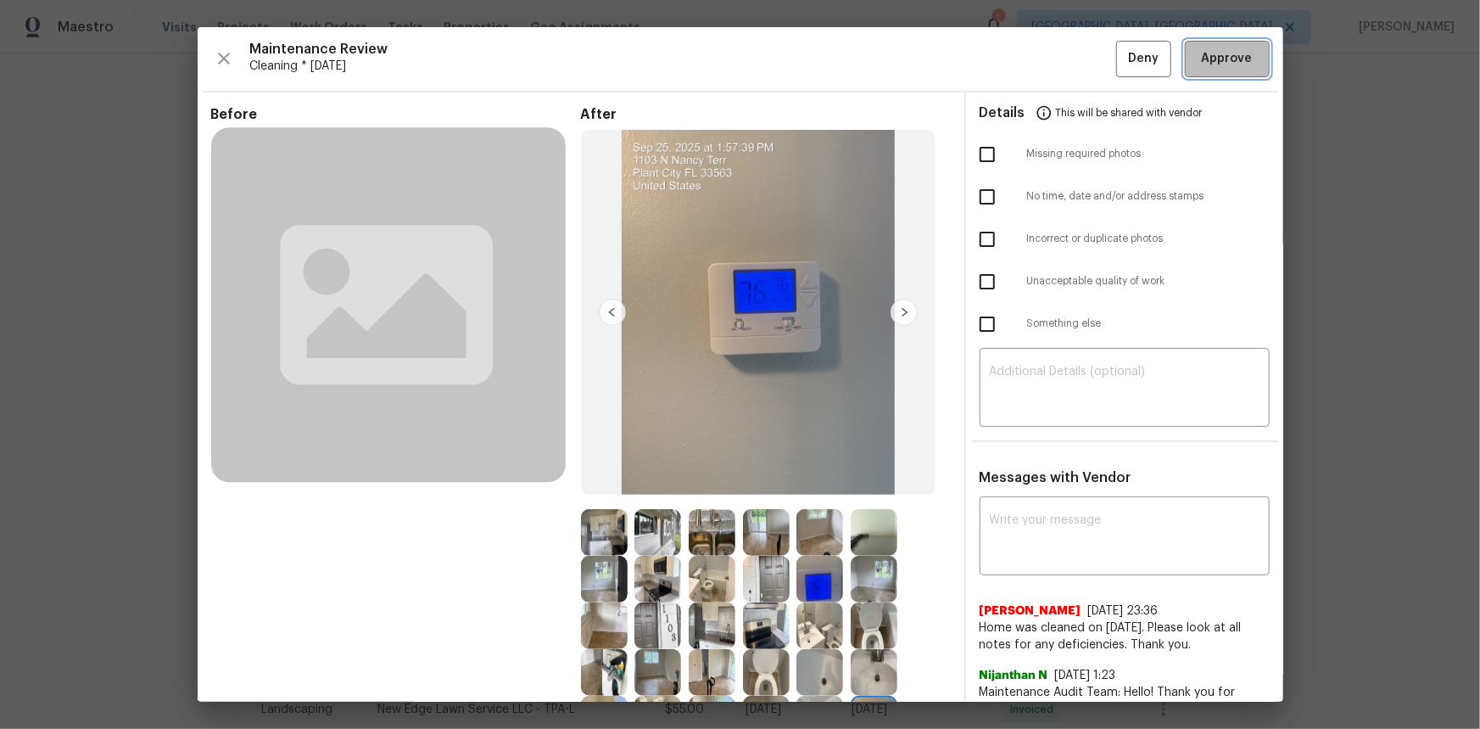
click at [1053, 67] on span "Approve" at bounding box center [1227, 58] width 51 height 21
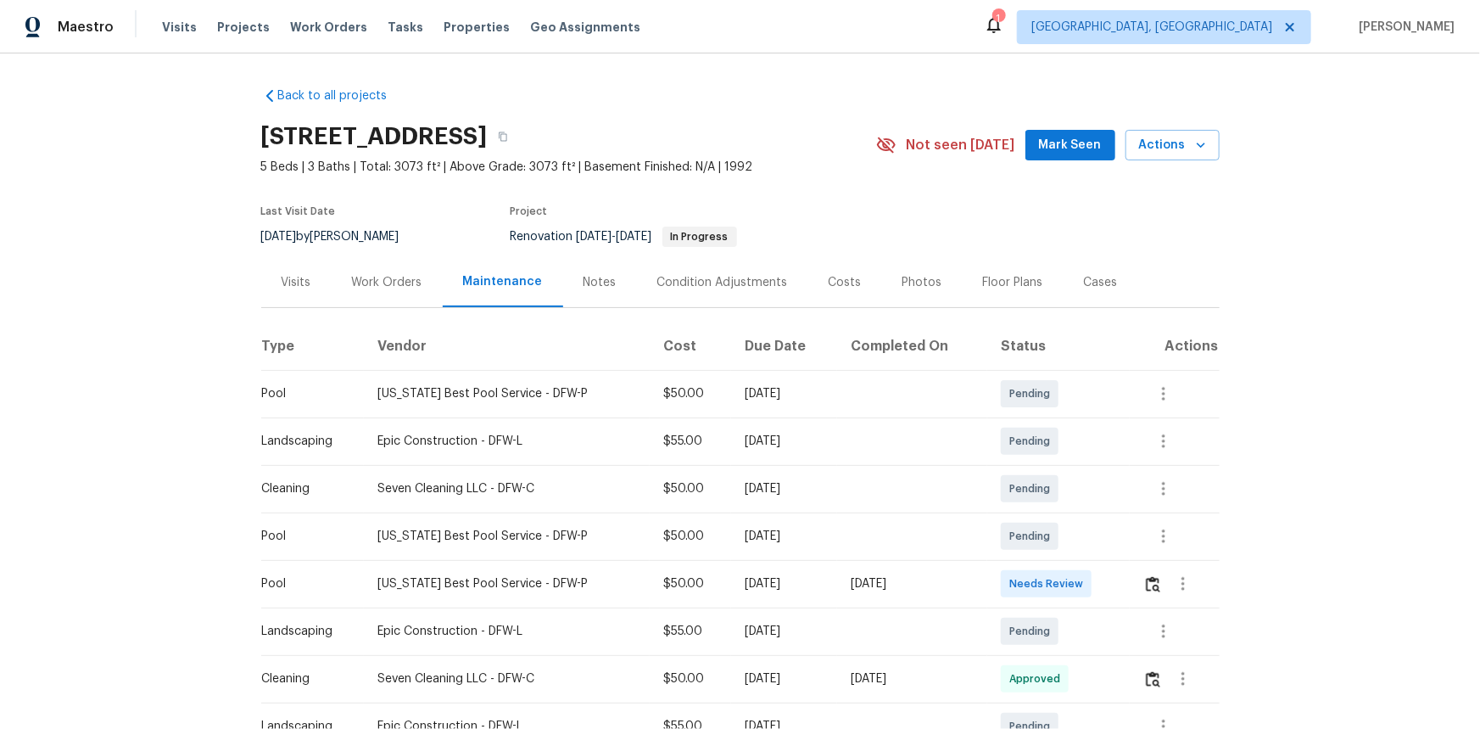
scroll to position [135, 0]
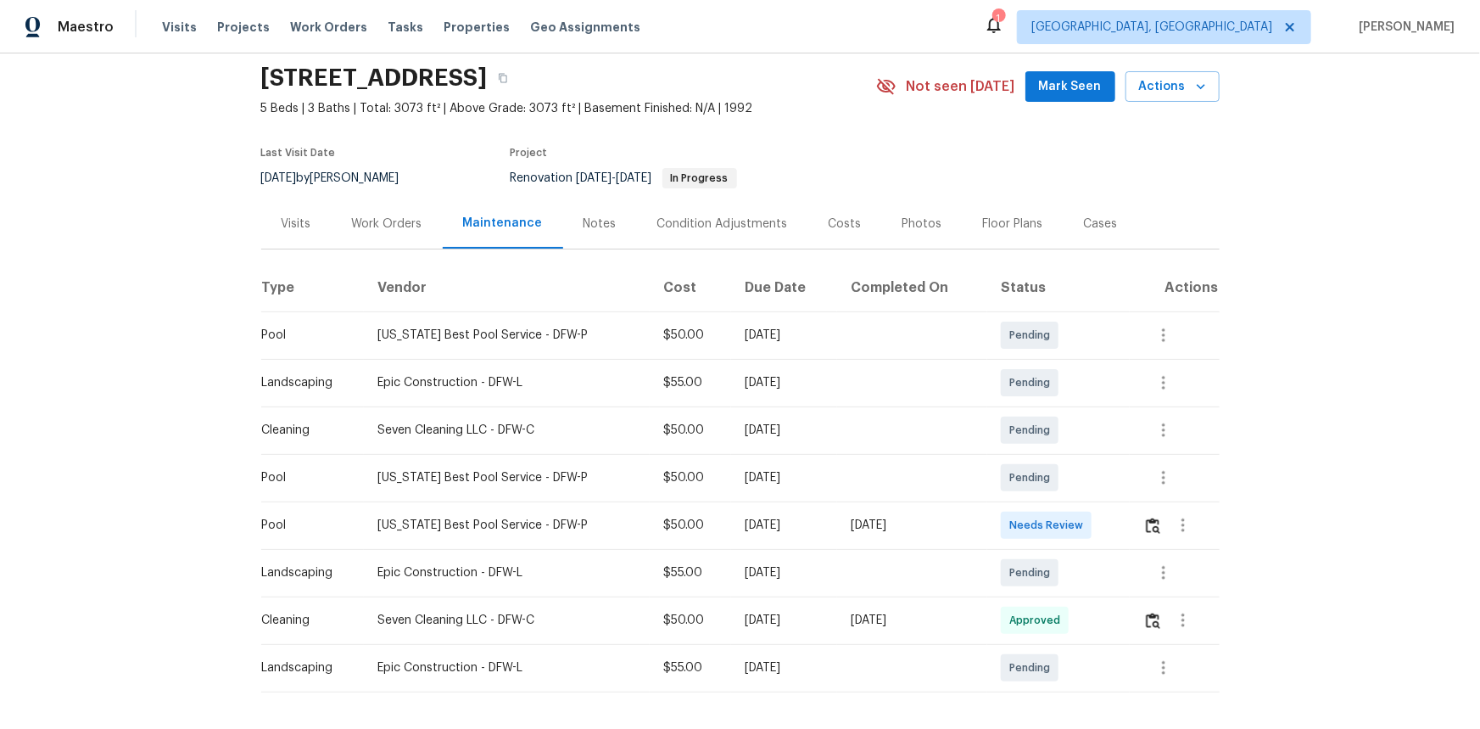
scroll to position [135, 0]
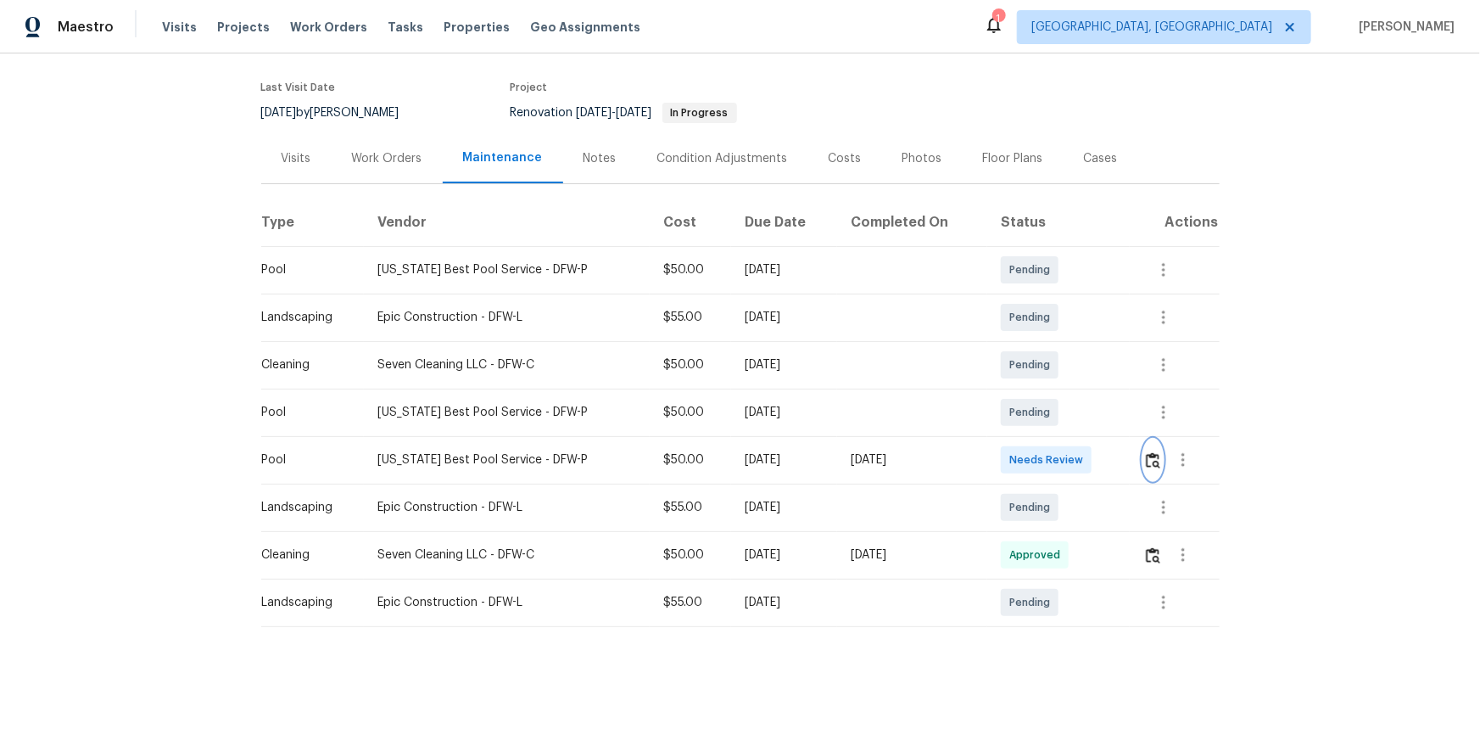
click at [1053, 452] on img "button" at bounding box center [1153, 460] width 14 height 16
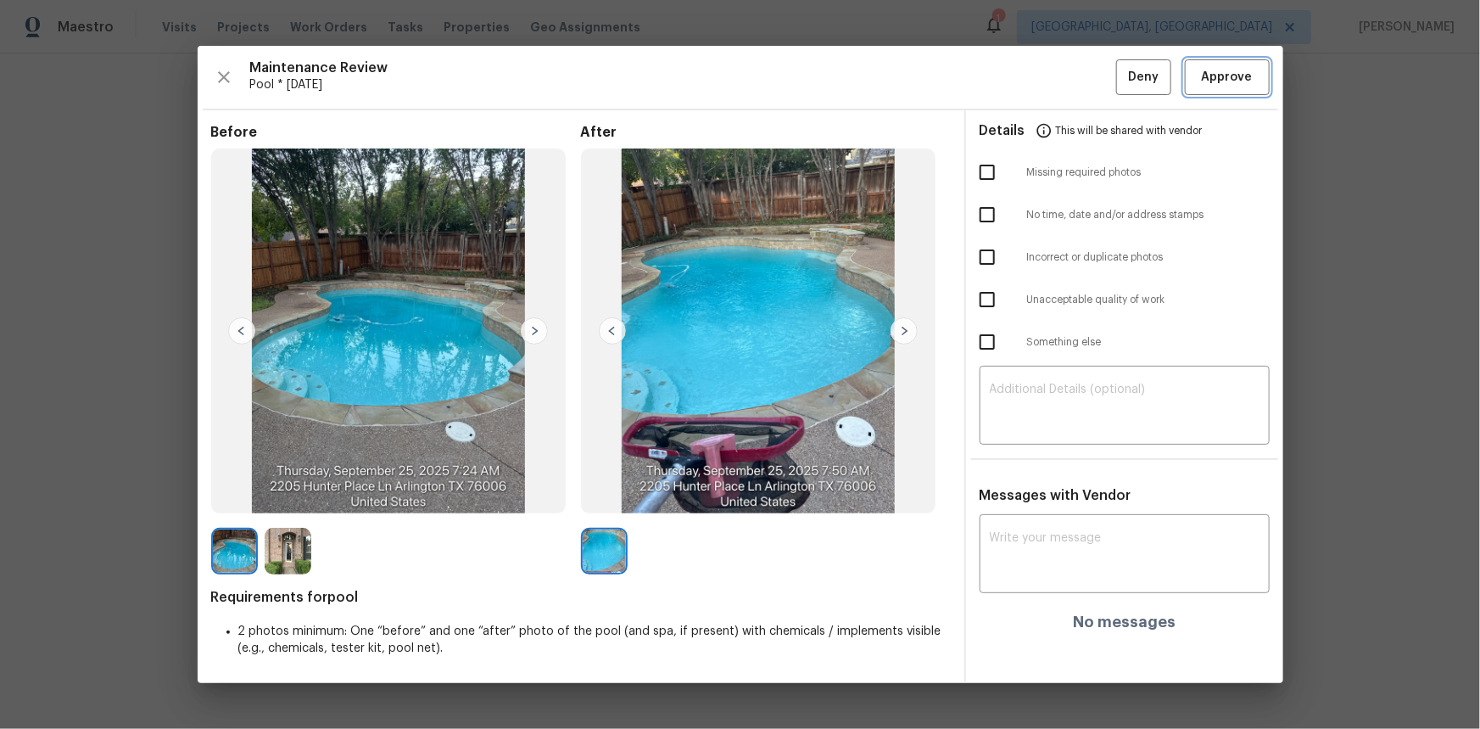
click at [1053, 92] on button "Approve" at bounding box center [1227, 77] width 85 height 36
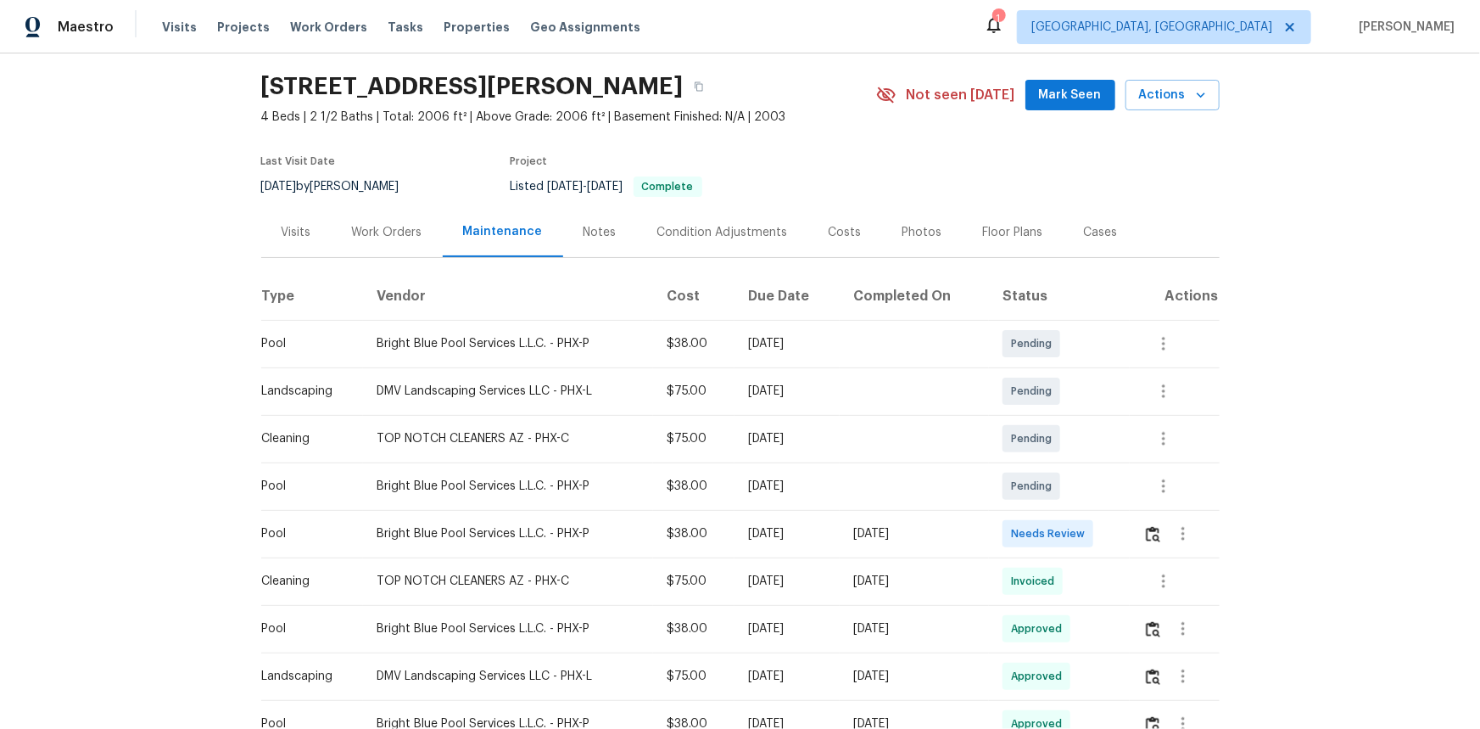
scroll to position [76, 0]
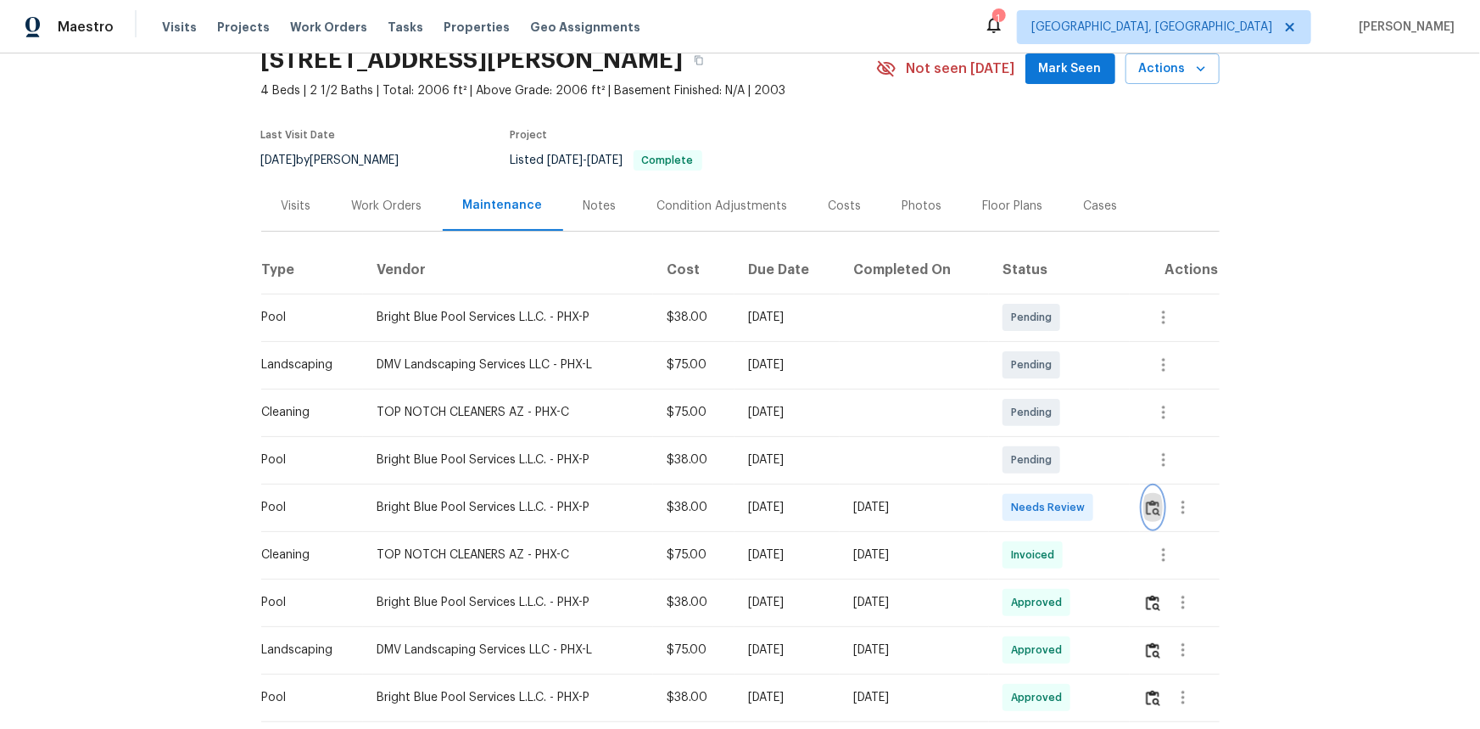
click at [1053, 487] on img "button" at bounding box center [1153, 508] width 14 height 16
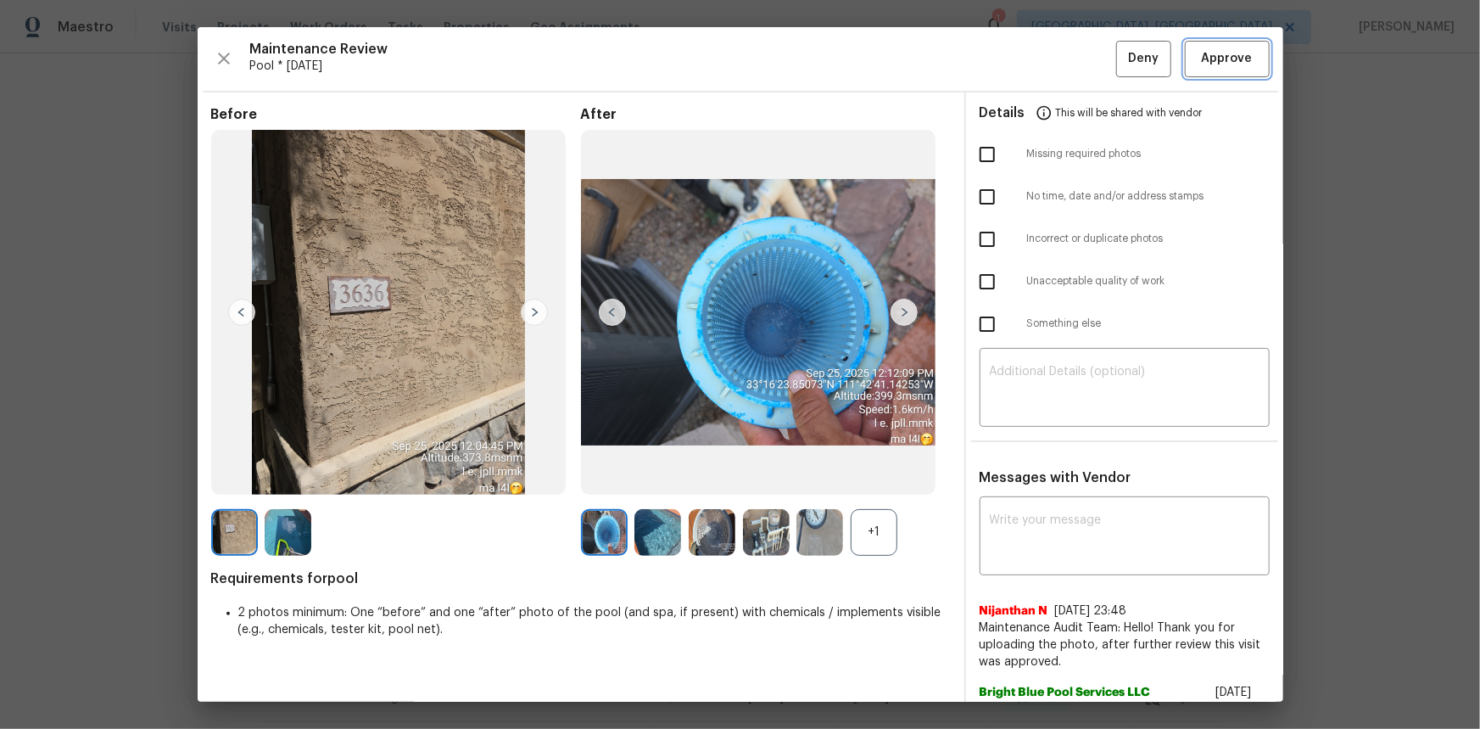
click at [1053, 66] on span "Approve" at bounding box center [1227, 58] width 51 height 21
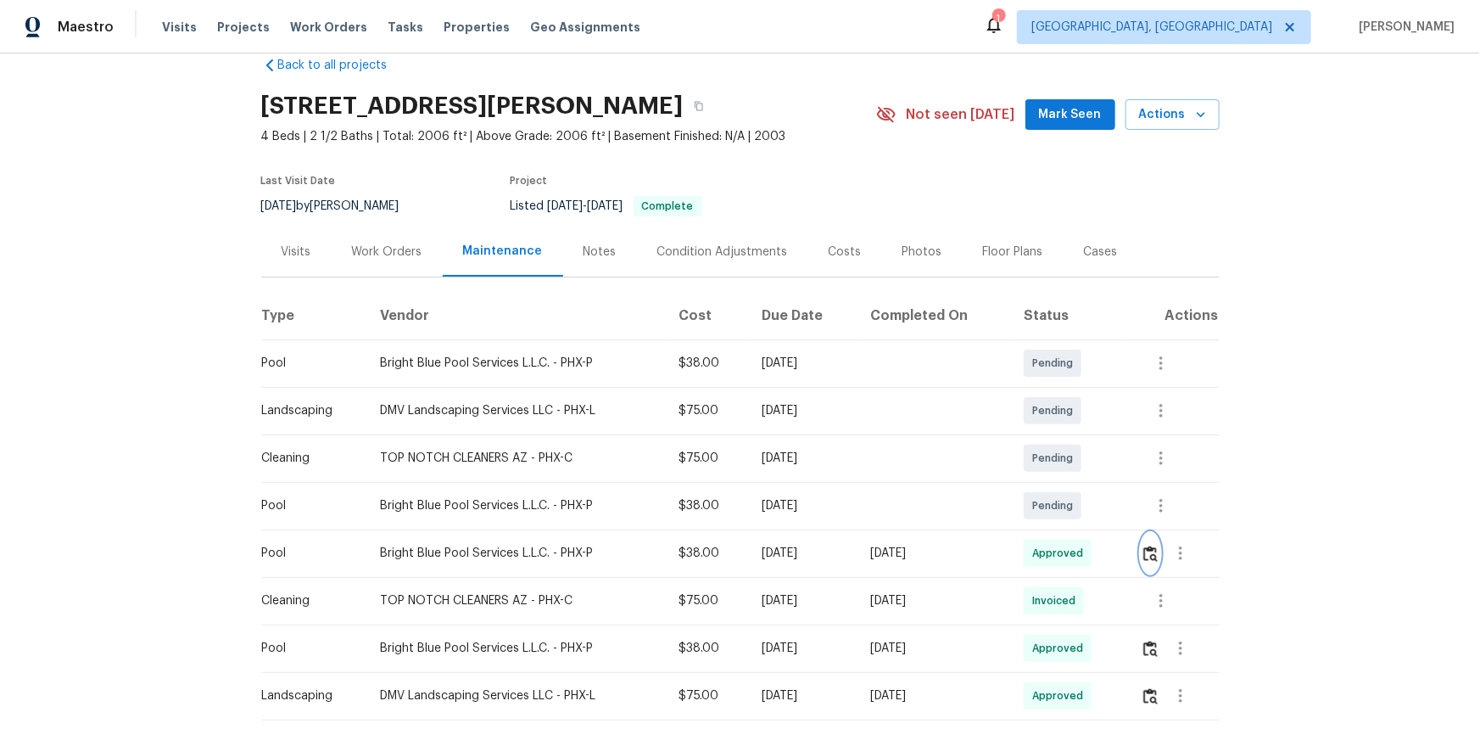
scroll to position [0, 0]
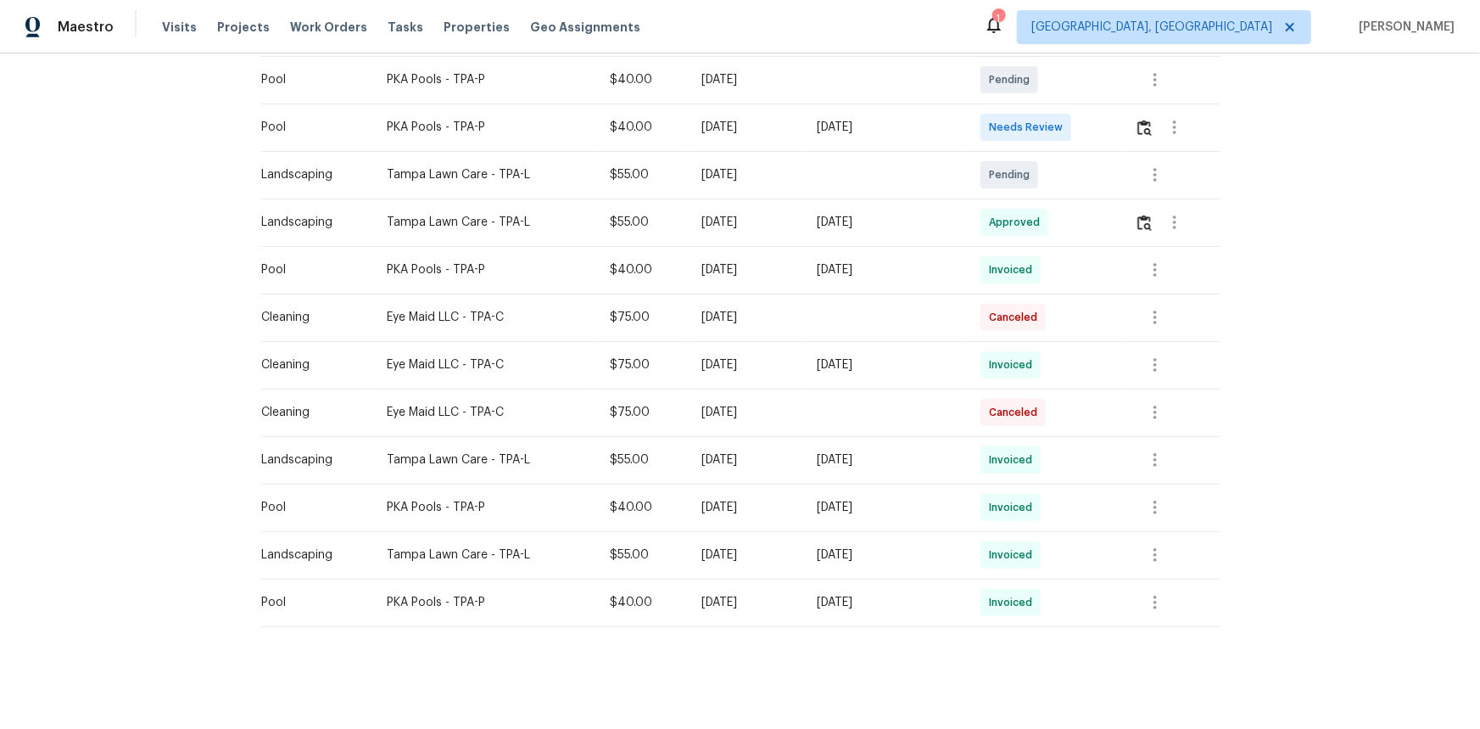
scroll to position [81, 0]
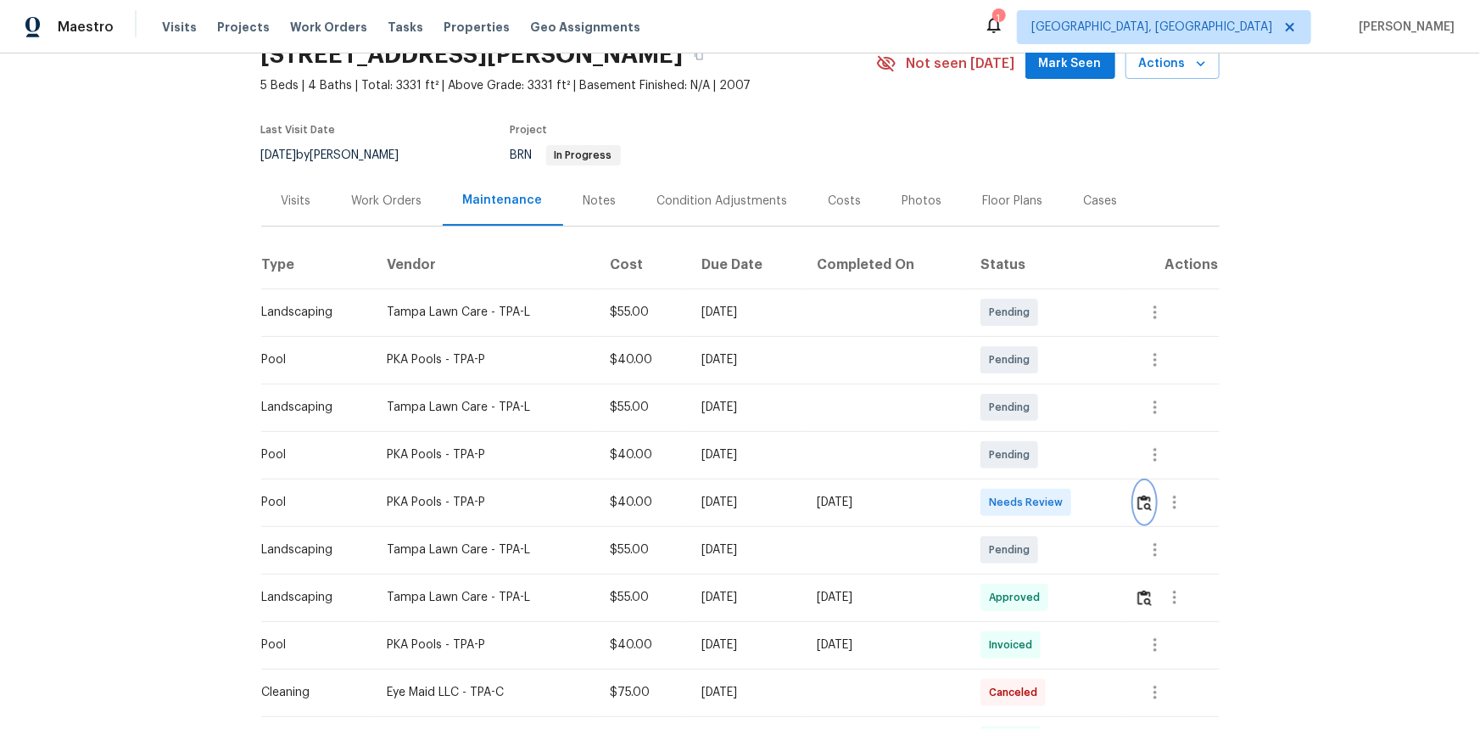
click at [1053, 487] on img "button" at bounding box center [1144, 502] width 14 height 16
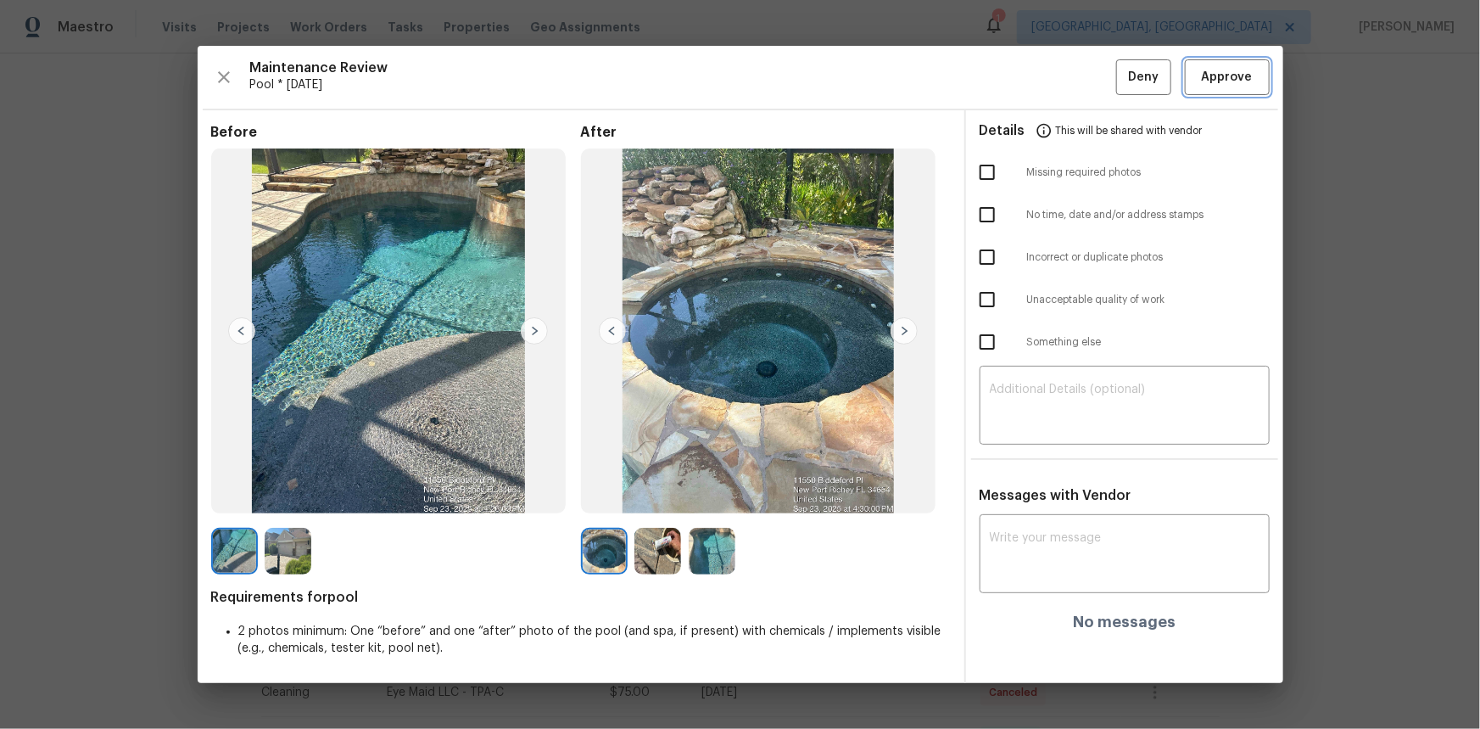
click at [1053, 72] on span "Approve" at bounding box center [1227, 77] width 51 height 21
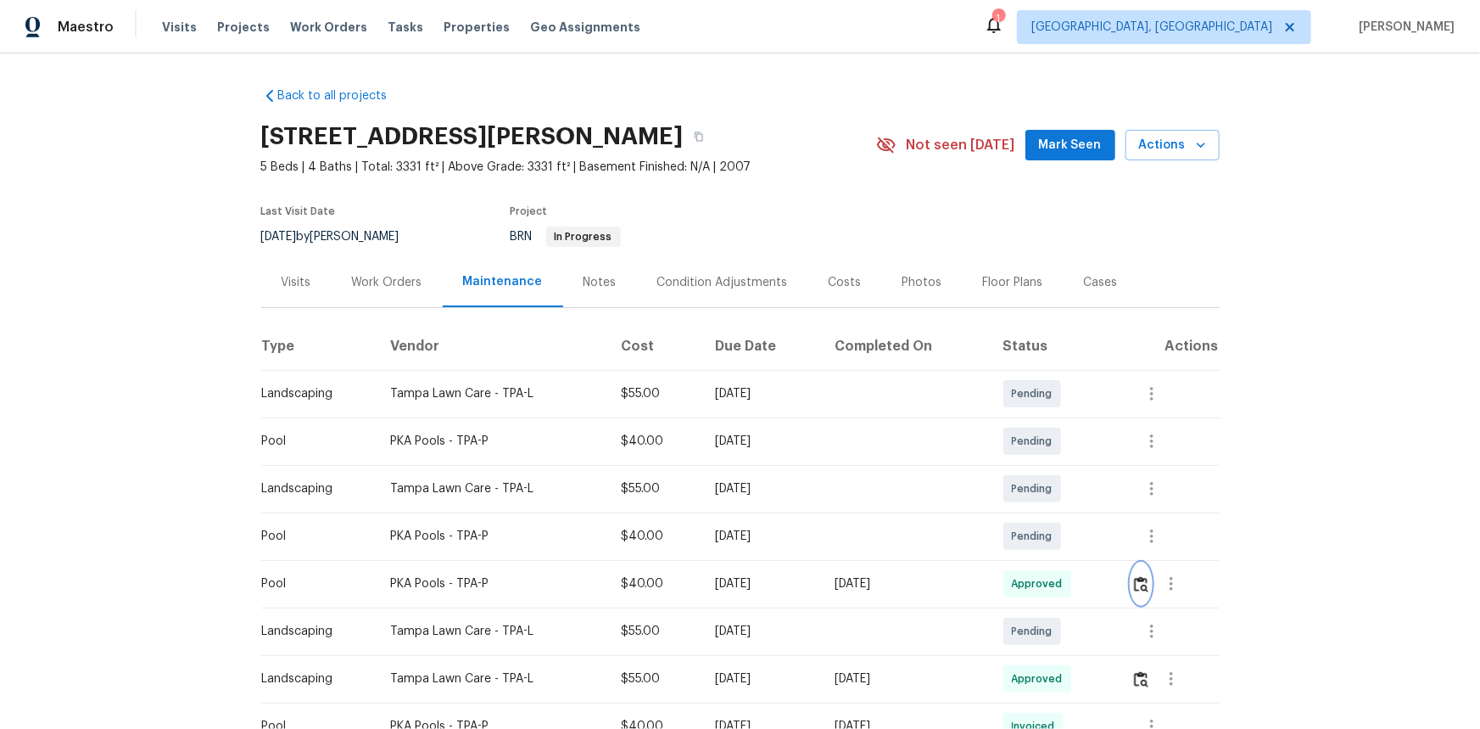
scroll to position [0, 0]
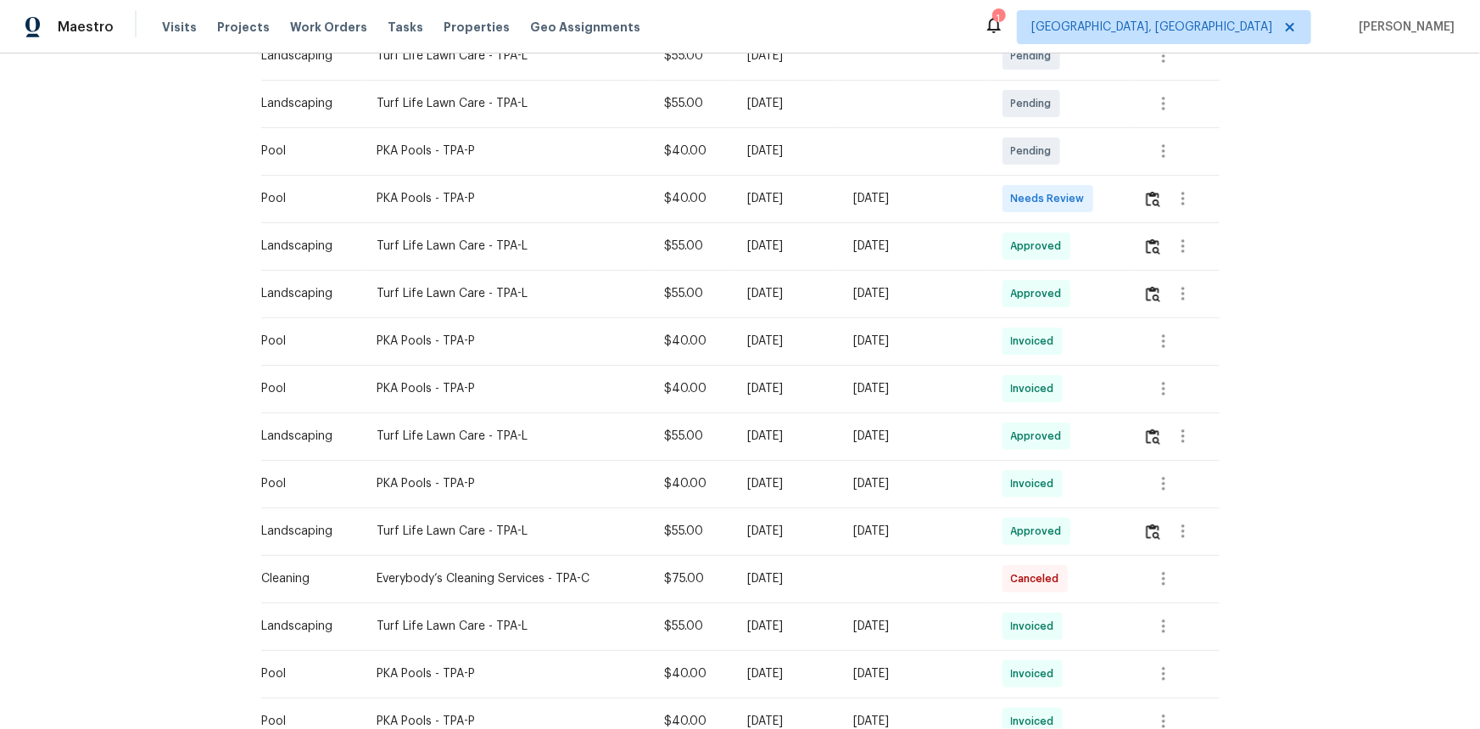
scroll to position [76, 0]
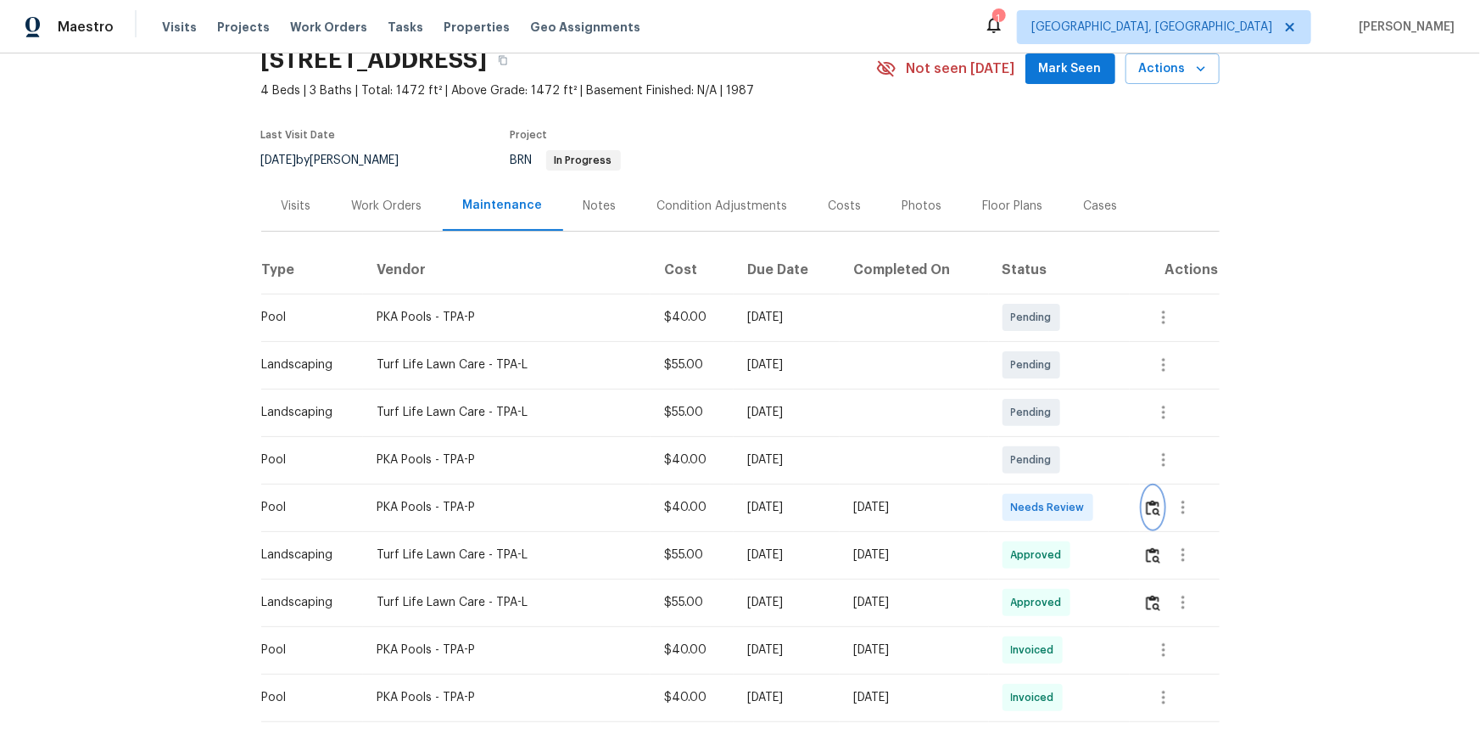
click at [1053, 487] on img "button" at bounding box center [1153, 508] width 14 height 16
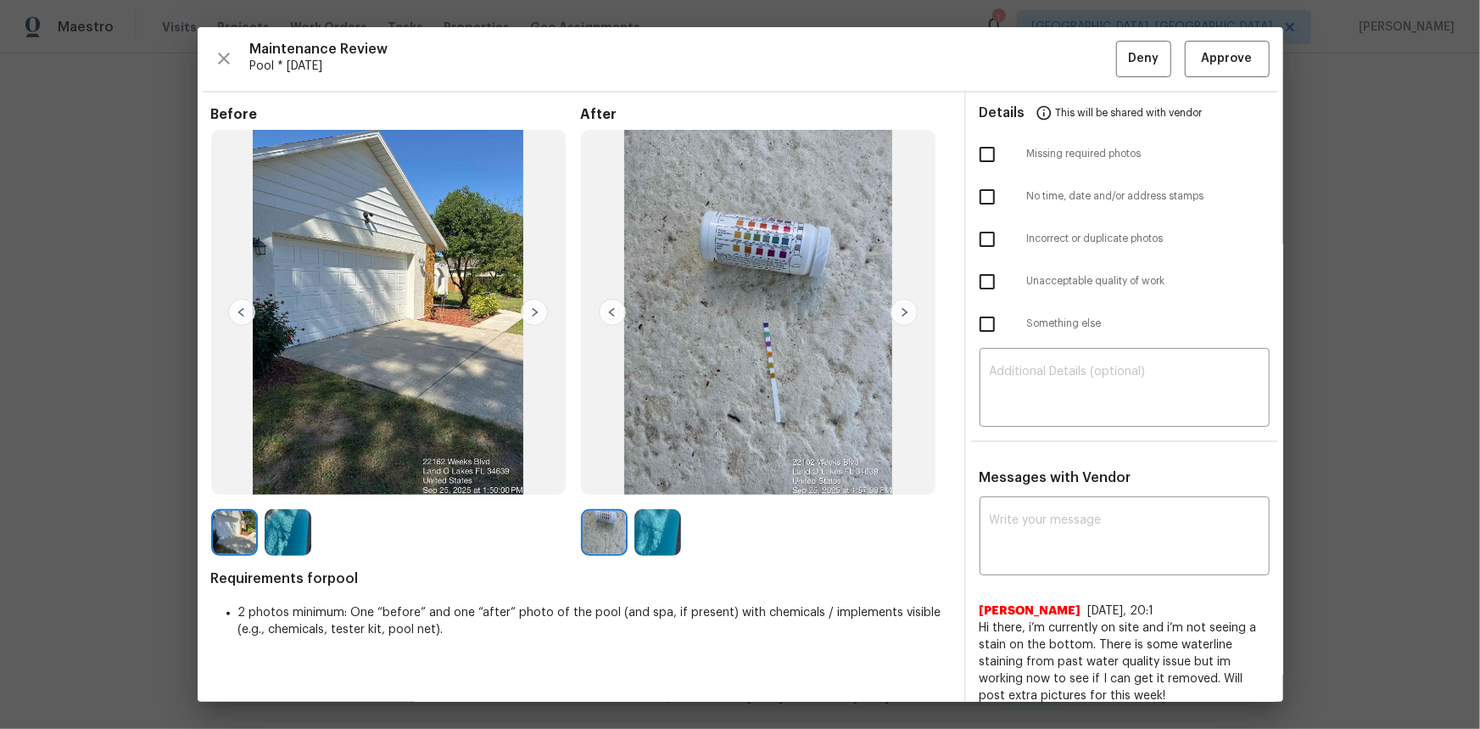
click at [900, 306] on img at bounding box center [904, 312] width 27 height 27
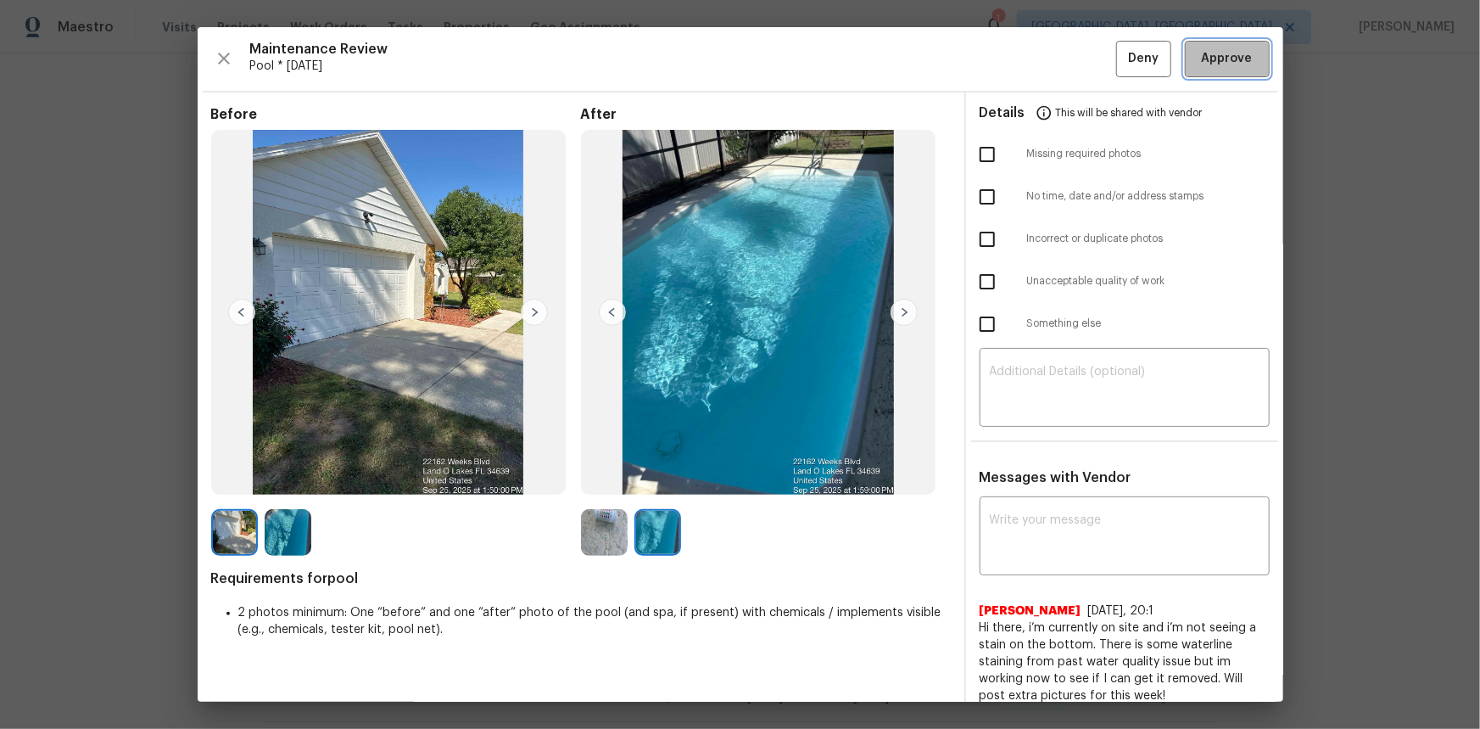
click at [1053, 76] on button "Approve" at bounding box center [1227, 59] width 85 height 36
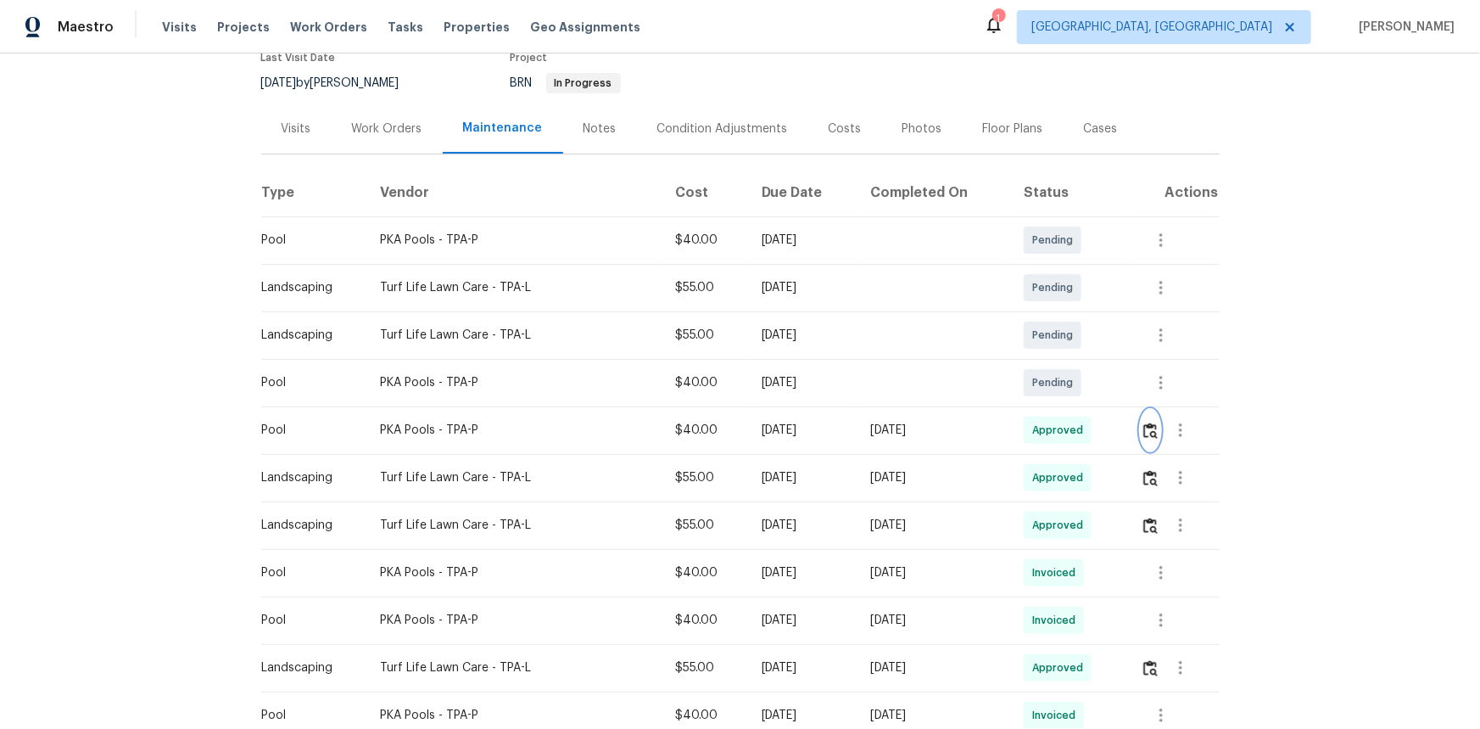
scroll to position [0, 0]
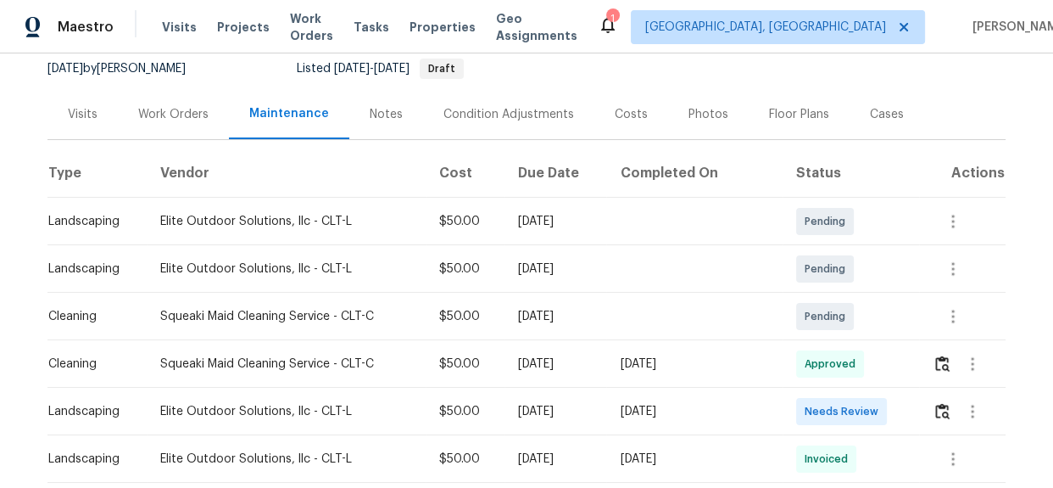
scroll to position [125, 0]
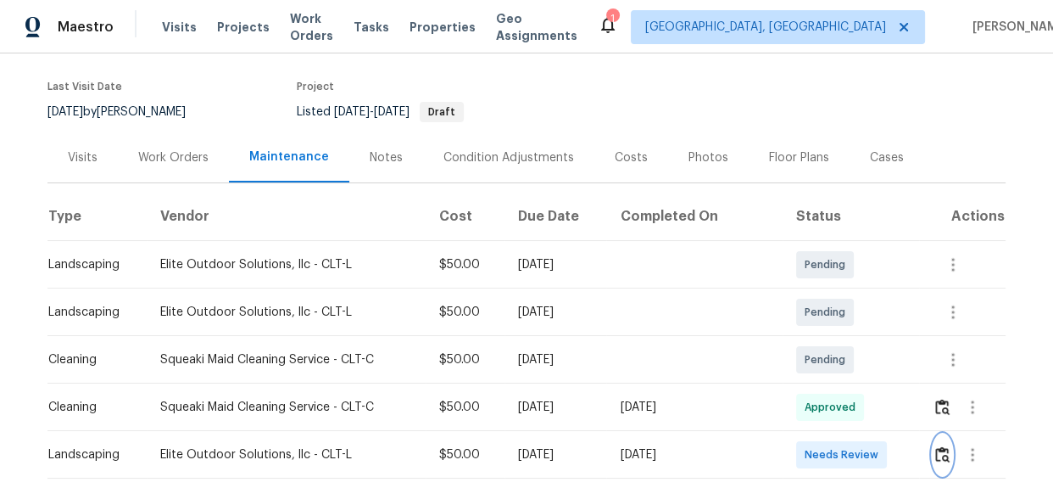
click at [935, 446] on img "button" at bounding box center [942, 454] width 14 height 16
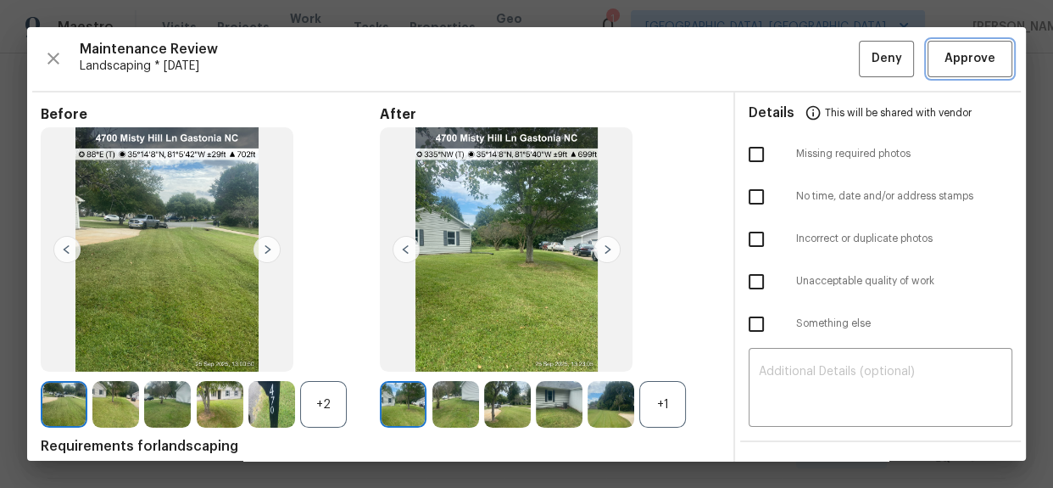
click at [958, 55] on span "Approve" at bounding box center [970, 58] width 51 height 21
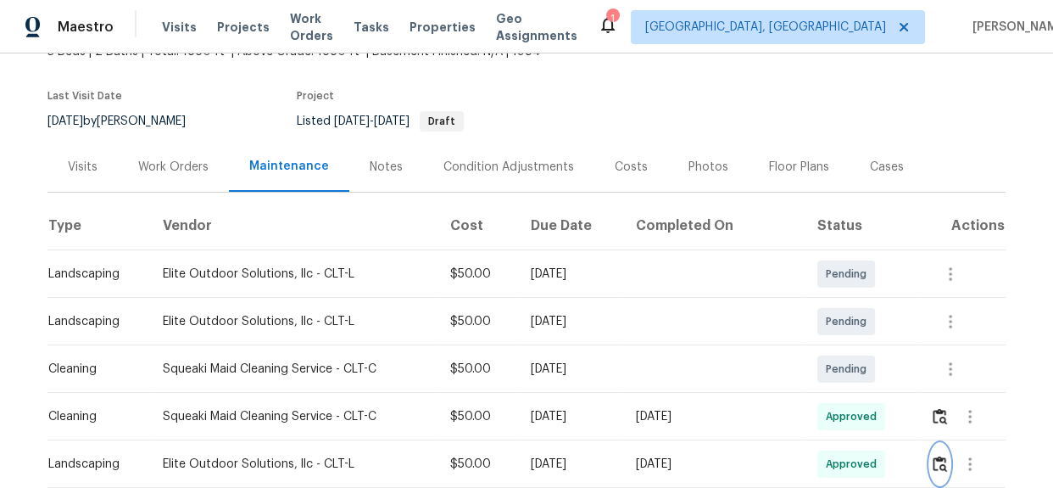
scroll to position [0, 0]
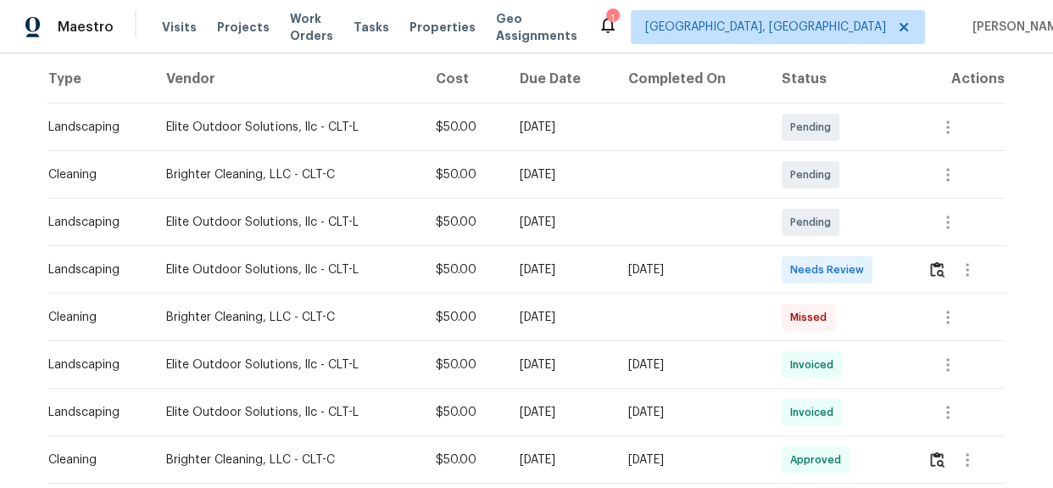
scroll to position [308, 0]
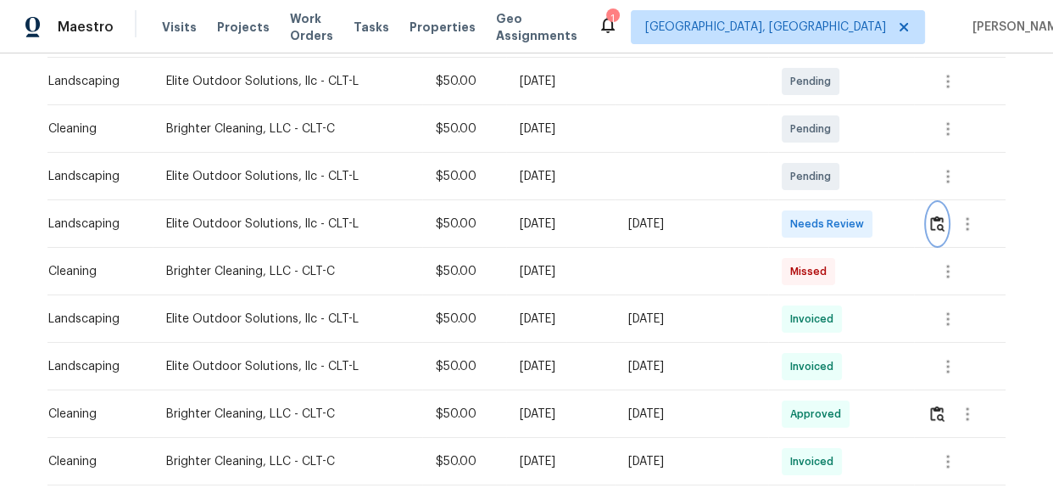
click at [942, 227] on button "button" at bounding box center [938, 224] width 20 height 41
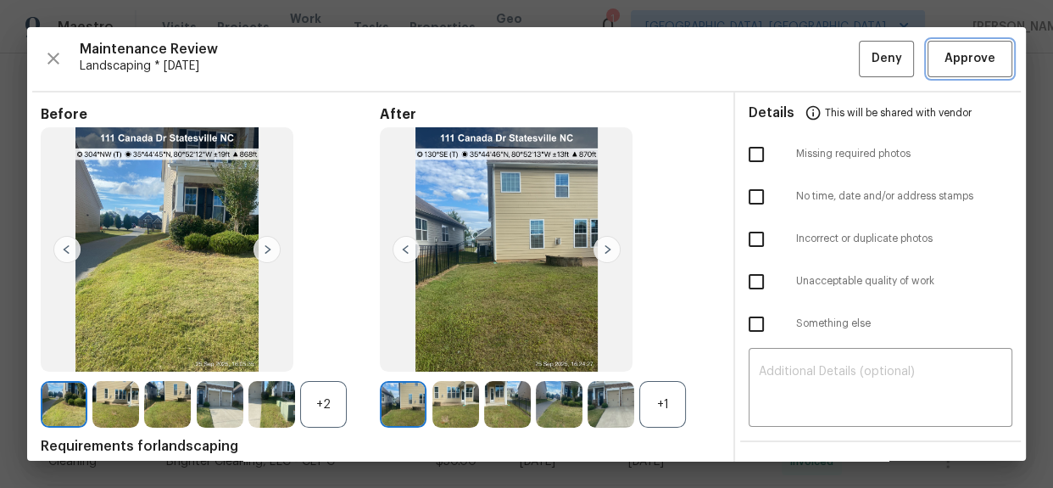
click at [947, 64] on span "Approve" at bounding box center [970, 58] width 51 height 21
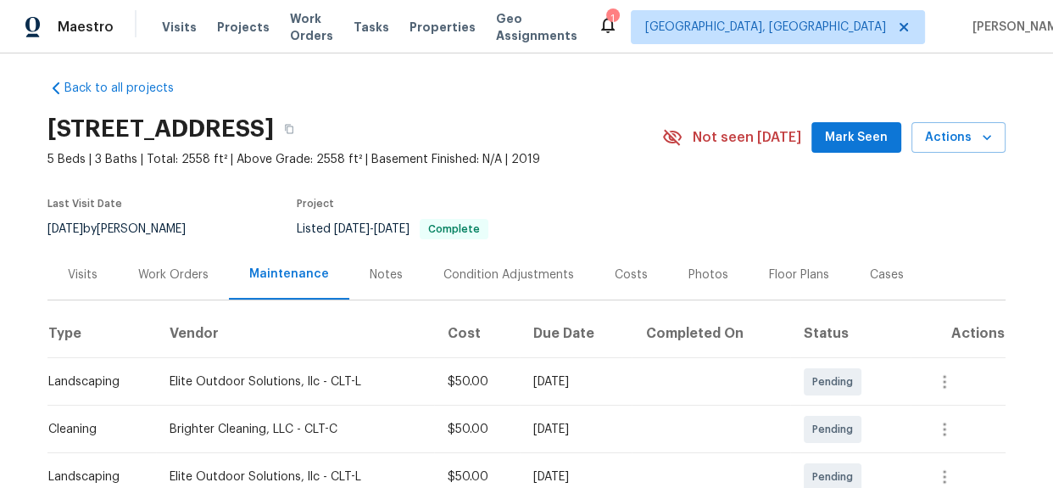
scroll to position [0, 0]
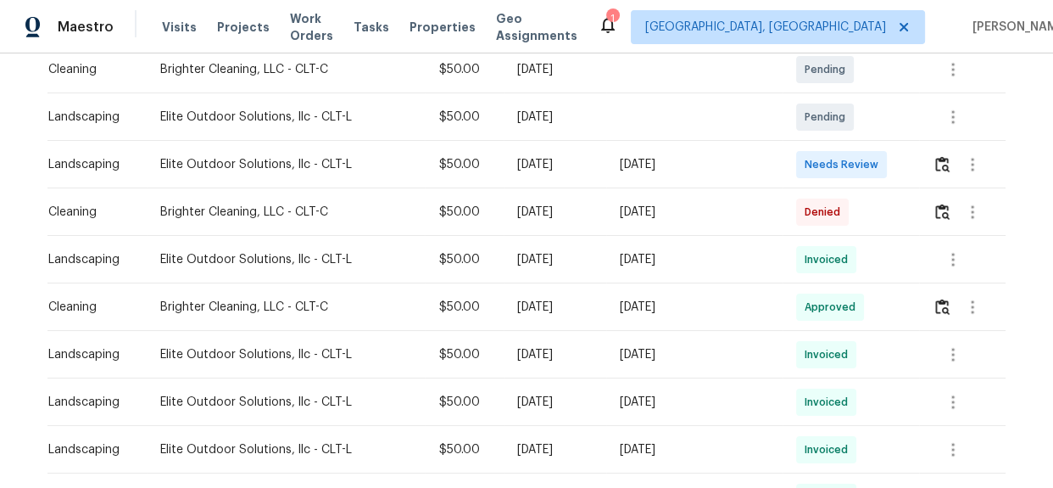
scroll to position [385, 0]
click at [933, 143] on button "button" at bounding box center [943, 163] width 20 height 41
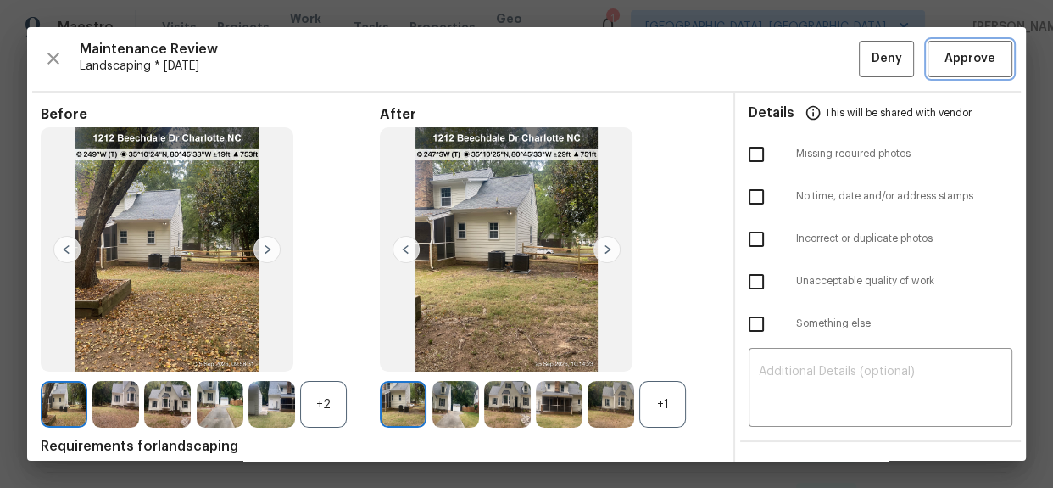
click at [973, 64] on span "Approve" at bounding box center [970, 58] width 51 height 21
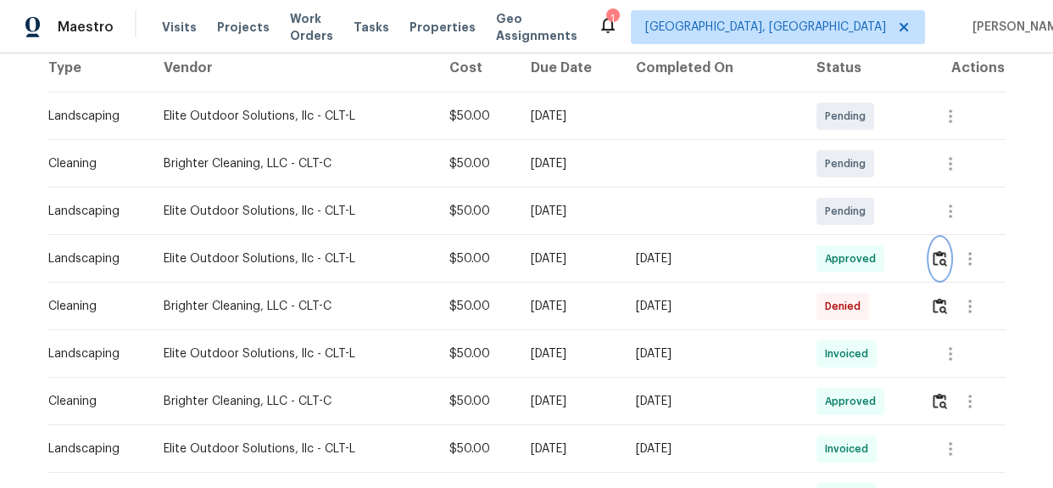
scroll to position [0, 0]
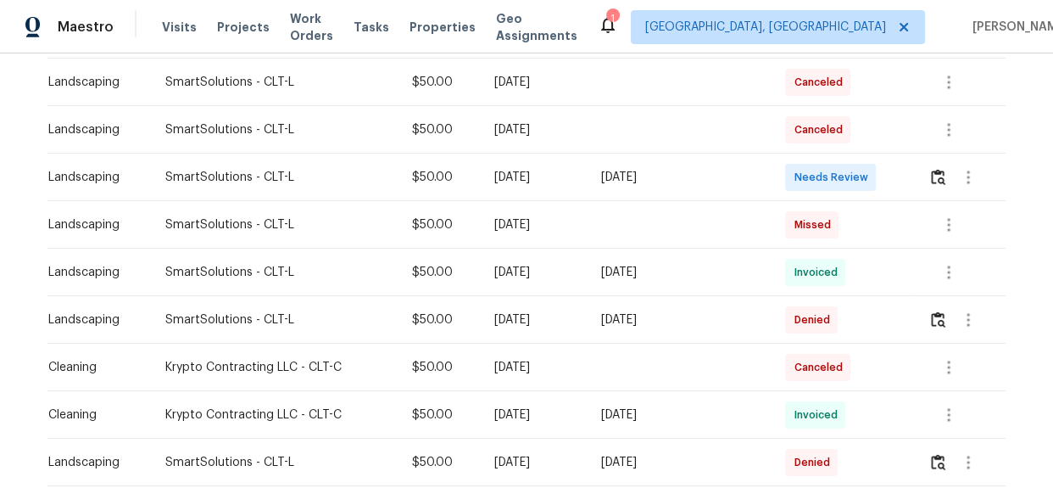
scroll to position [308, 0]
click at [941, 172] on button "button" at bounding box center [939, 176] width 20 height 41
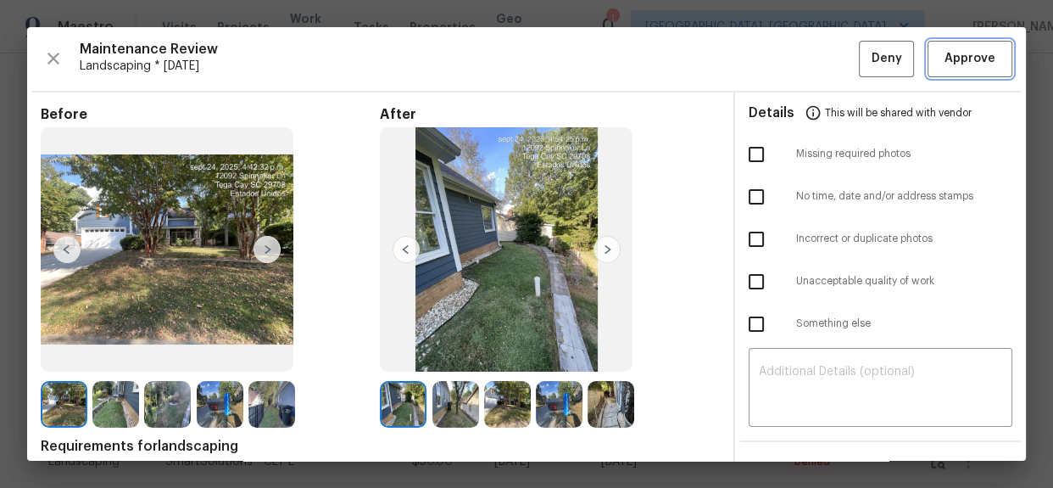
click at [947, 59] on span "Approve" at bounding box center [970, 58] width 51 height 21
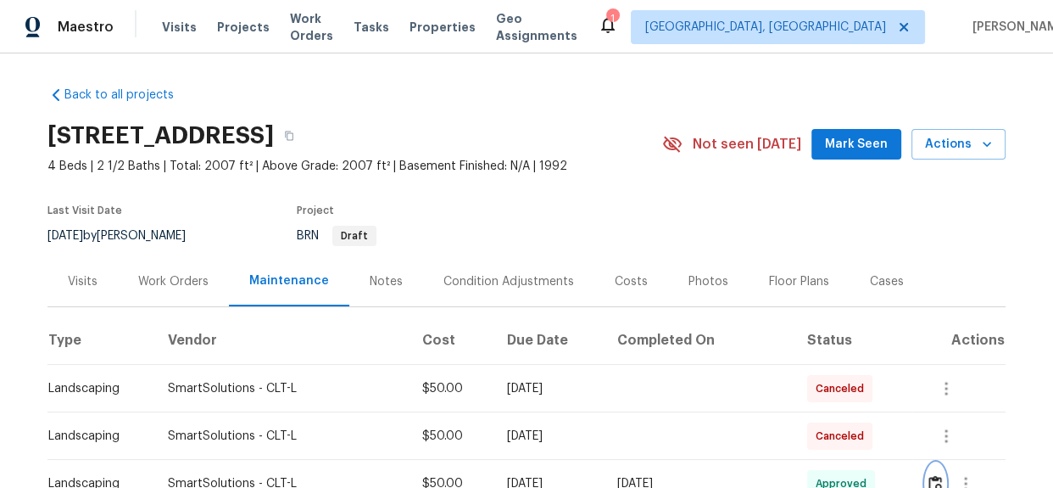
scroll to position [0, 0]
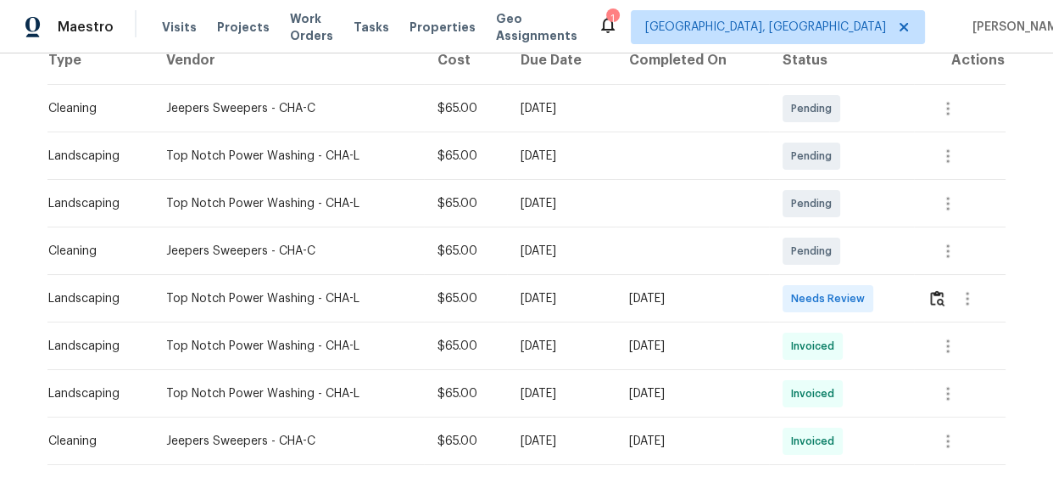
scroll to position [308, 0]
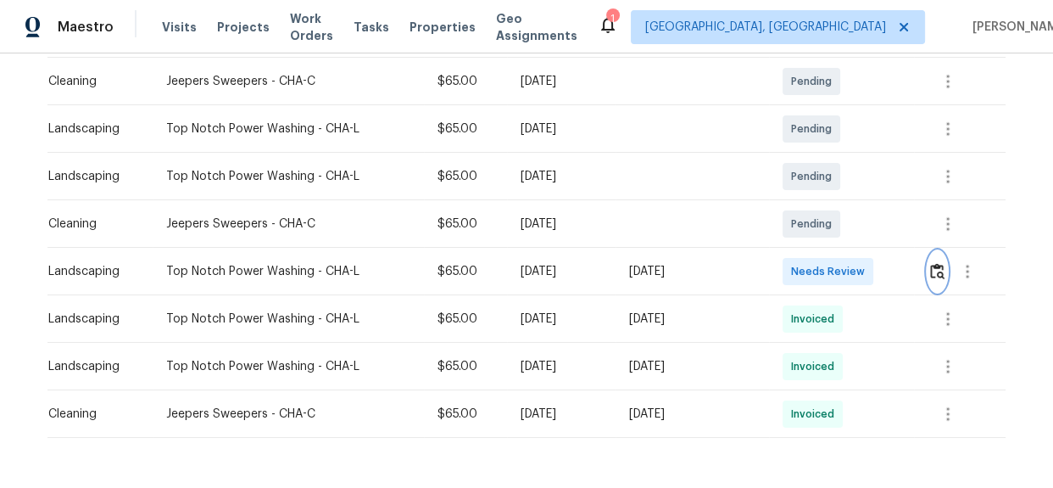
click at [933, 283] on button "button" at bounding box center [938, 271] width 20 height 41
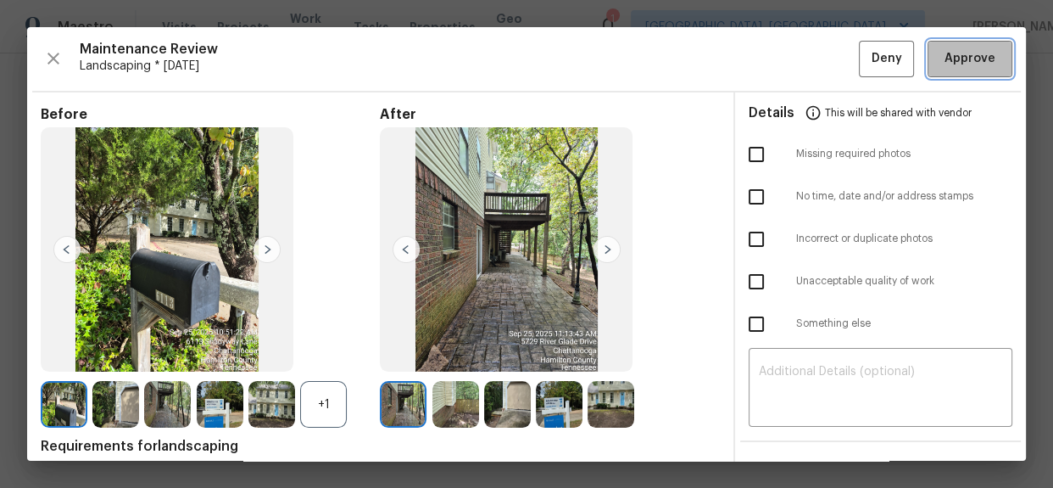
click at [962, 62] on span "Approve" at bounding box center [970, 58] width 51 height 21
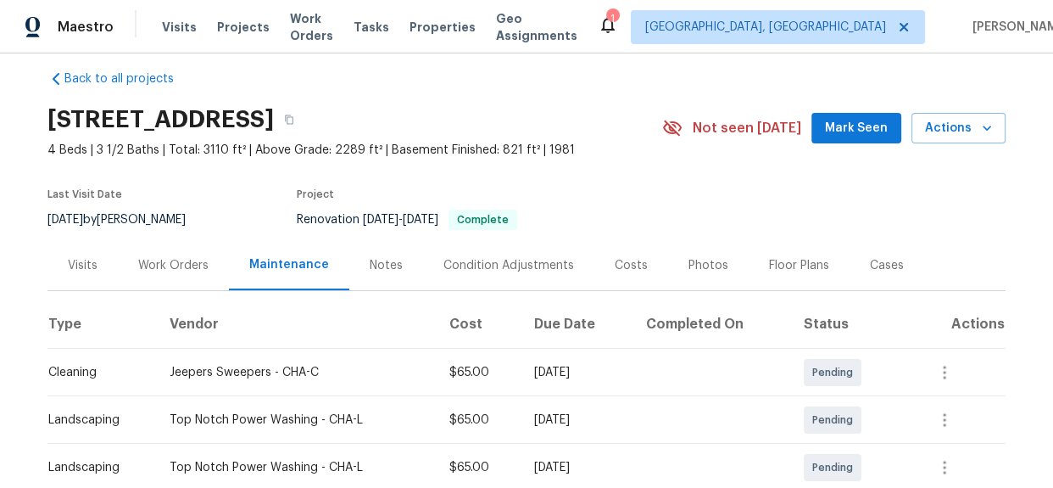
scroll to position [0, 0]
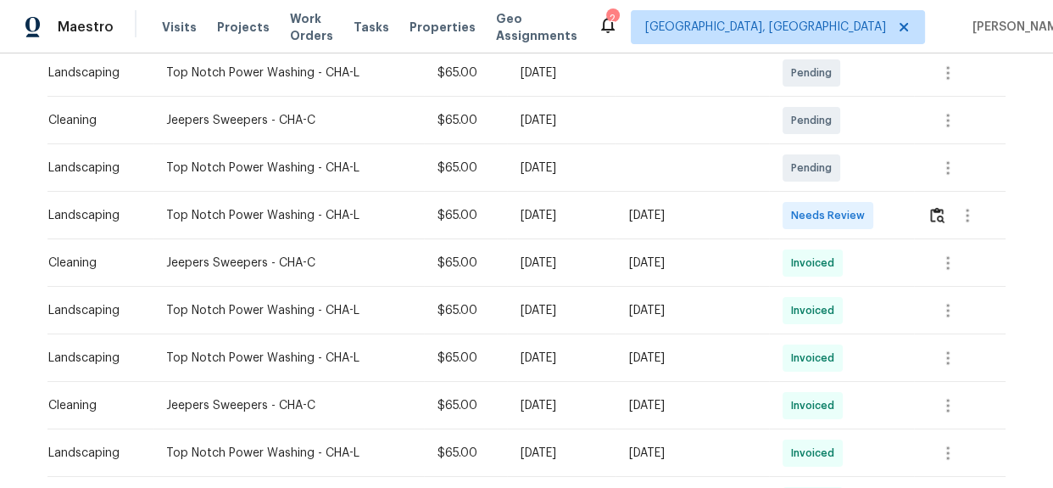
scroll to position [308, 0]
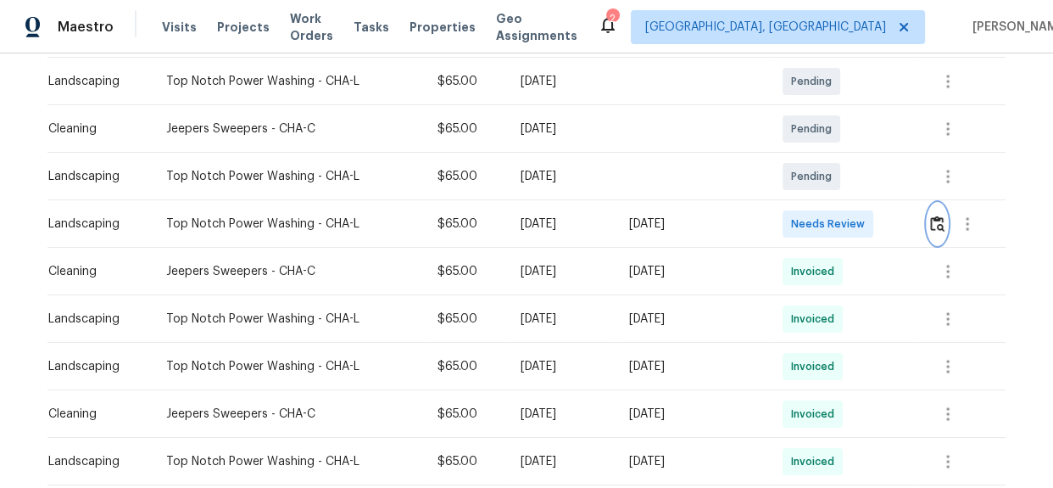
click at [935, 229] on img "button" at bounding box center [937, 223] width 14 height 16
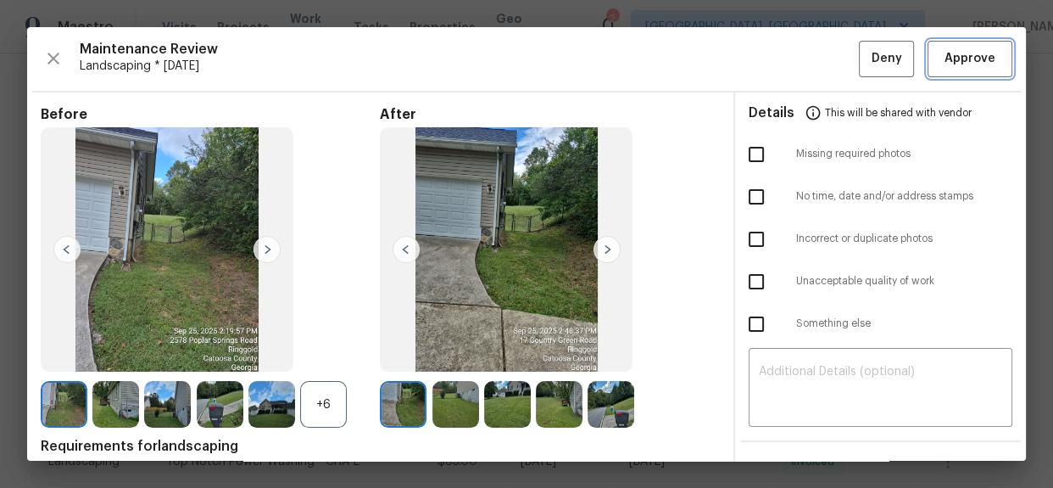
click at [964, 63] on span "Approve" at bounding box center [970, 58] width 51 height 21
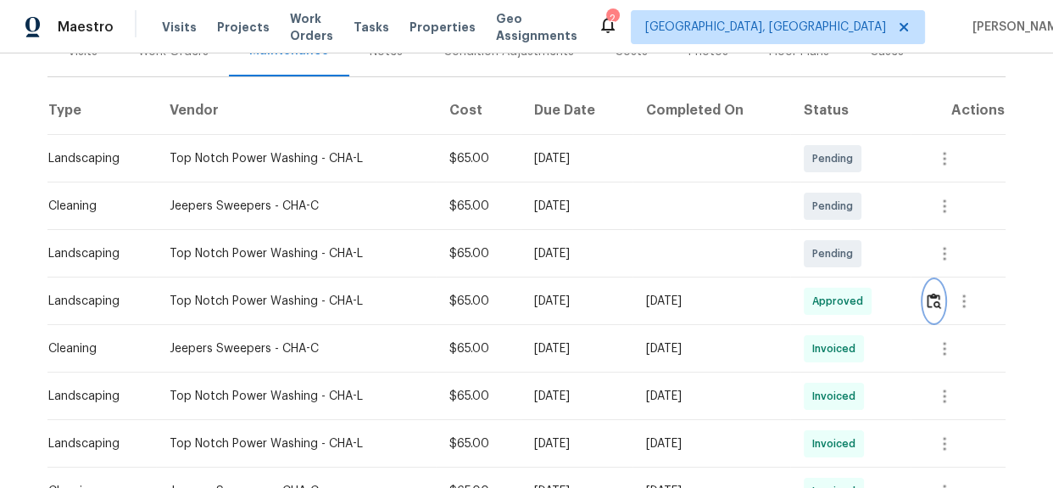
scroll to position [0, 0]
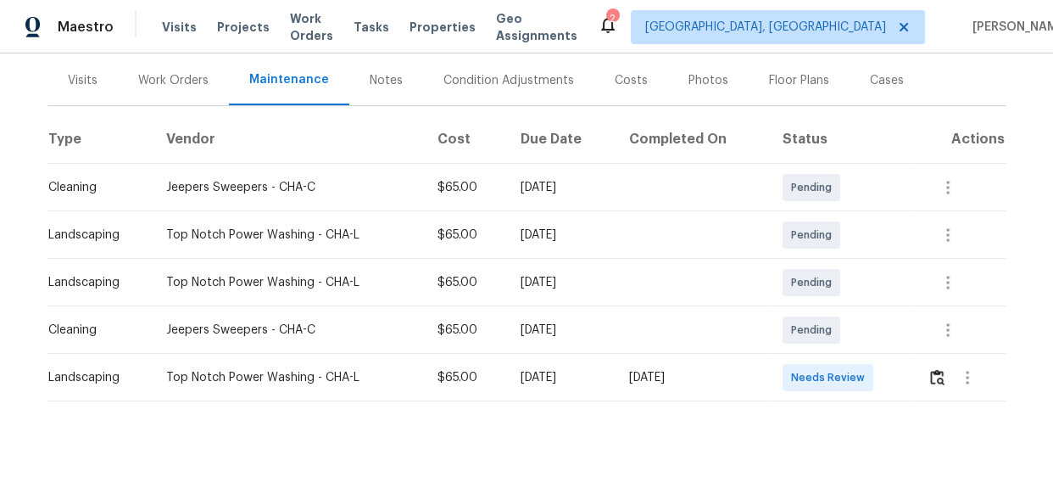
scroll to position [228, 0]
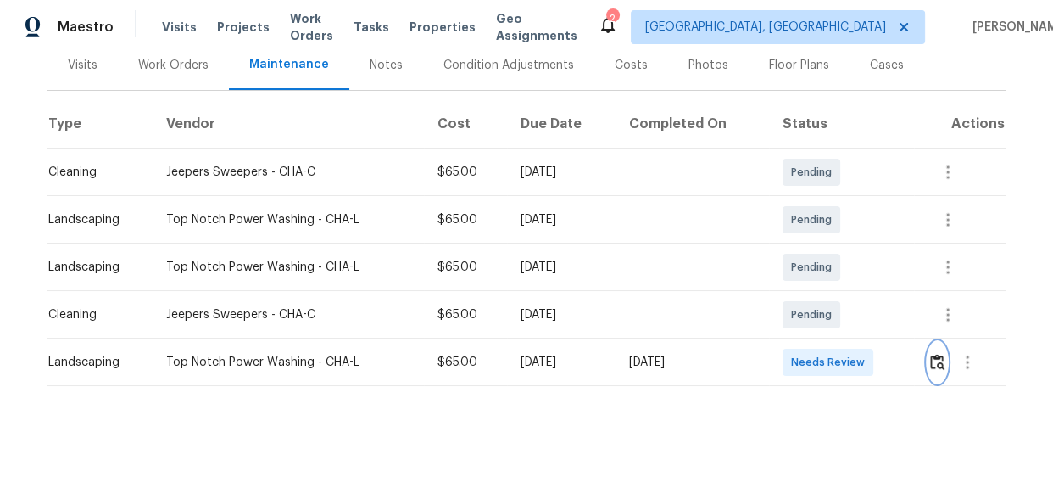
click at [939, 354] on img "button" at bounding box center [937, 362] width 14 height 16
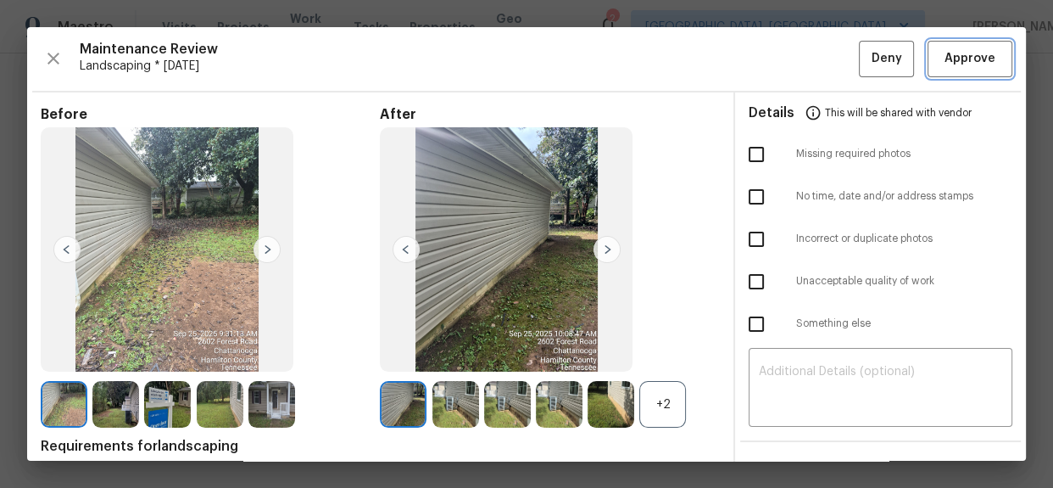
click at [945, 54] on span "Approve" at bounding box center [970, 58] width 51 height 21
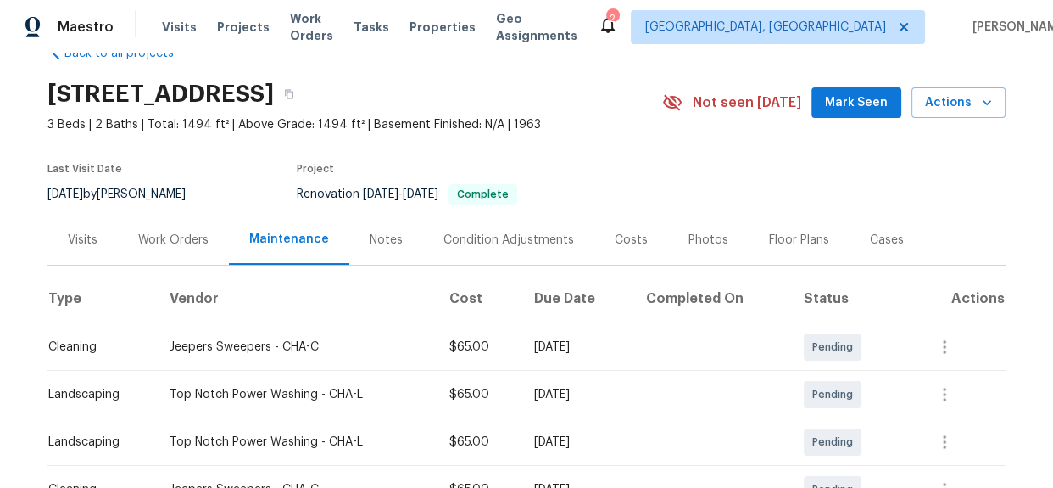
scroll to position [0, 0]
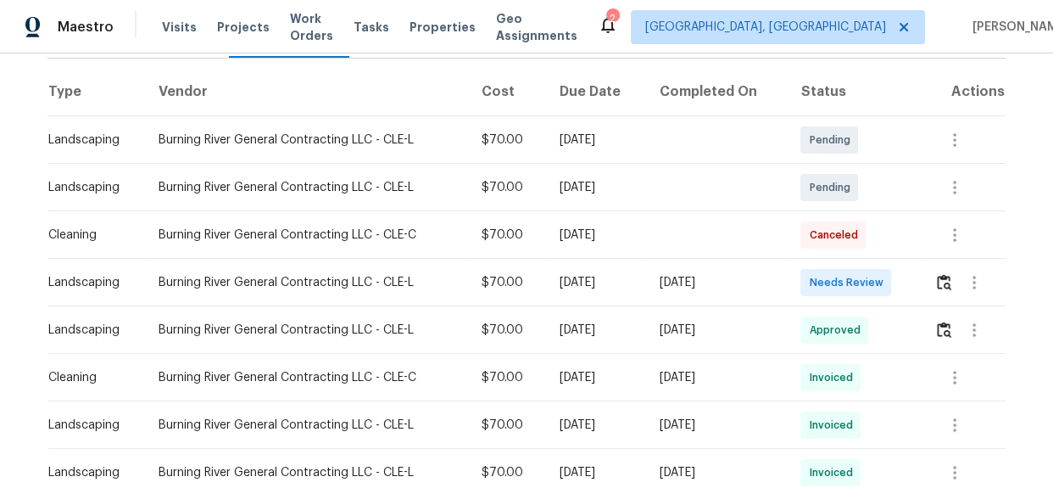
scroll to position [234, 0]
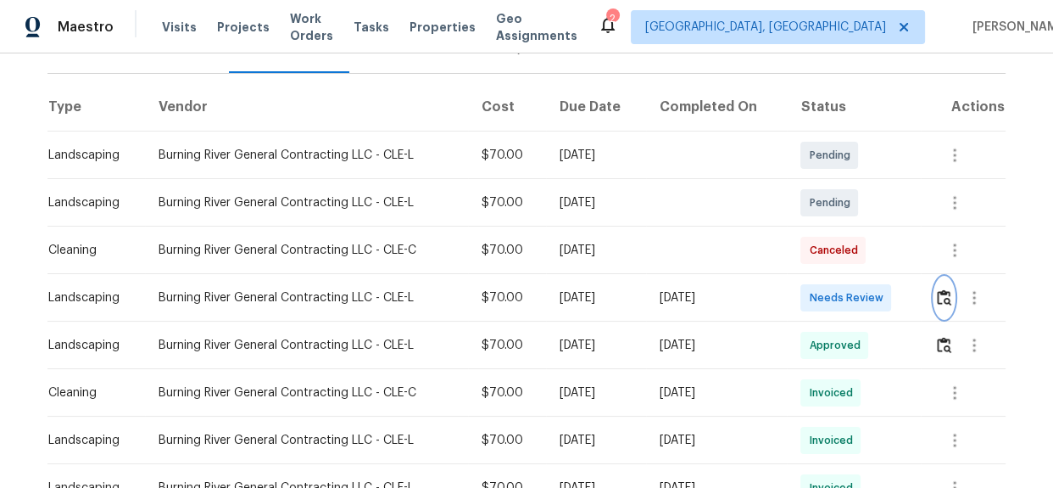
click at [946, 291] on img "button" at bounding box center [944, 297] width 14 height 16
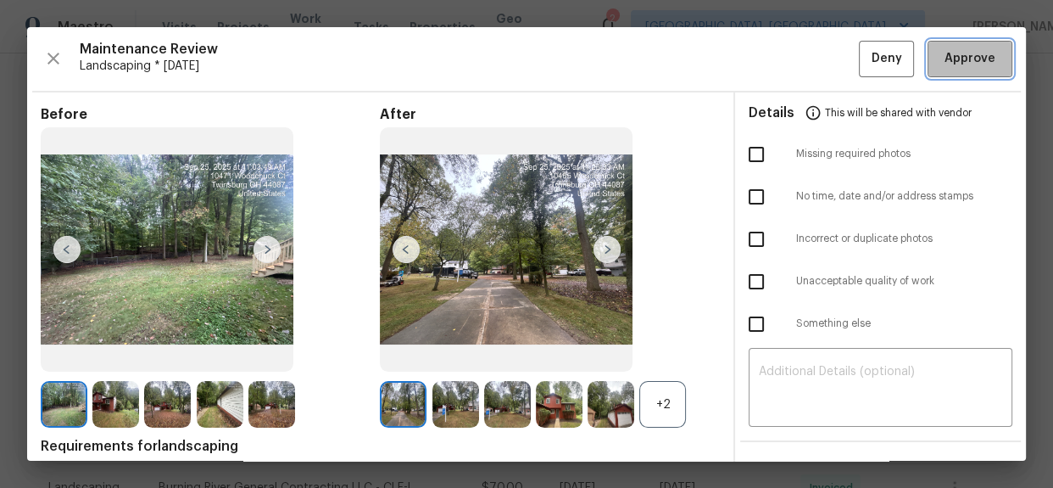
click at [958, 50] on span "Approve" at bounding box center [970, 58] width 51 height 21
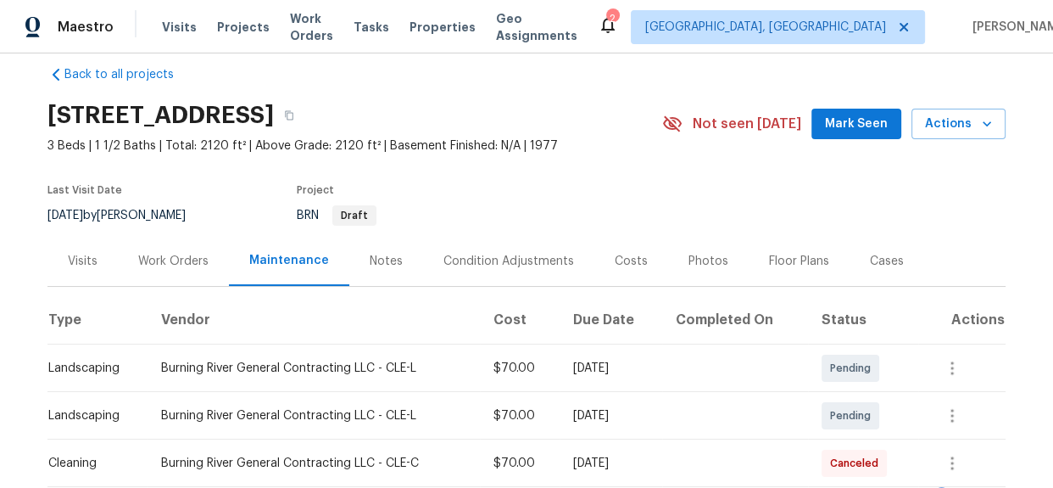
scroll to position [0, 0]
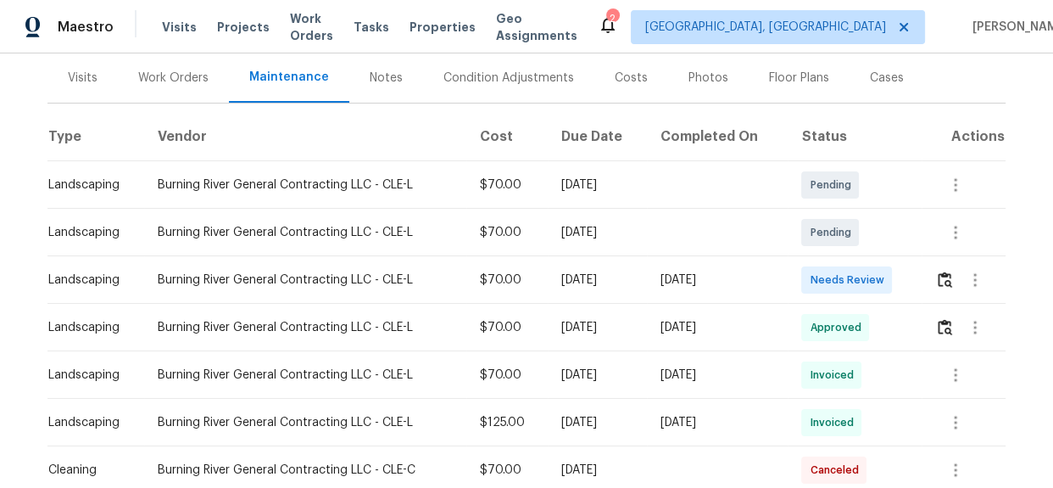
scroll to position [204, 0]
click at [941, 286] on img "button" at bounding box center [945, 280] width 14 height 16
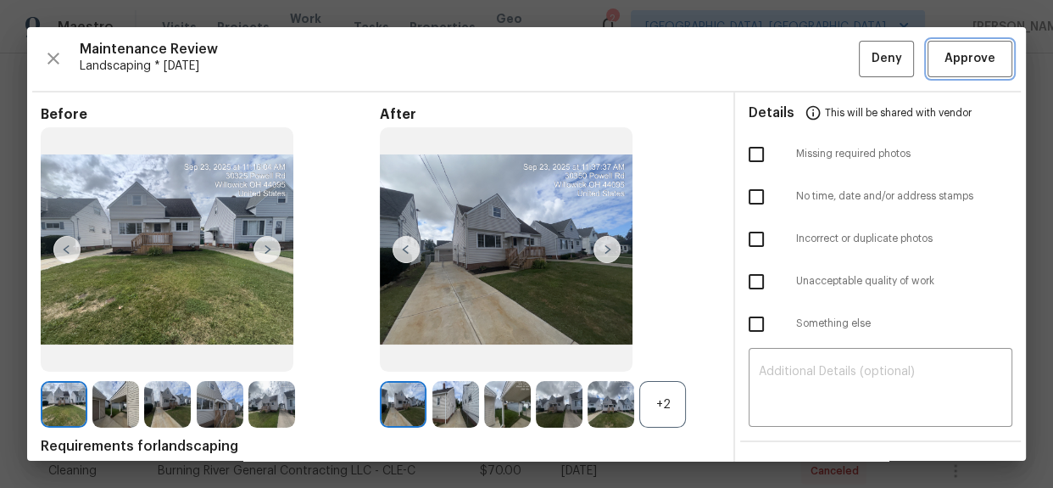
click at [966, 56] on span "Approve" at bounding box center [970, 58] width 51 height 21
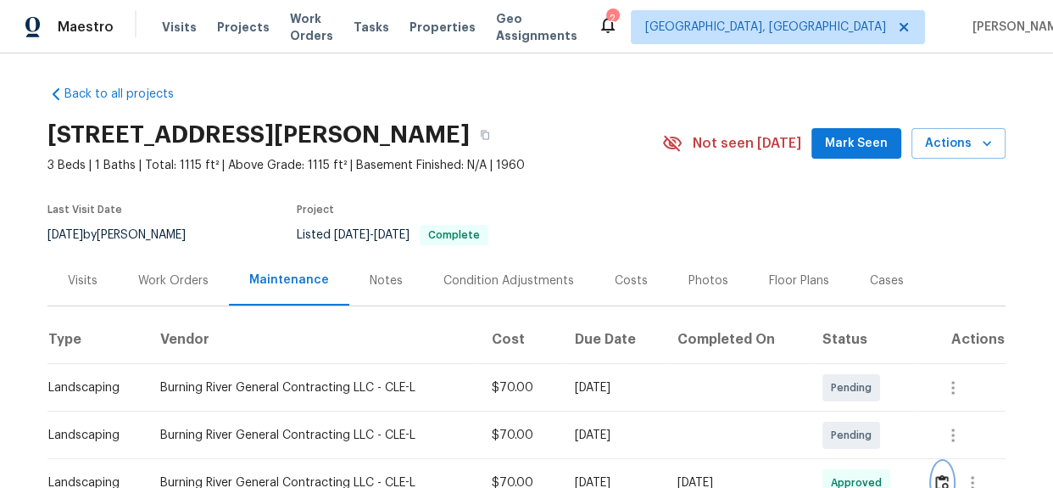
scroll to position [0, 0]
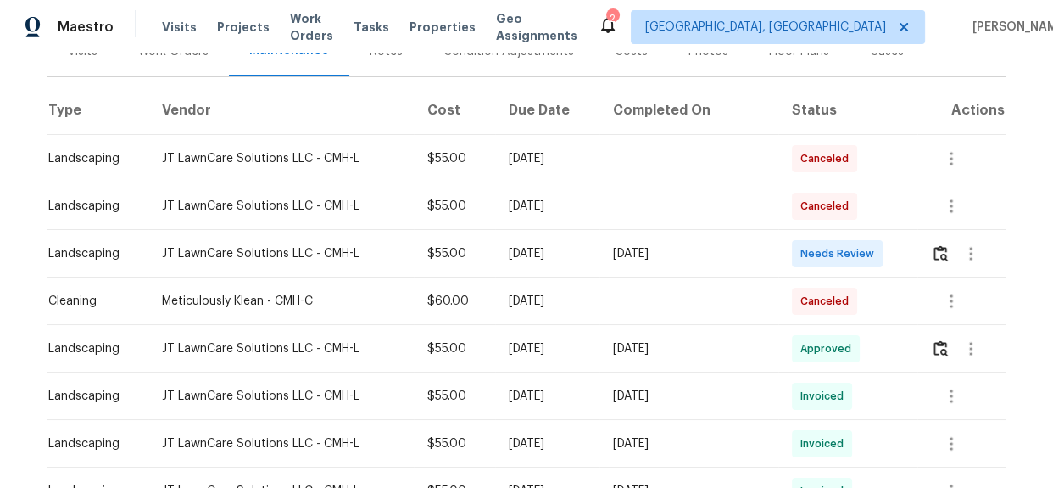
scroll to position [76, 0]
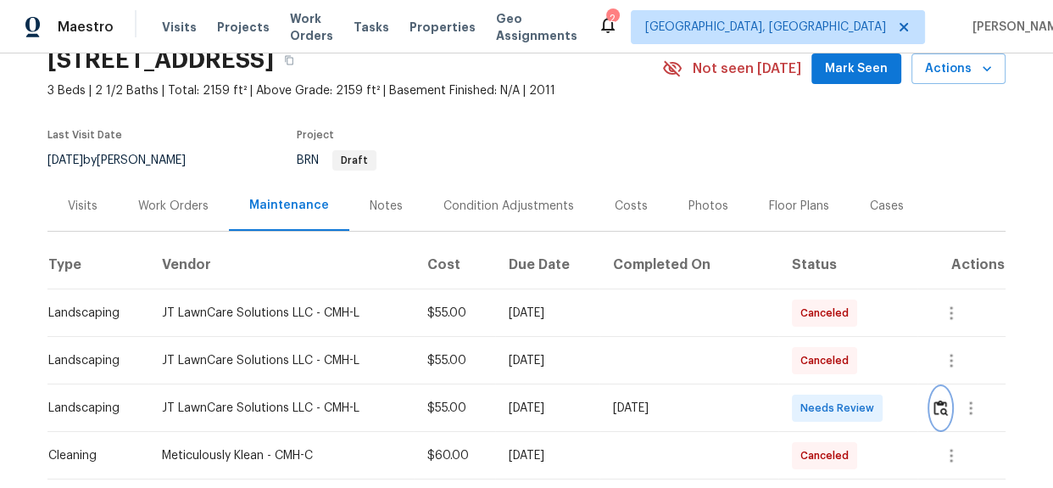
click at [934, 406] on img "button" at bounding box center [941, 407] width 14 height 16
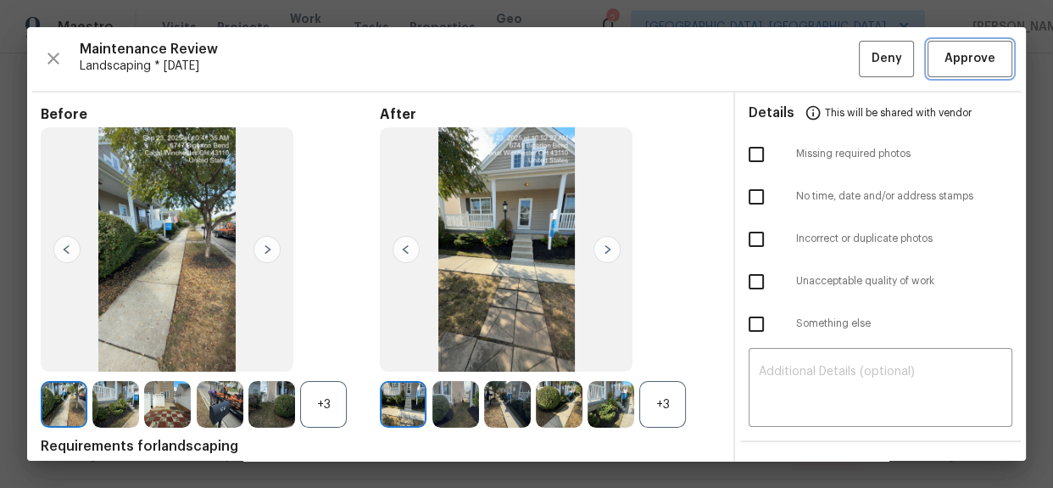
drag, startPoint x: 984, startPoint y: 59, endPoint x: 940, endPoint y: 57, distance: 44.2
click at [984, 59] on span "Approve" at bounding box center [970, 58] width 58 height 21
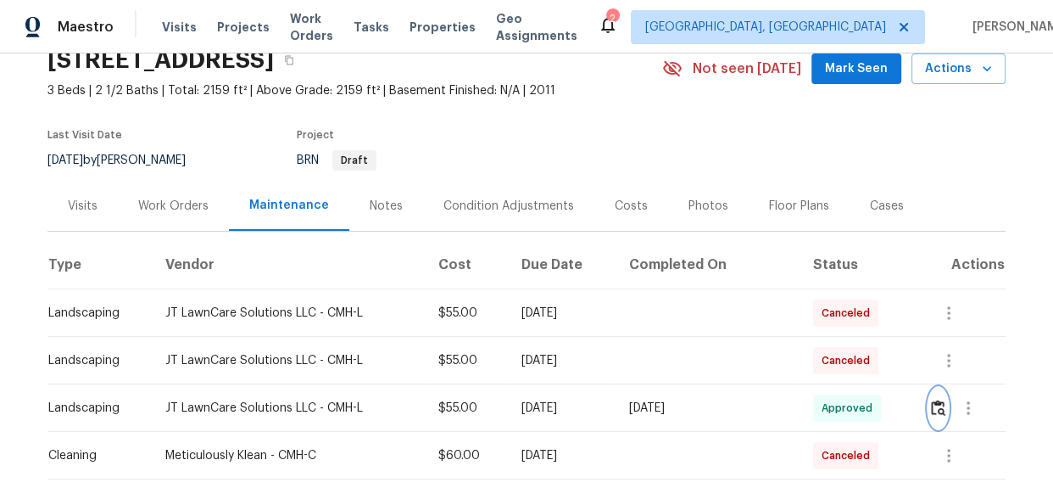
scroll to position [0, 0]
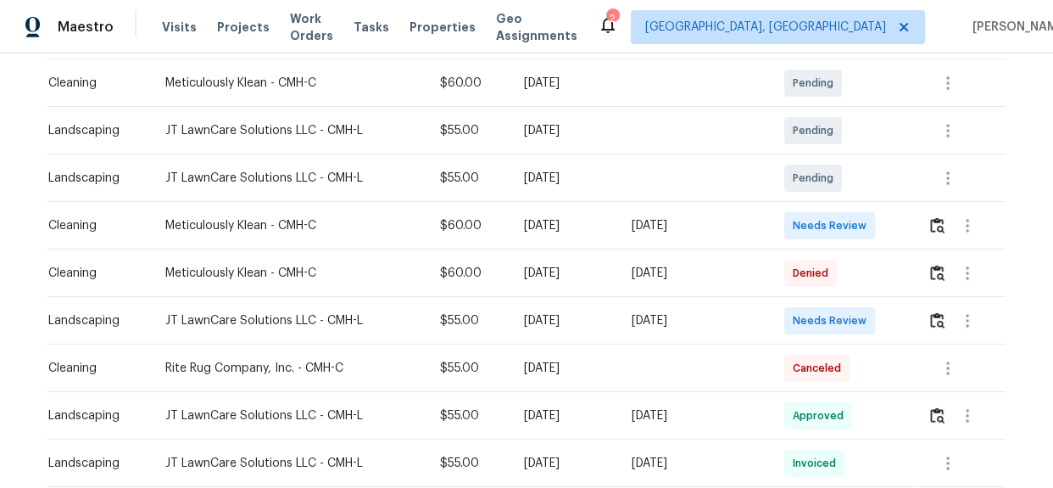
scroll to position [279, 0]
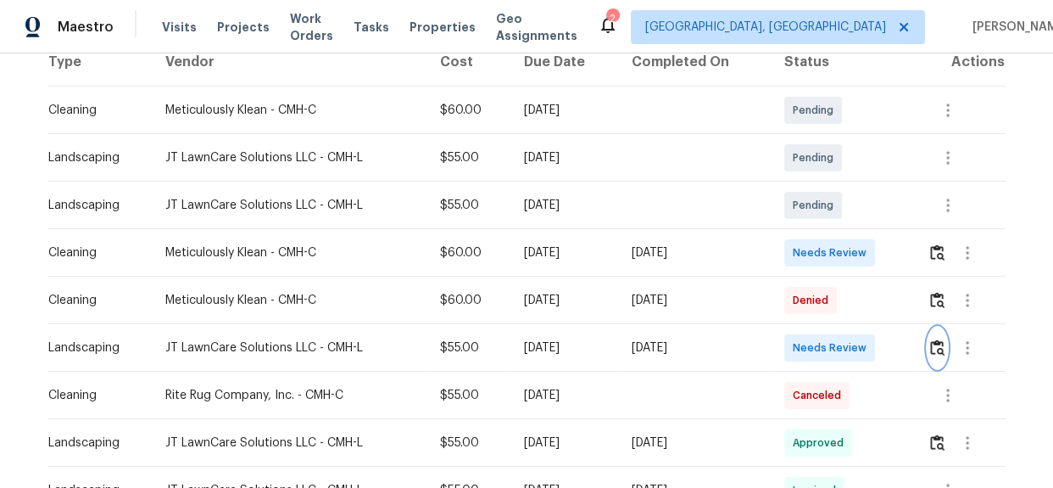
click at [934, 346] on img "button" at bounding box center [937, 347] width 14 height 16
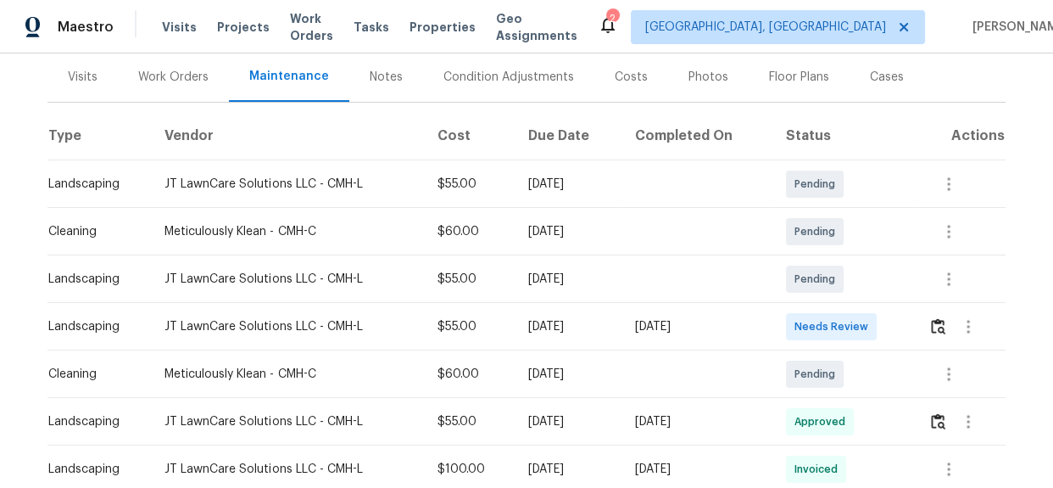
scroll to position [231, 0]
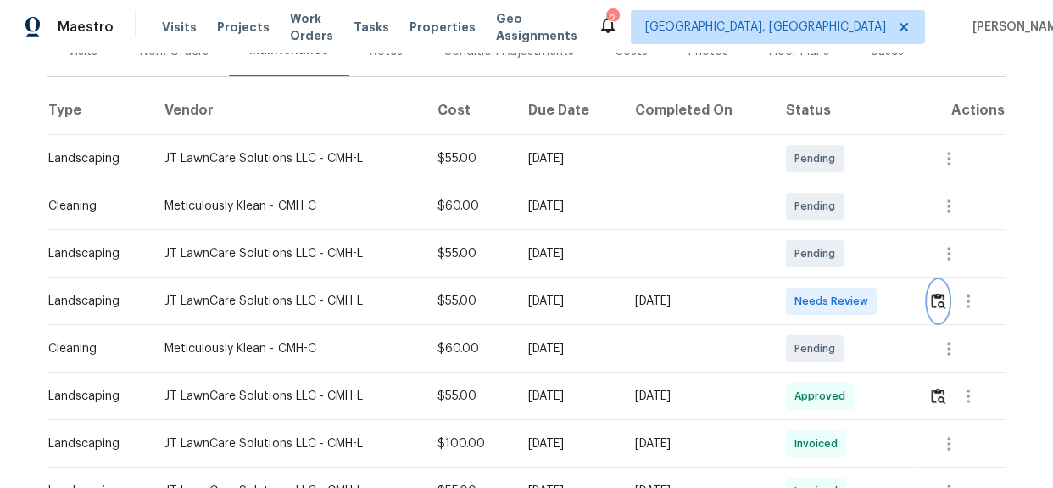
click at [937, 299] on img "button" at bounding box center [938, 301] width 14 height 16
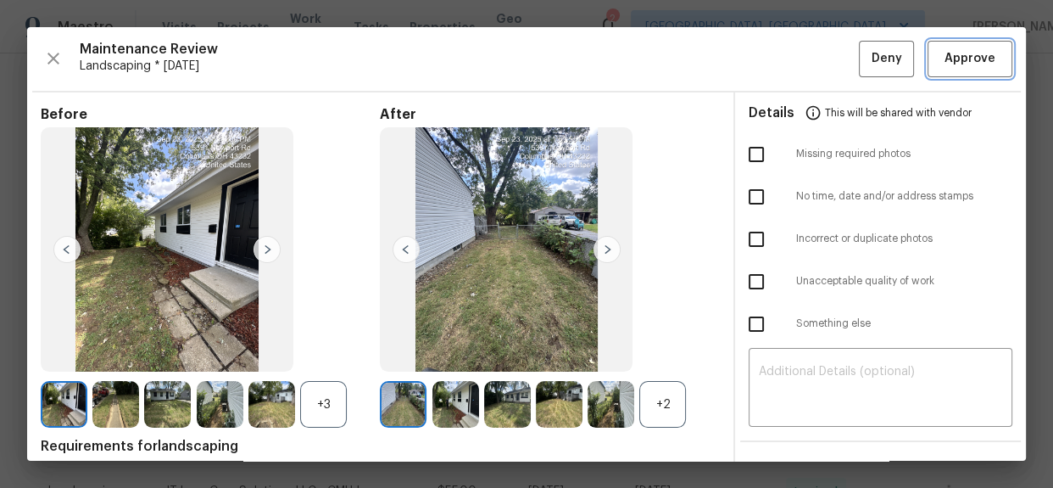
click at [960, 52] on span "Approve" at bounding box center [970, 58] width 51 height 21
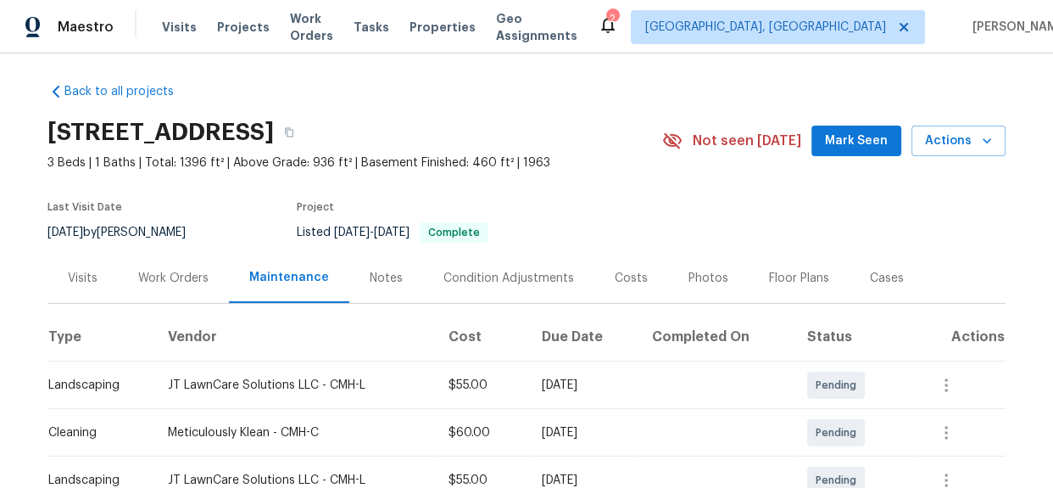
scroll to position [0, 0]
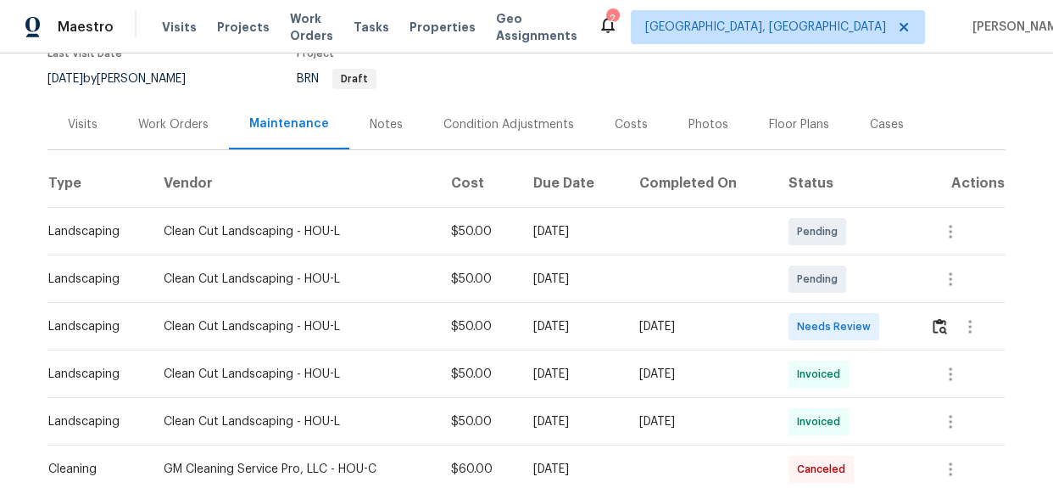
scroll to position [154, 0]
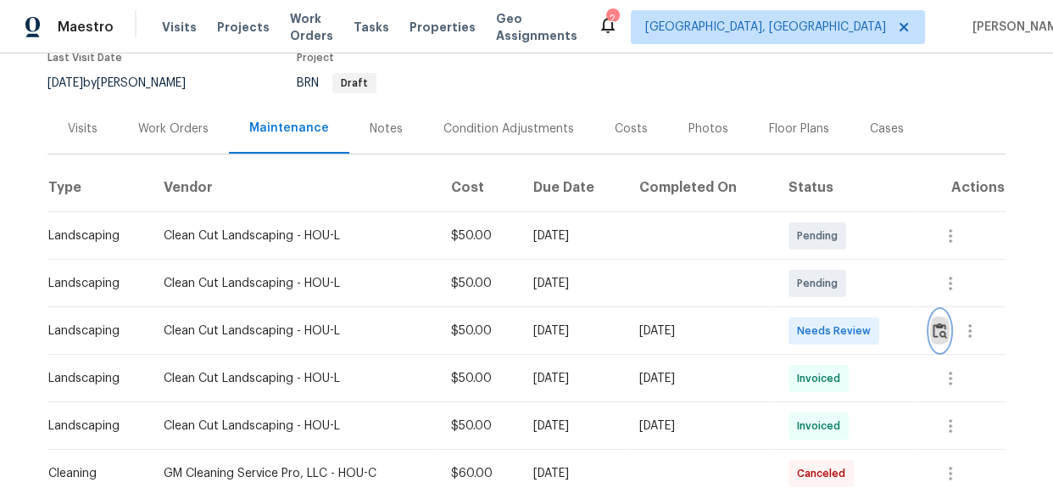
click at [937, 327] on img "button" at bounding box center [940, 330] width 14 height 16
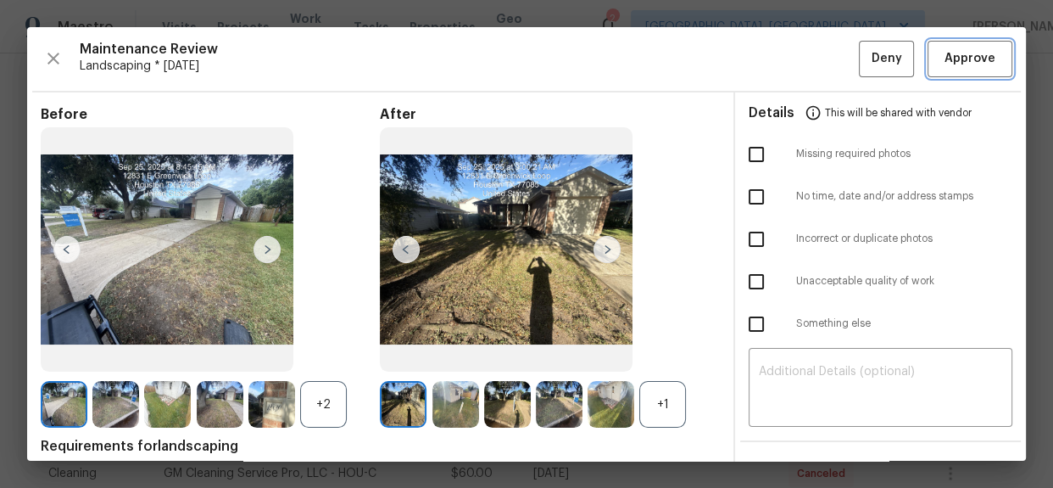
click at [965, 63] on span "Approve" at bounding box center [970, 58] width 51 height 21
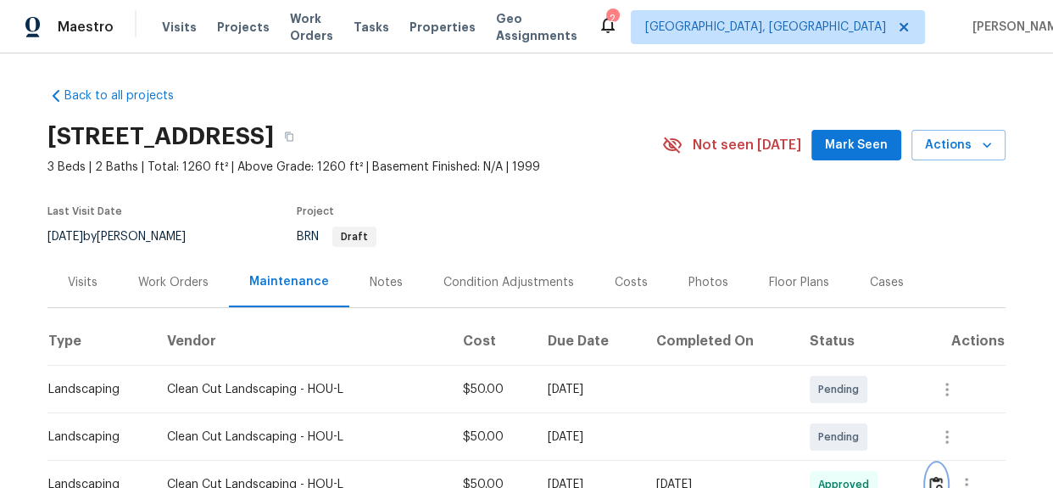
scroll to position [0, 0]
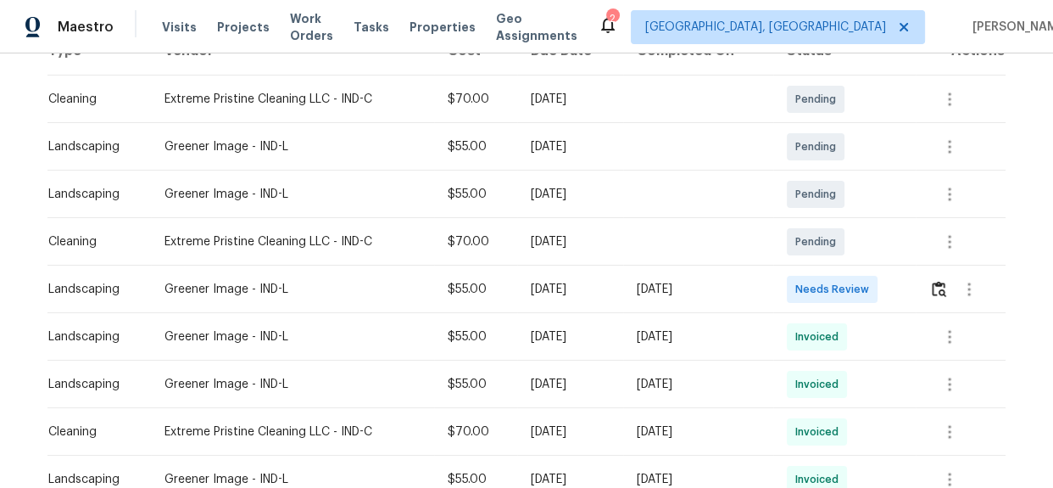
scroll to position [281, 0]
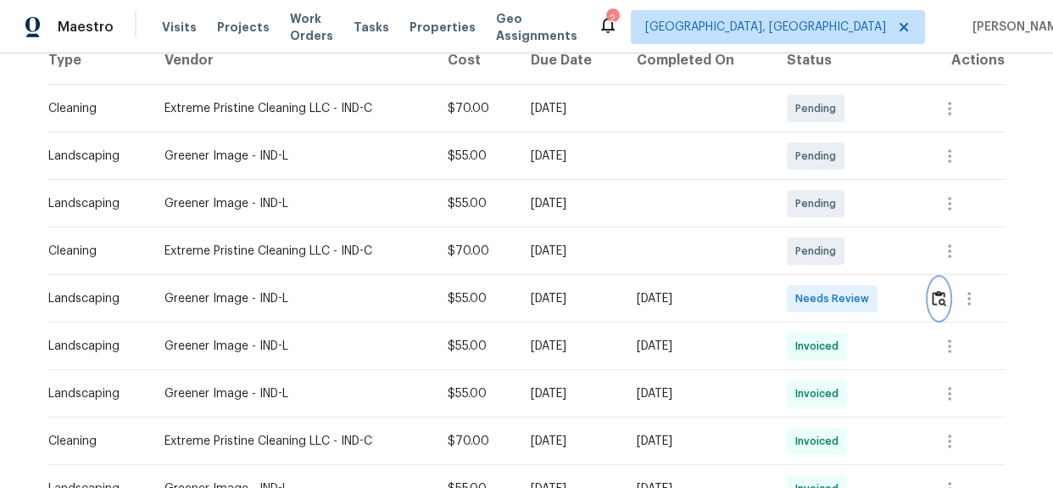
click at [936, 298] on img "button" at bounding box center [939, 298] width 14 height 16
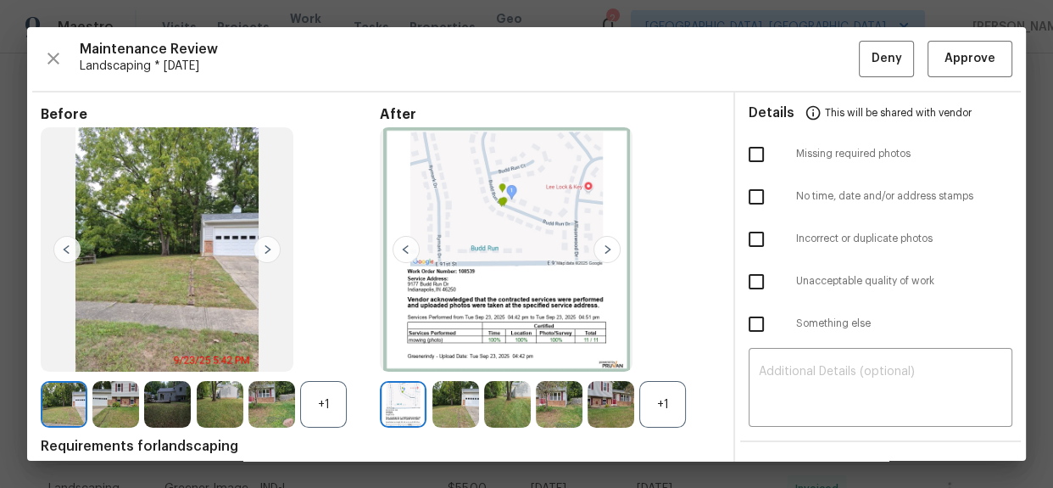
click at [605, 254] on img at bounding box center [607, 249] width 27 height 27
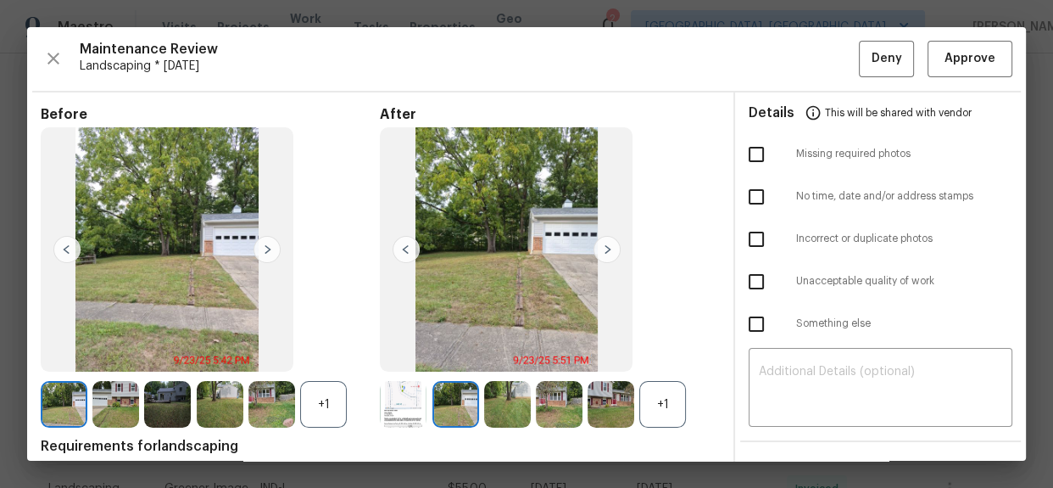
click at [401, 248] on img at bounding box center [406, 249] width 27 height 27
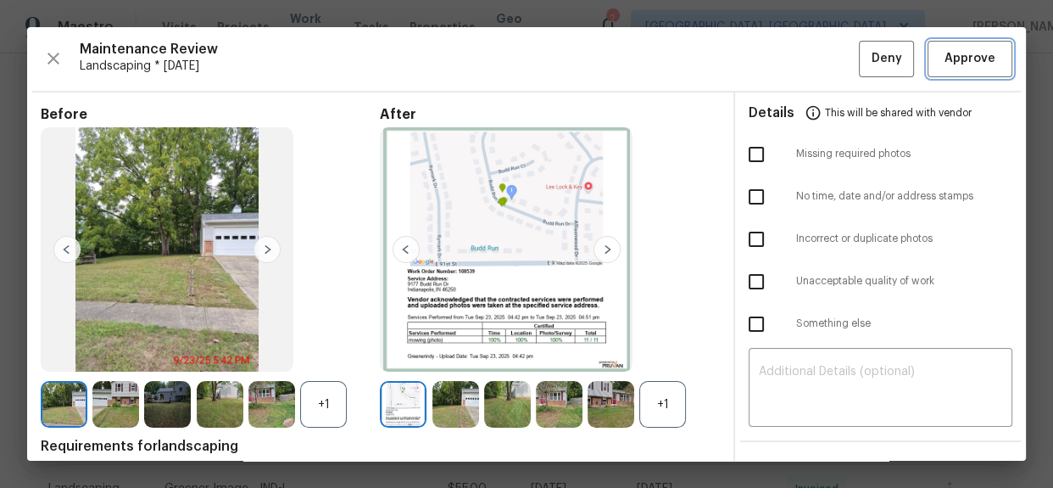
click at [957, 72] on button "Approve" at bounding box center [970, 59] width 85 height 36
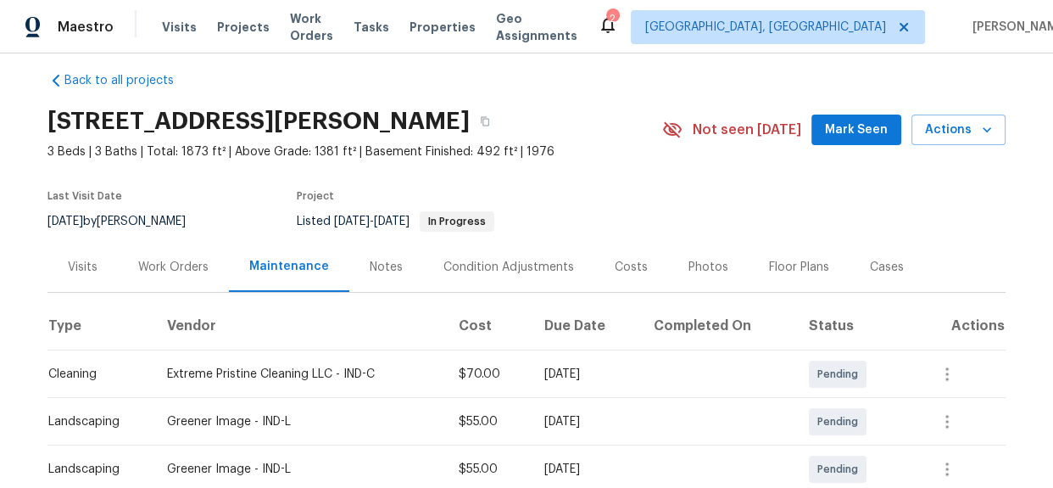
scroll to position [0, 0]
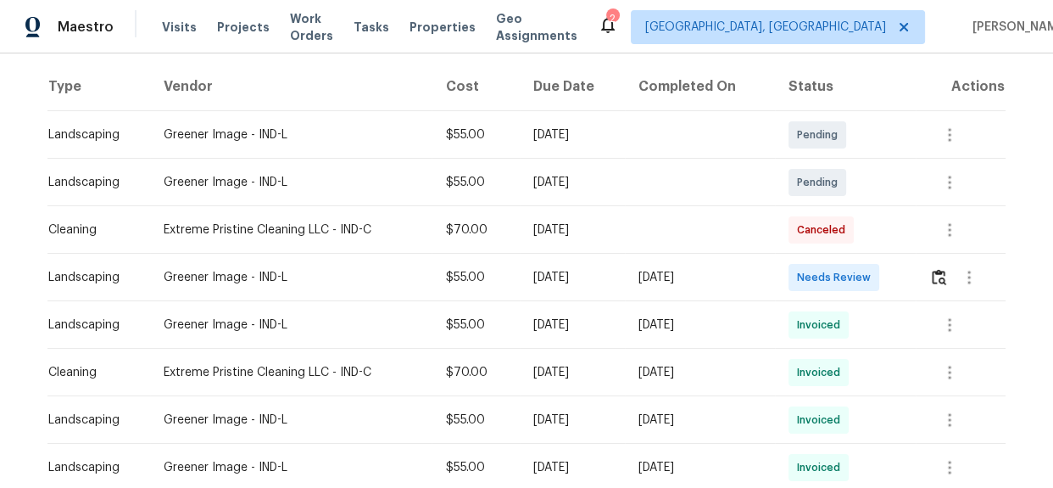
scroll to position [231, 0]
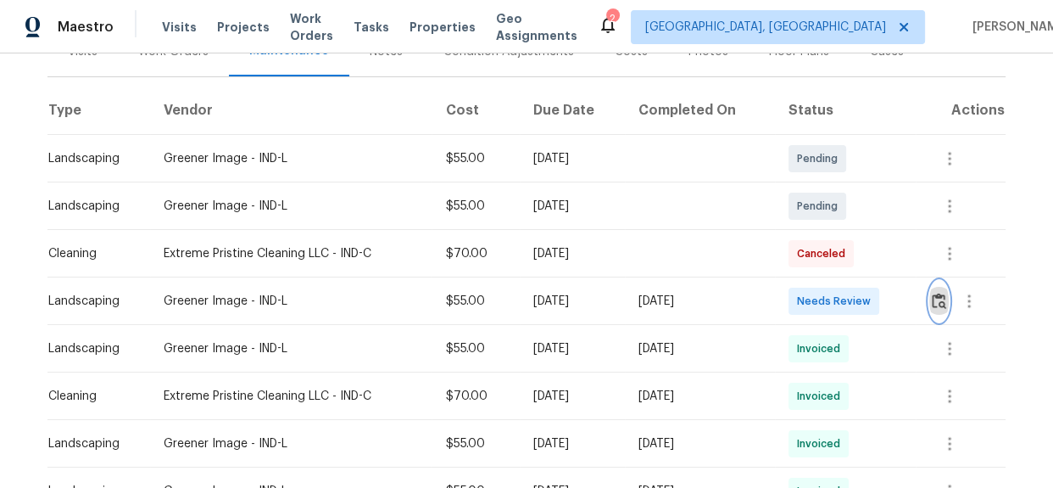
click at [930, 296] on button "button" at bounding box center [940, 301] width 20 height 41
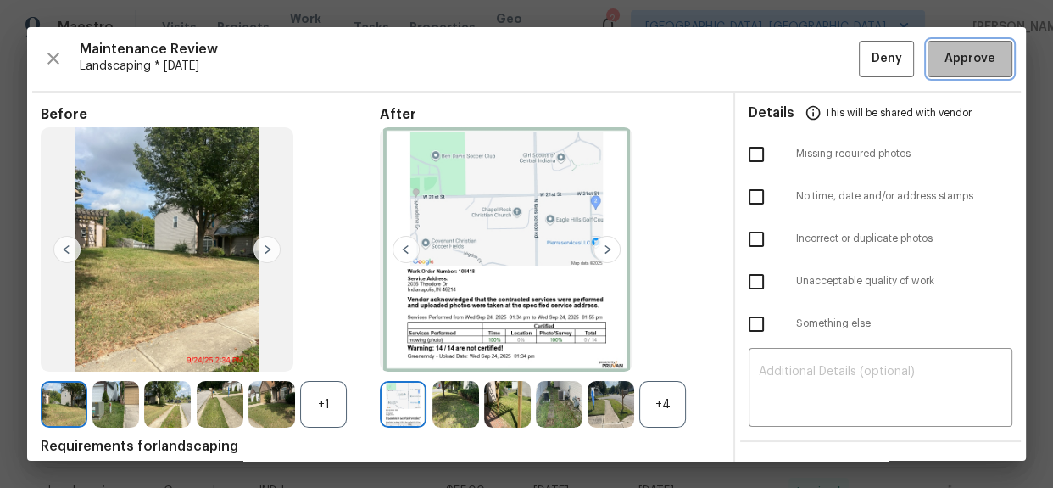
click at [966, 63] on span "Approve" at bounding box center [970, 58] width 51 height 21
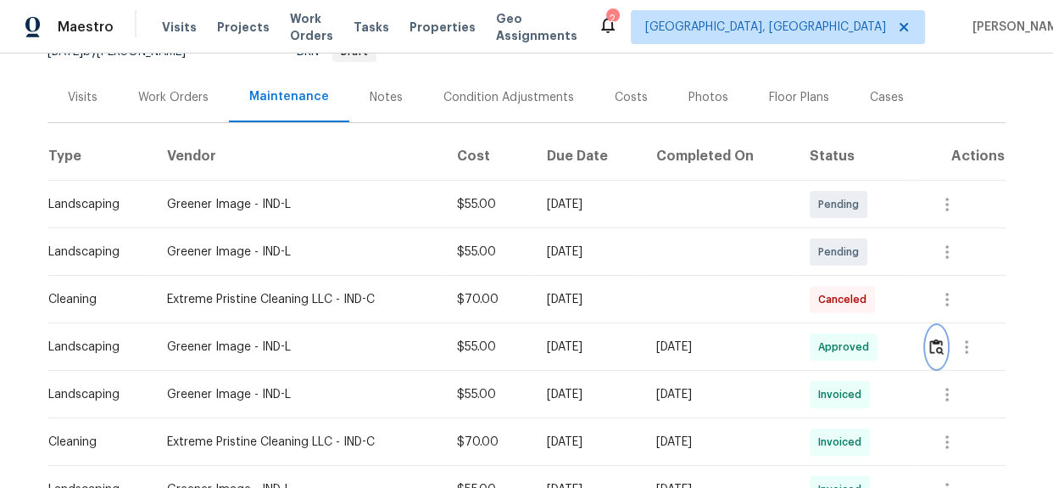
scroll to position [0, 0]
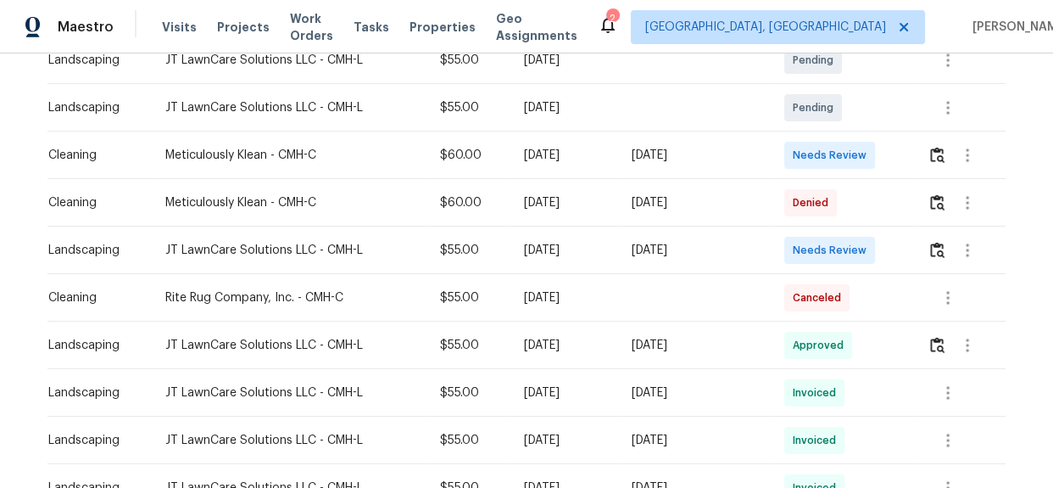
scroll to position [385, 0]
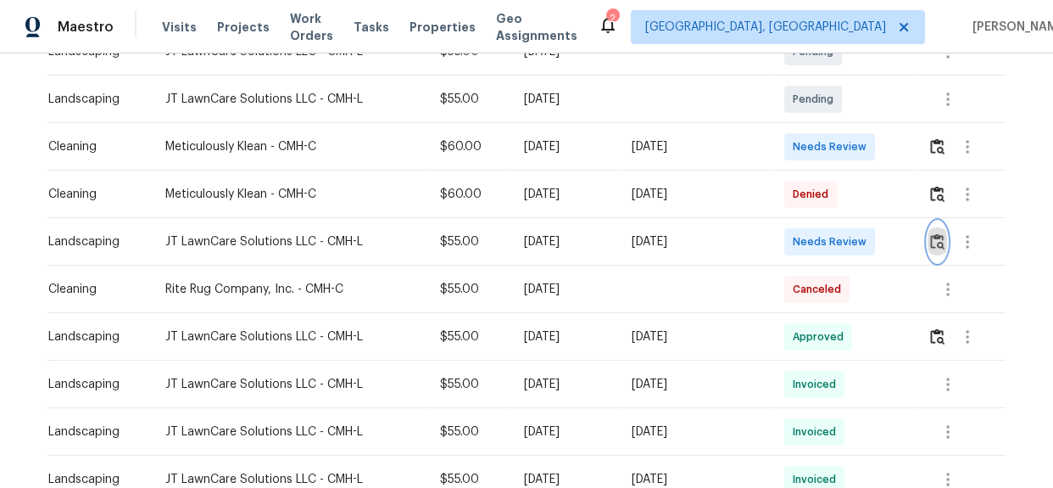
click at [936, 240] on img "button" at bounding box center [937, 241] width 14 height 16
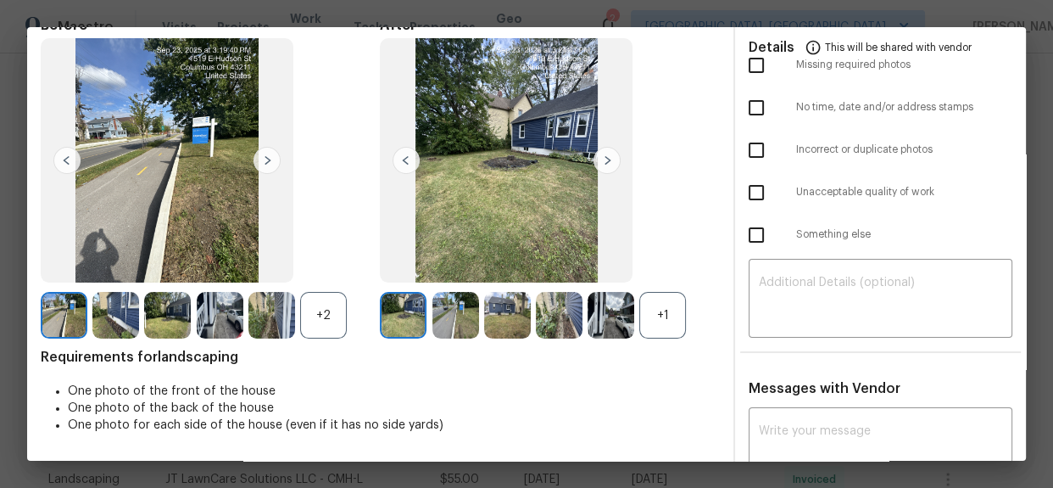
scroll to position [0, 0]
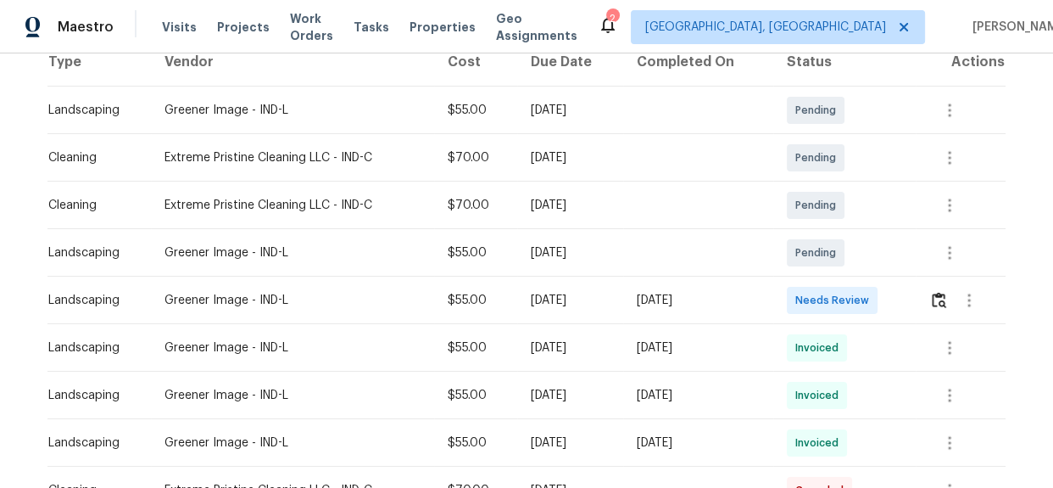
scroll to position [308, 0]
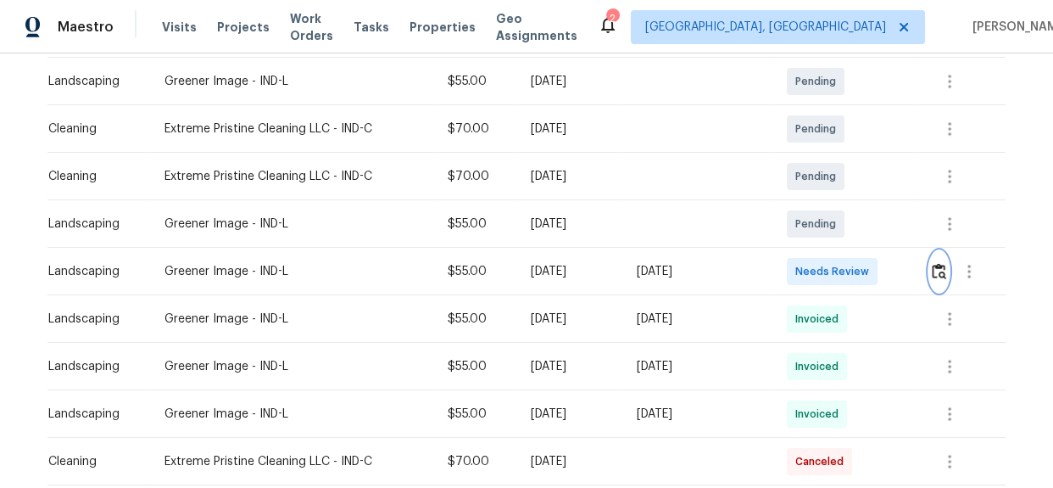
click at [930, 272] on button "button" at bounding box center [940, 271] width 20 height 41
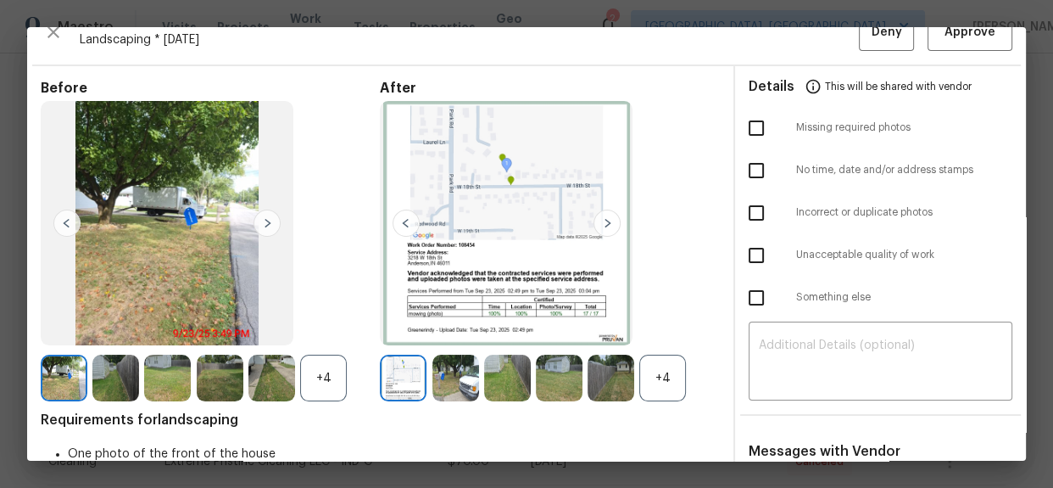
scroll to position [0, 0]
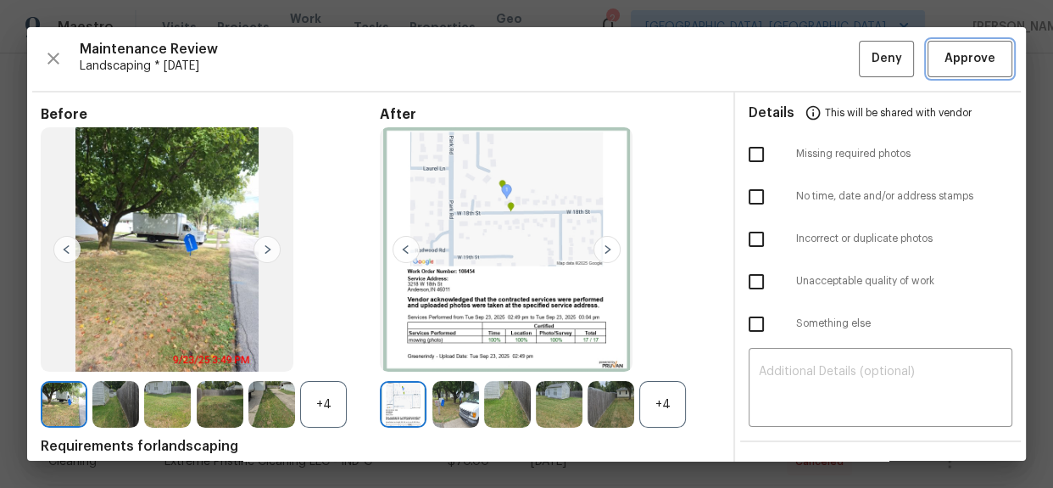
click at [954, 59] on span "Approve" at bounding box center [970, 58] width 51 height 21
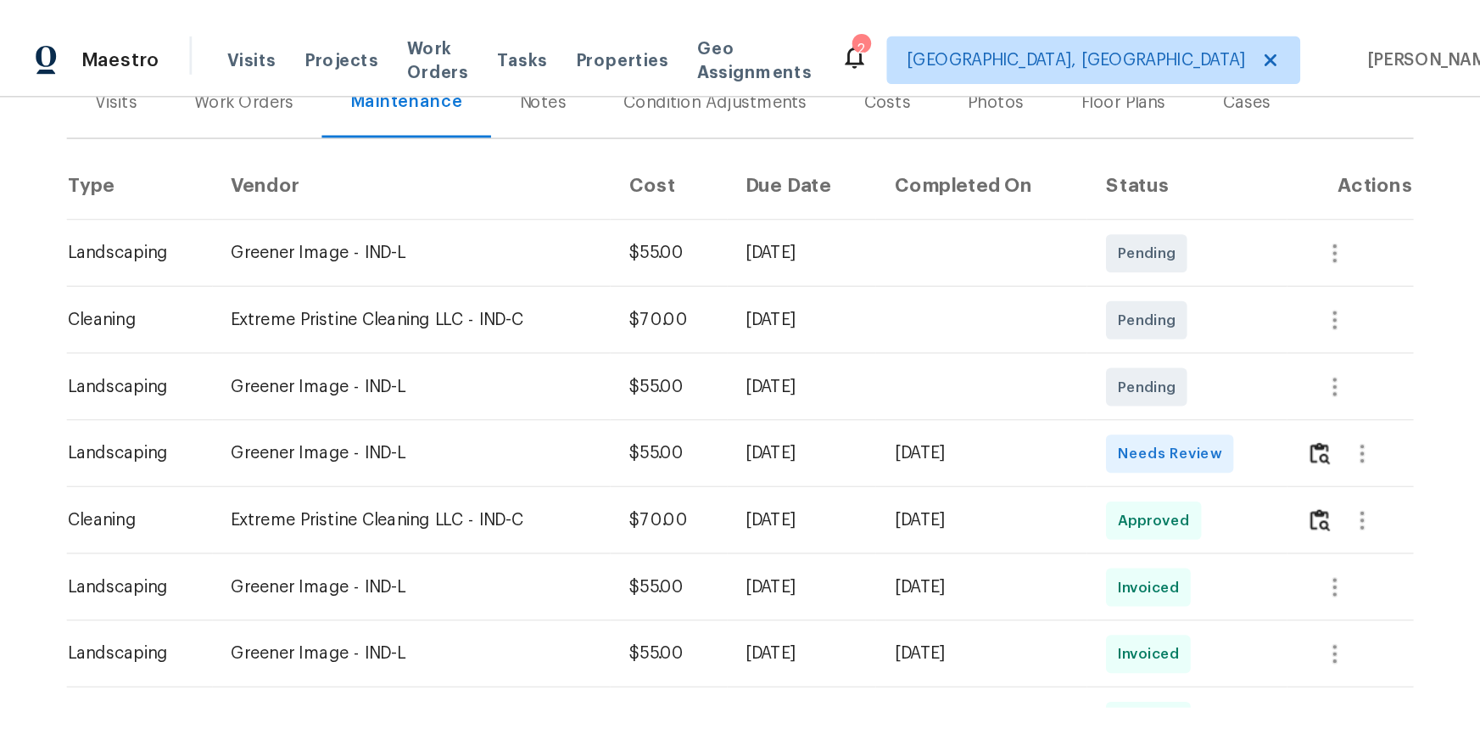
scroll to position [231, 0]
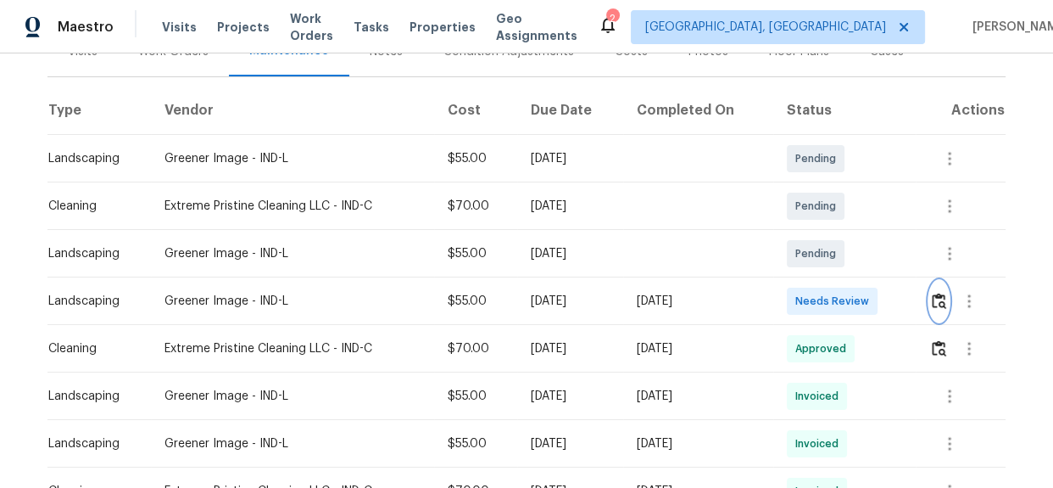
click at [935, 305] on img "button" at bounding box center [939, 301] width 14 height 16
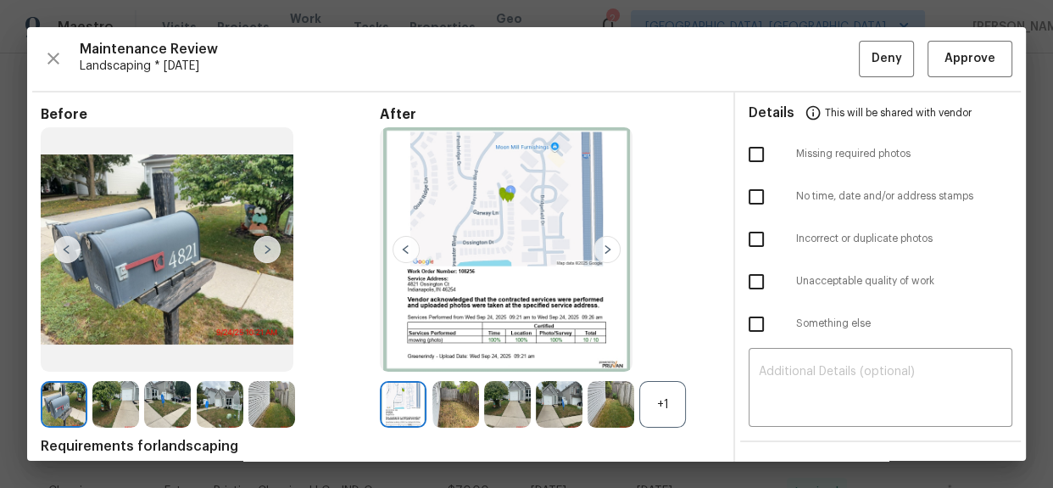
click at [600, 238] on img at bounding box center [607, 249] width 27 height 27
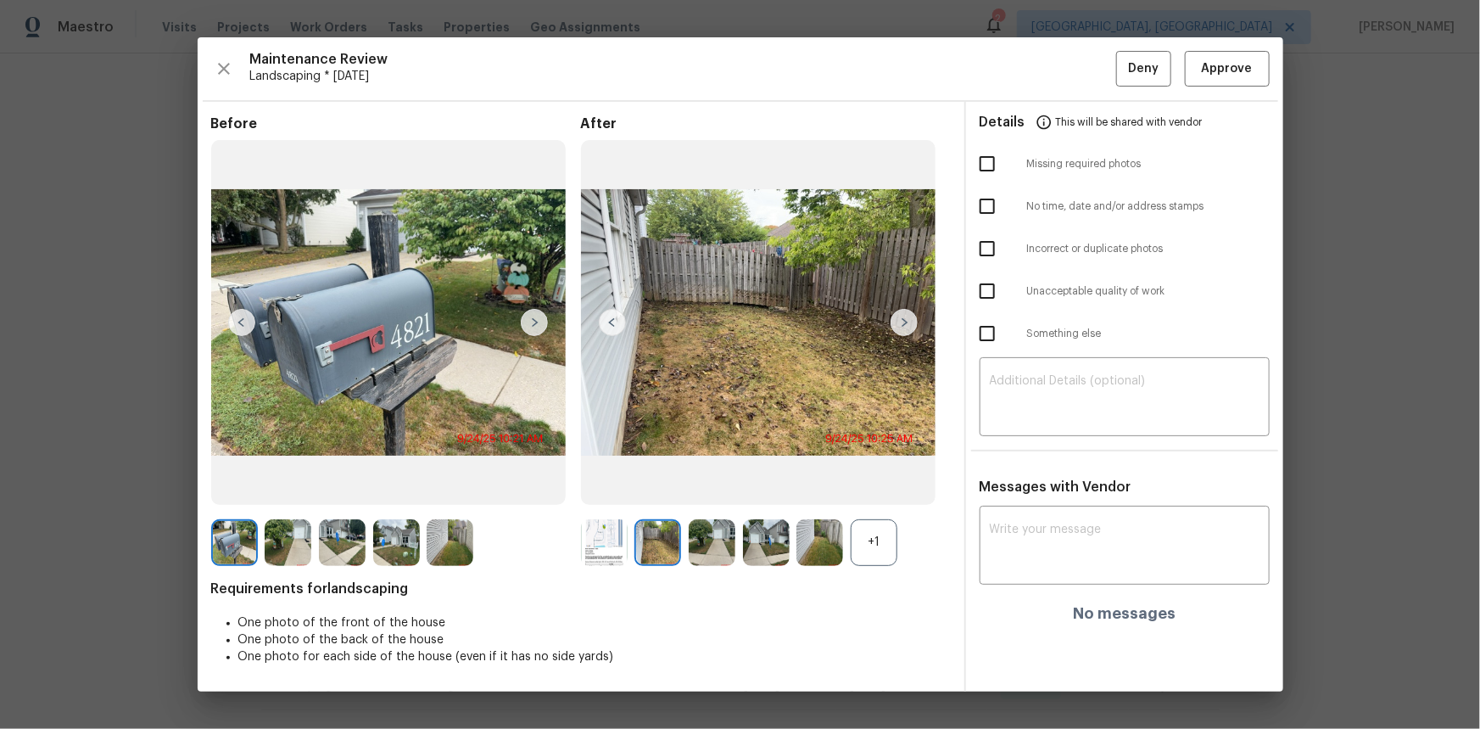
click at [863, 487] on div "+1" at bounding box center [874, 542] width 47 height 47
click at [1012, 487] on textarea at bounding box center [1125, 546] width 270 height 47
paste textarea "Maintenance Audit Team: Hello! Unfortunately, this landscaping visit completed …"
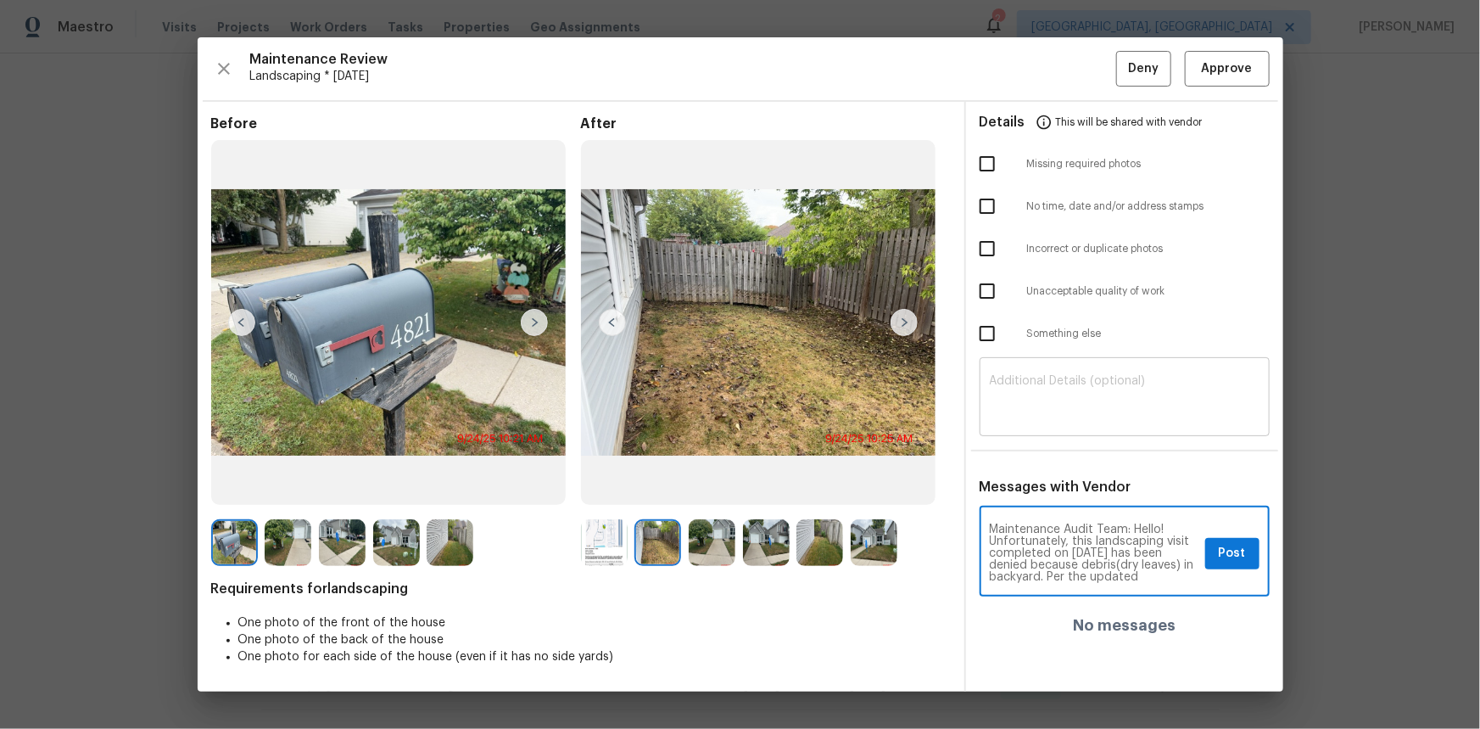
scroll to position [178, 0]
type textarea "Maintenance Audit Team: Hello! Unfortunately, this landscaping visit completed …"
click at [1035, 377] on textarea at bounding box center [1125, 398] width 270 height 47
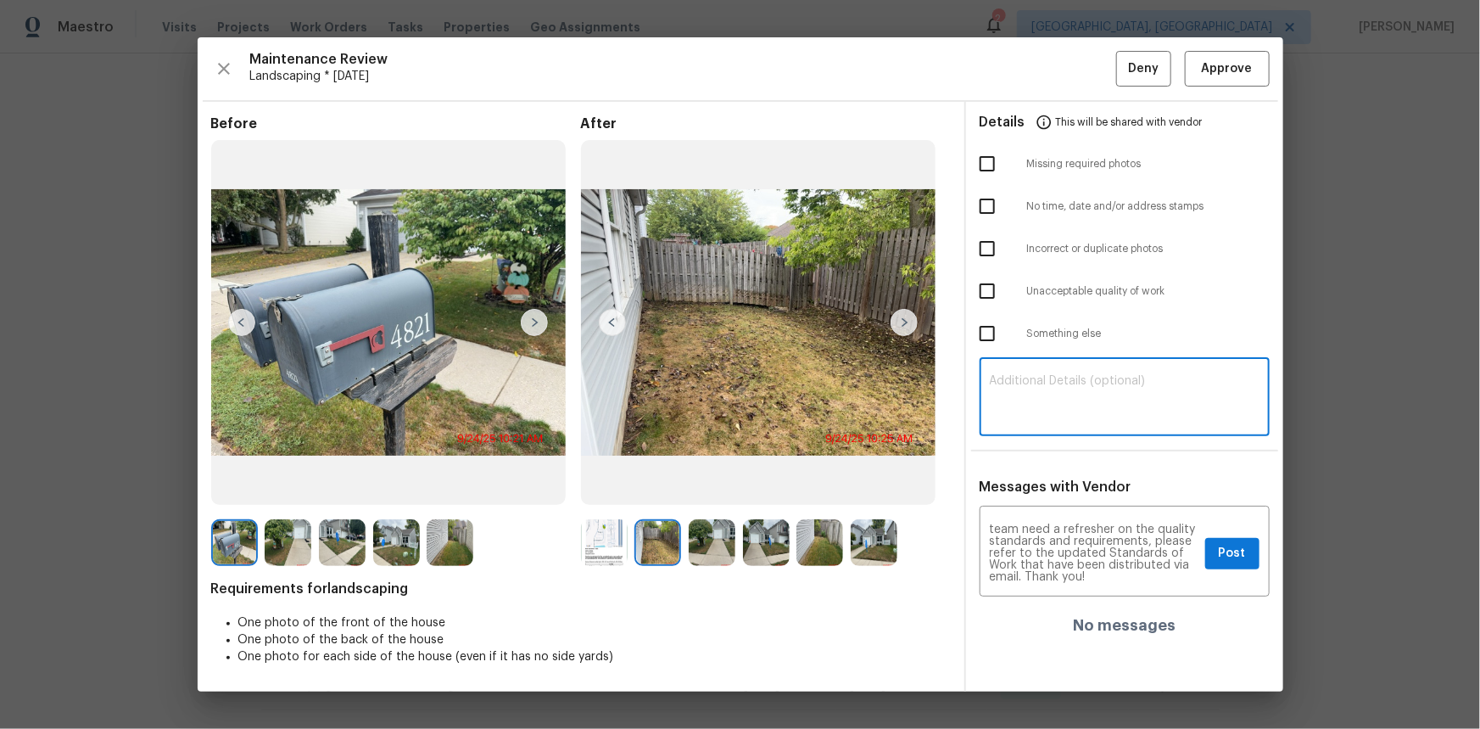
paste textarea "Maintenance Audit Team: Hello! Unfortunately, this landscaping visit completed …"
type textarea "Maintenance Audit Team: Hello! Unfortunately, this landscaping visit completed …"
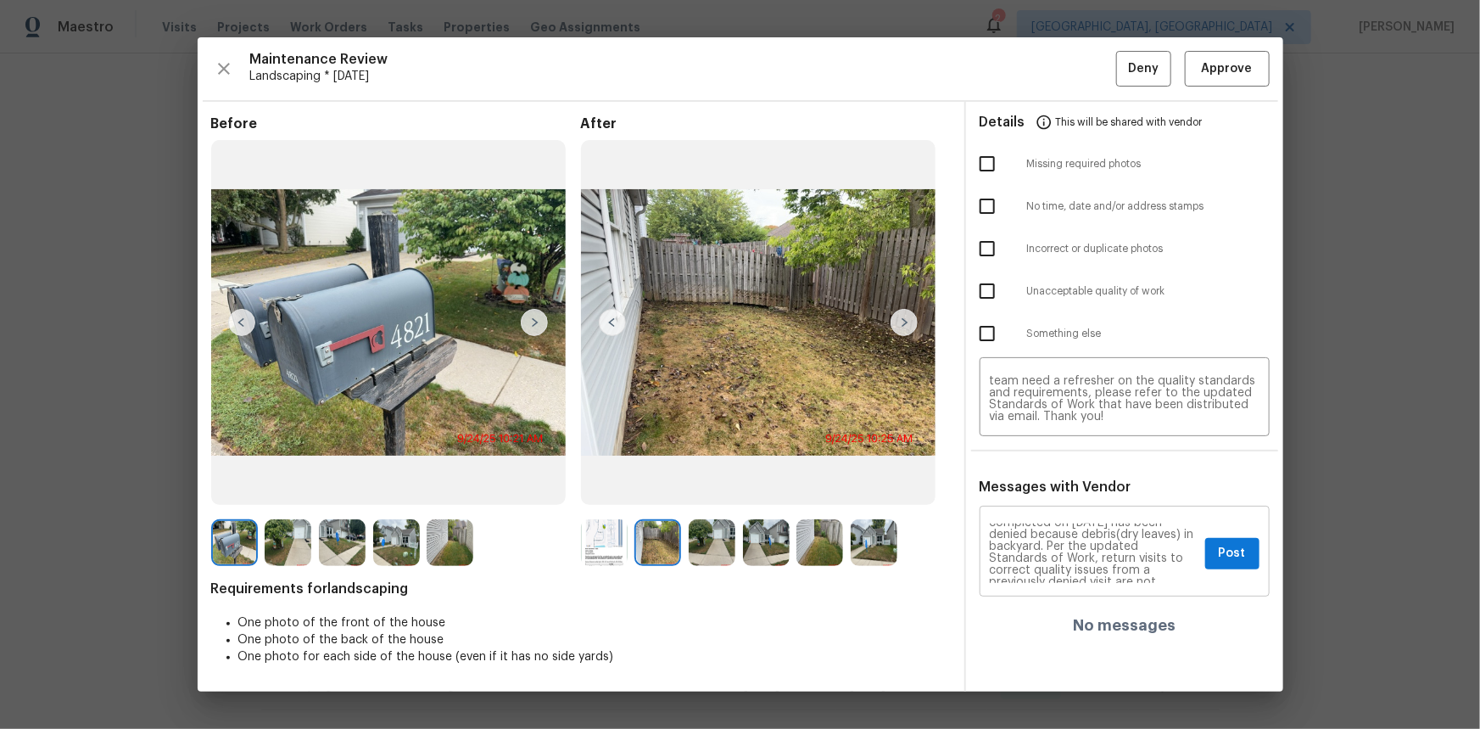
click at [1053, 487] on div "Maintenance Audit Team: Hello! Unfortunately, this landscaping visit completed …" at bounding box center [1125, 553] width 290 height 87
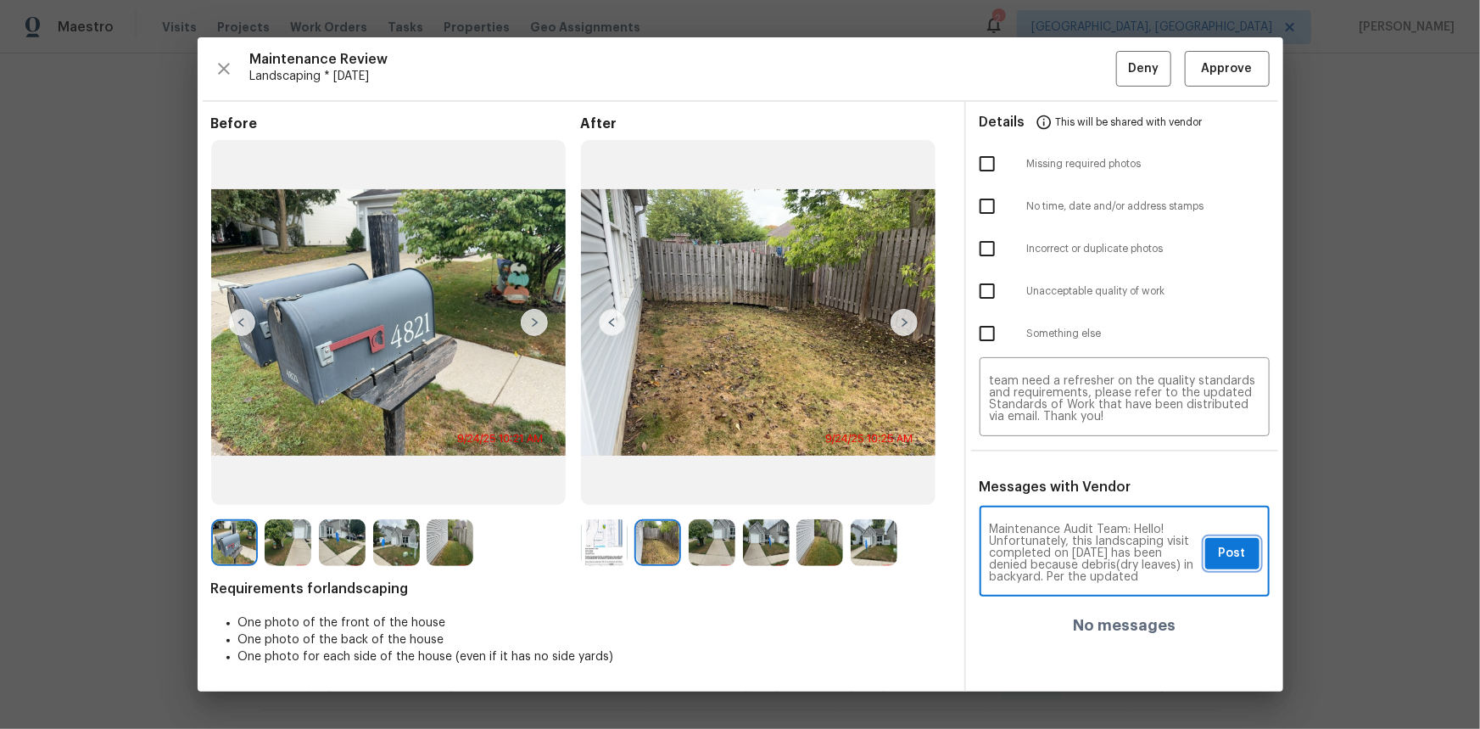
click at [1053, 487] on span "Post" at bounding box center [1232, 553] width 27 height 21
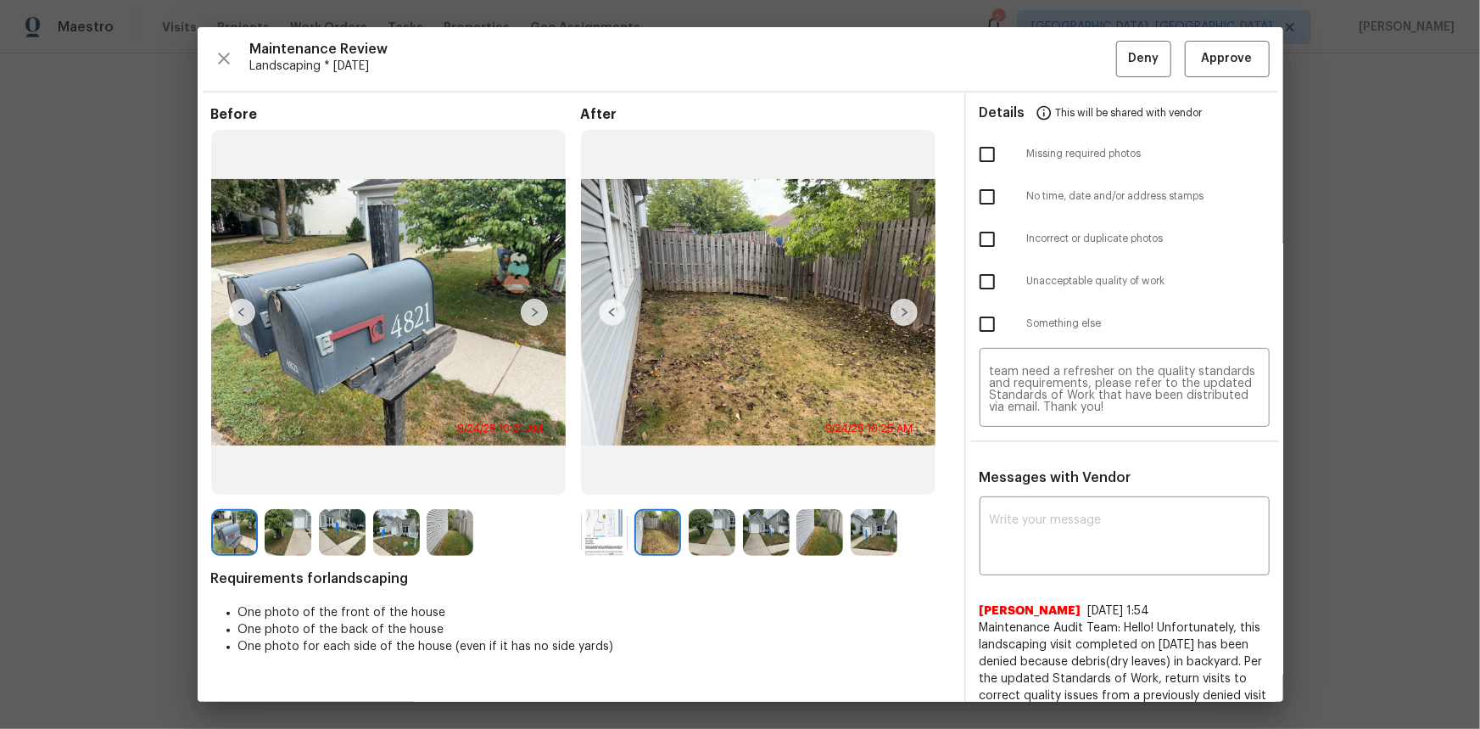
click at [971, 287] on input "checkbox" at bounding box center [987, 282] width 36 height 36
checkbox input "true"
click at [1053, 66] on button "Deny" at bounding box center [1143, 59] width 55 height 36
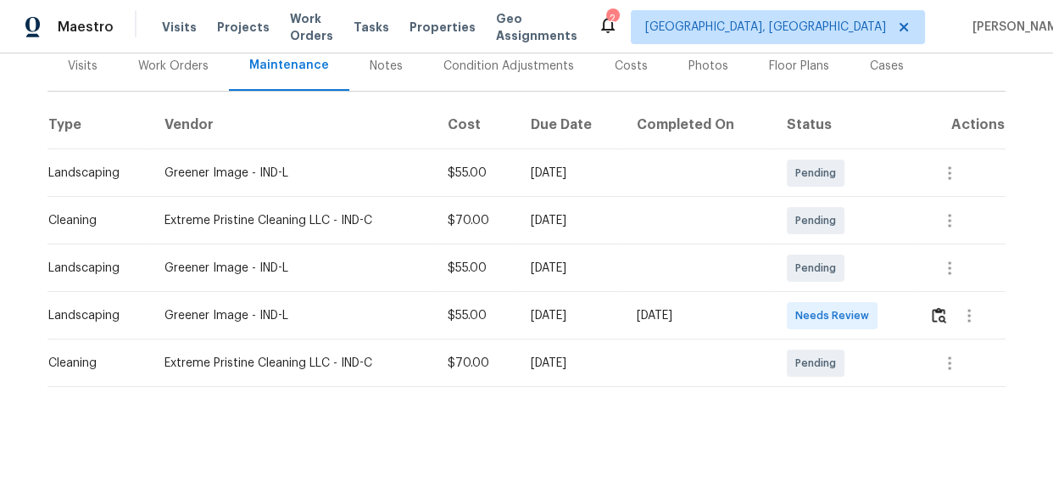
scroll to position [228, 0]
click at [932, 306] on img "button" at bounding box center [939, 314] width 14 height 16
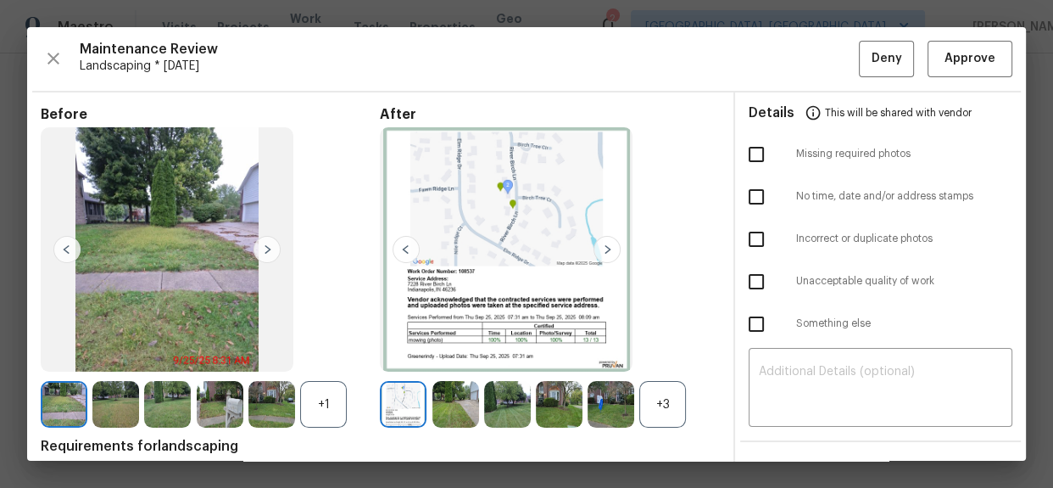
click at [651, 405] on div "+3" at bounding box center [662, 404] width 47 height 47
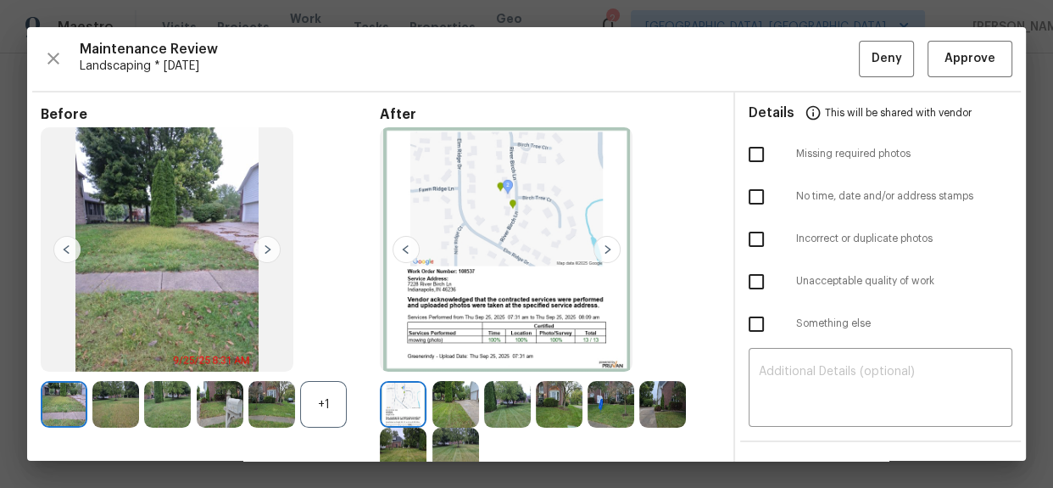
click at [601, 236] on img at bounding box center [607, 249] width 27 height 27
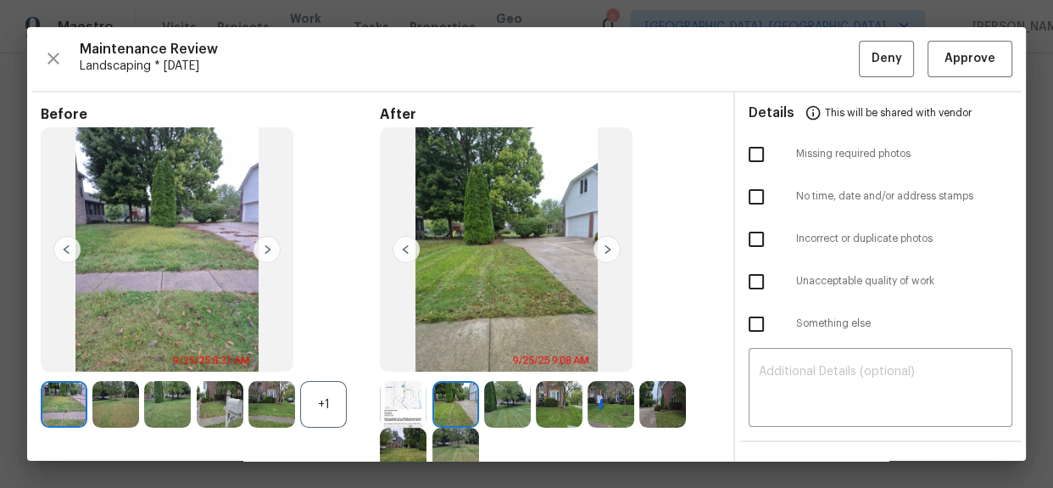
click at [601, 248] on img at bounding box center [607, 249] width 27 height 27
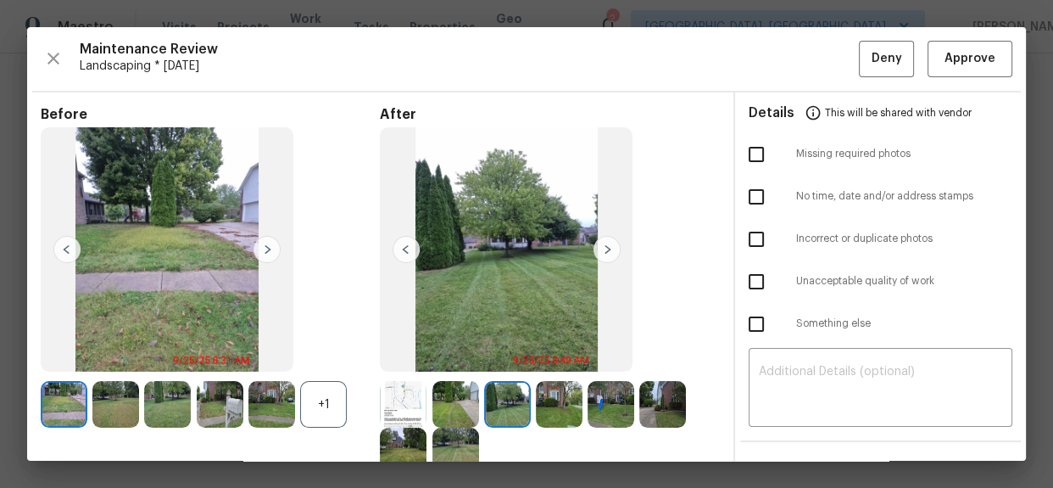
click at [601, 248] on img at bounding box center [607, 249] width 27 height 27
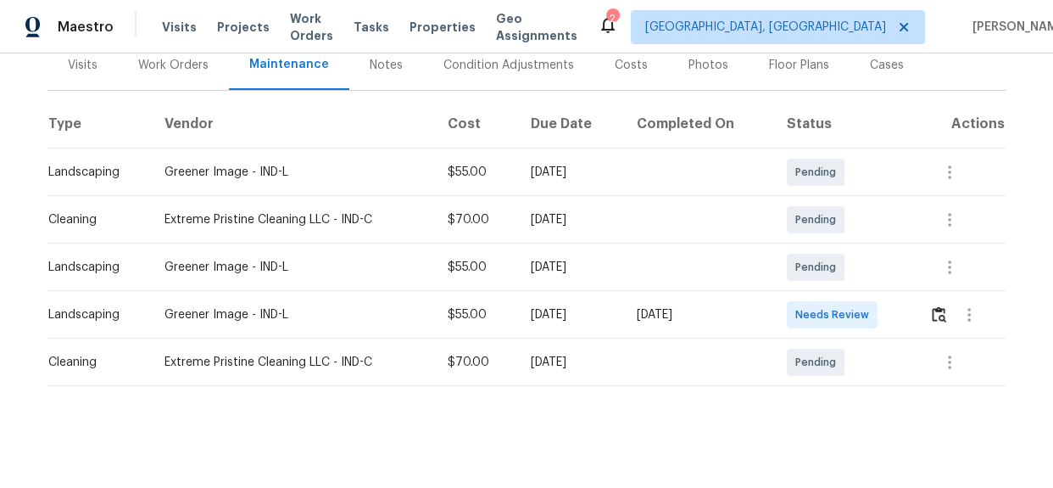
click at [930, 305] on div at bounding box center [967, 314] width 75 height 41
click at [935, 306] on img "button" at bounding box center [939, 314] width 14 height 16
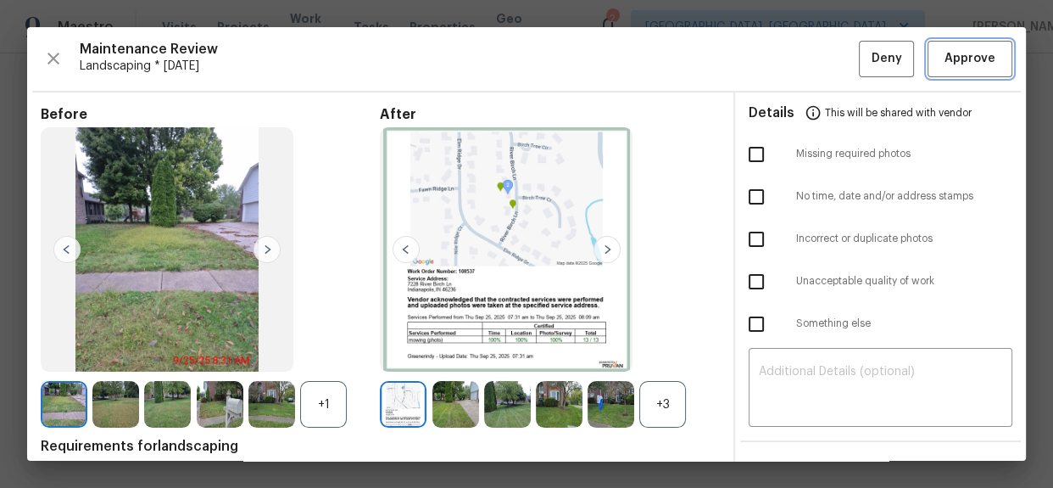
drag, startPoint x: 964, startPoint y: 61, endPoint x: 965, endPoint y: 80, distance: 18.7
click at [964, 61] on span "Approve" at bounding box center [970, 58] width 51 height 21
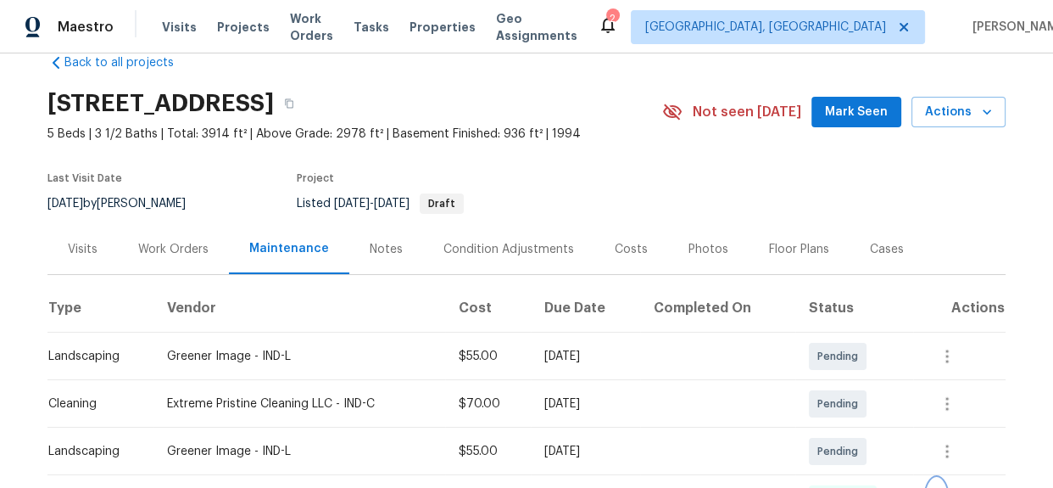
scroll to position [0, 0]
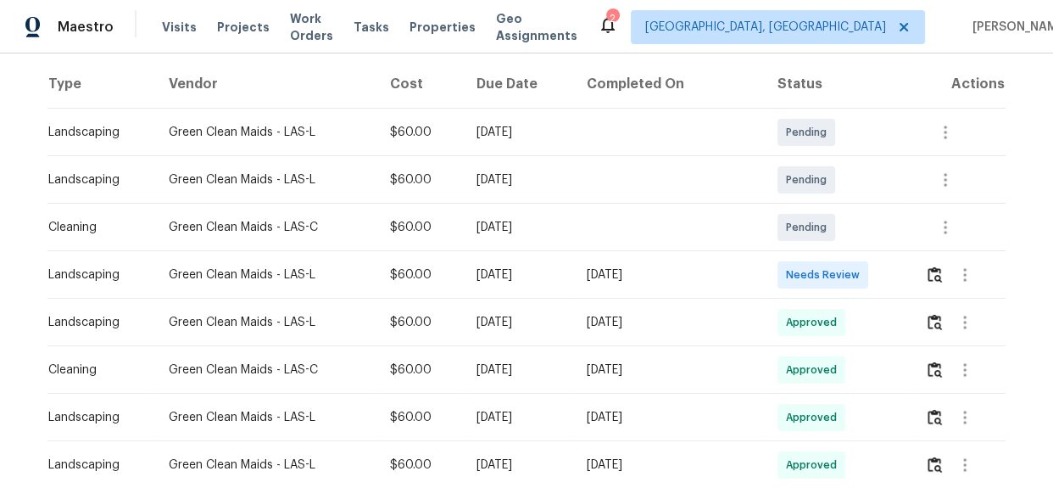
scroll to position [308, 0]
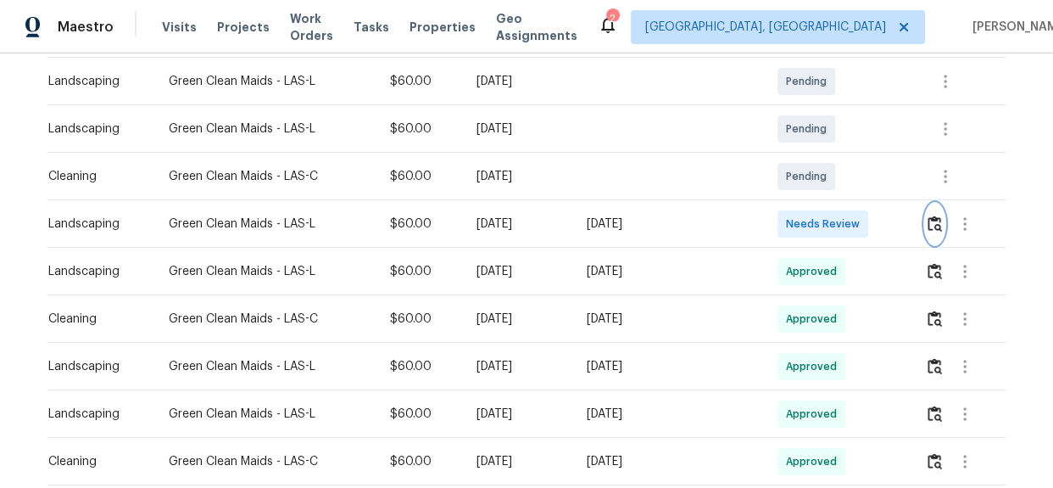
click at [934, 220] on img "button" at bounding box center [935, 223] width 14 height 16
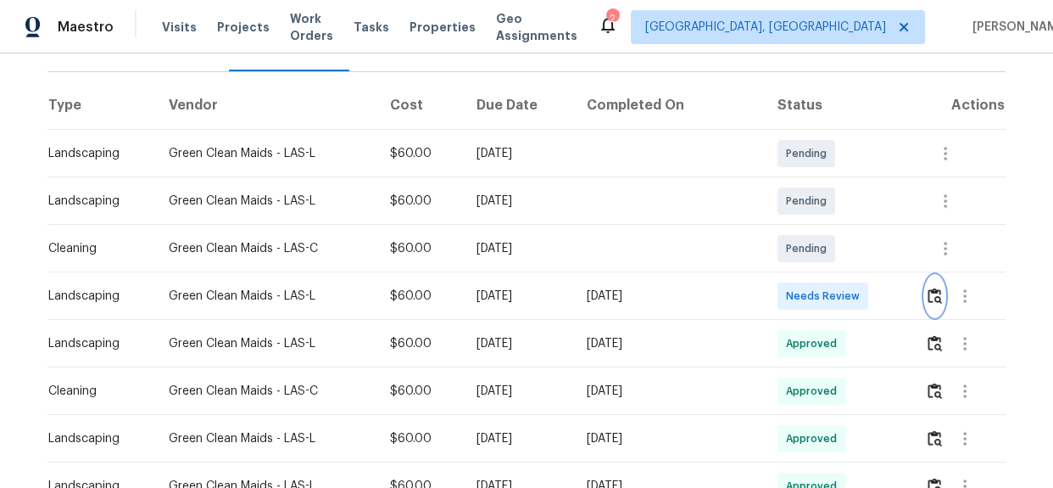
scroll to position [231, 0]
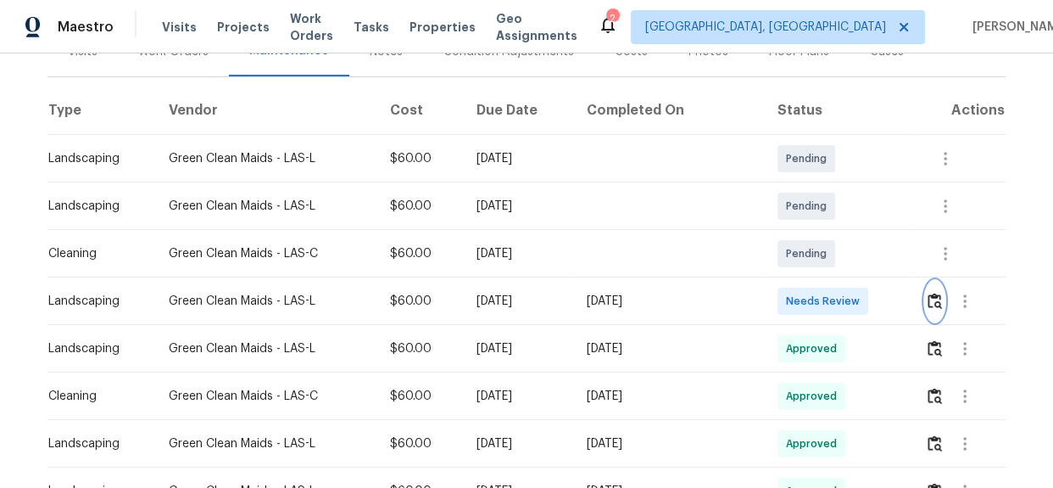
click at [930, 301] on img "button" at bounding box center [935, 301] width 14 height 16
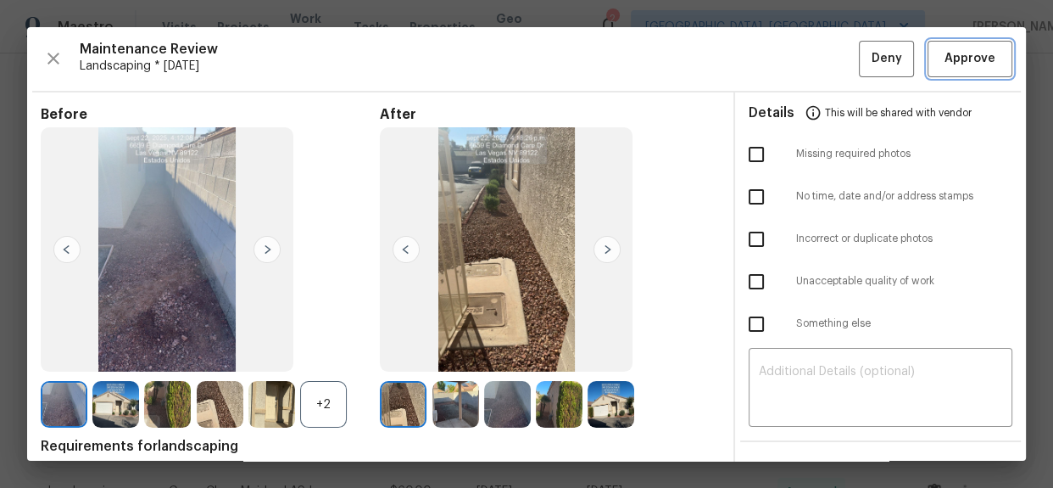
click at [976, 67] on span "Approve" at bounding box center [970, 58] width 51 height 21
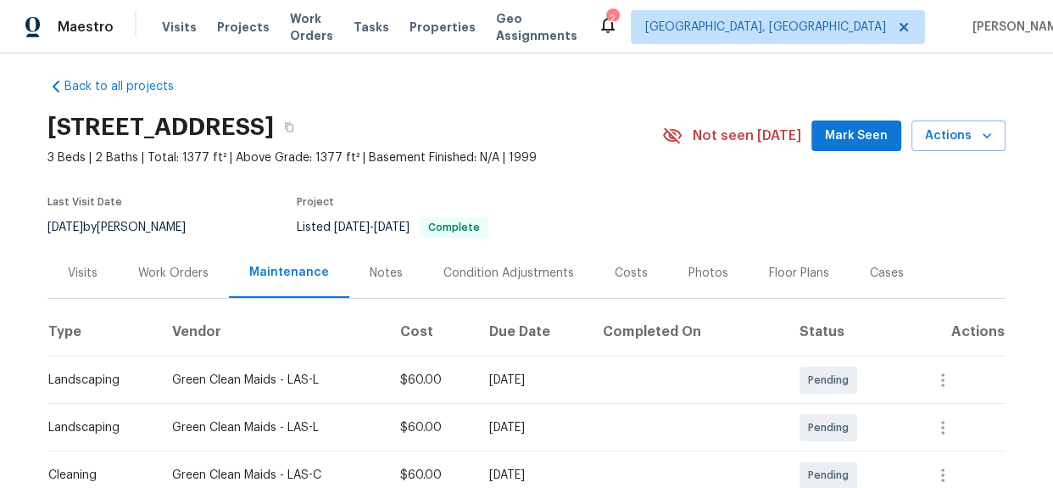
scroll to position [0, 0]
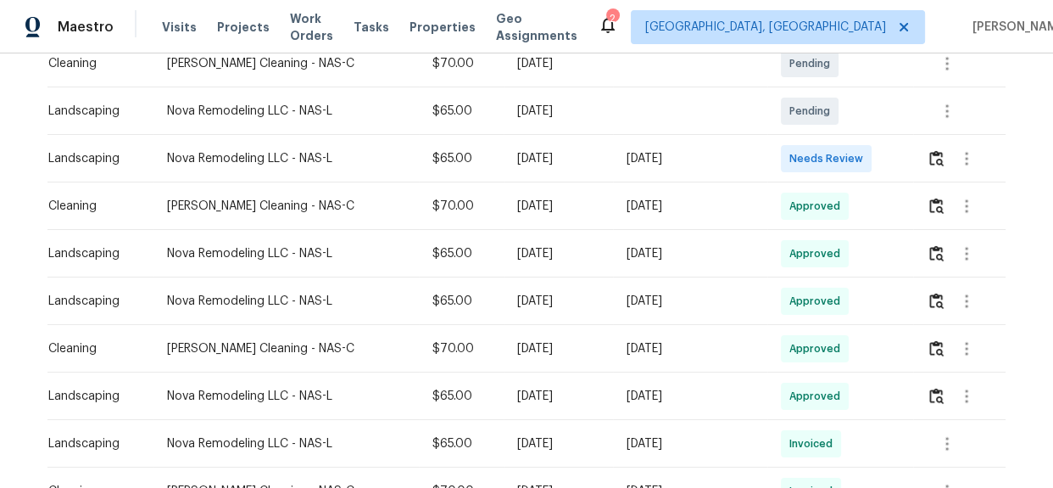
scroll to position [385, 0]
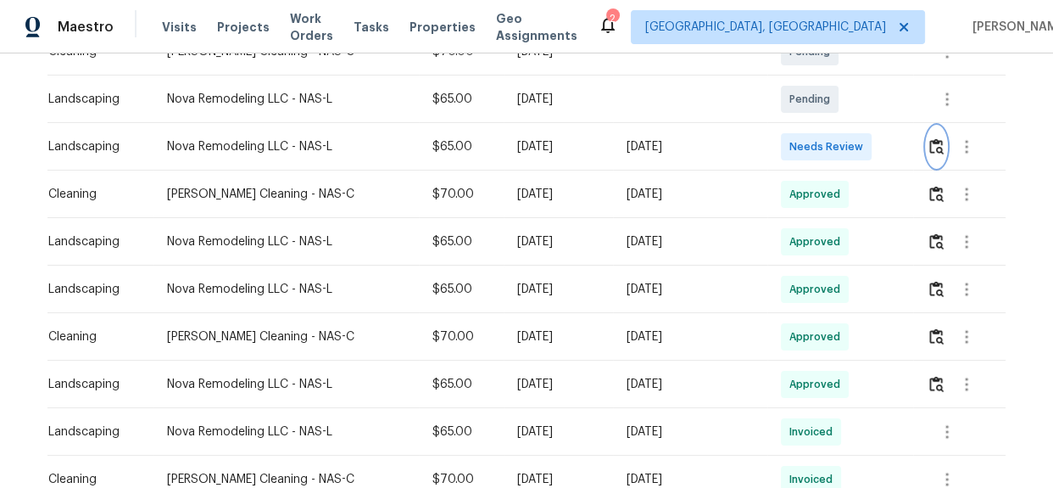
click at [937, 159] on button "button" at bounding box center [937, 146] width 20 height 41
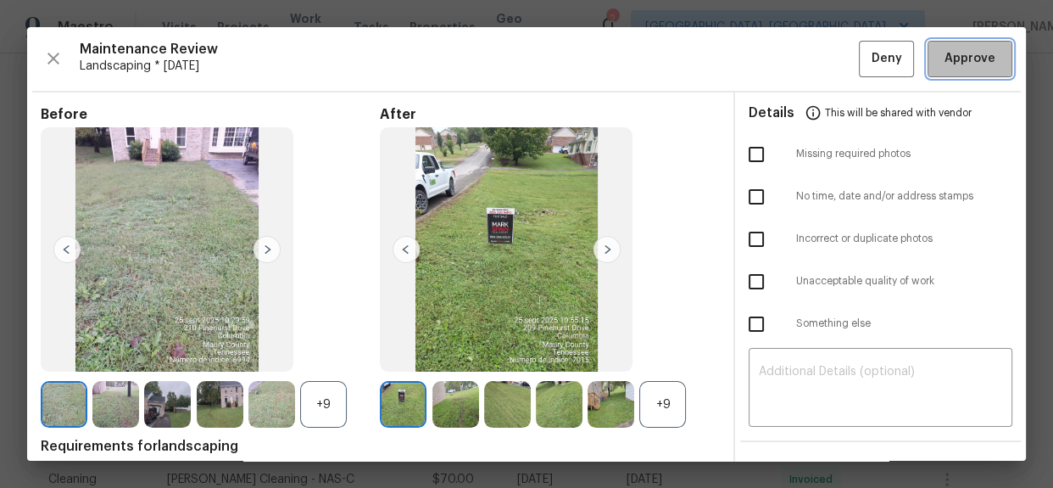
click at [945, 52] on span "Approve" at bounding box center [970, 58] width 51 height 21
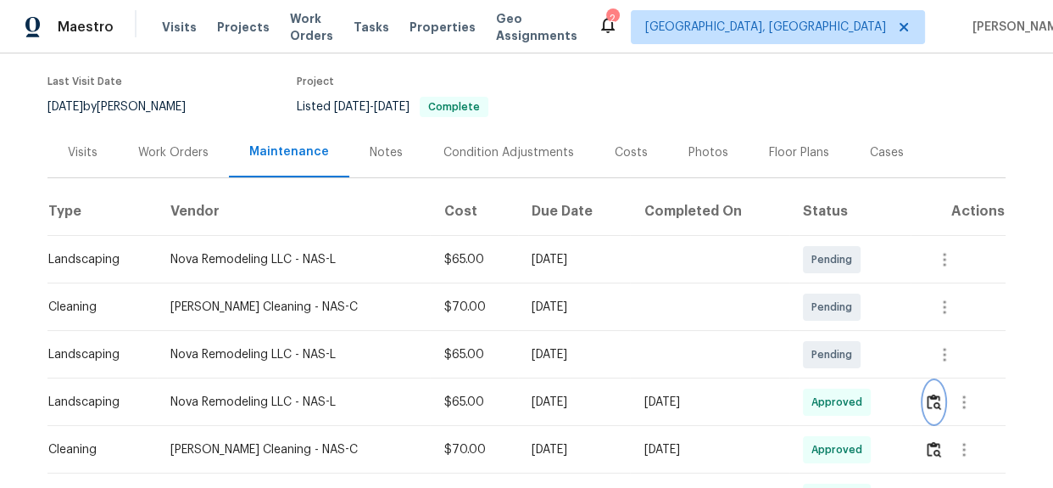
scroll to position [0, 0]
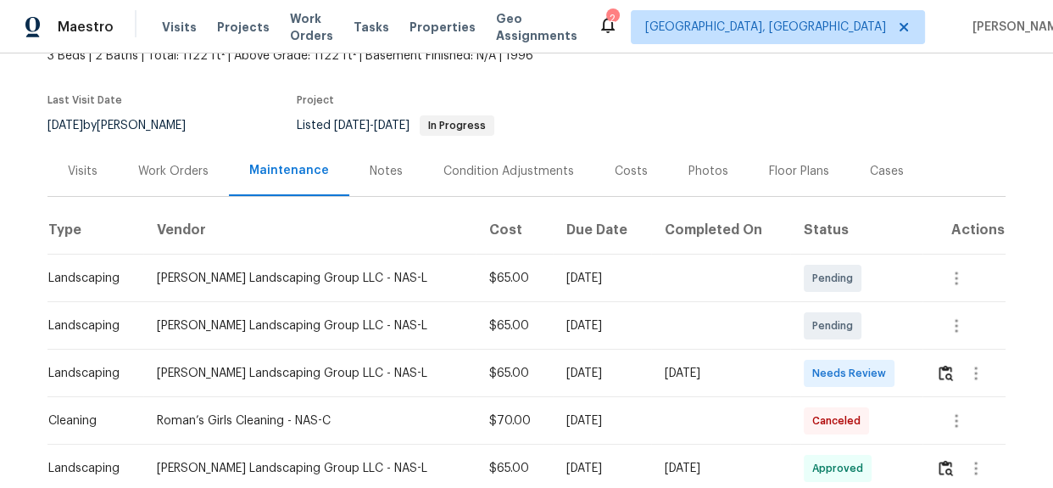
scroll to position [308, 0]
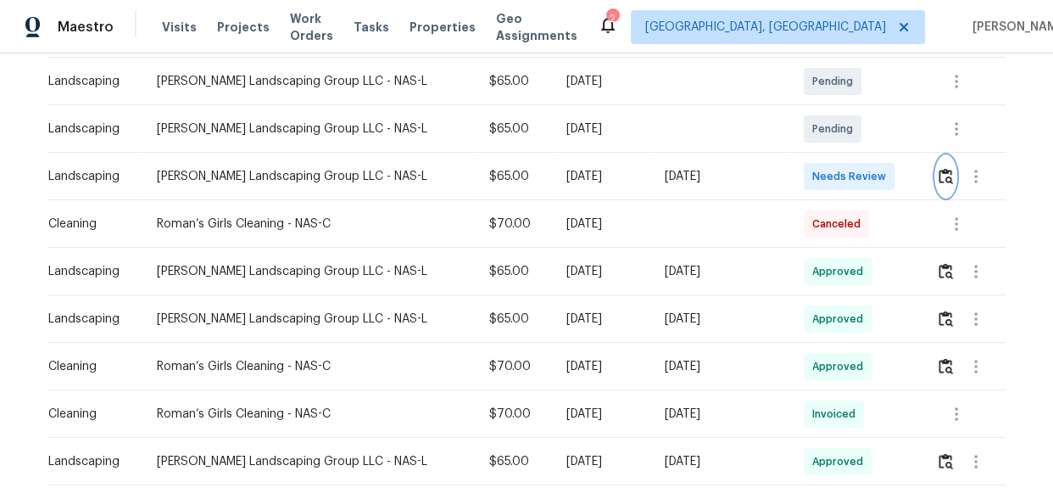
click at [937, 184] on button "button" at bounding box center [946, 176] width 20 height 41
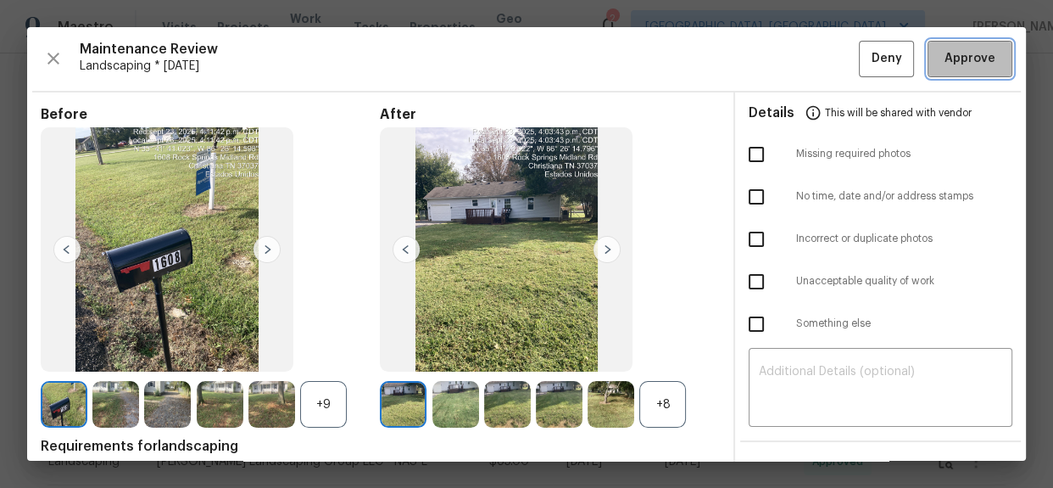
drag, startPoint x: 934, startPoint y: 63, endPoint x: 924, endPoint y: 63, distance: 9.3
click at [945, 63] on span "Approve" at bounding box center [970, 58] width 51 height 21
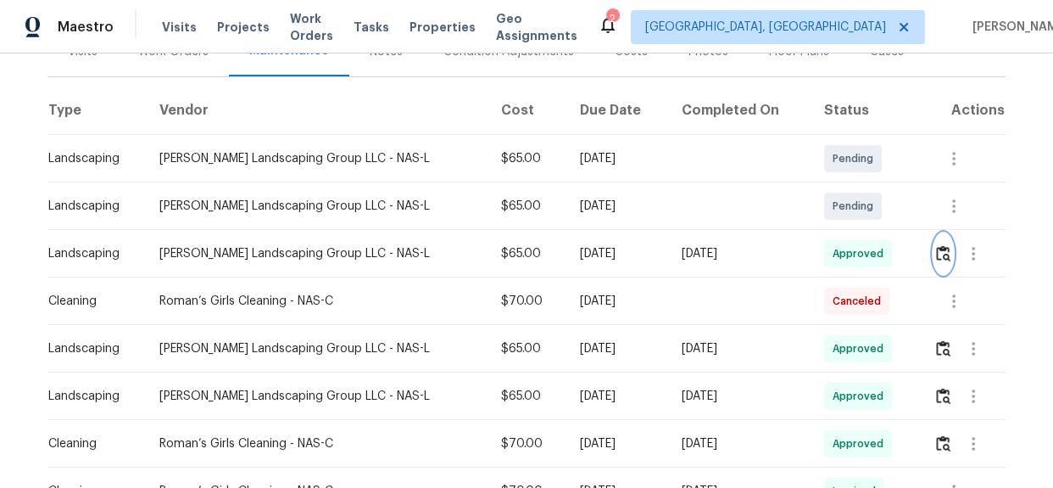
scroll to position [0, 0]
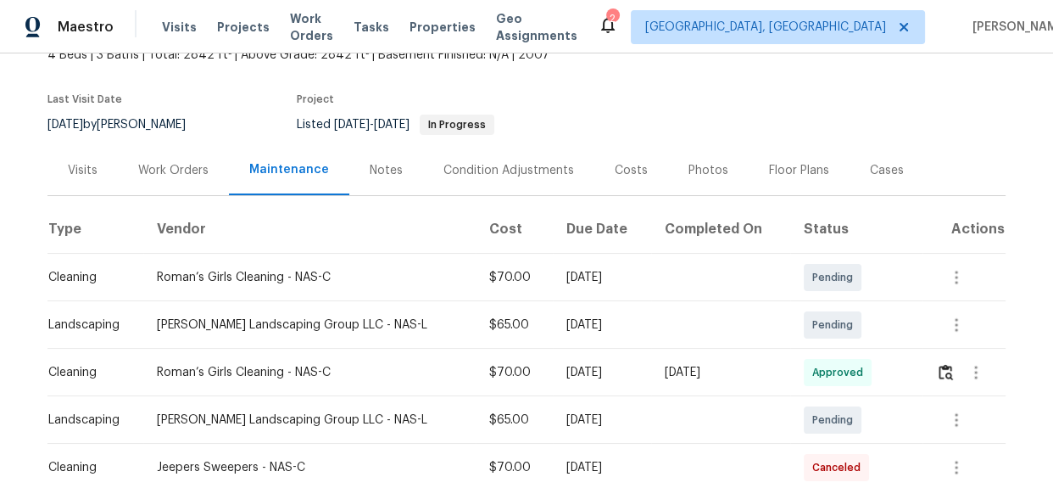
scroll to position [308, 0]
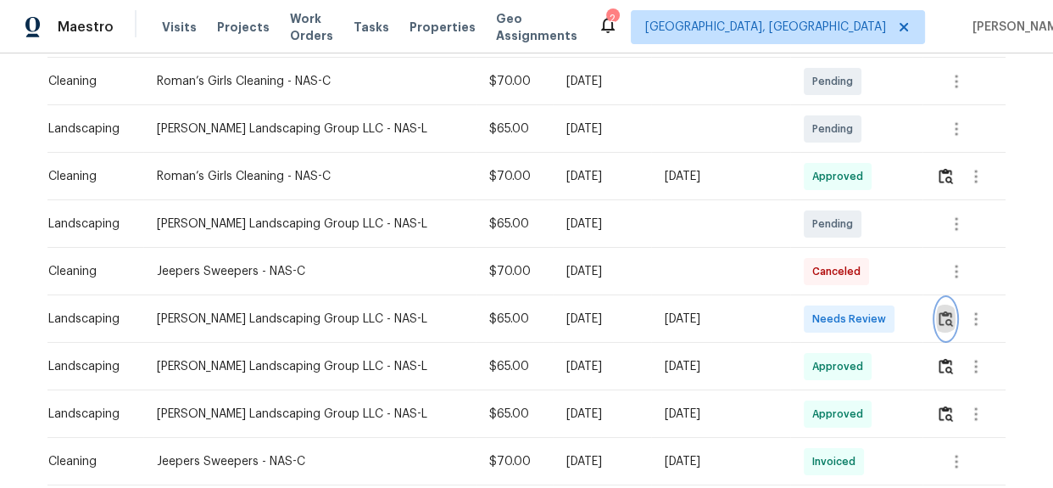
click at [939, 324] on img "button" at bounding box center [946, 318] width 14 height 16
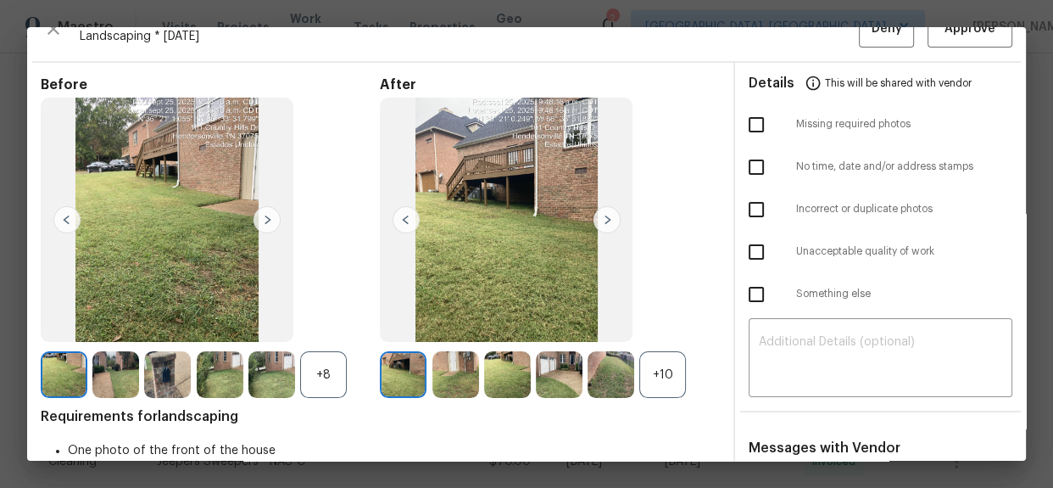
scroll to position [0, 0]
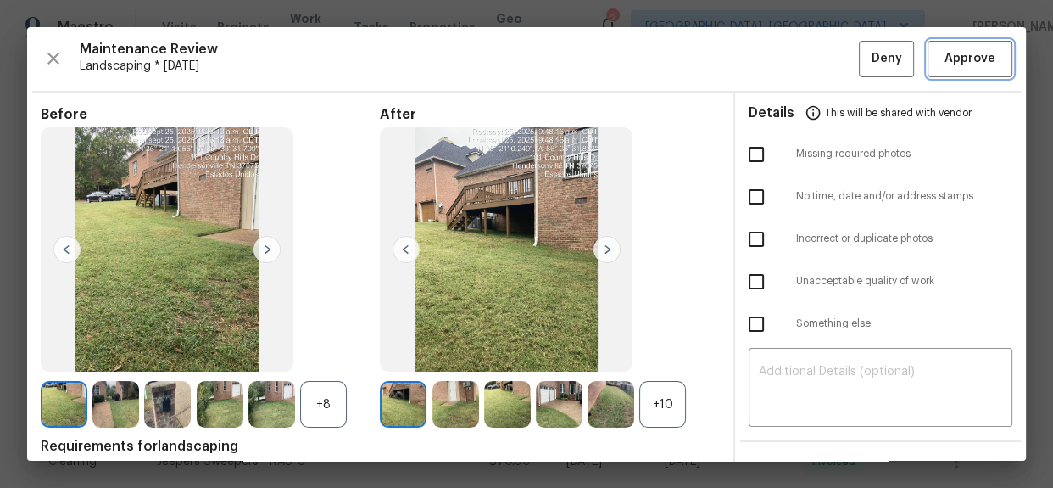
click at [945, 66] on span "Approve" at bounding box center [970, 58] width 51 height 21
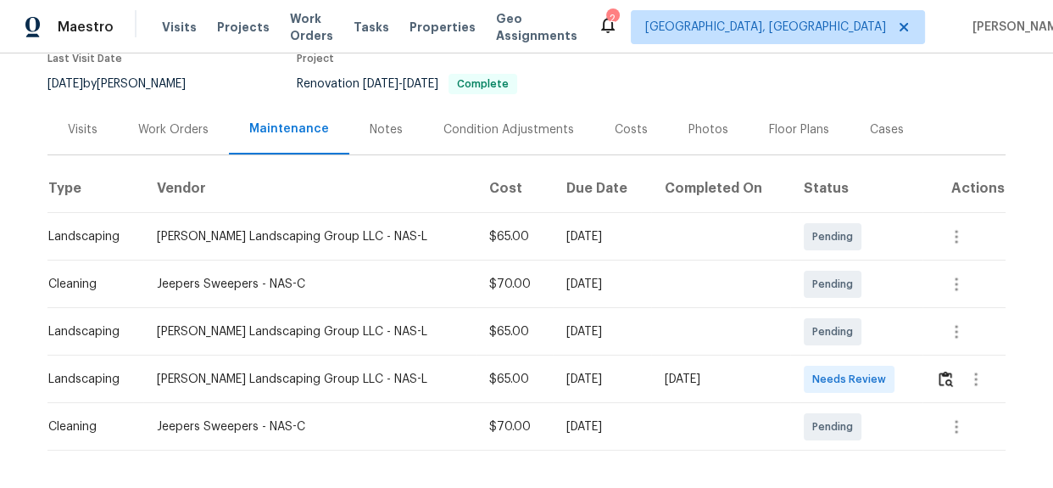
scroll to position [228, 0]
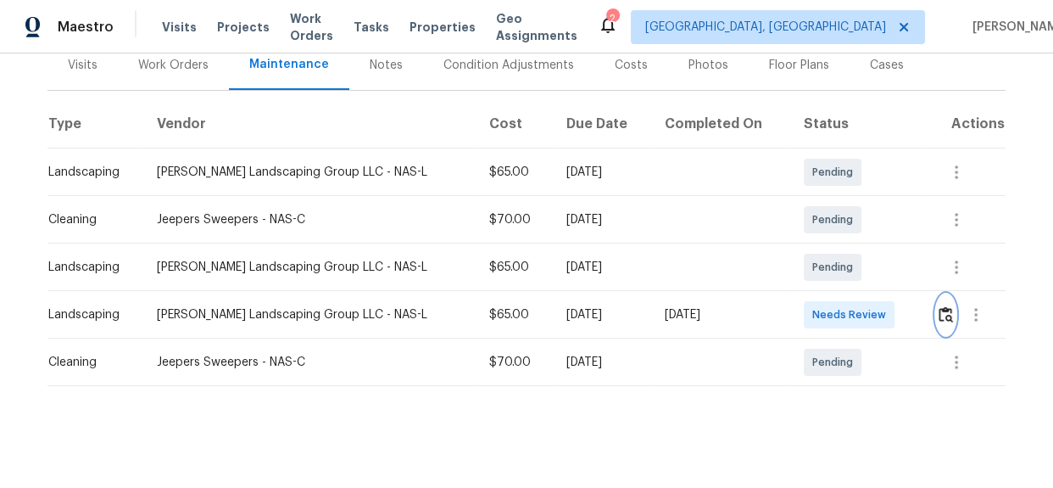
click at [939, 310] on img "button" at bounding box center [946, 314] width 14 height 16
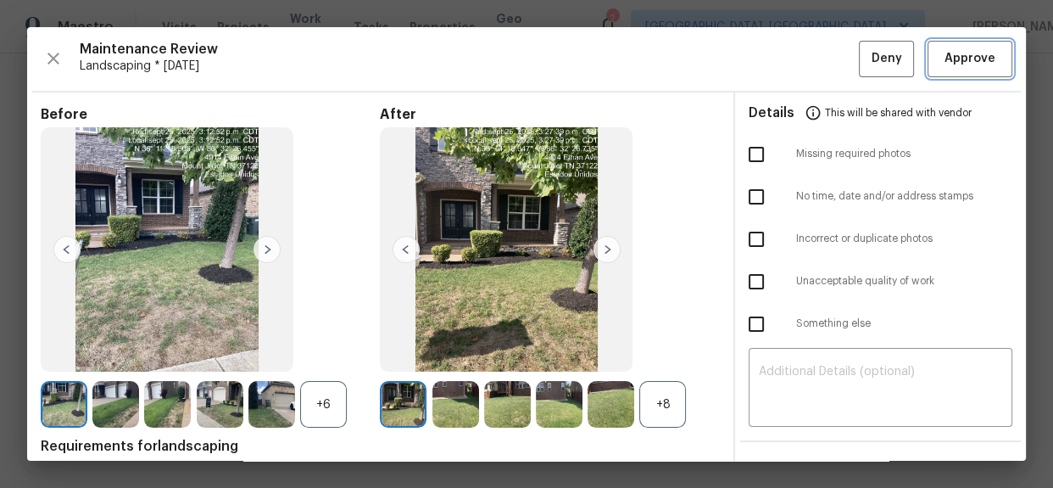
click at [967, 51] on span "Approve" at bounding box center [970, 58] width 51 height 21
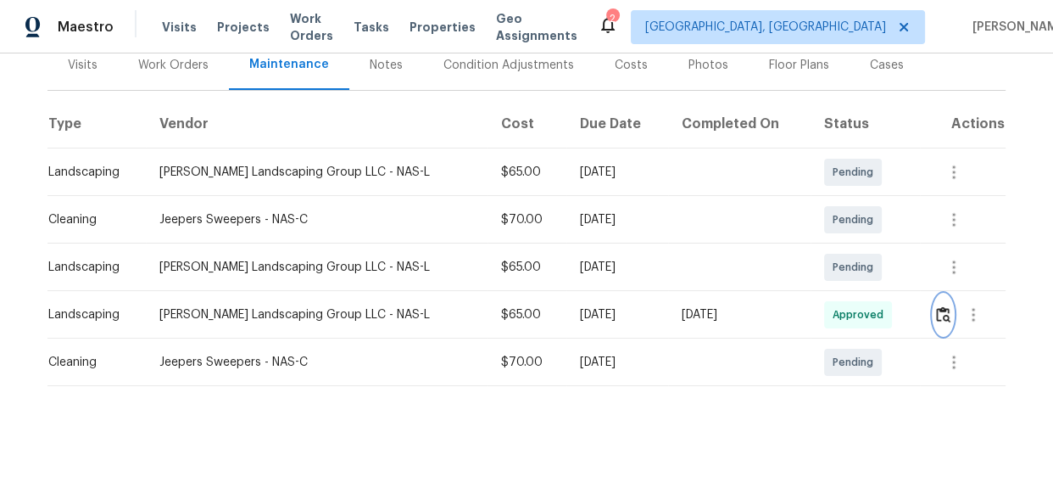
scroll to position [0, 0]
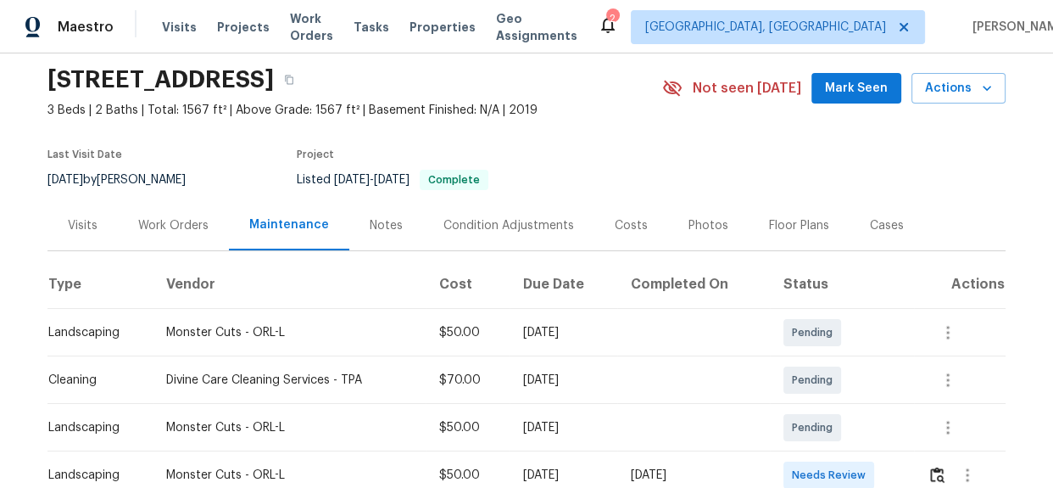
scroll to position [308, 0]
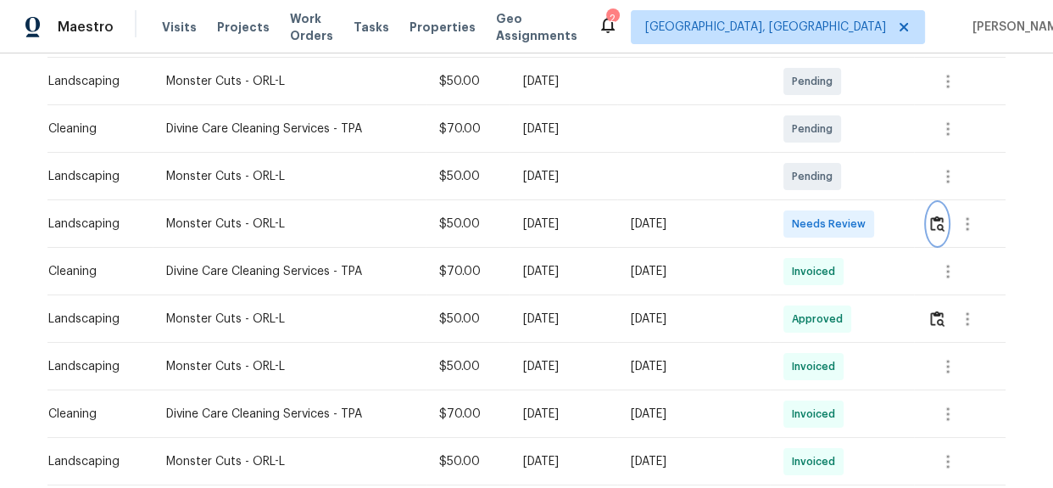
click at [928, 224] on button "button" at bounding box center [938, 224] width 20 height 41
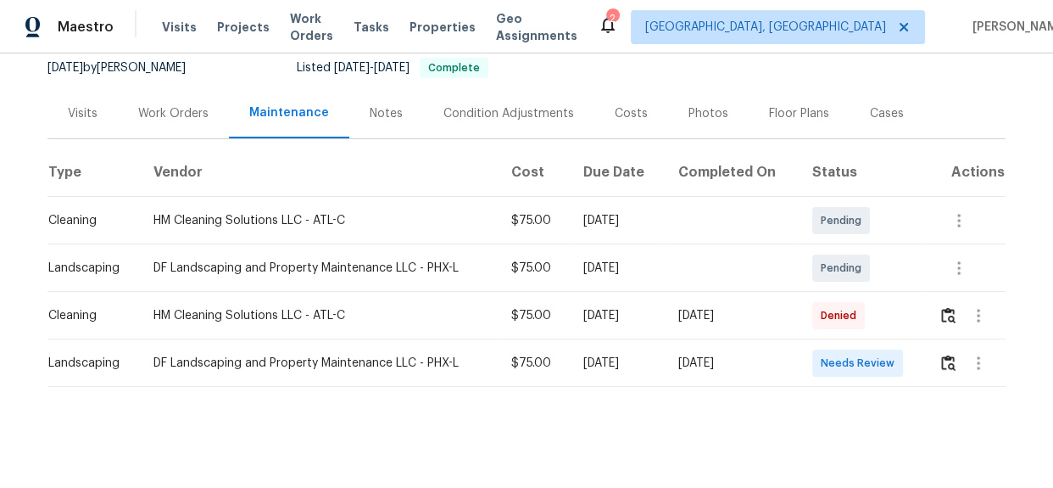
scroll to position [180, 0]
click at [950, 359] on button "button" at bounding box center [949, 362] width 20 height 41
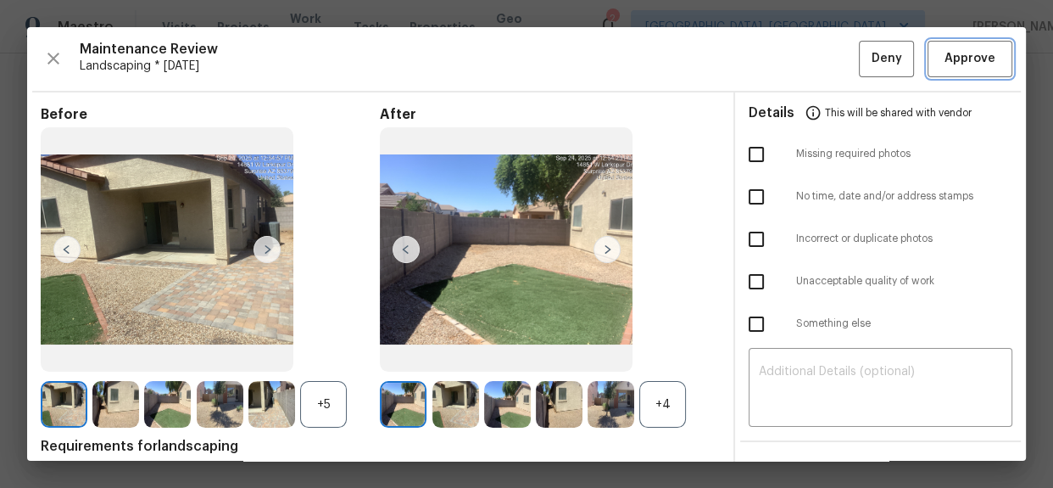
drag, startPoint x: 948, startPoint y: 64, endPoint x: 935, endPoint y: 65, distance: 12.8
click at [948, 64] on span "Approve" at bounding box center [970, 58] width 51 height 21
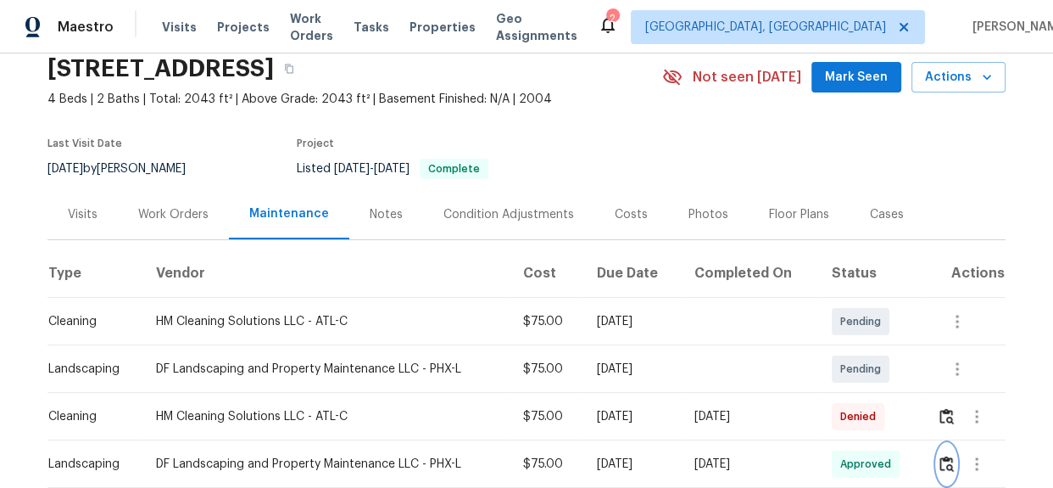
scroll to position [0, 0]
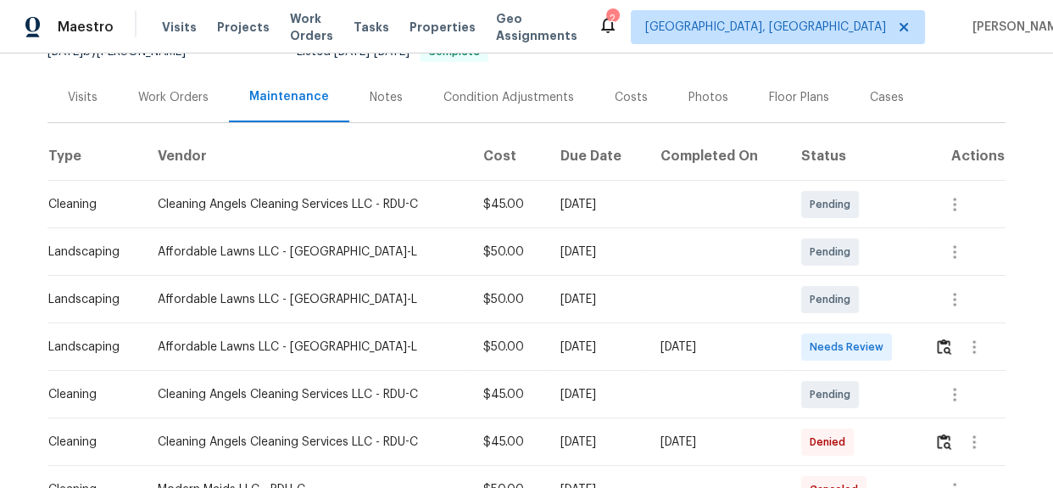
scroll to position [231, 0]
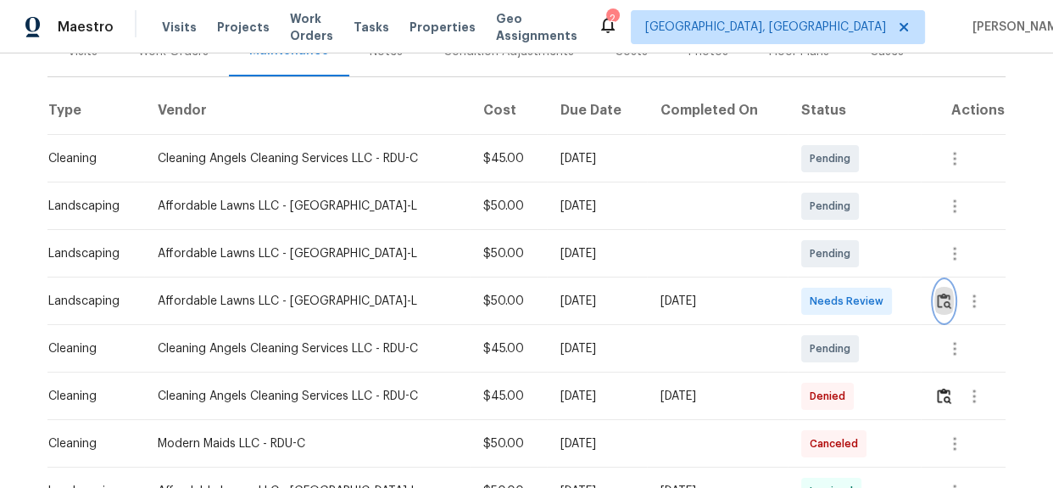
click at [946, 305] on img "button" at bounding box center [944, 301] width 14 height 16
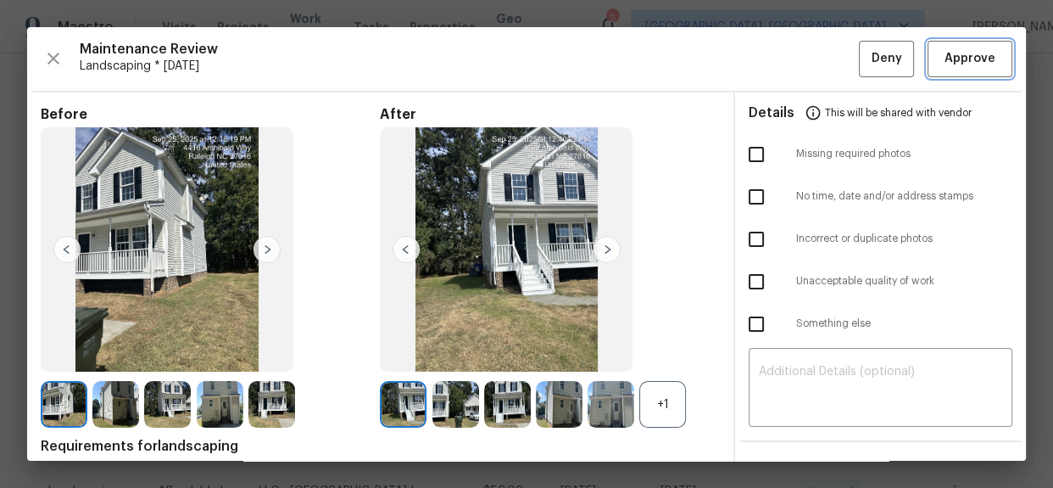
click at [961, 64] on span "Approve" at bounding box center [970, 58] width 51 height 21
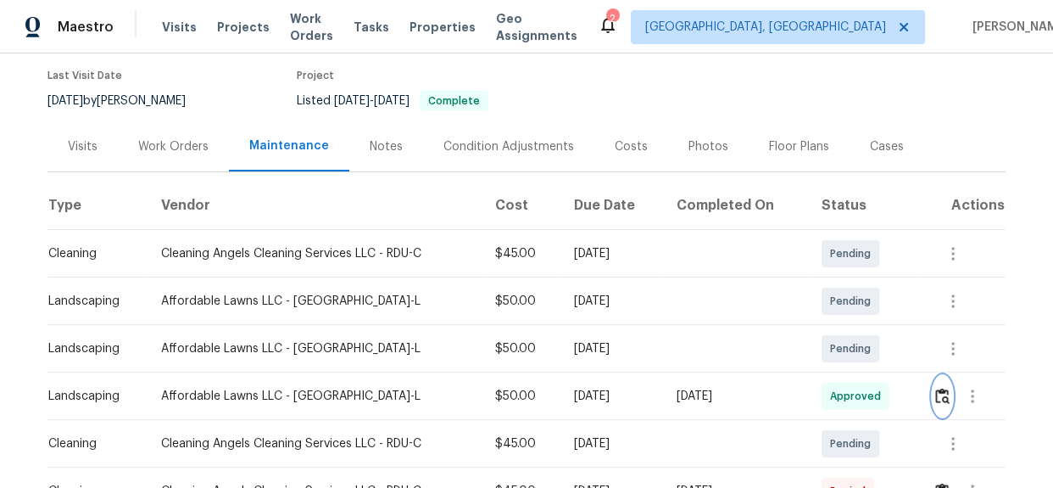
scroll to position [0, 0]
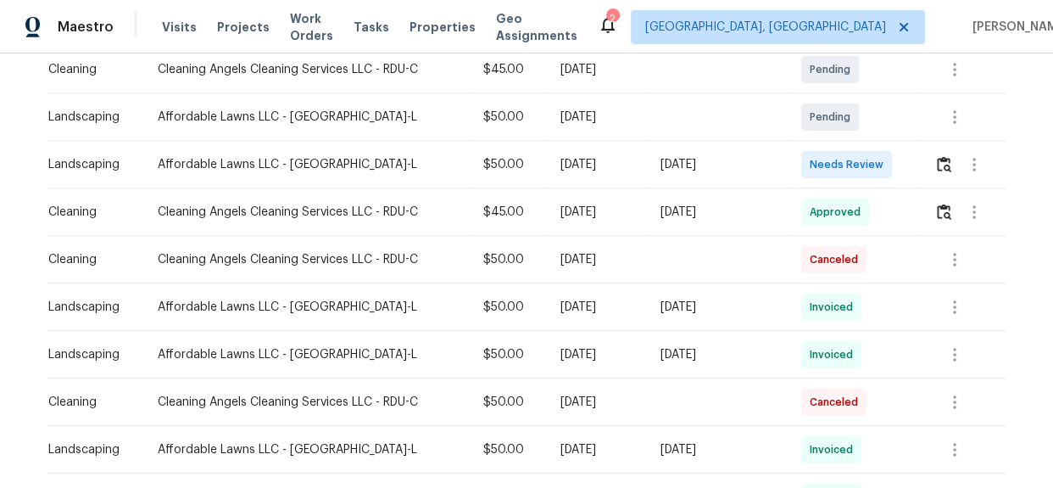
scroll to position [231, 0]
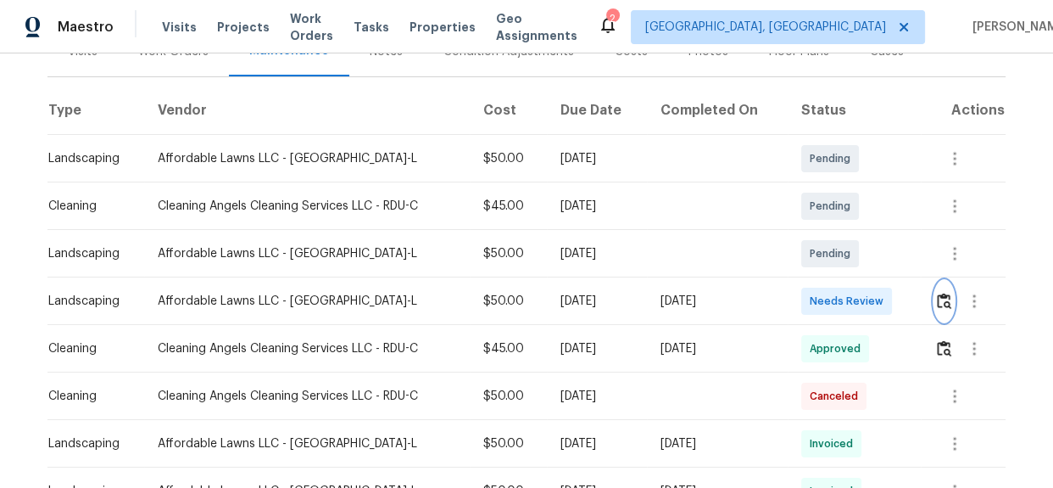
click at [941, 293] on img "button" at bounding box center [944, 301] width 14 height 16
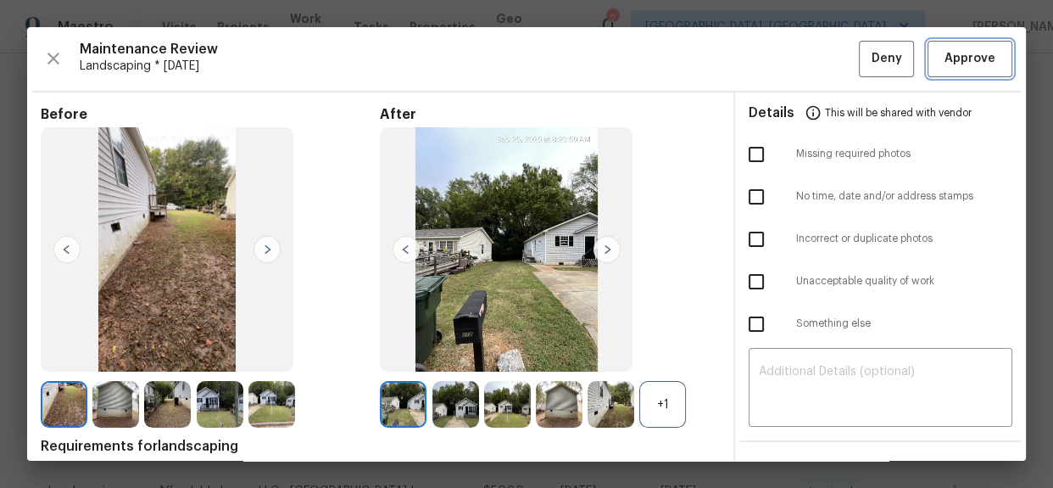
click at [981, 56] on span "Approve" at bounding box center [970, 58] width 51 height 21
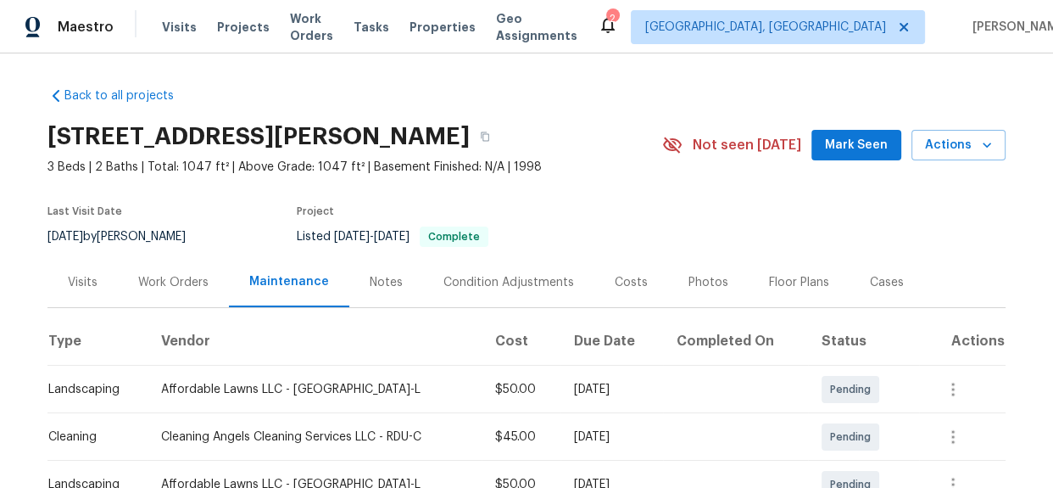
scroll to position [0, 0]
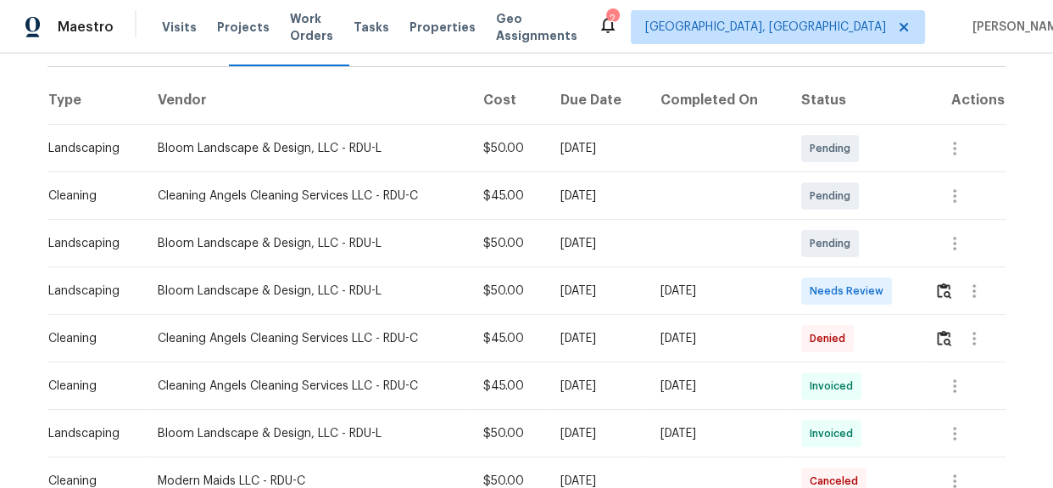
scroll to position [204, 0]
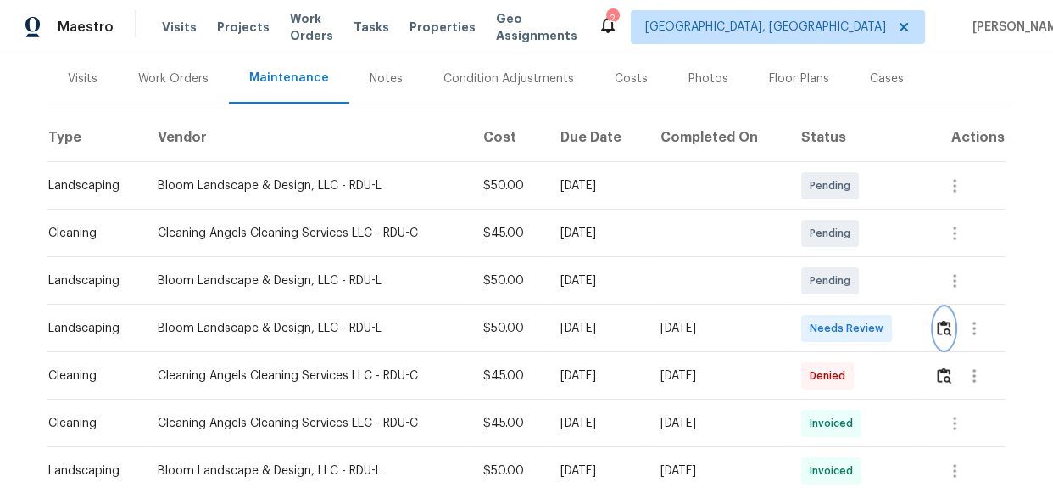
click at [942, 334] on img "button" at bounding box center [944, 328] width 14 height 16
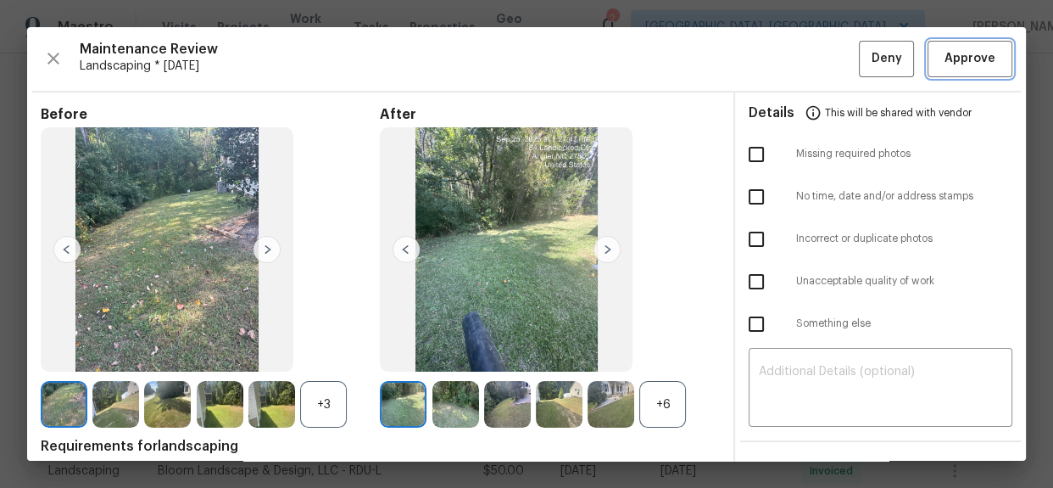
click at [950, 61] on span "Approve" at bounding box center [970, 58] width 51 height 21
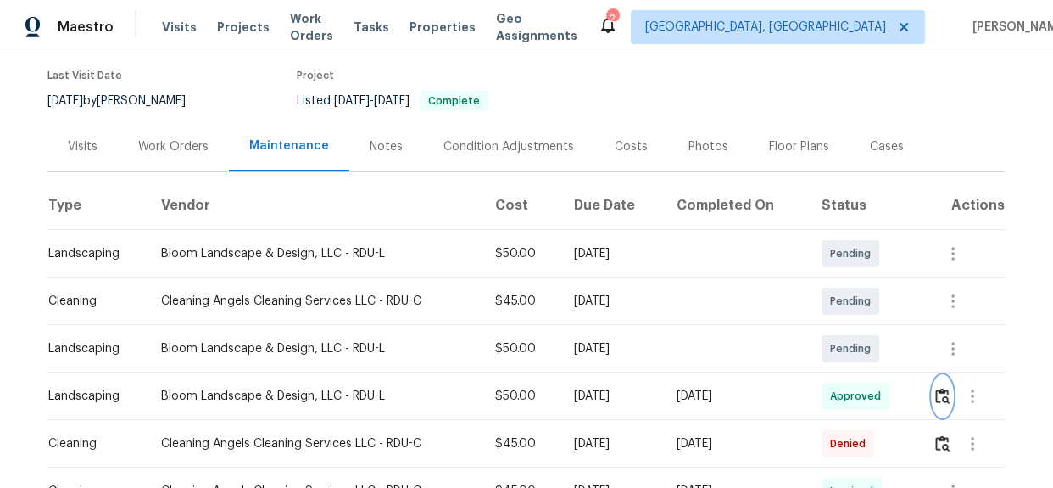
scroll to position [0, 0]
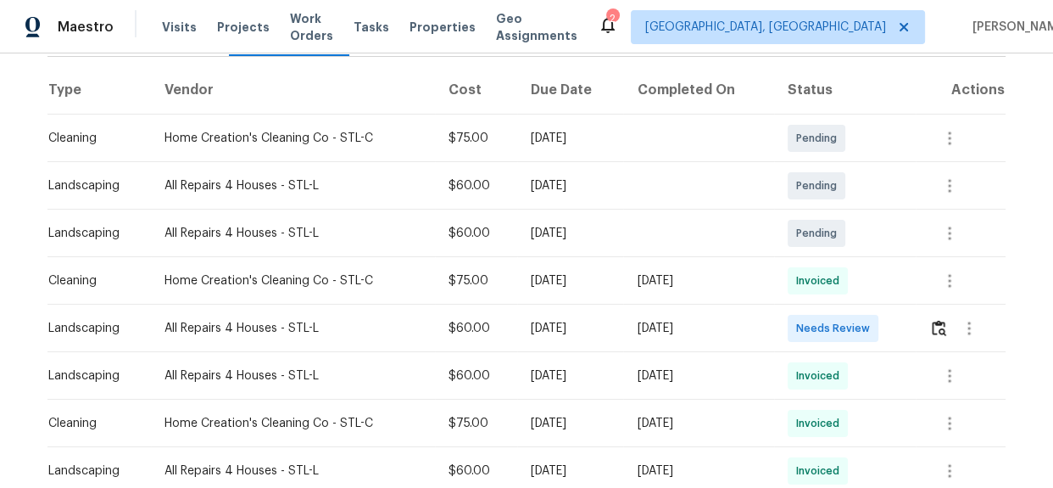
scroll to position [231, 0]
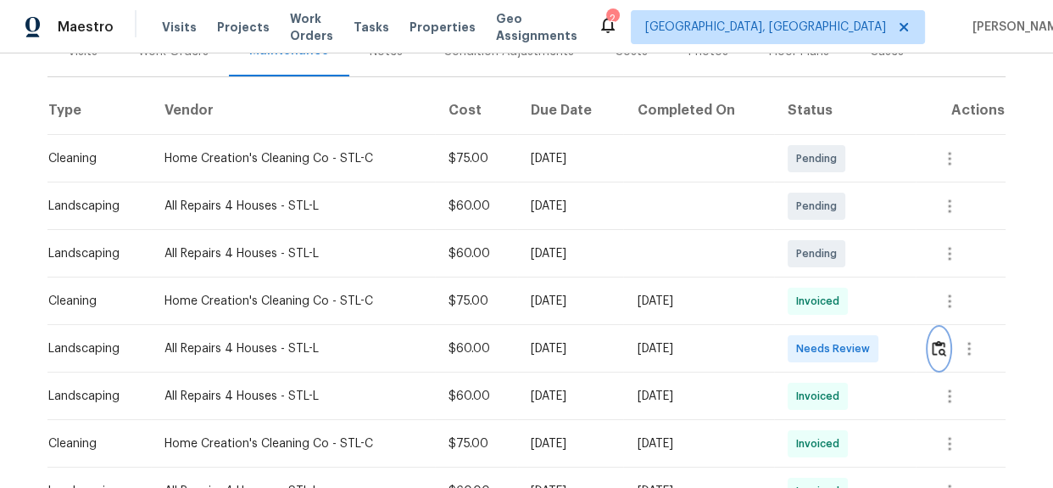
click at [935, 340] on img "button" at bounding box center [939, 348] width 14 height 16
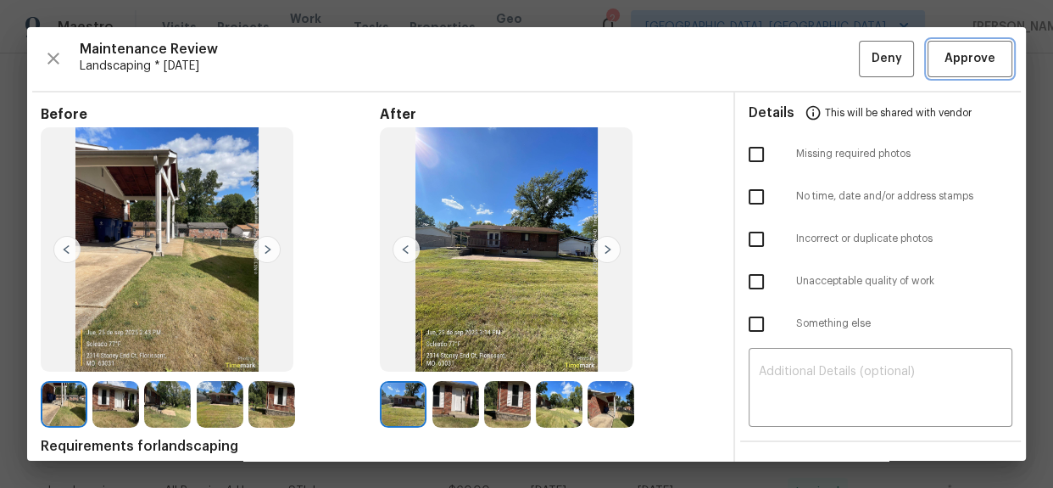
click at [945, 64] on span "Approve" at bounding box center [970, 58] width 51 height 21
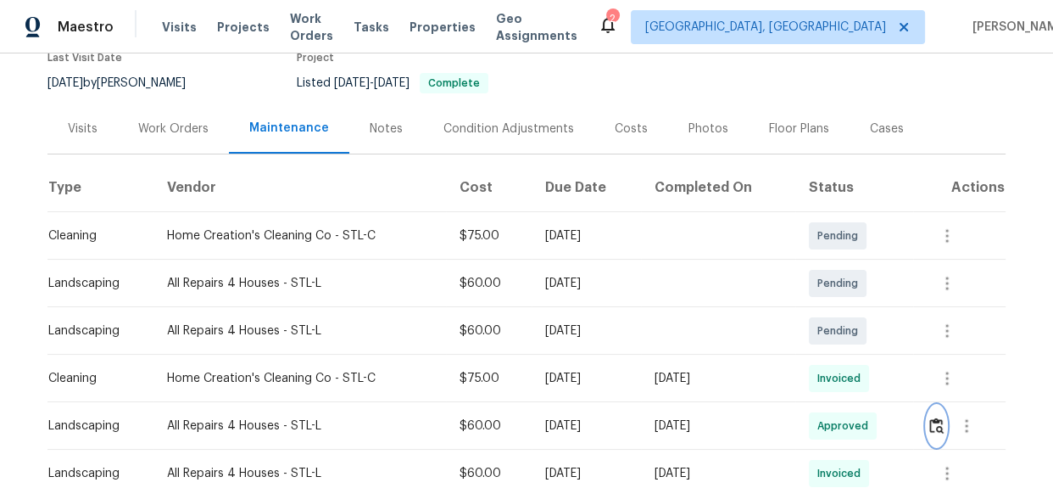
scroll to position [0, 0]
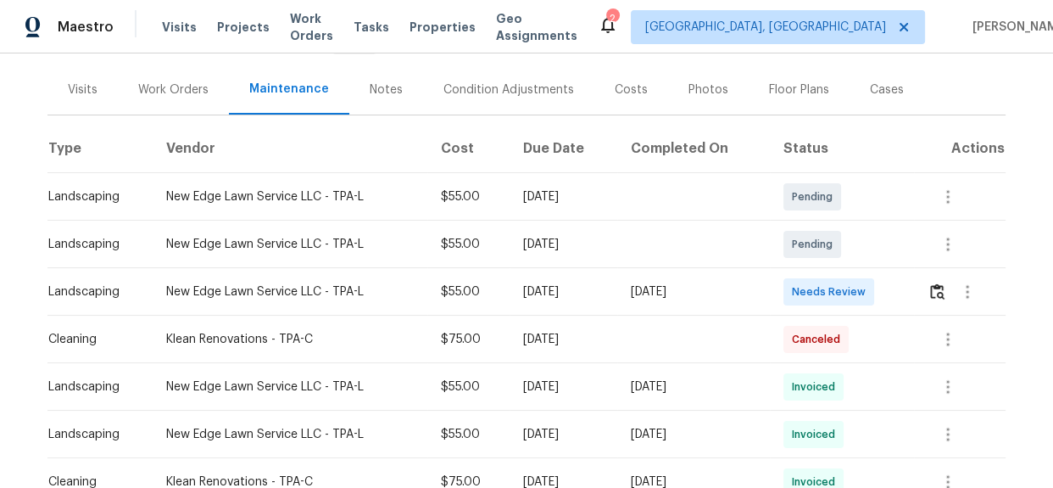
scroll to position [231, 0]
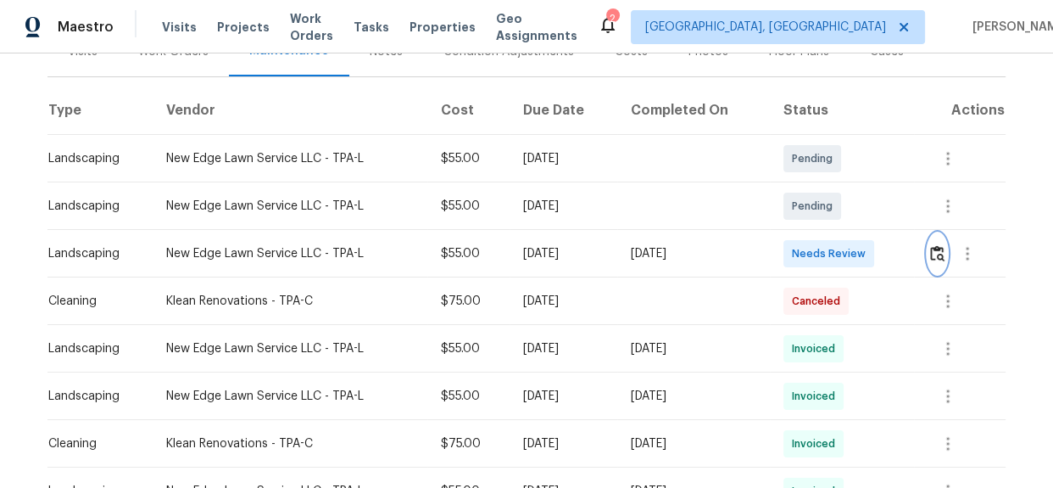
click at [932, 256] on img "button" at bounding box center [937, 253] width 14 height 16
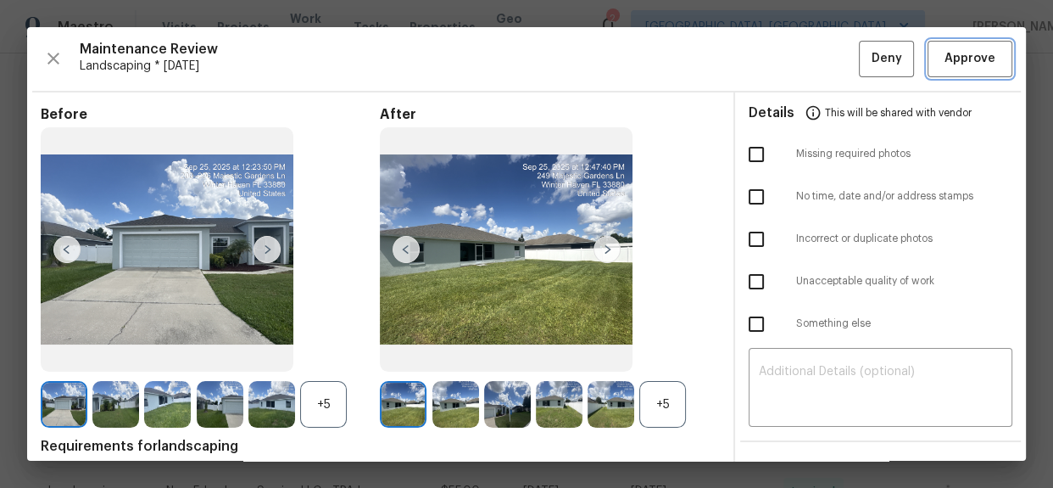
click at [988, 58] on button "Approve" at bounding box center [970, 59] width 85 height 36
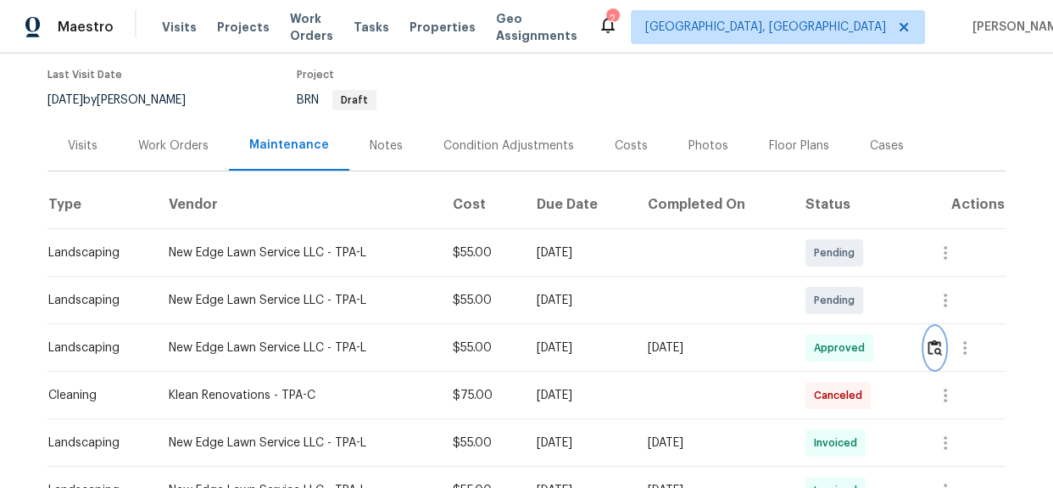
scroll to position [0, 0]
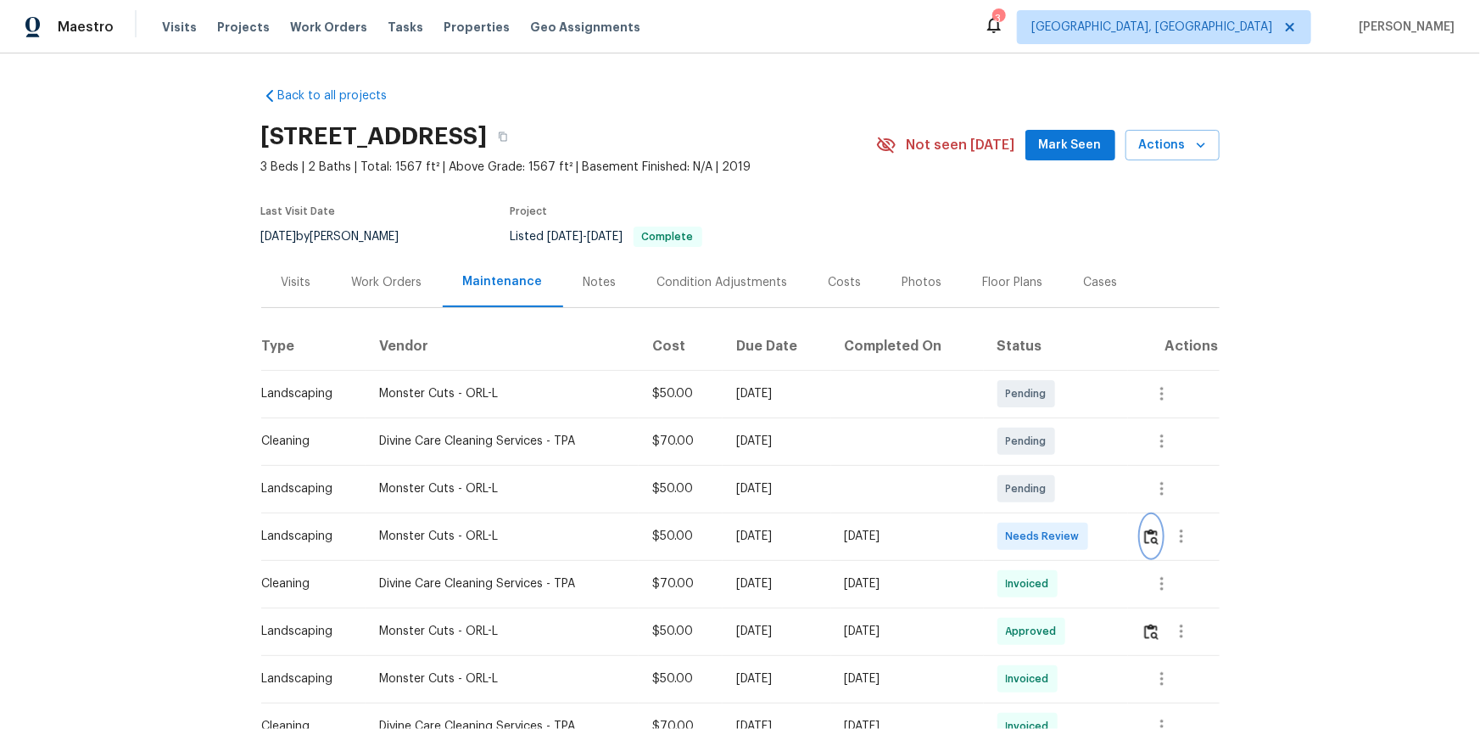
click at [1145, 537] on img "button" at bounding box center [1151, 536] width 14 height 16
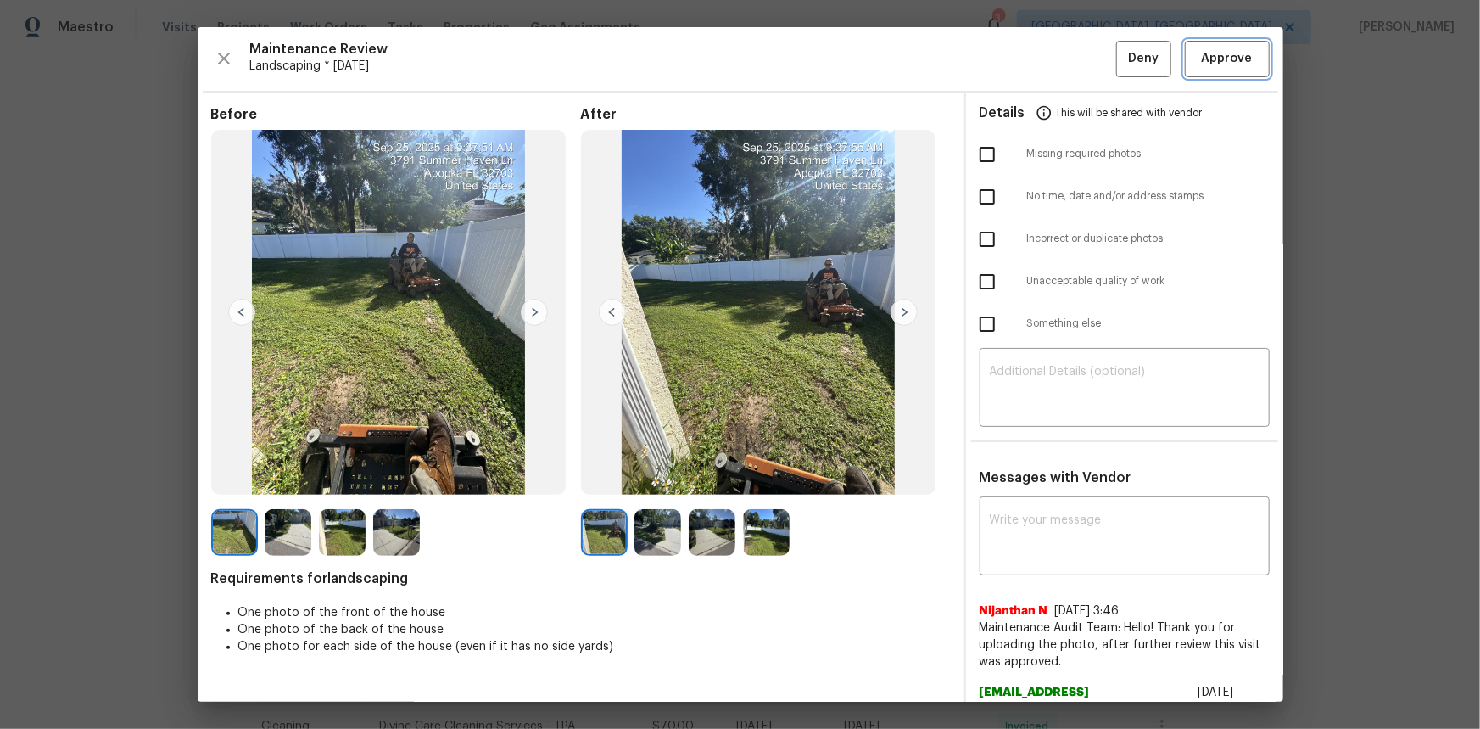
click at [1213, 44] on button "Approve" at bounding box center [1227, 59] width 85 height 36
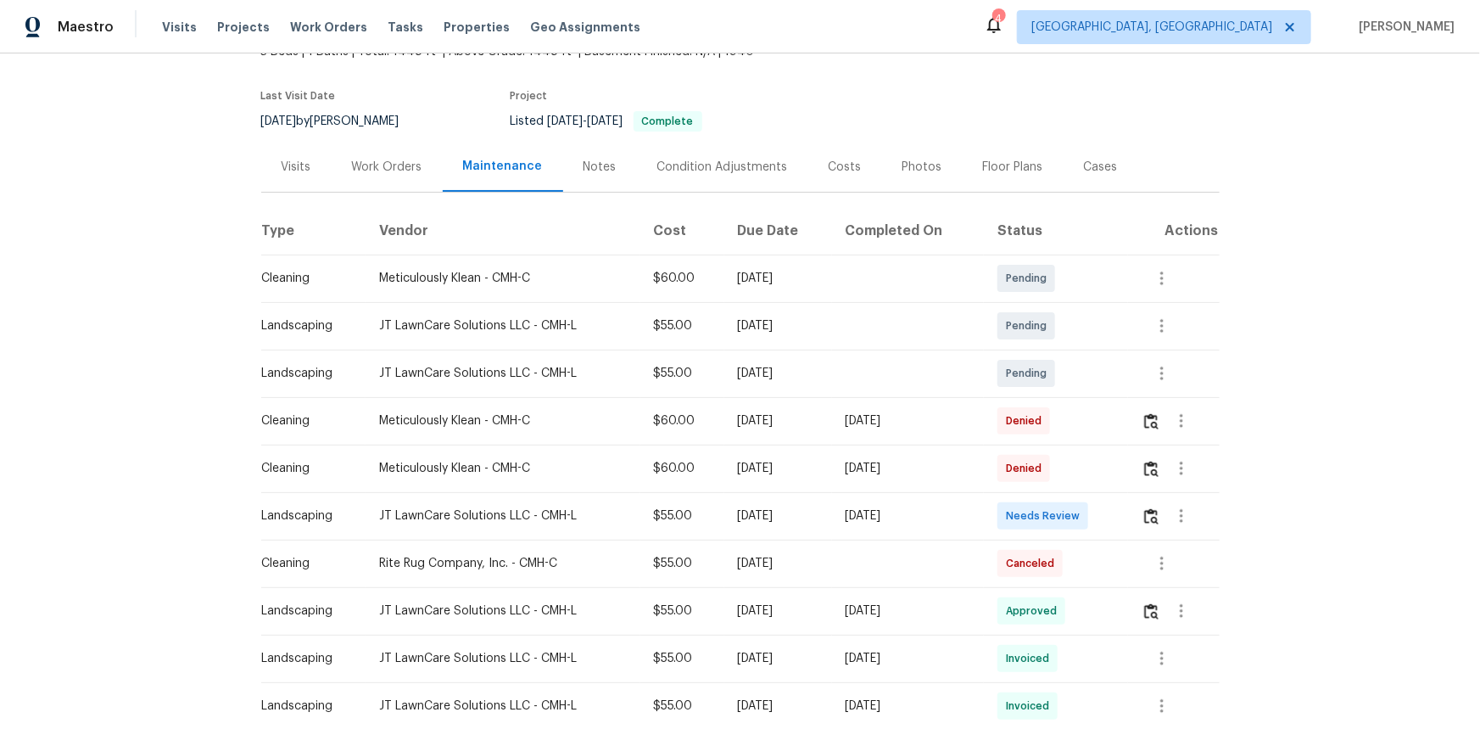
scroll to position [76, 0]
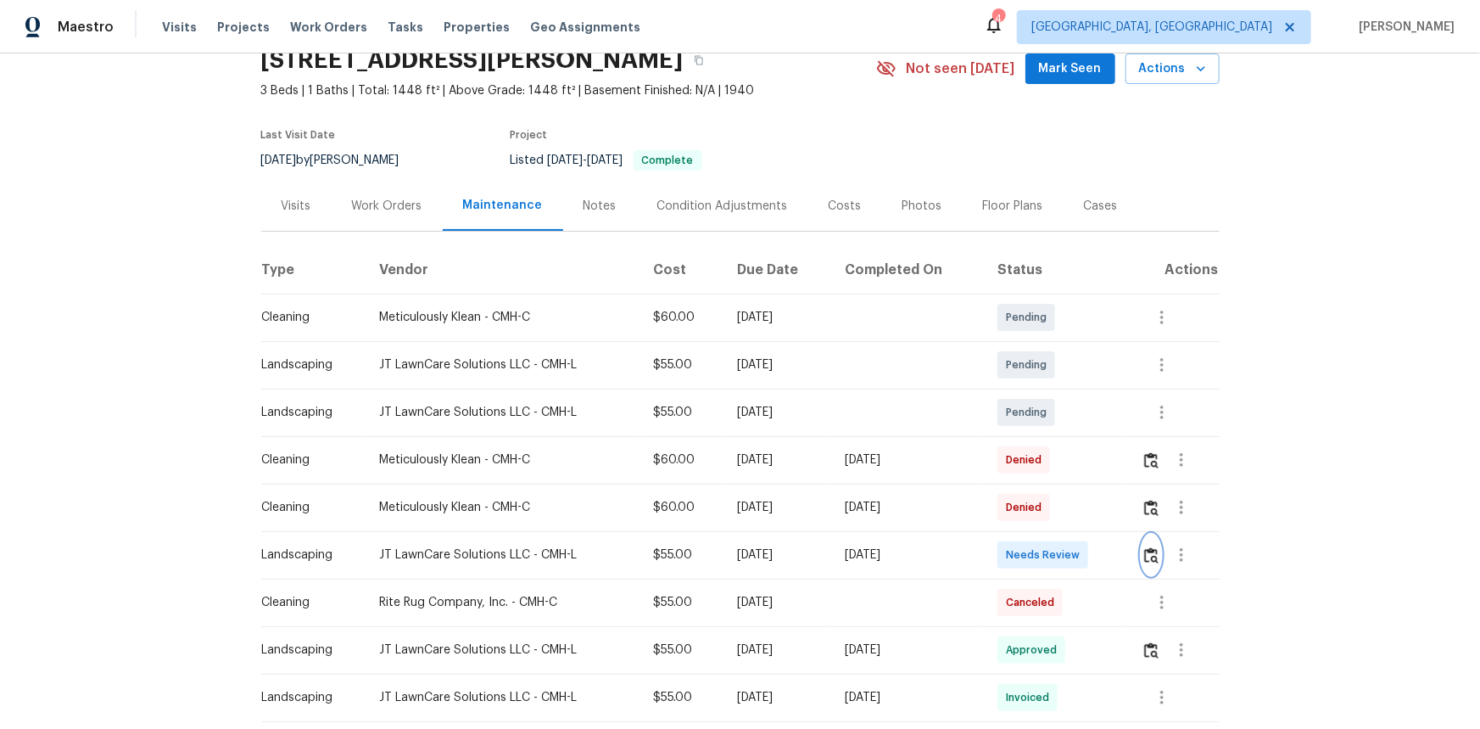
click at [1053, 487] on img "button" at bounding box center [1151, 555] width 14 height 16
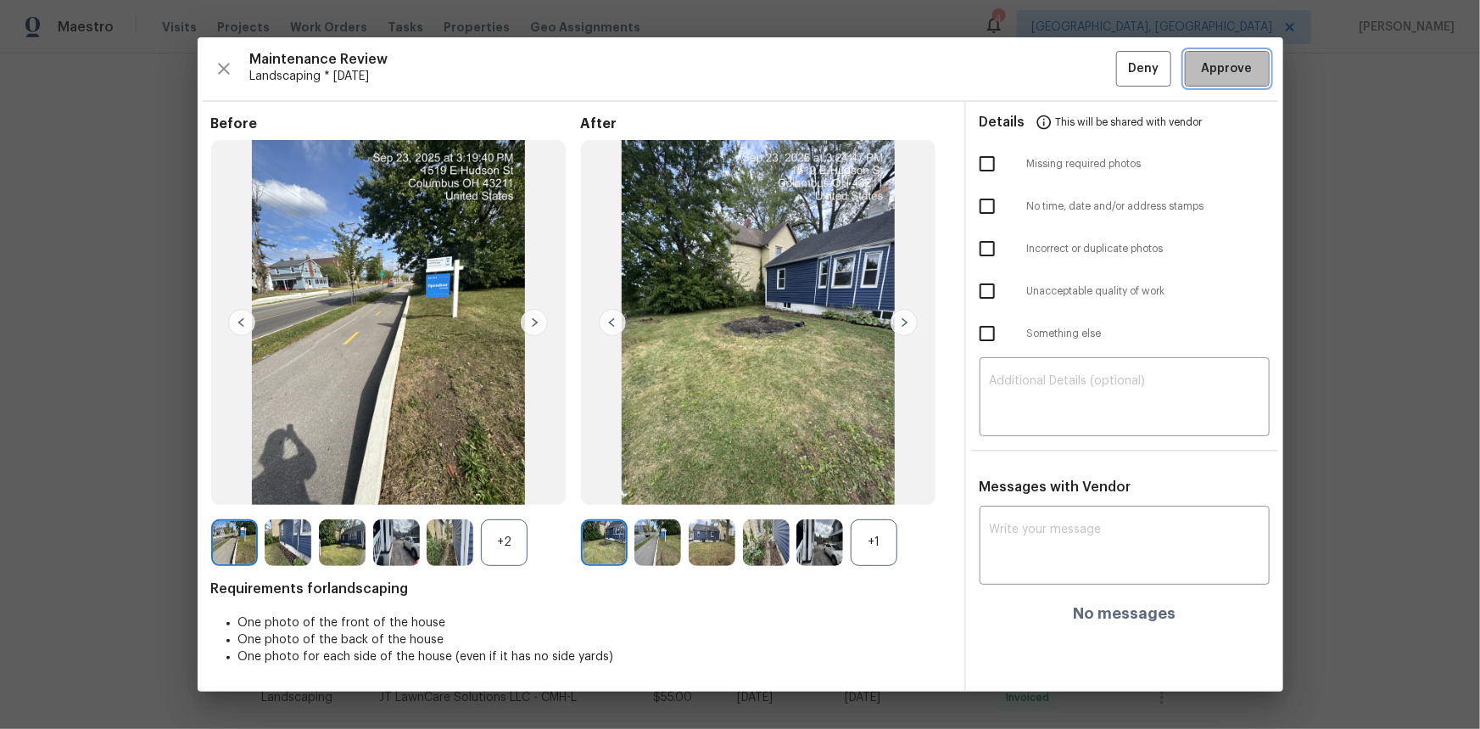
click at [1053, 59] on span "Approve" at bounding box center [1227, 69] width 51 height 21
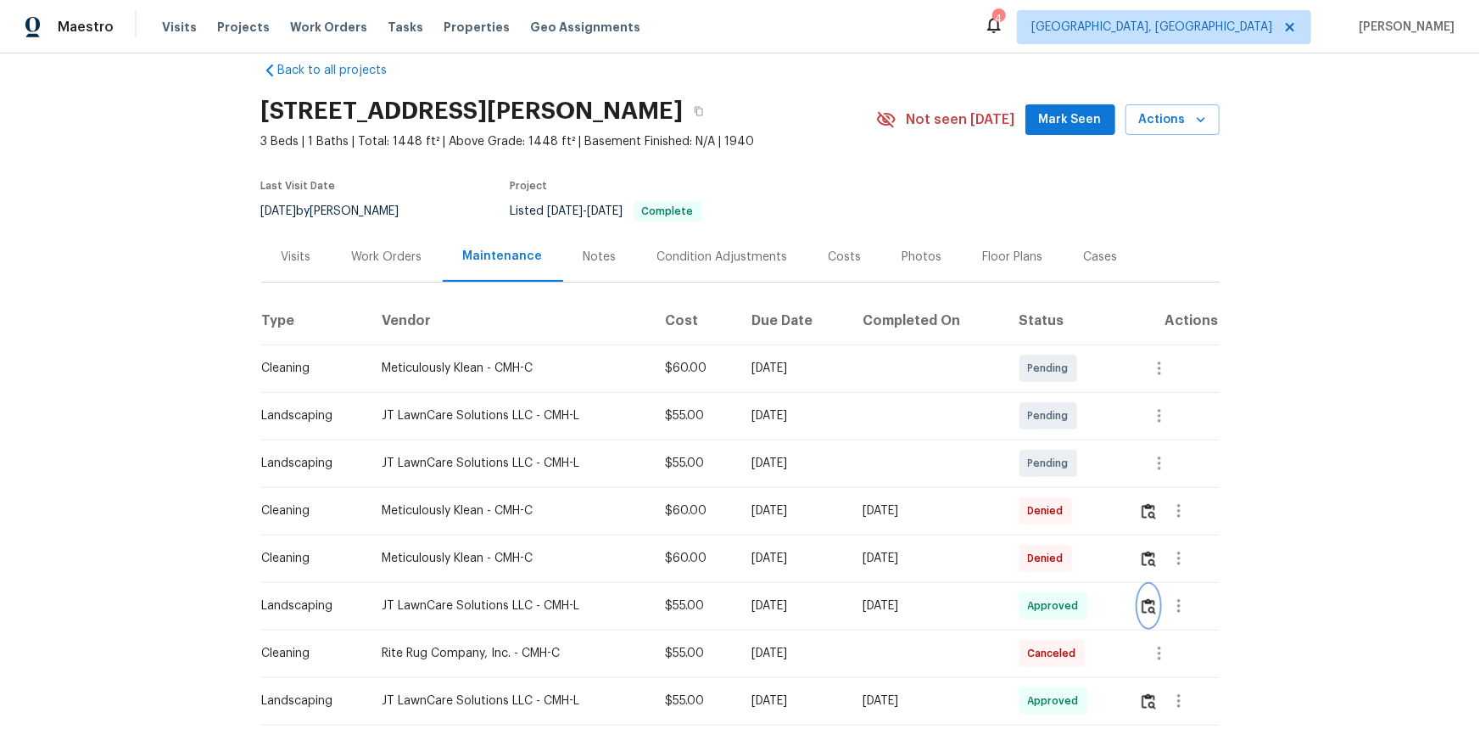
scroll to position [0, 0]
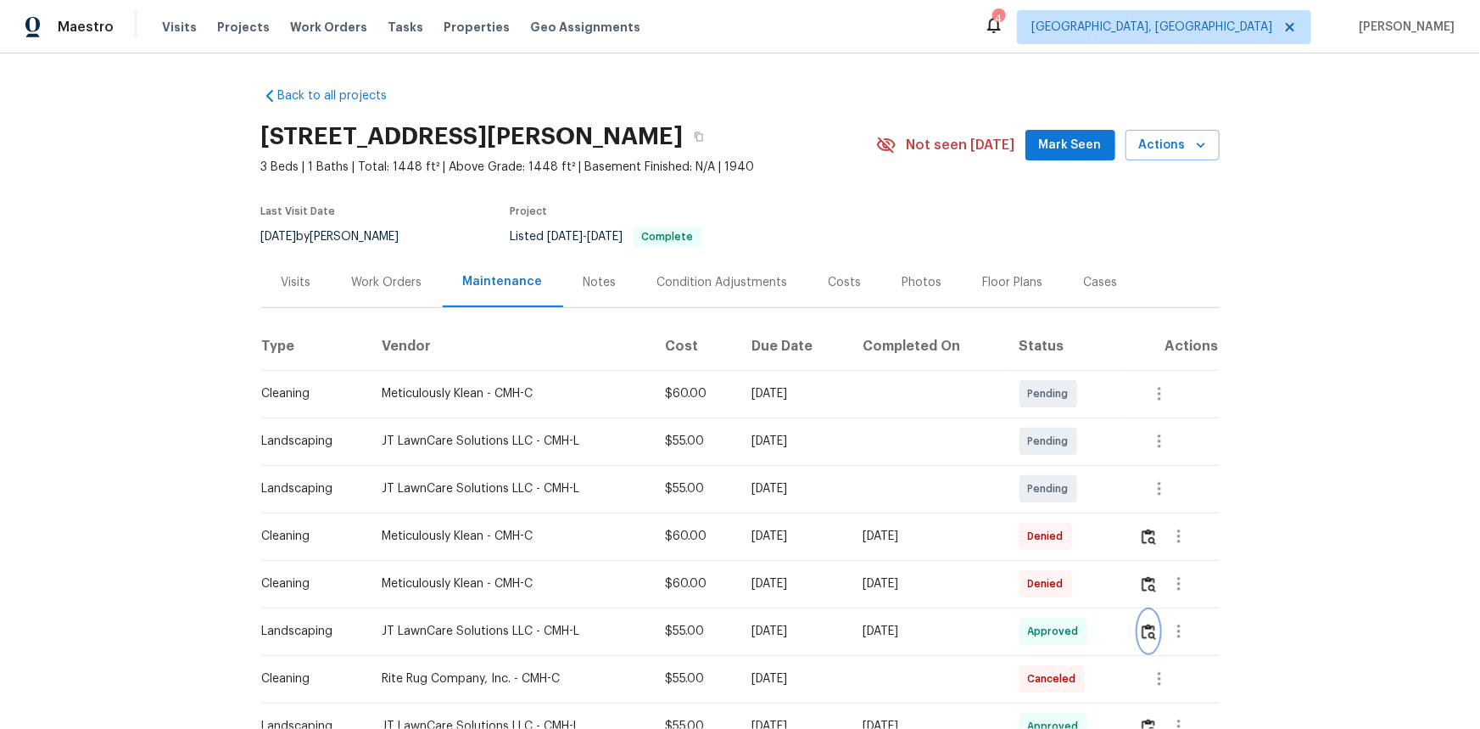
click at [1053, 487] on button "button" at bounding box center [1149, 631] width 20 height 41
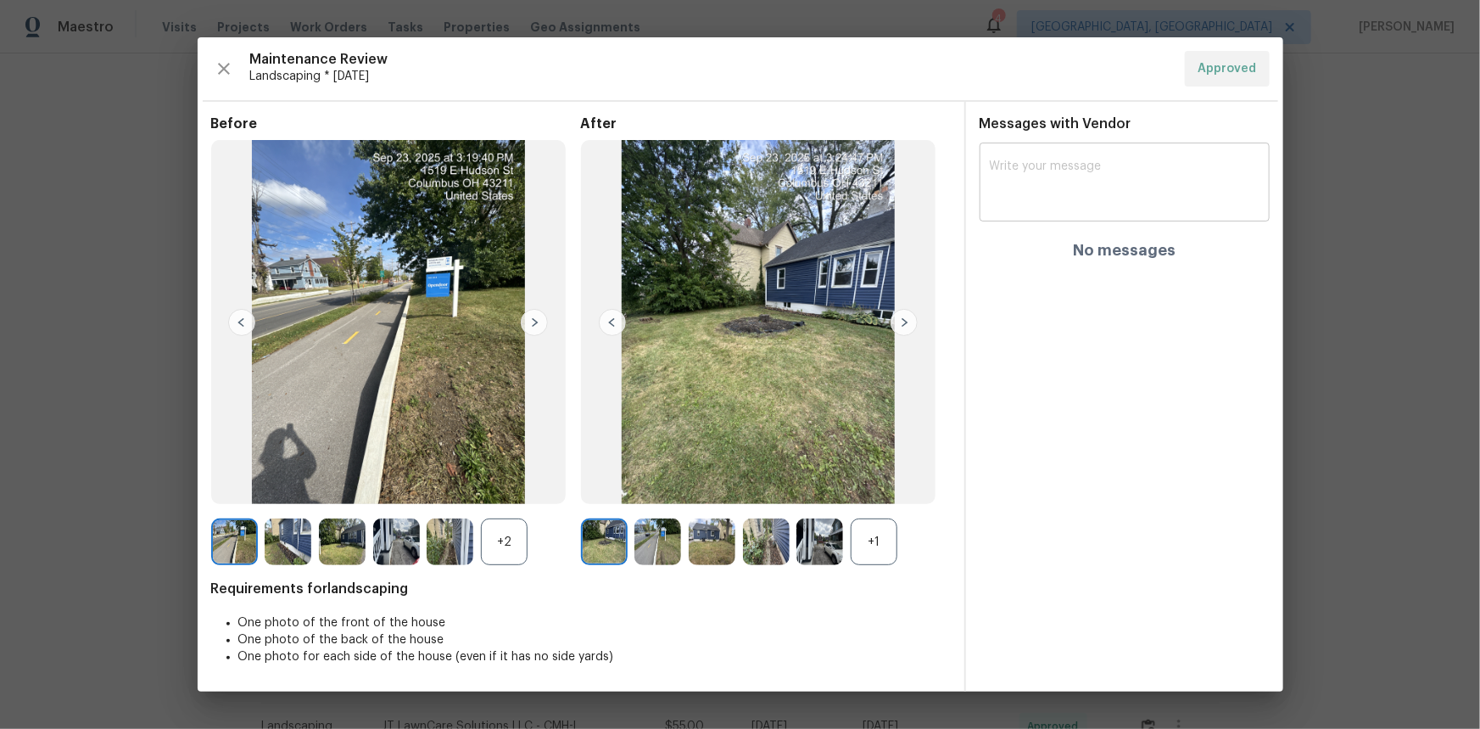
click at [1008, 182] on textarea at bounding box center [1125, 183] width 270 height 47
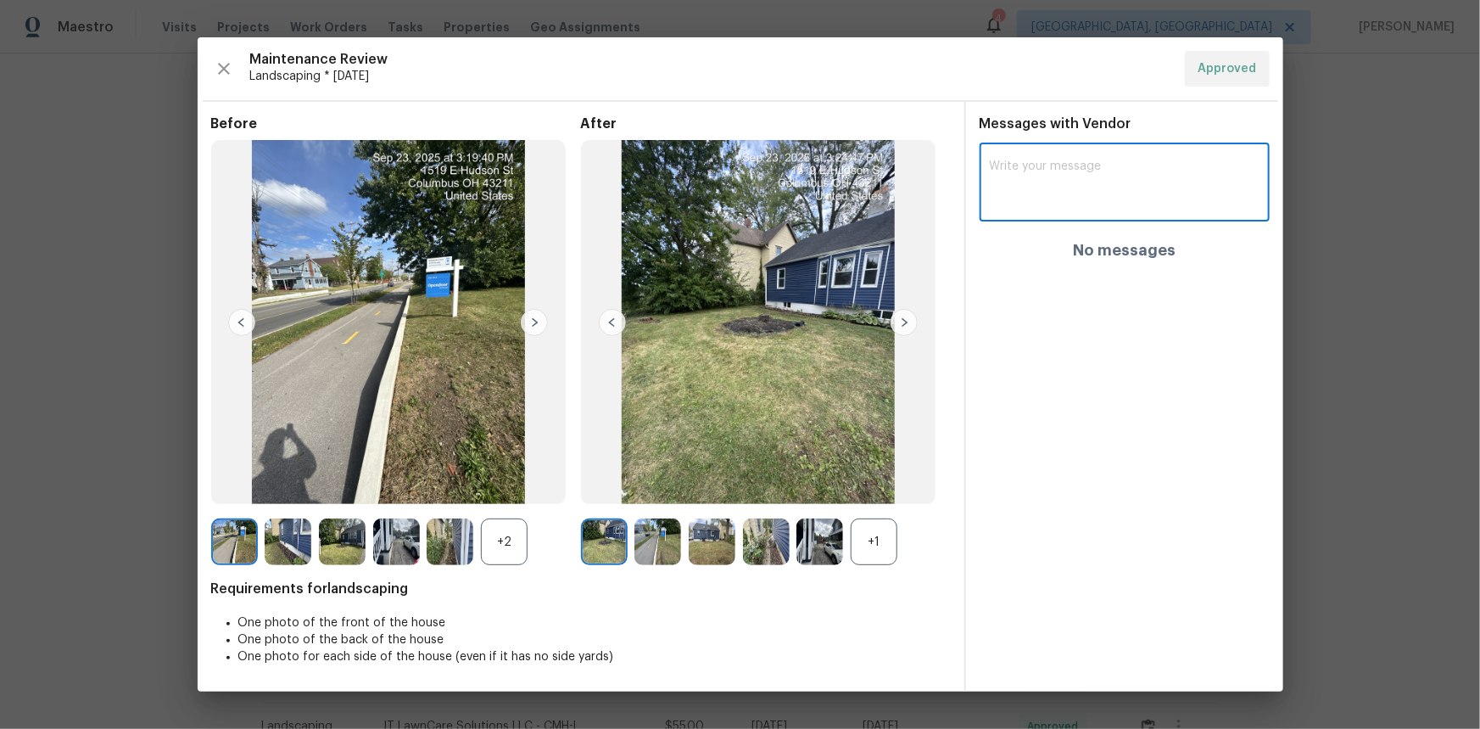
paste textarea "Maintenance Audit Team: Hello! After further review this visit has been approve…"
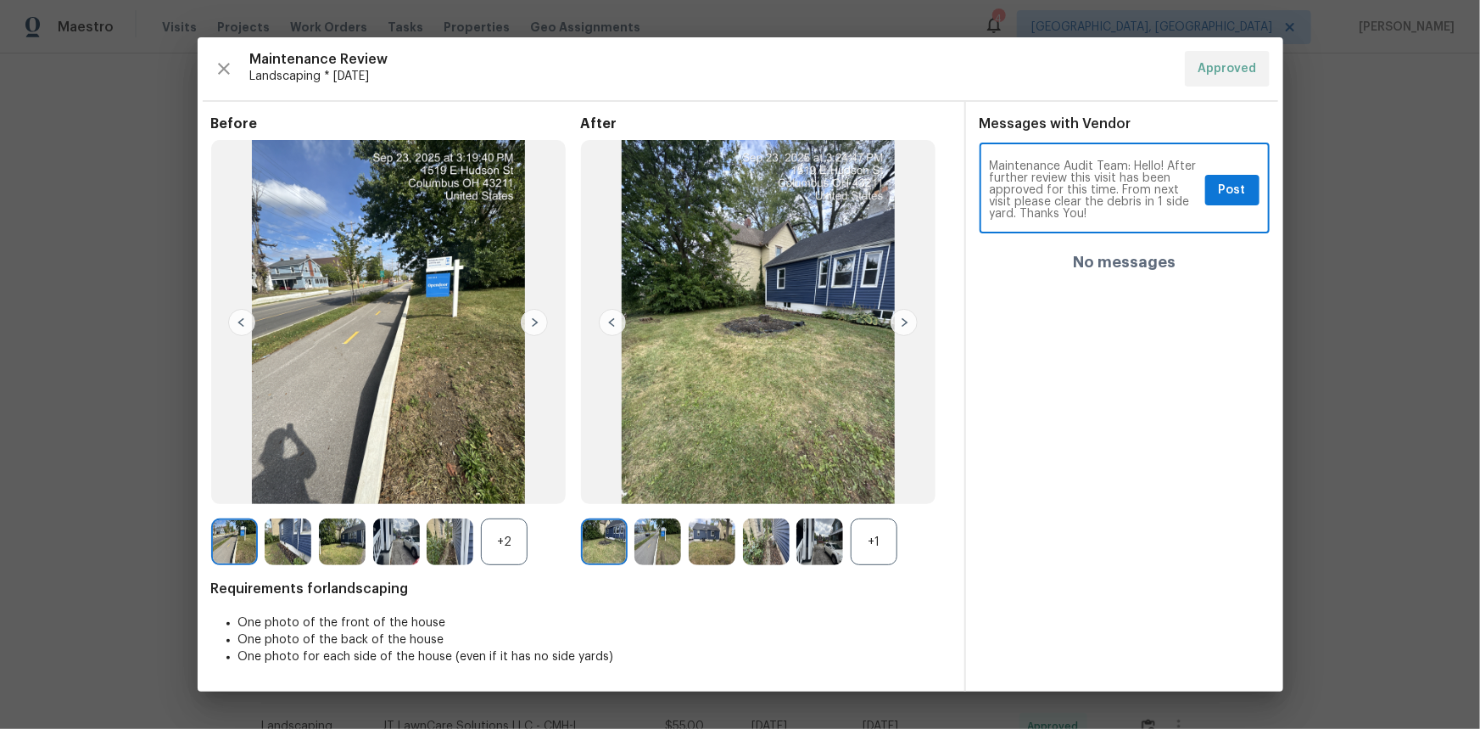
type textarea "Maintenance Audit Team: Hello! After further review this visit has been approve…"
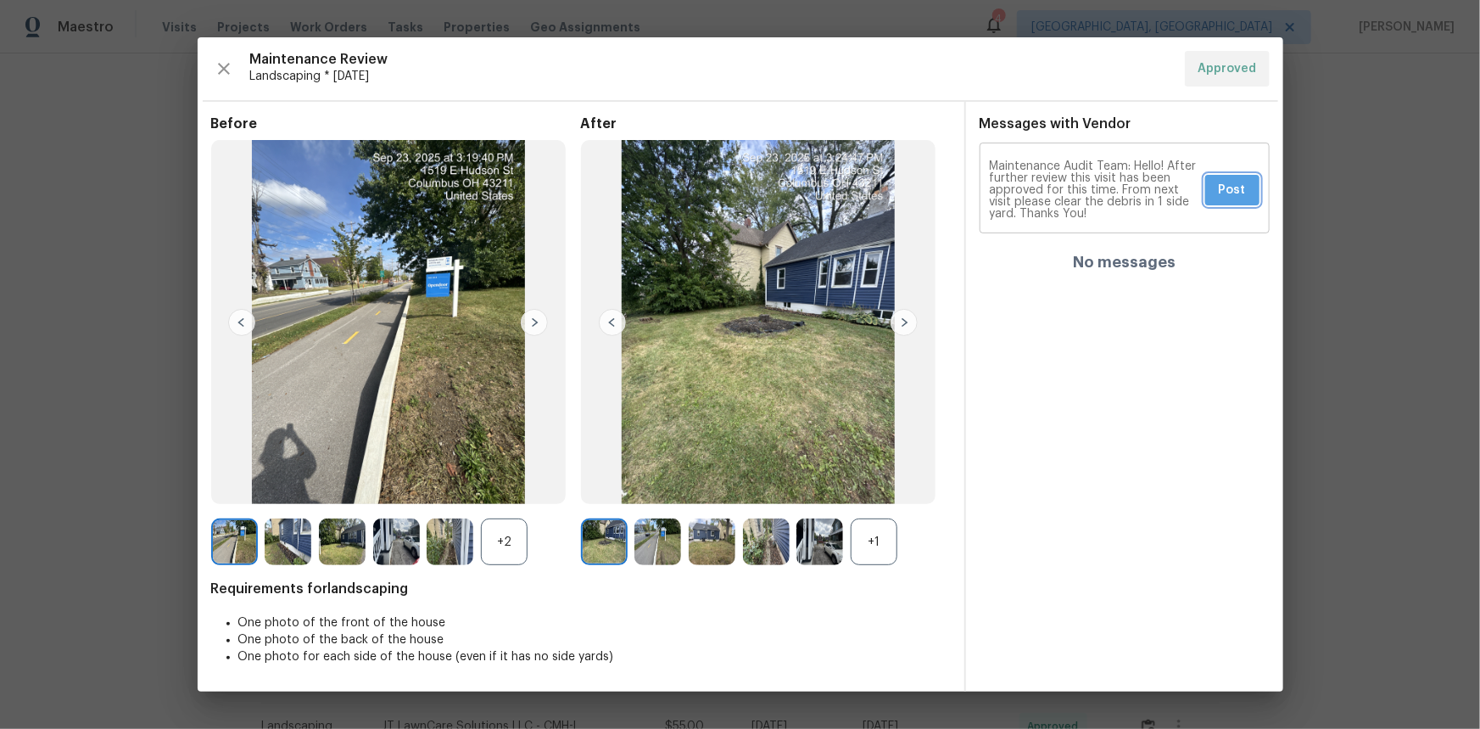
click at [1053, 193] on button "Post" at bounding box center [1232, 190] width 54 height 31
